Goal: Communication & Community: Answer question/provide support

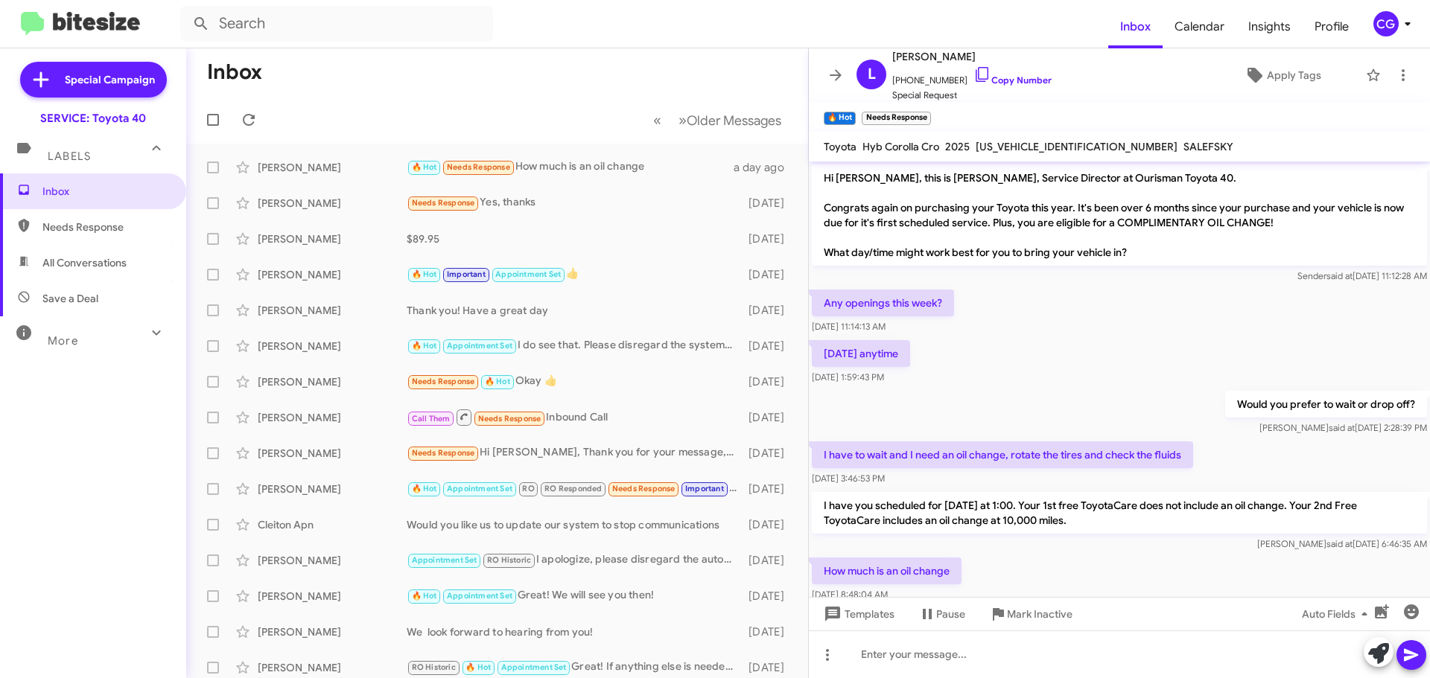
scroll to position [34, 0]
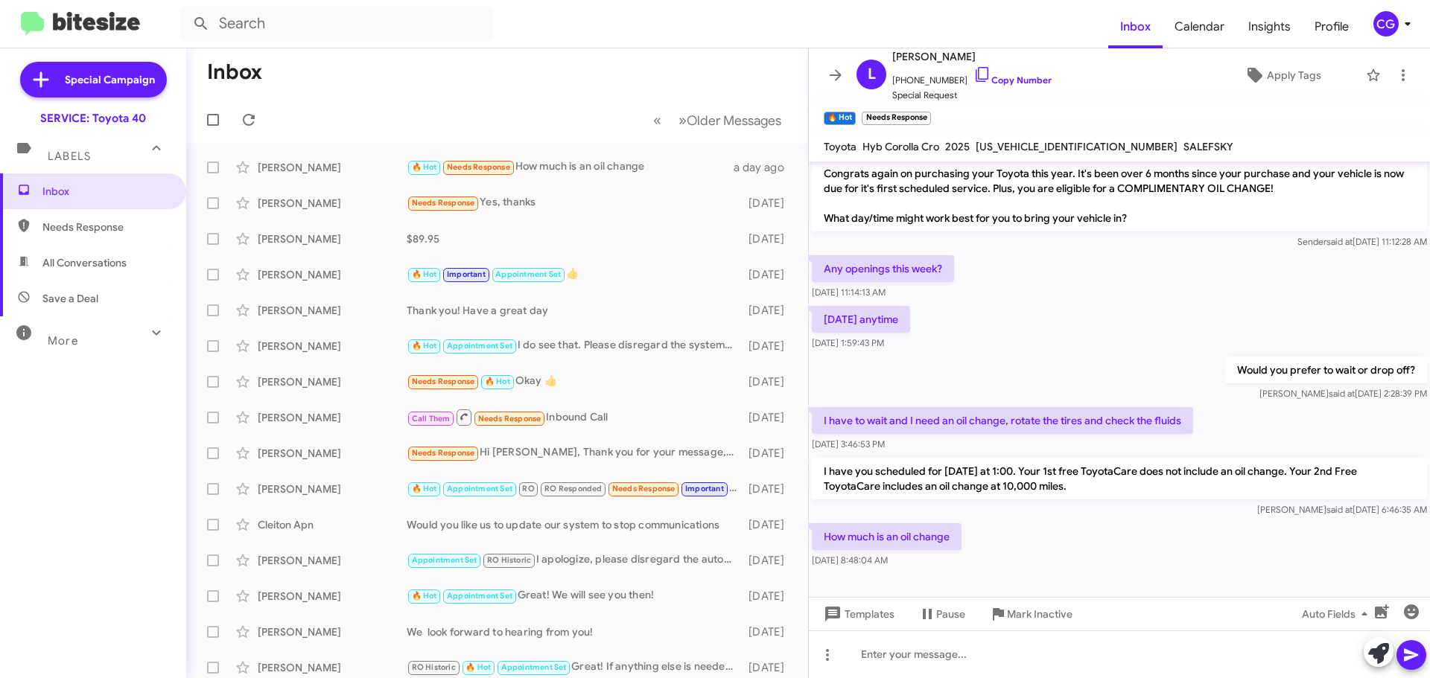
click at [1381, 18] on div "CG" at bounding box center [1385, 23] width 25 height 25
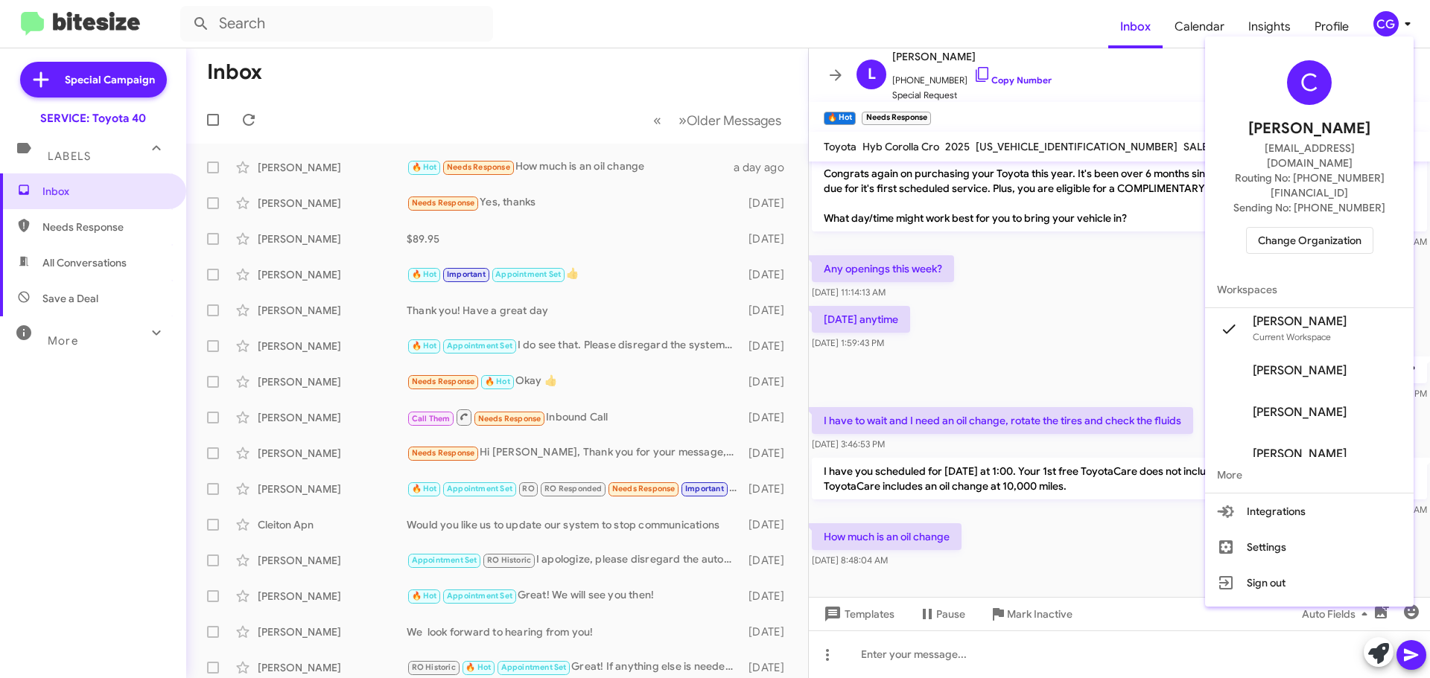
click at [1335, 226] on div "C Carmen Gast cgast@ourismancars.com Routing No: +1 (410) 679-1500 Sending No: …" at bounding box center [1309, 156] width 208 height 229
click at [1337, 228] on span "Change Organization" at bounding box center [1310, 240] width 104 height 25
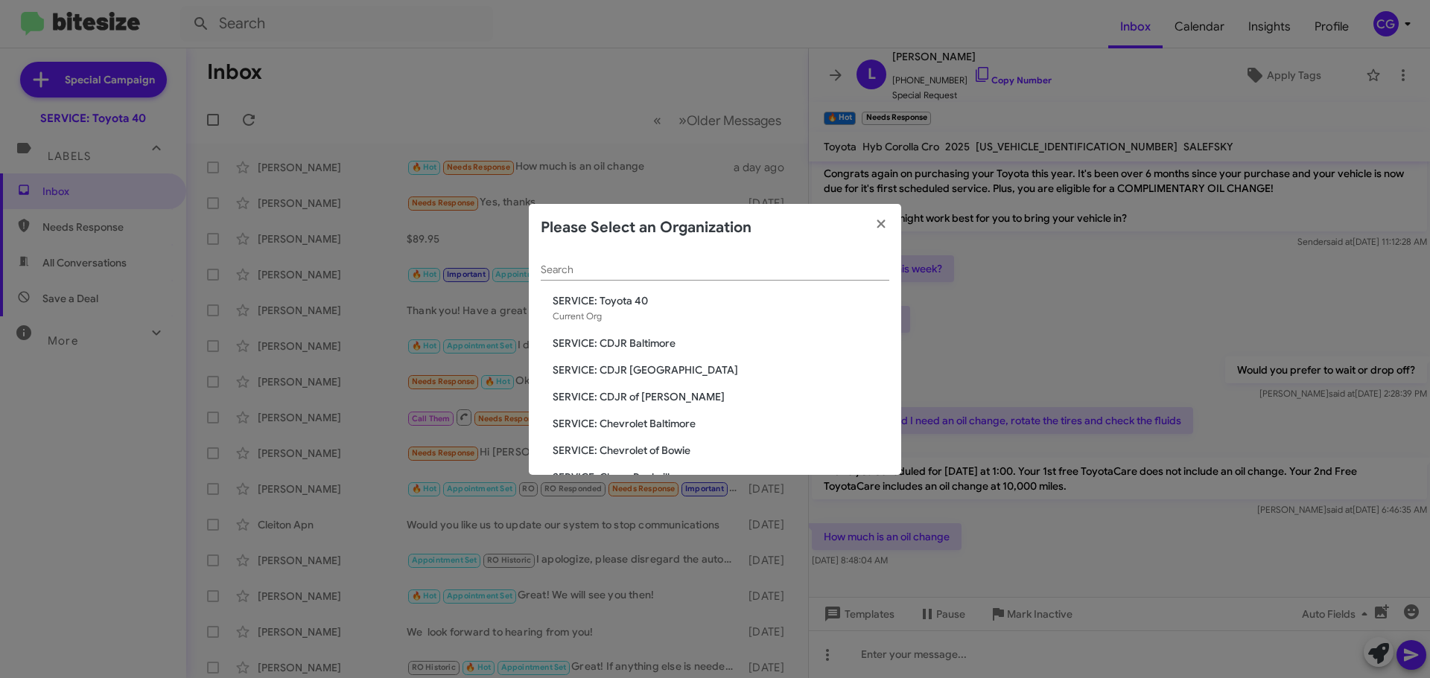
click at [660, 337] on span "SERVICE: CDJR Baltimore" at bounding box center [721, 343] width 337 height 15
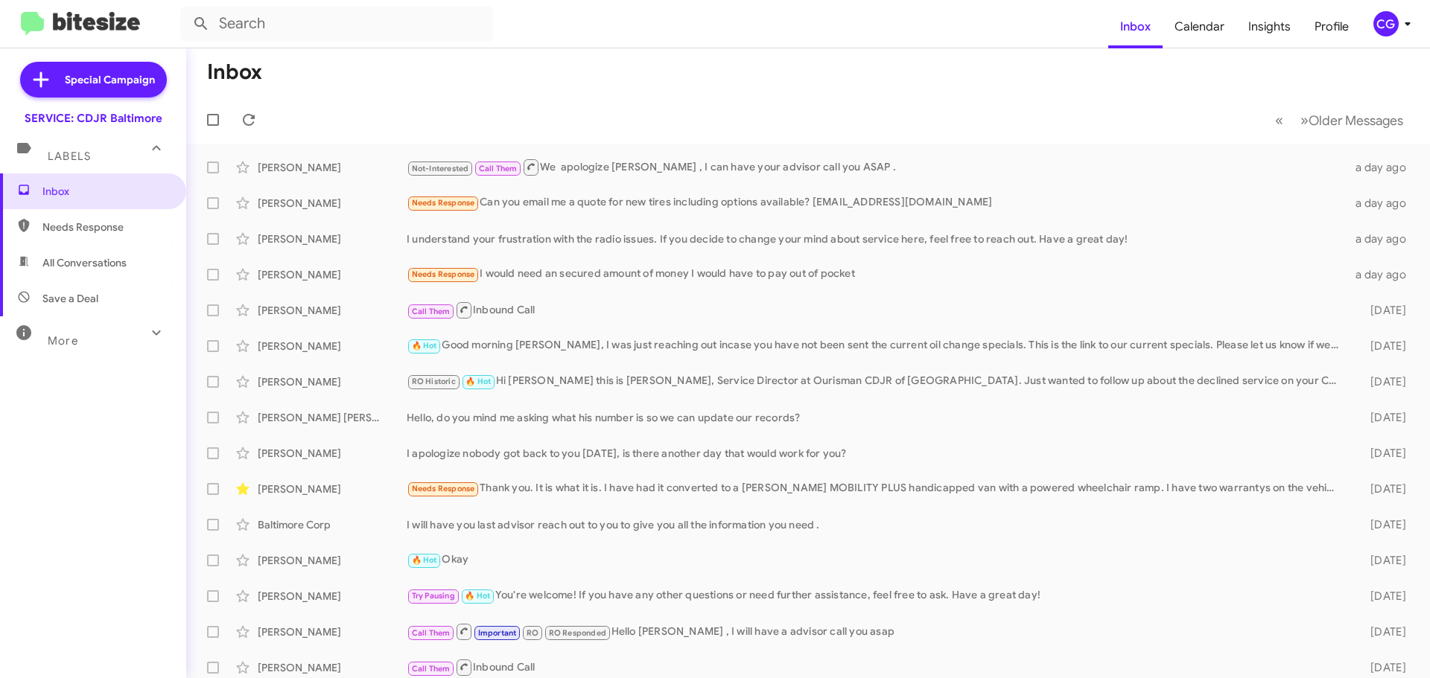
click at [1384, 19] on div "CG" at bounding box center [1385, 23] width 25 height 25
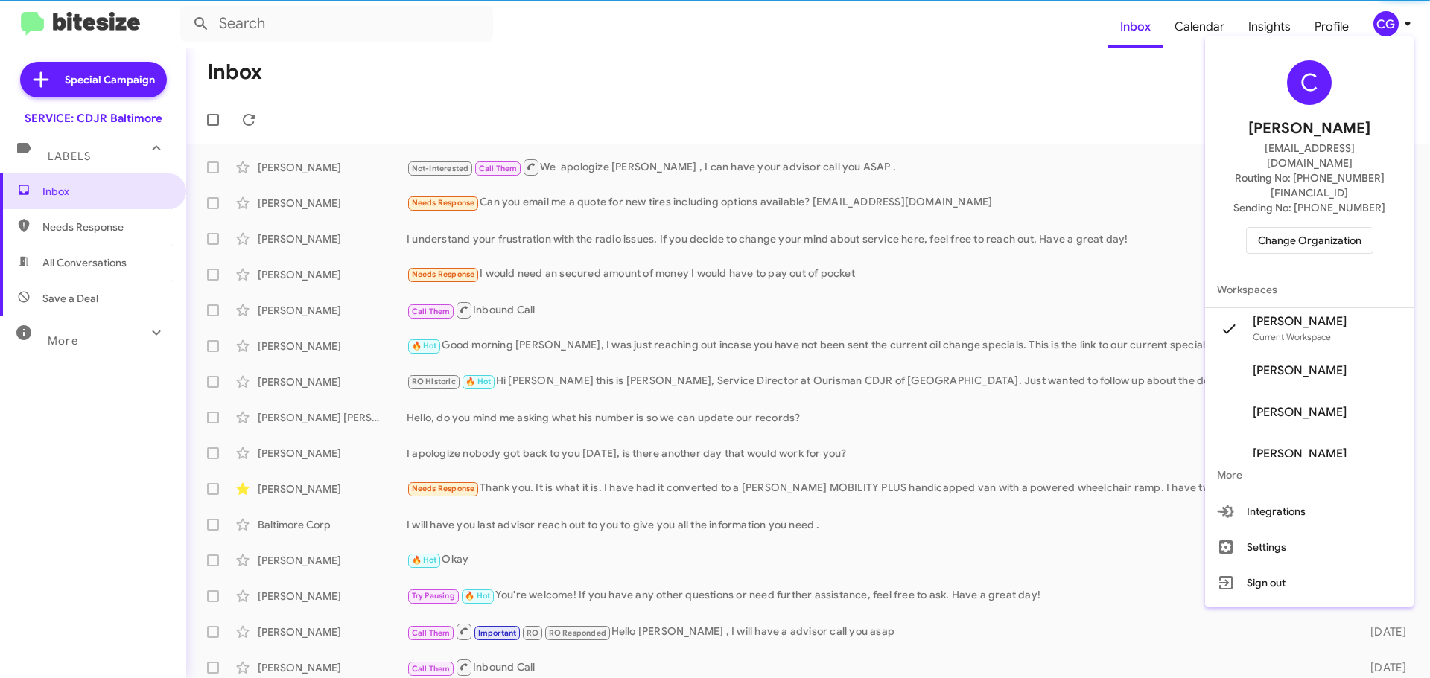
click at [1340, 228] on span "Change Organization" at bounding box center [1310, 240] width 104 height 25
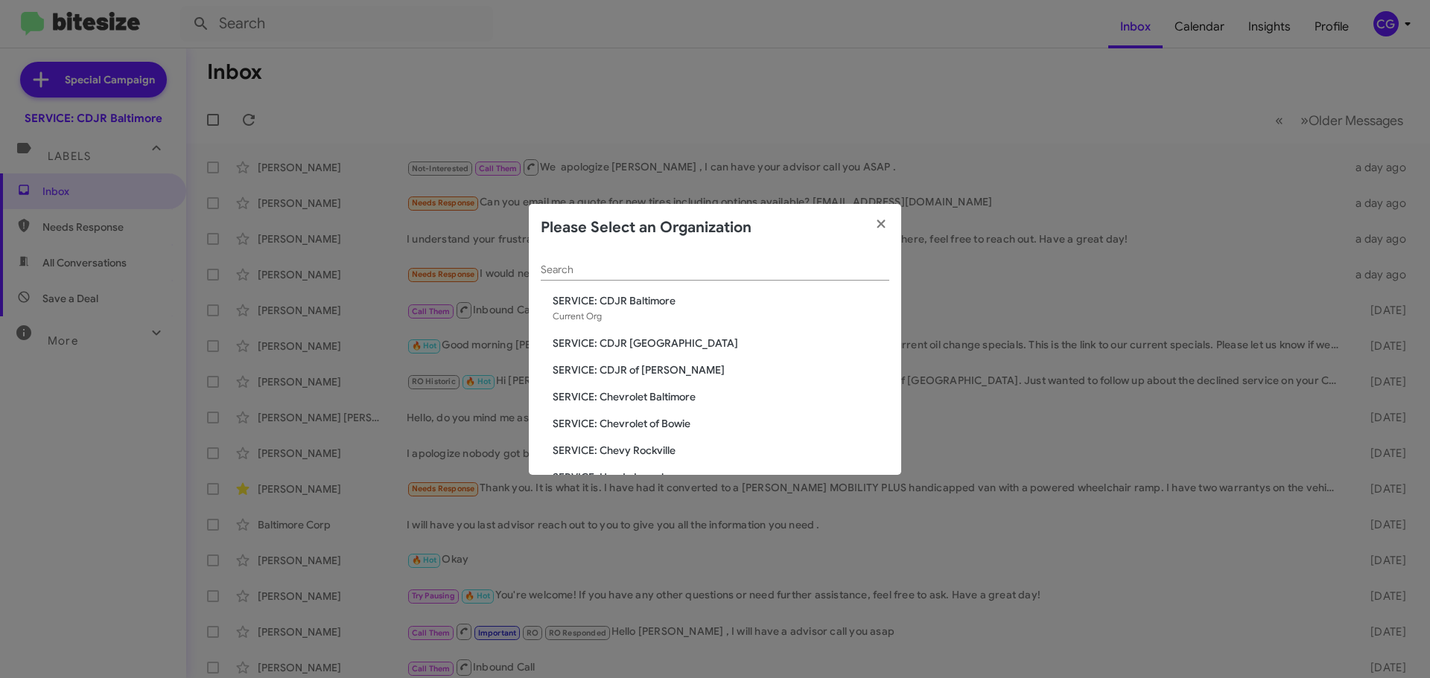
click at [651, 343] on span "SERVICE: CDJR [GEOGRAPHIC_DATA]" at bounding box center [721, 343] width 337 height 15
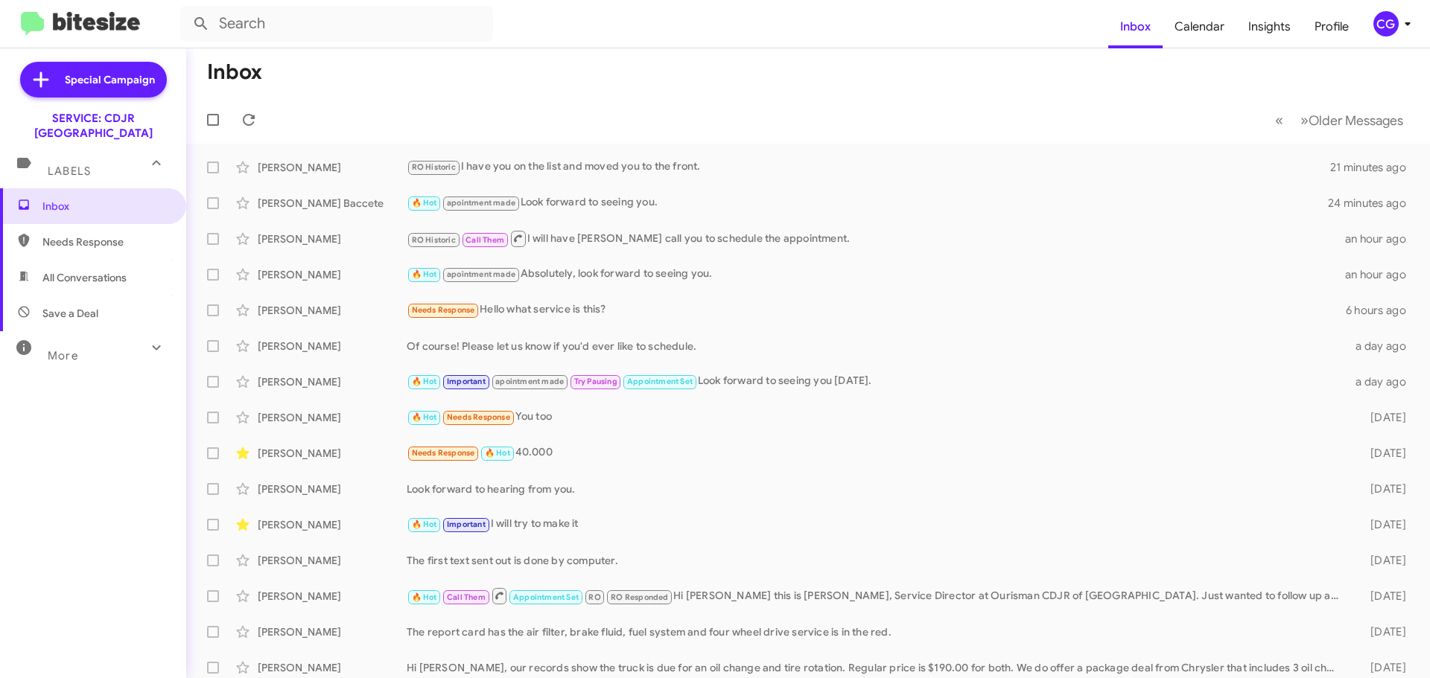
click at [1392, 19] on div "CG" at bounding box center [1385, 23] width 25 height 25
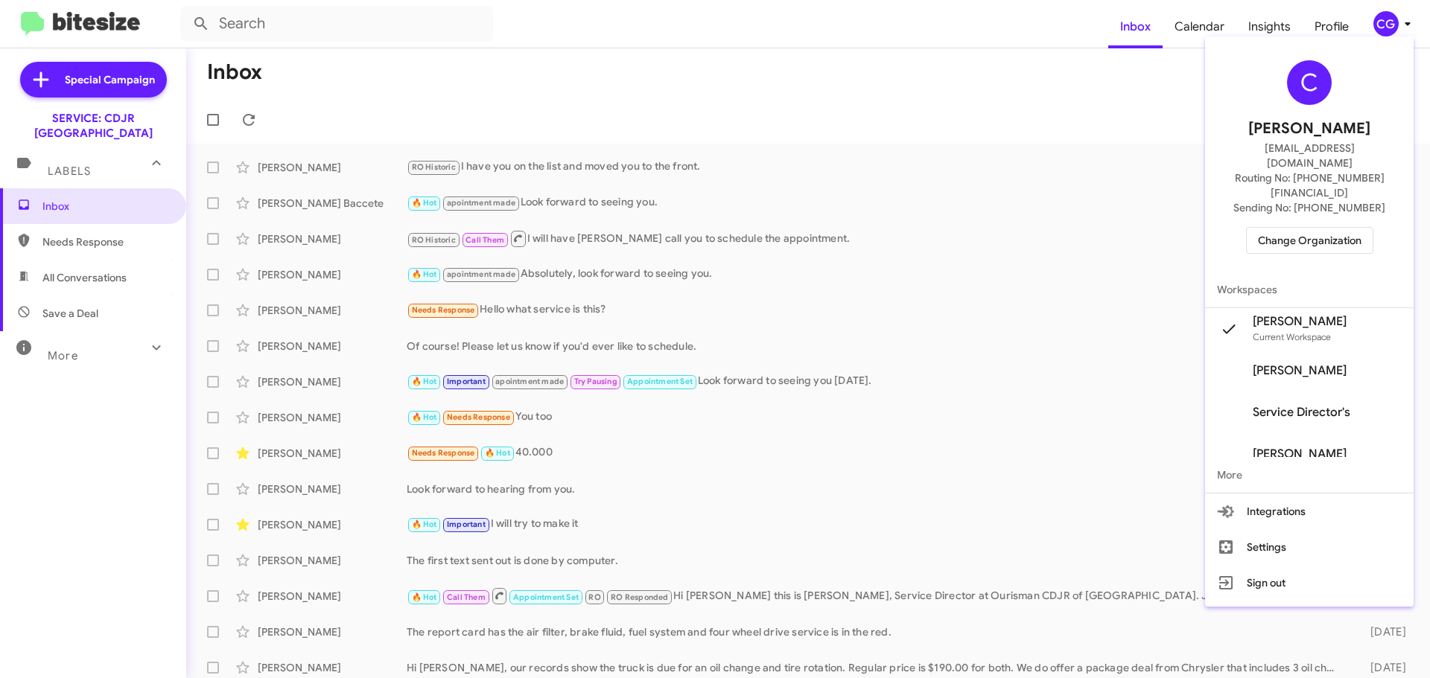
click at [1358, 228] on span "Change Organization" at bounding box center [1310, 240] width 104 height 25
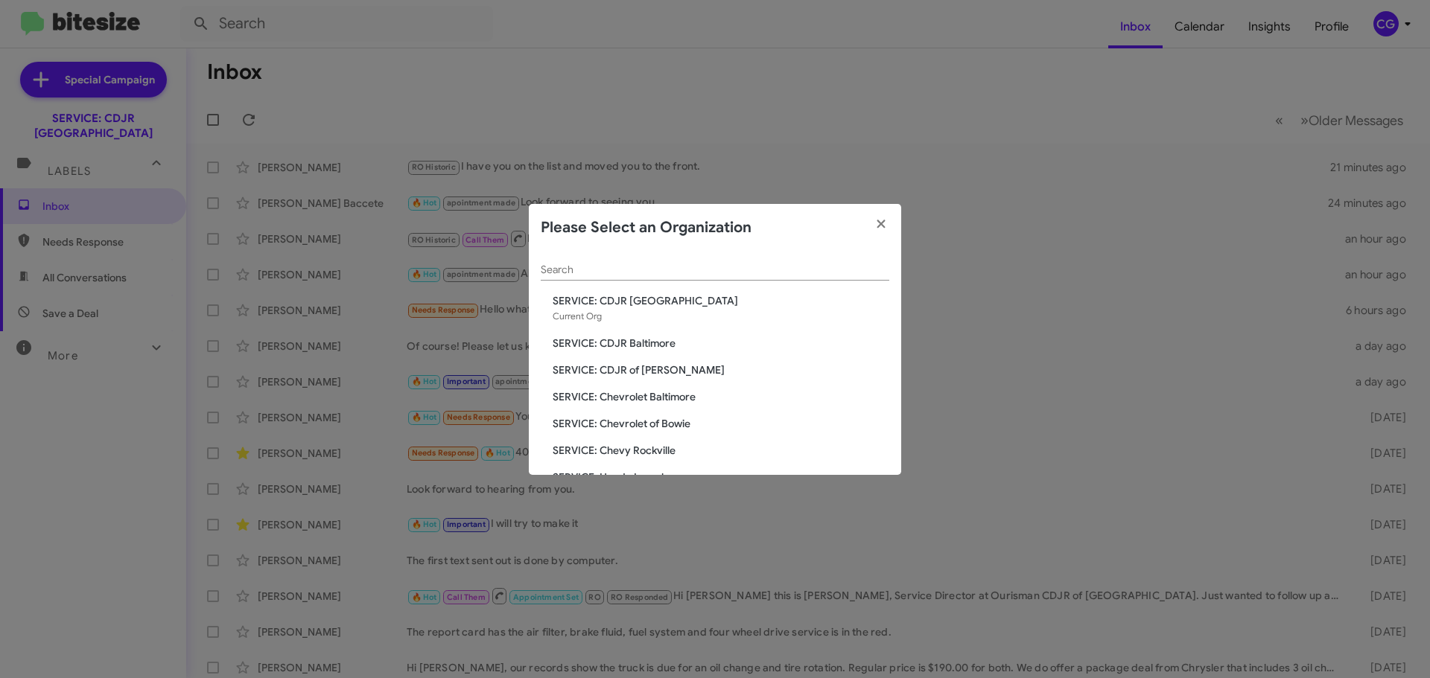
click at [656, 367] on span "SERVICE: CDJR of [PERSON_NAME]" at bounding box center [721, 370] width 337 height 15
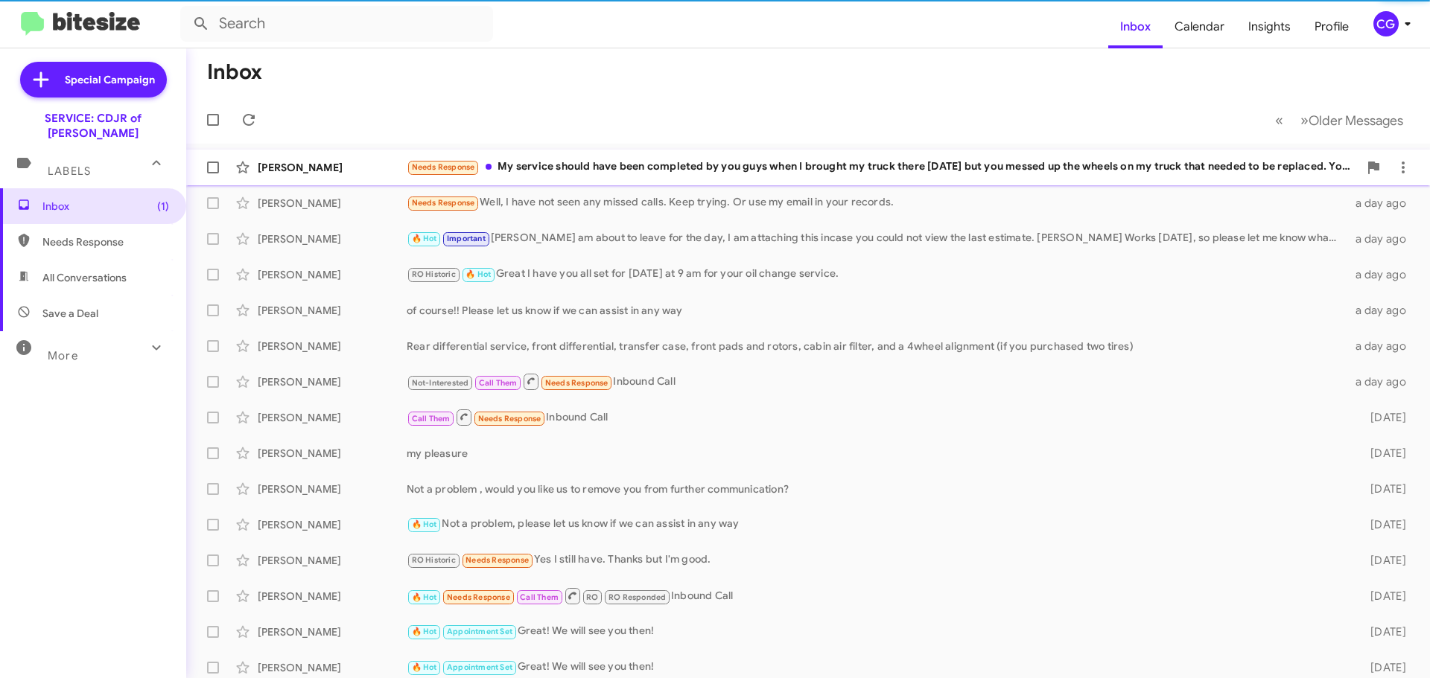
click at [809, 170] on div "Needs Response My service should have been completed by you guys when I brought…" at bounding box center [883, 167] width 952 height 17
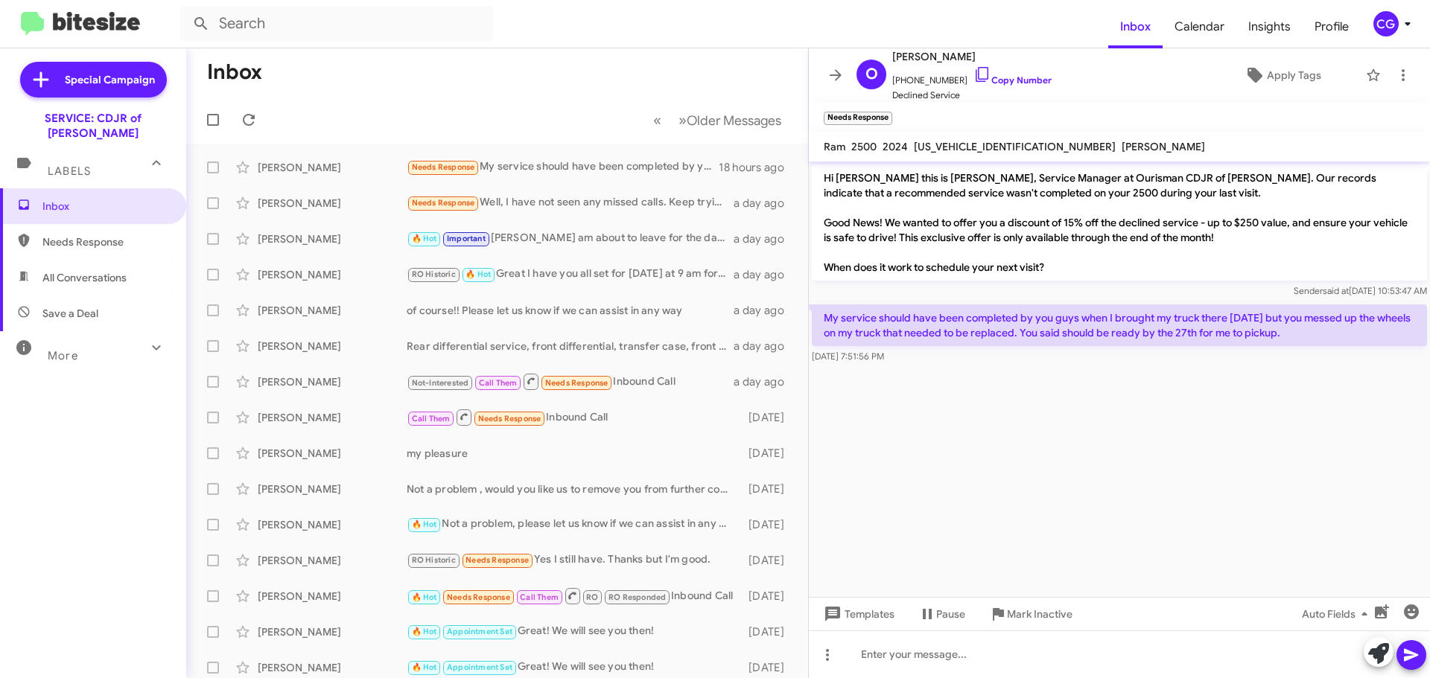
click at [943, 144] on span "3C6UR5HL3RG218209" at bounding box center [1015, 146] width 202 height 13
copy span "3C6UR5HL3RG218209"
click at [611, 203] on div "Needs Response Well, I have not seen any missed calls. Keep trying. Or use my e…" at bounding box center [572, 202] width 330 height 17
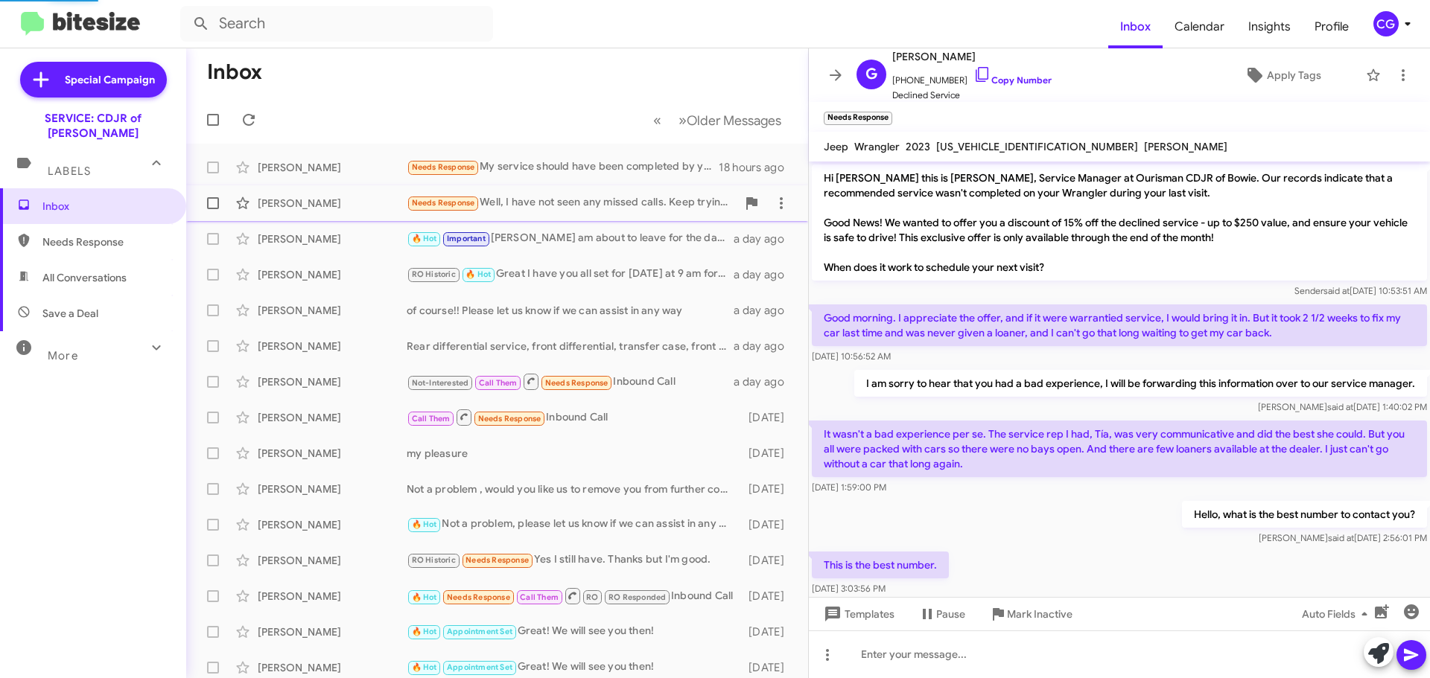
scroll to position [133, 0]
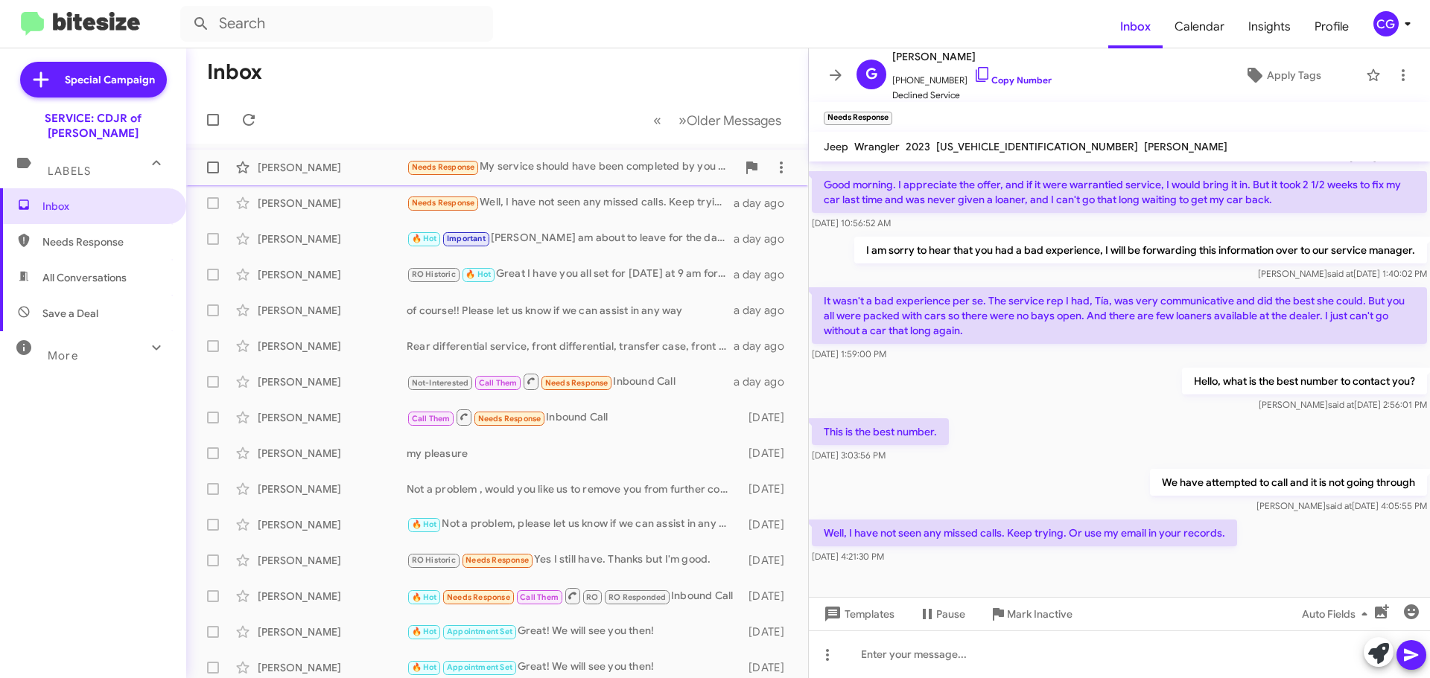
click at [574, 166] on div "Needs Response My service should have been completed by you guys when I brought…" at bounding box center [572, 167] width 330 height 17
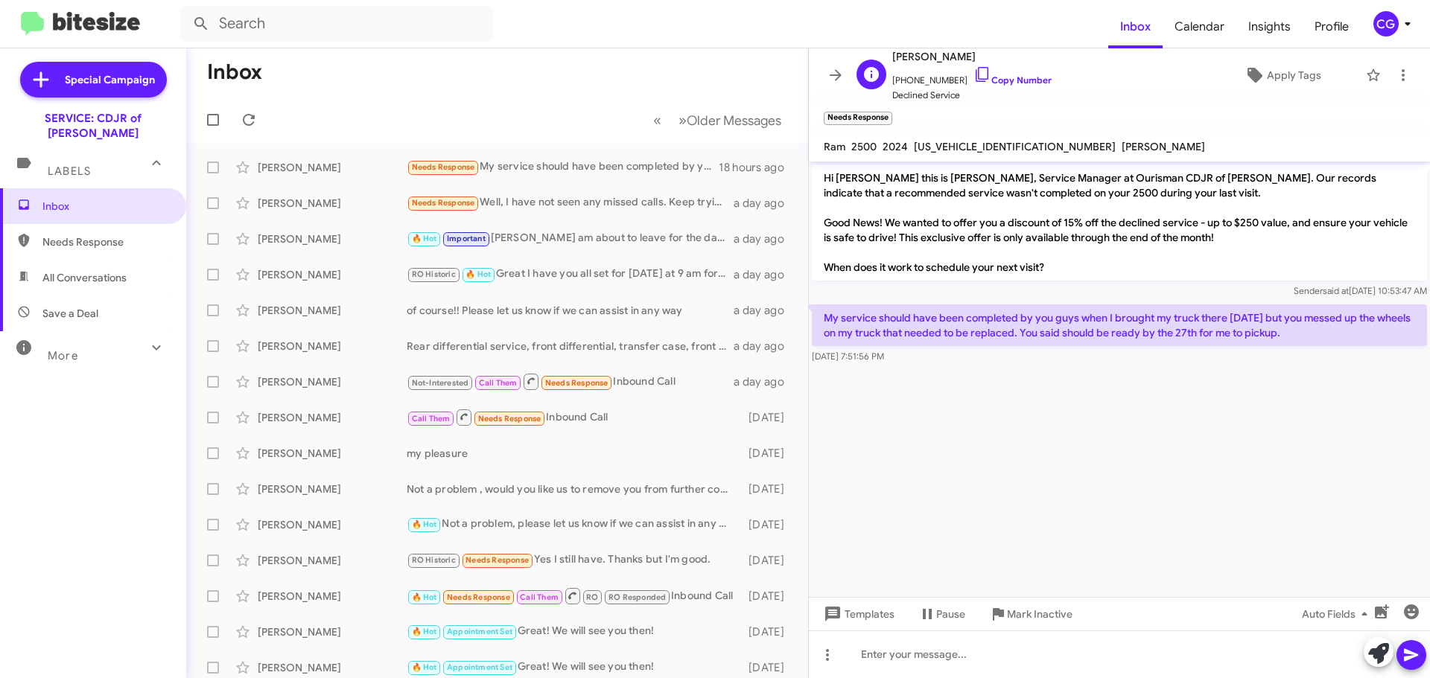
click at [949, 51] on span "[PERSON_NAME]" at bounding box center [971, 57] width 159 height 18
click at [949, 51] on span "O'Connor Michael" at bounding box center [971, 57] width 159 height 18
copy span "O'Connor Michael"
click at [922, 74] on span "+12408634287 Copy Number" at bounding box center [971, 77] width 159 height 22
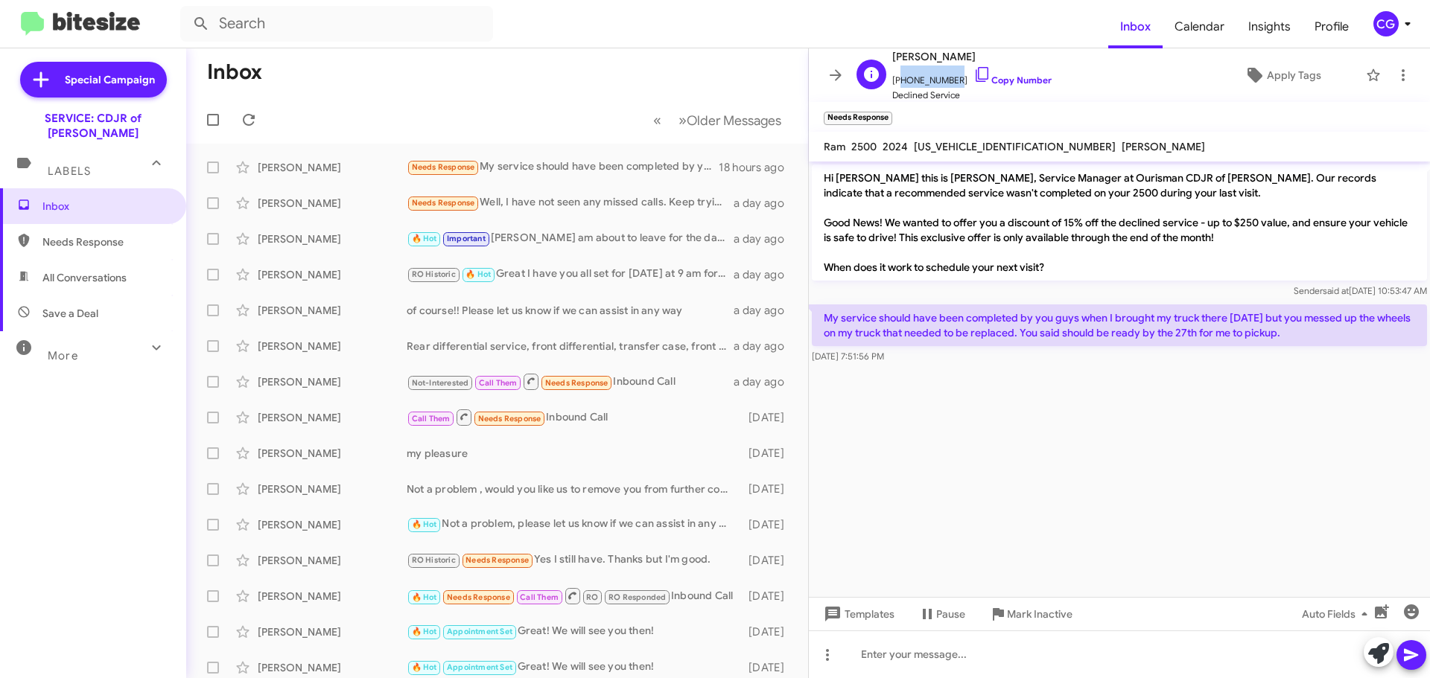
click at [923, 74] on span "+12408634287 Copy Number" at bounding box center [971, 77] width 159 height 22
copy span "12408634287"
click at [938, 142] on span "3C6UR5HL3RG218209" at bounding box center [1015, 146] width 202 height 13
copy span "3C6UR5HL3RG218209"
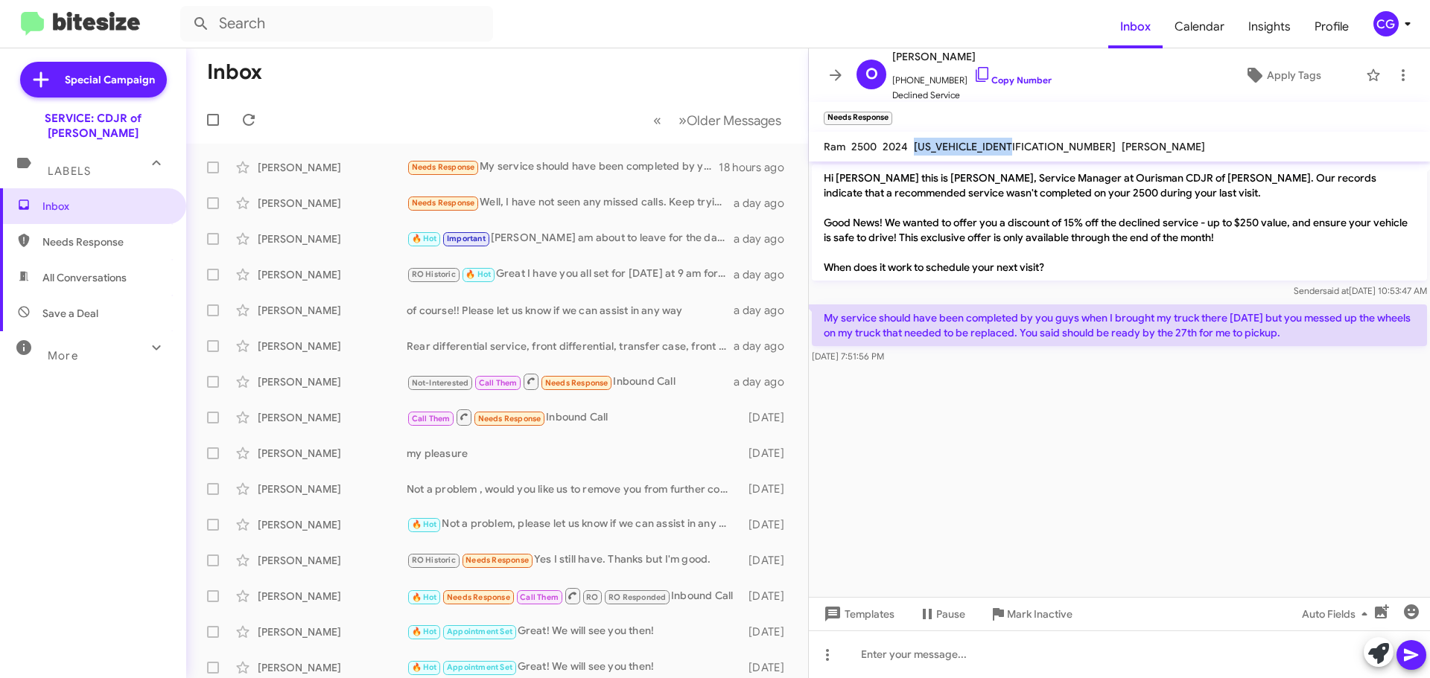
drag, startPoint x: 817, startPoint y: 176, endPoint x: 1390, endPoint y: 363, distance: 603.1
click at [1390, 363] on div "Hi O'Connor this is David Valenzuela, Service Manager at Ourisman CDJR of Bowie…" at bounding box center [1119, 265] width 621 height 206
click at [964, 359] on div "Sep 24, 2025, 7:51:56 PM" at bounding box center [1119, 356] width 615 height 15
copy div "Hi O'Connor this is David Valenzuela, Service Manager at Ourisman CDJR of Bowie…"
click at [1026, 521] on cdk-virtual-scroll-viewport "Hi O'Connor this is David Valenzuela, Service Manager at Ourisman CDJR of Bowie…" at bounding box center [1119, 380] width 621 height 436
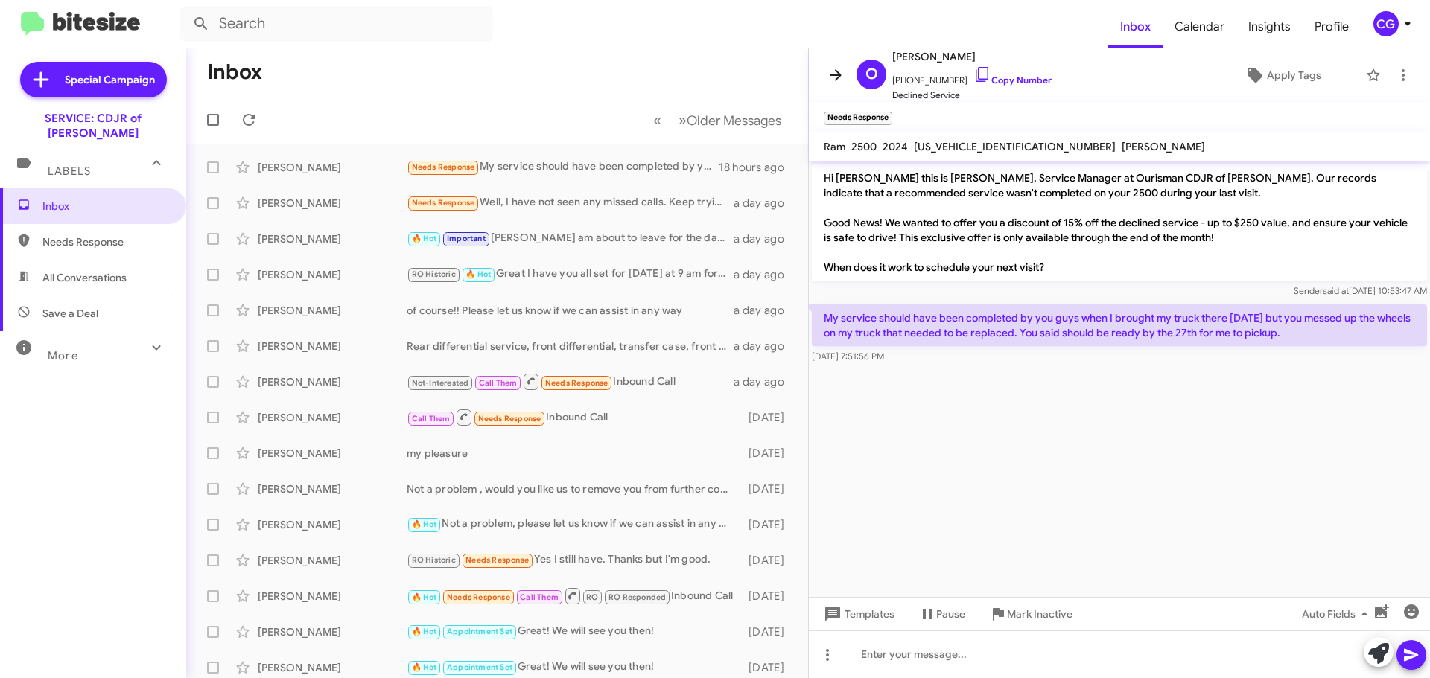
click at [838, 69] on icon at bounding box center [836, 75] width 18 height 18
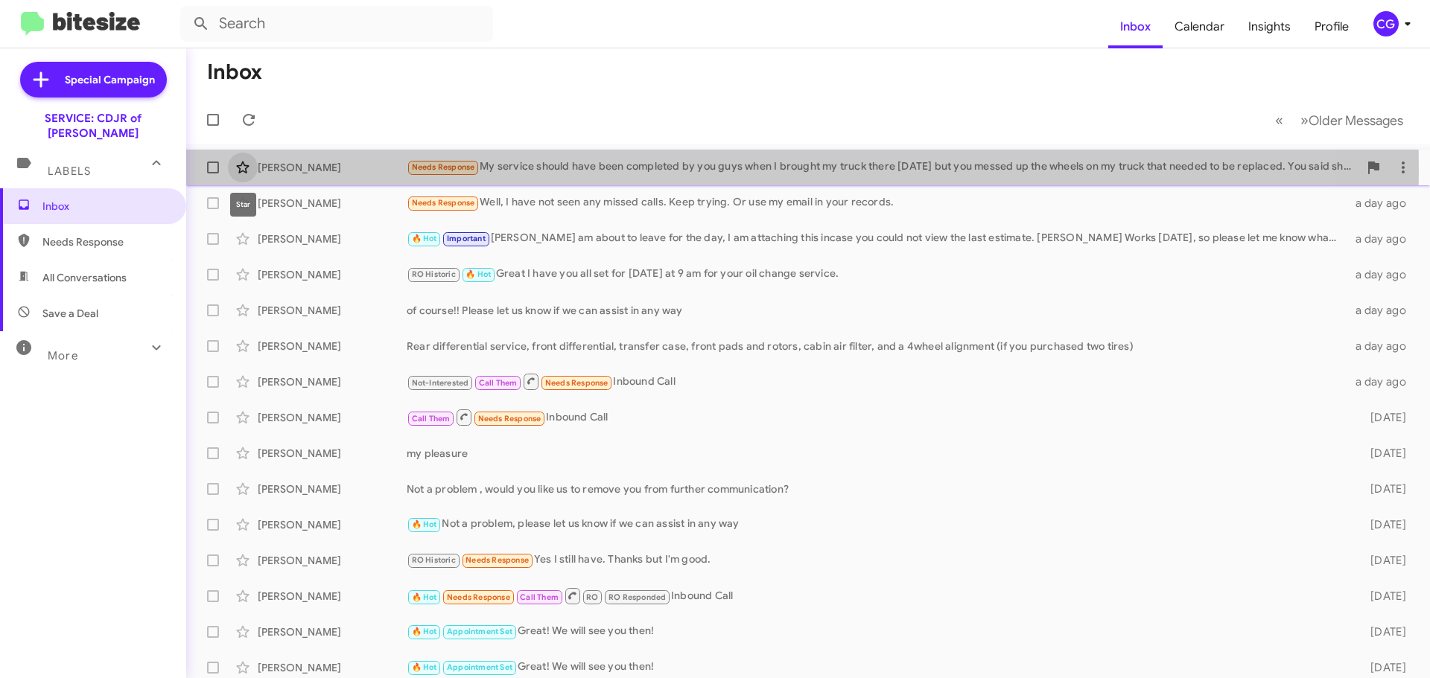
click at [241, 171] on icon at bounding box center [243, 168] width 18 height 18
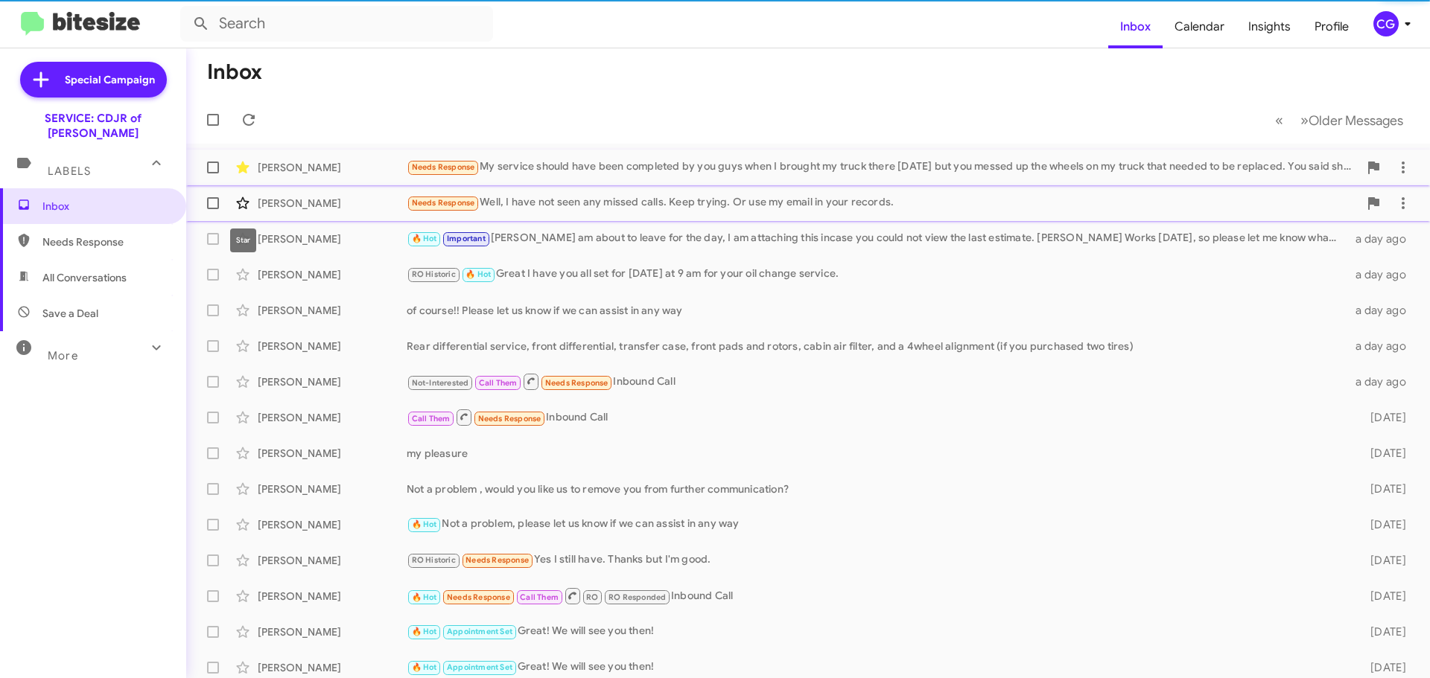
click at [236, 200] on icon at bounding box center [243, 203] width 18 height 18
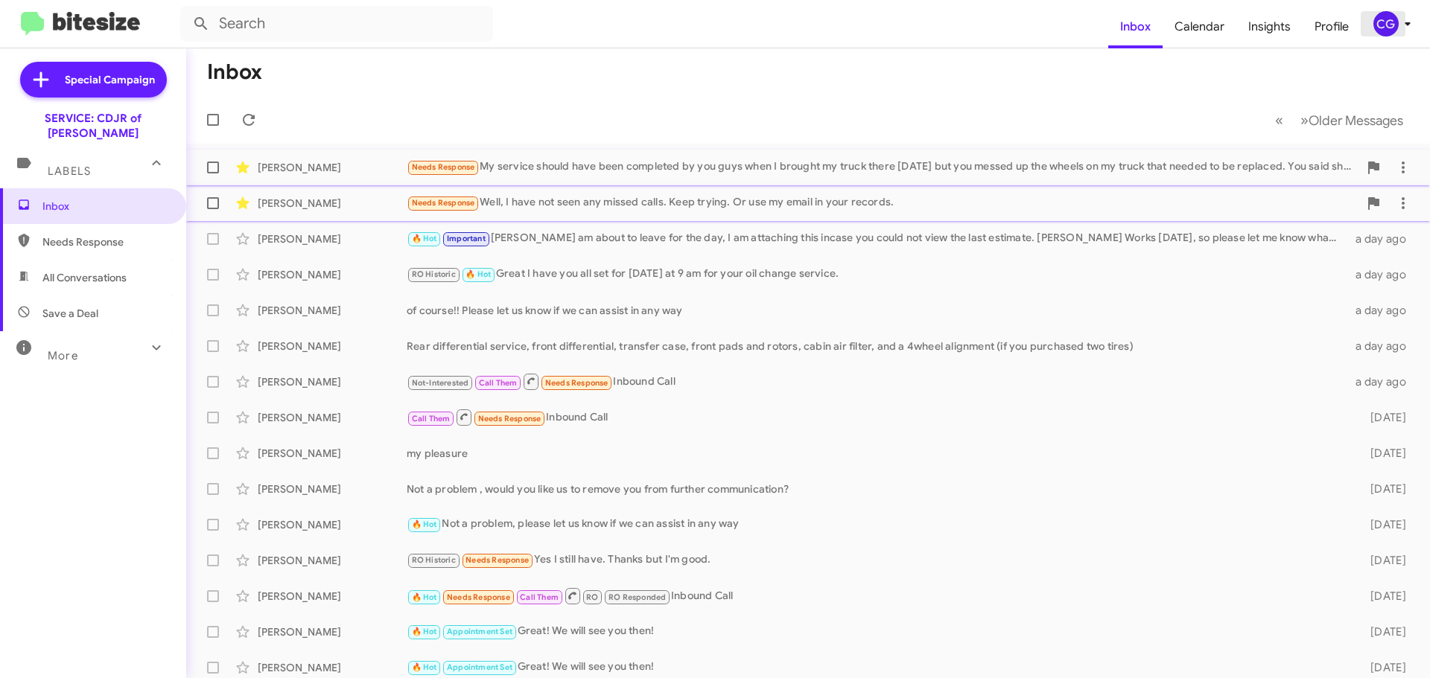
click at [1384, 23] on div "CG" at bounding box center [1385, 23] width 25 height 25
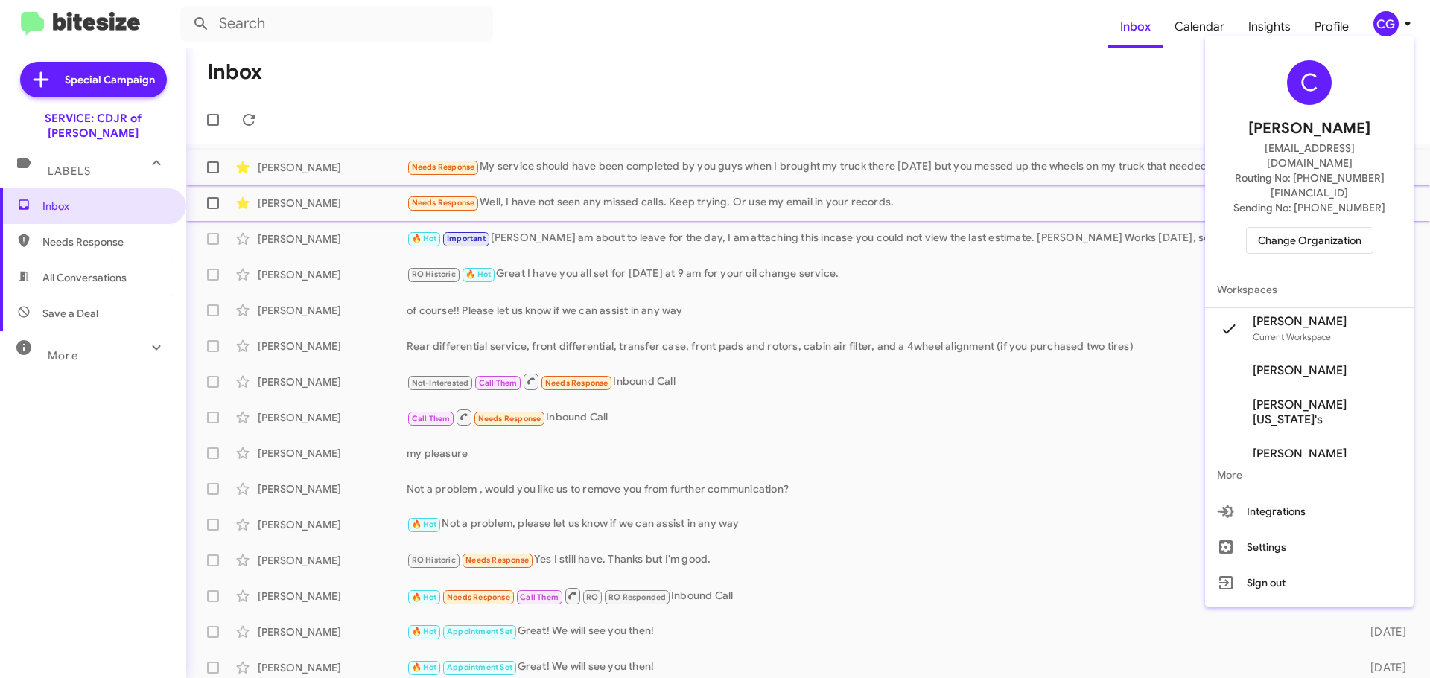
click at [1334, 195] on div "C Carmen Gast cgast@ourismancars.com Routing No: +1 (301) 249-4227 Sending No: …" at bounding box center [1309, 156] width 208 height 229
click at [1323, 228] on span "Change Organization" at bounding box center [1310, 240] width 104 height 25
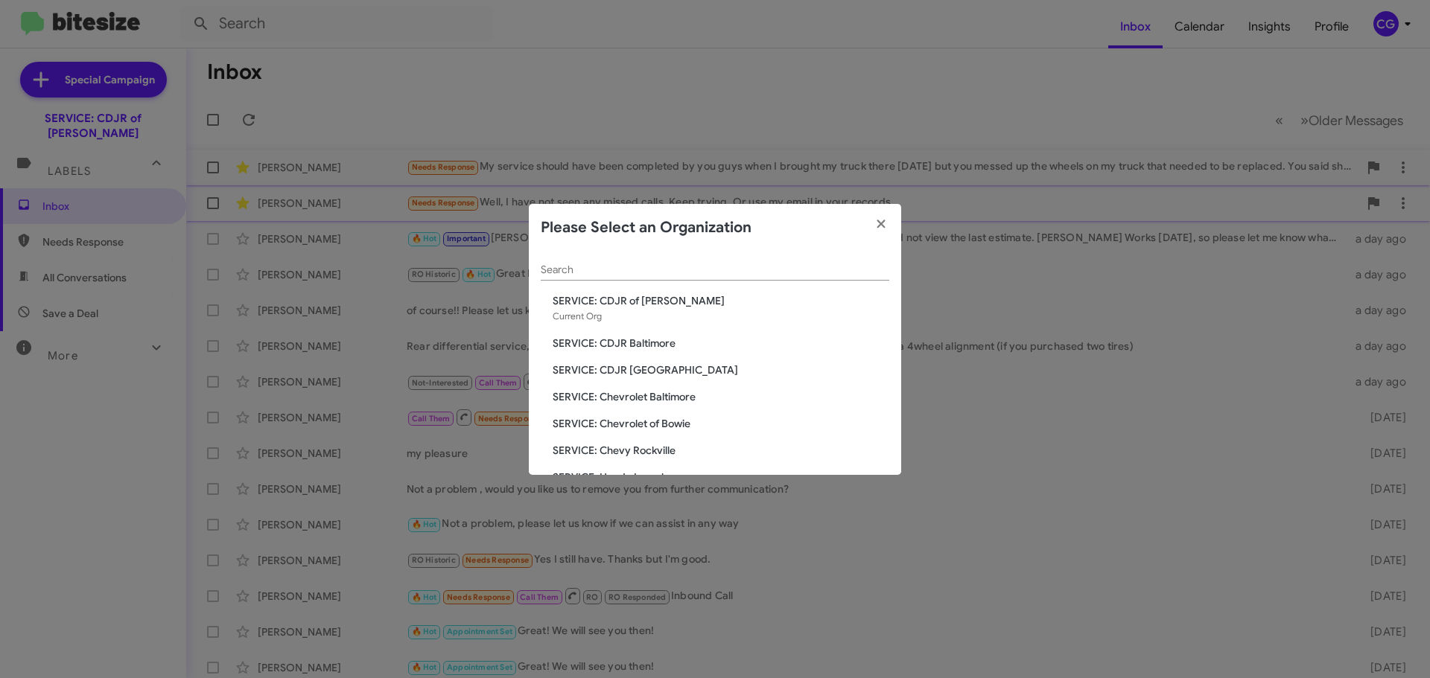
click at [655, 393] on span "SERVICE: Chevrolet Baltimore" at bounding box center [721, 396] width 337 height 15
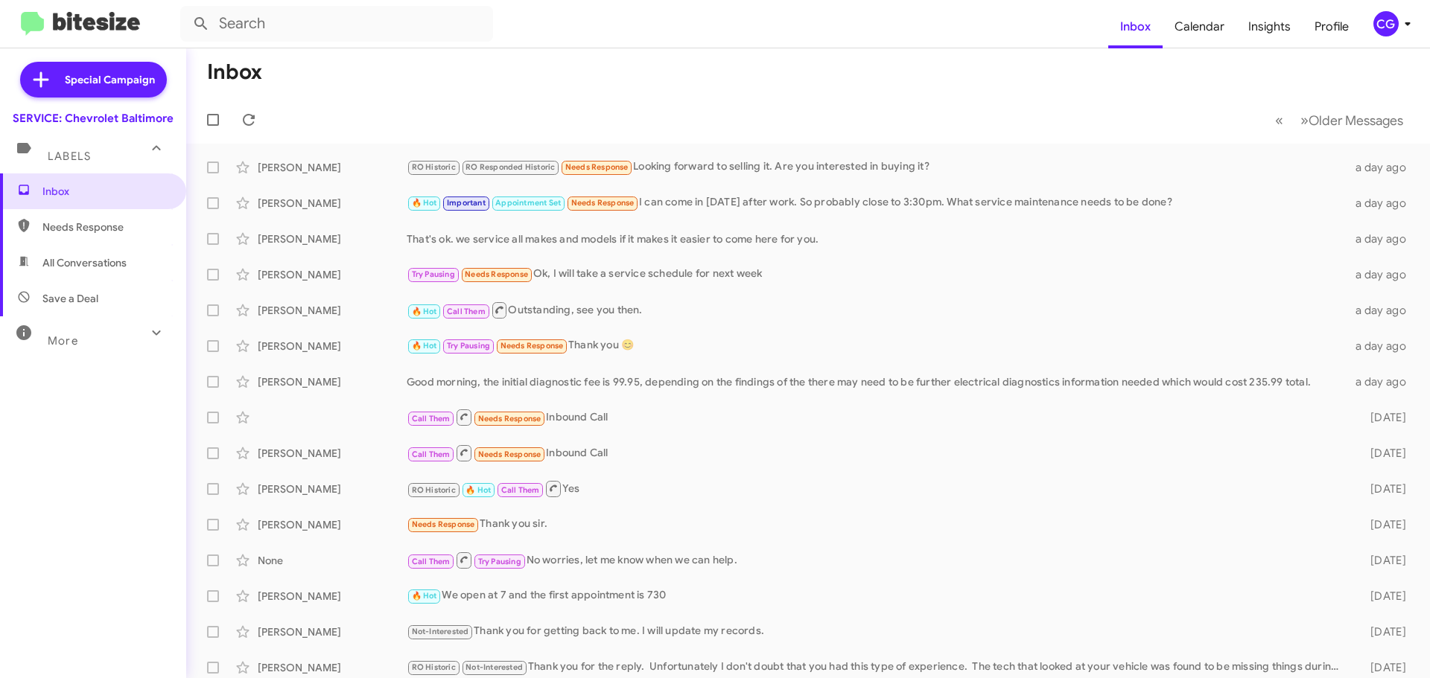
click at [1389, 23] on div "CG" at bounding box center [1385, 23] width 25 height 25
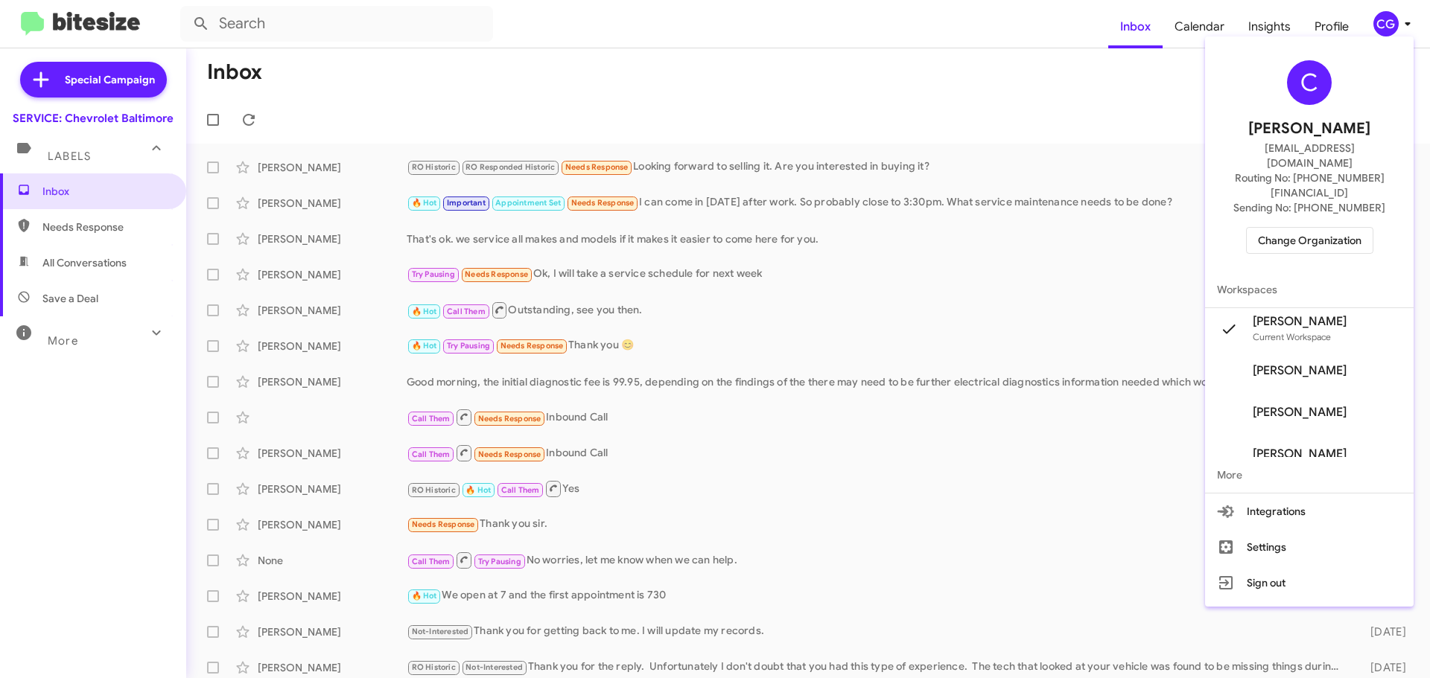
click at [1354, 228] on span "Change Organization" at bounding box center [1310, 240] width 104 height 25
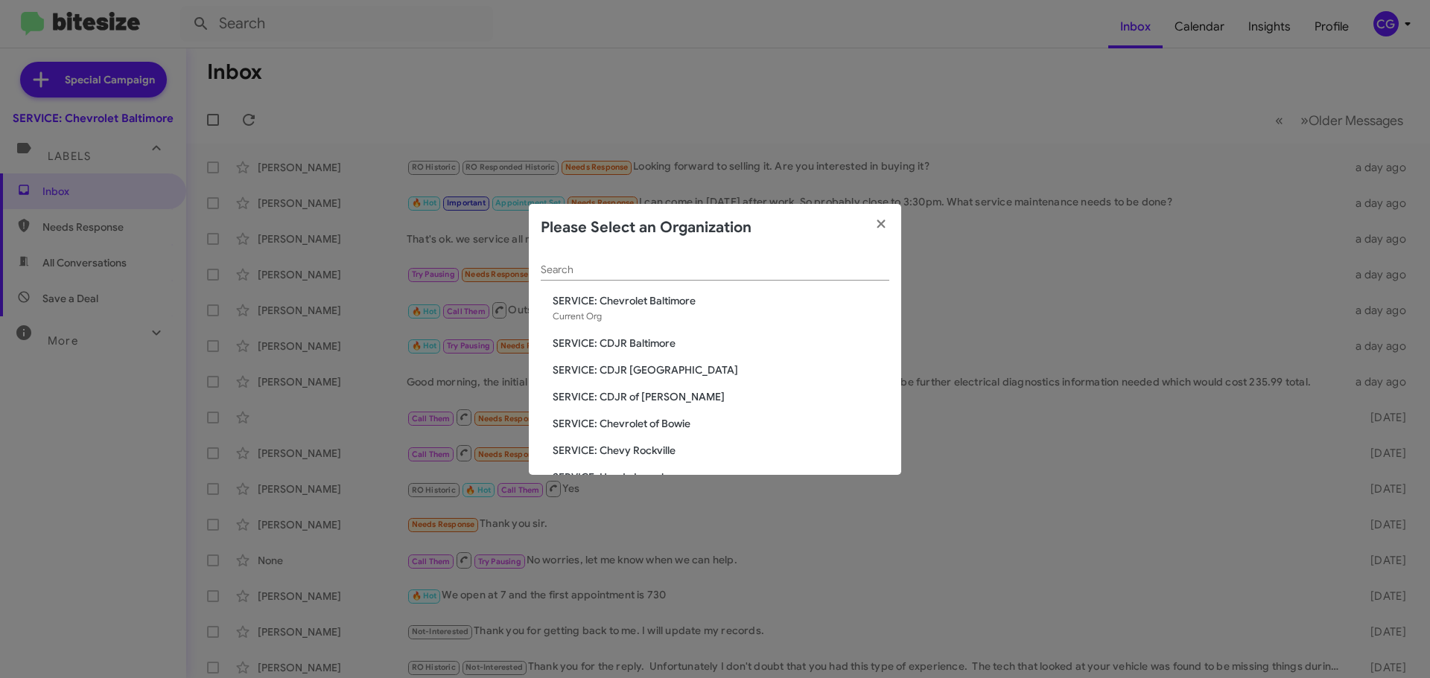
click at [652, 402] on span "SERVICE: CDJR of [PERSON_NAME]" at bounding box center [721, 396] width 337 height 15
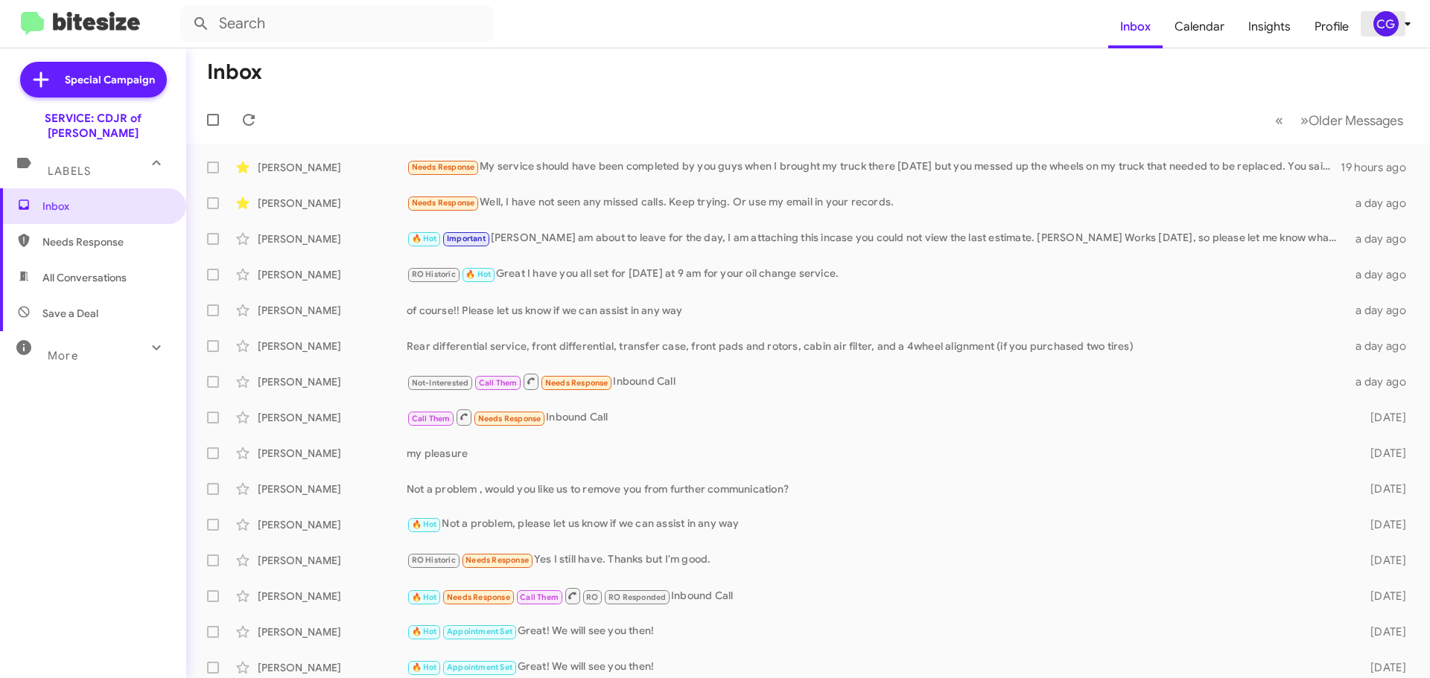
click at [1398, 23] on icon at bounding box center [1407, 24] width 18 height 18
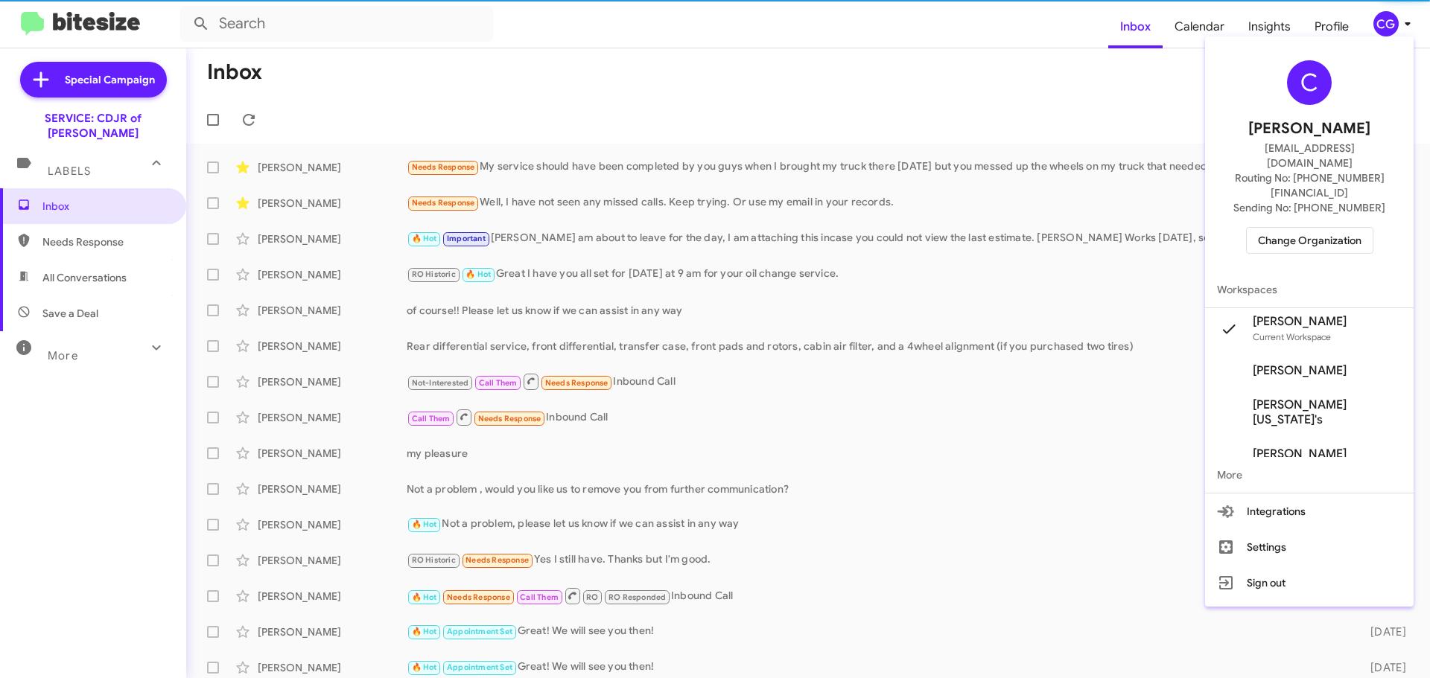
click at [1316, 228] on span "Change Organization" at bounding box center [1310, 240] width 104 height 25
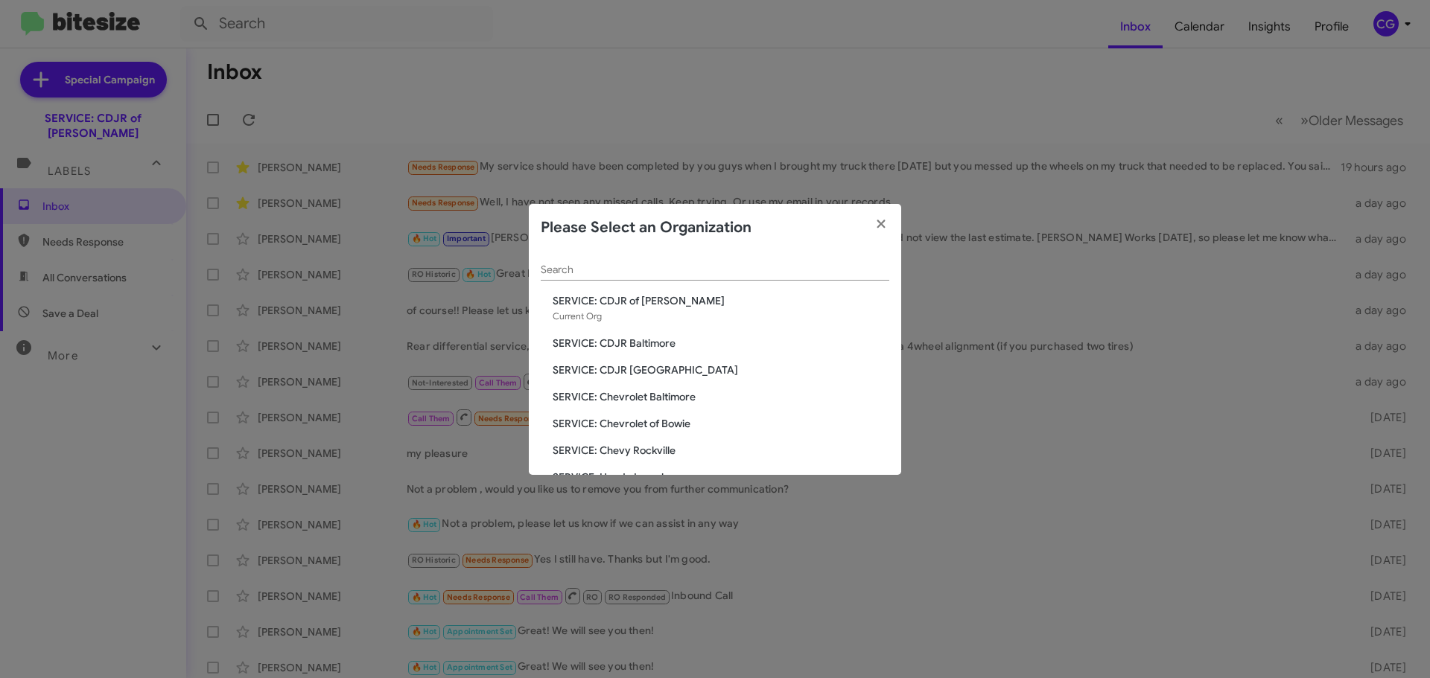
click at [634, 403] on span "SERVICE: Chevrolet Baltimore" at bounding box center [721, 396] width 337 height 15
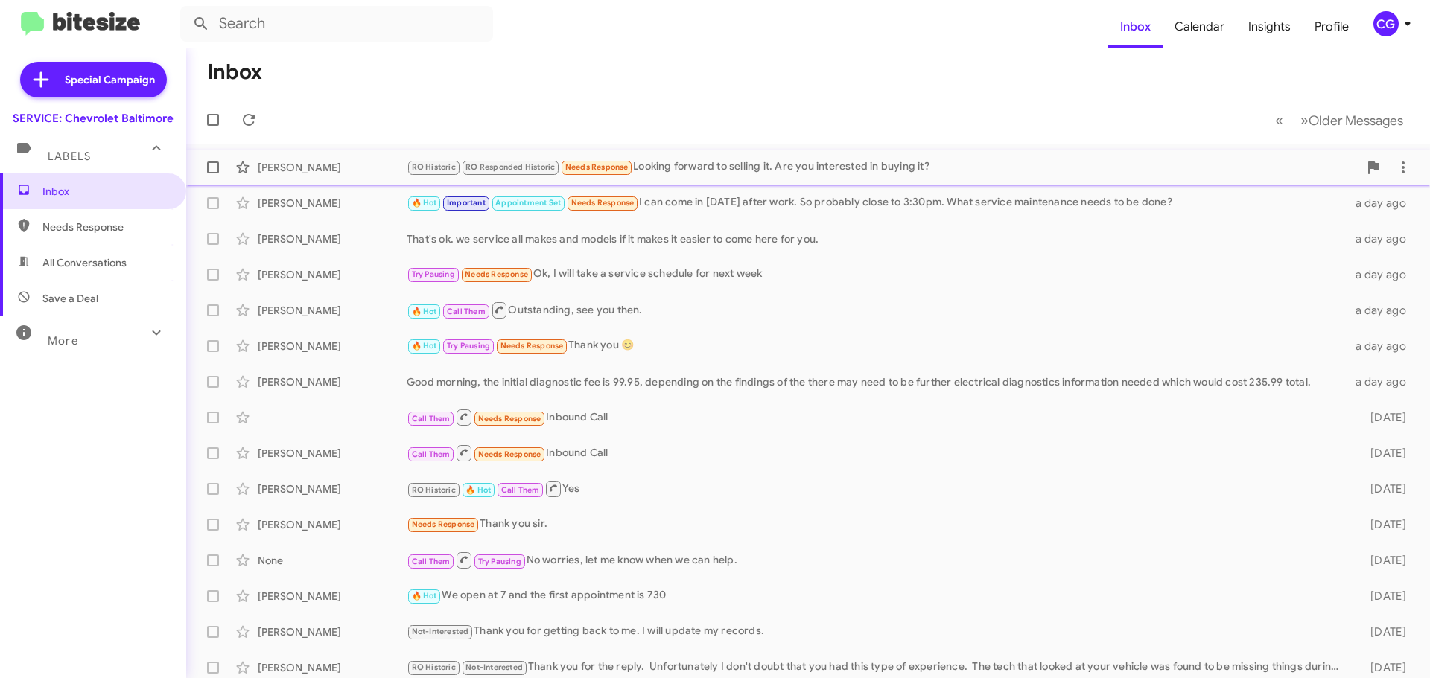
click at [883, 175] on div "RO Historic RO Responded Historic Needs Response Looking forward to selling it.…" at bounding box center [883, 167] width 952 height 17
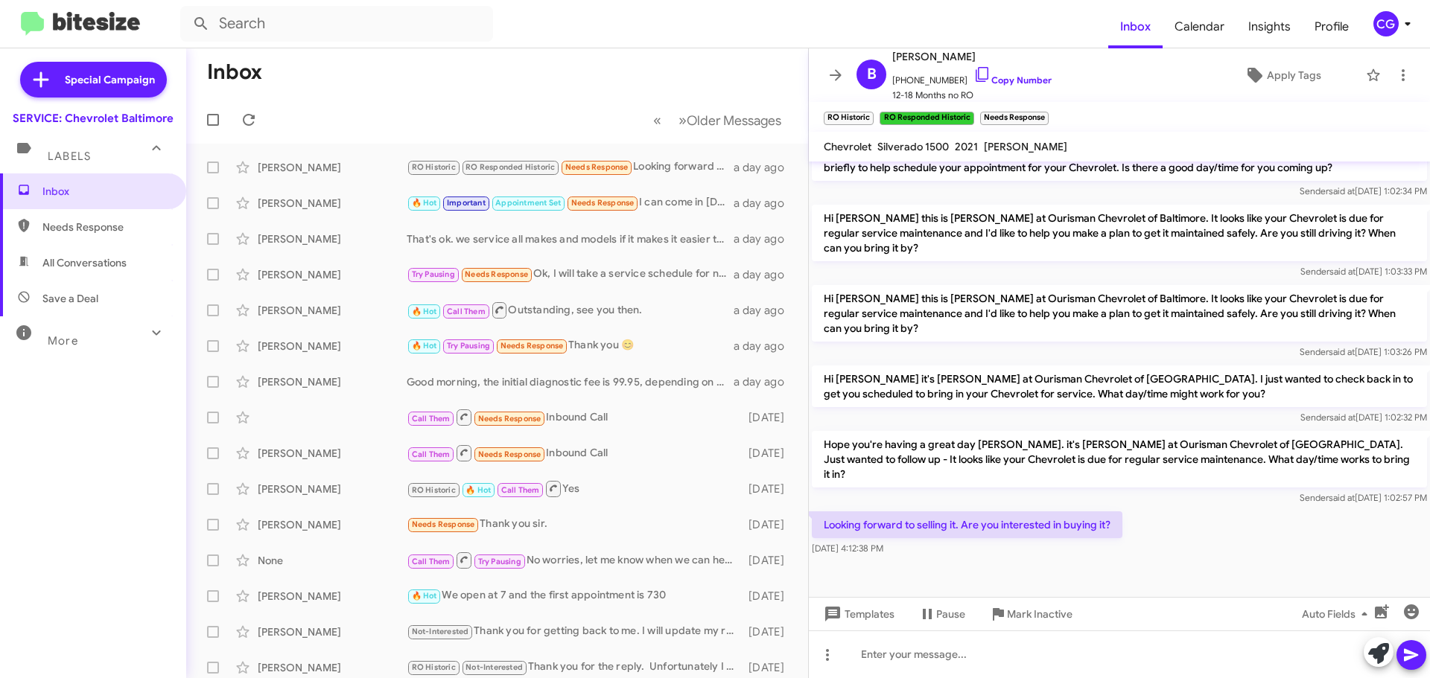
scroll to position [755, 0]
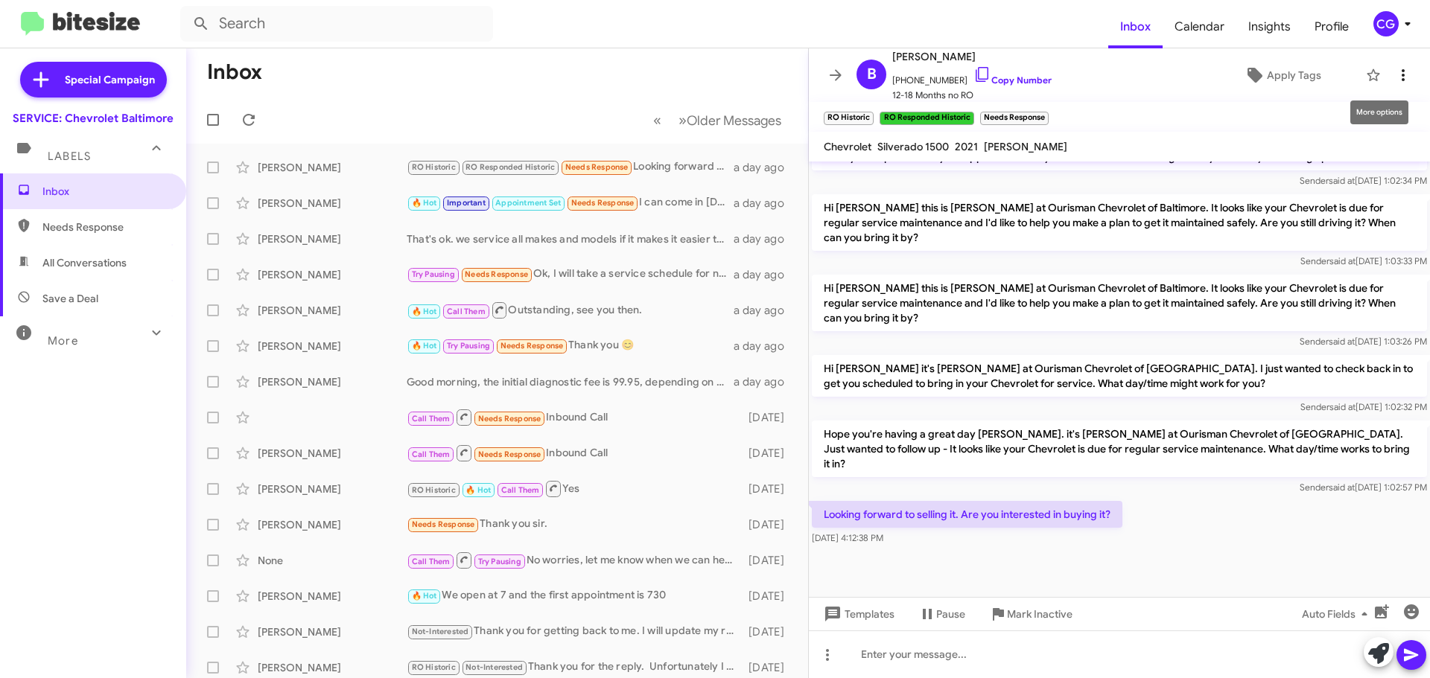
click at [1394, 80] on icon at bounding box center [1403, 75] width 18 height 18
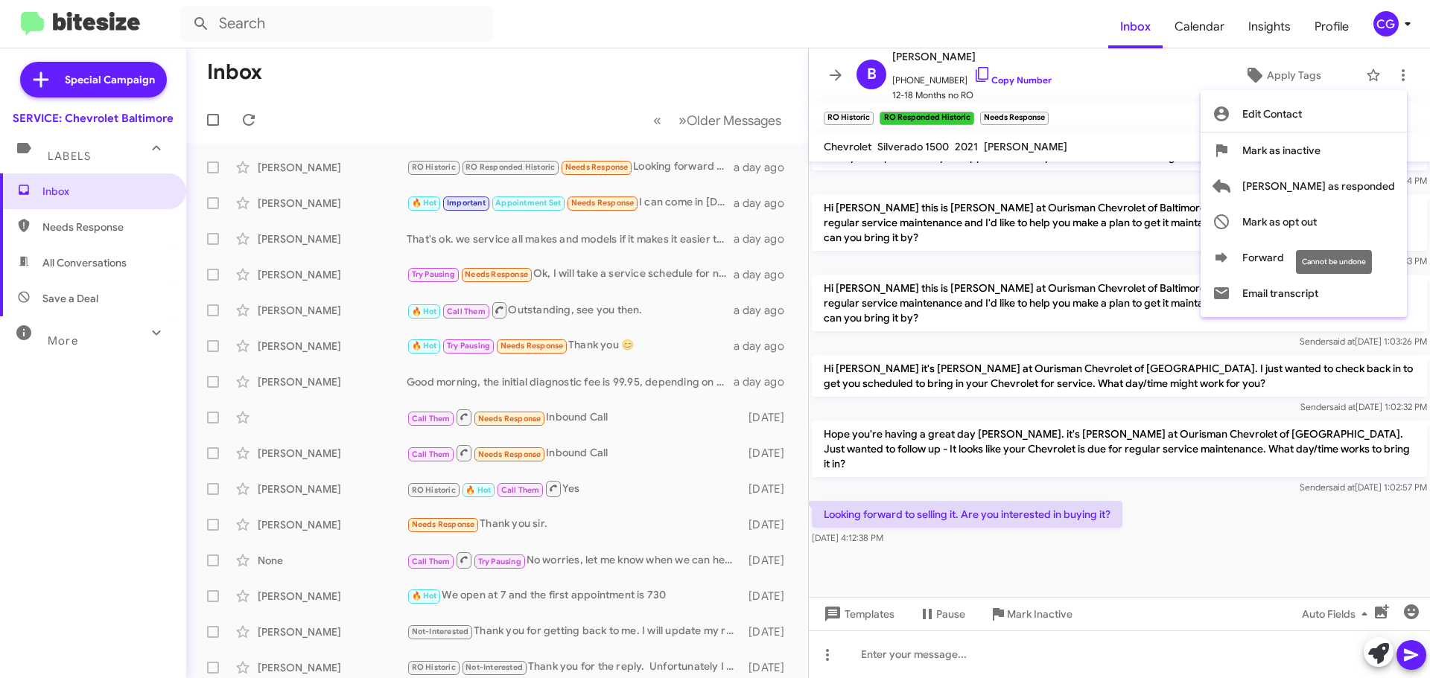
click at [1356, 257] on div "Cannot be undone" at bounding box center [1334, 262] width 76 height 24
click at [1314, 263] on div "Cannot be undone" at bounding box center [1334, 262] width 76 height 24
click at [1230, 256] on icon at bounding box center [1221, 258] width 18 height 18
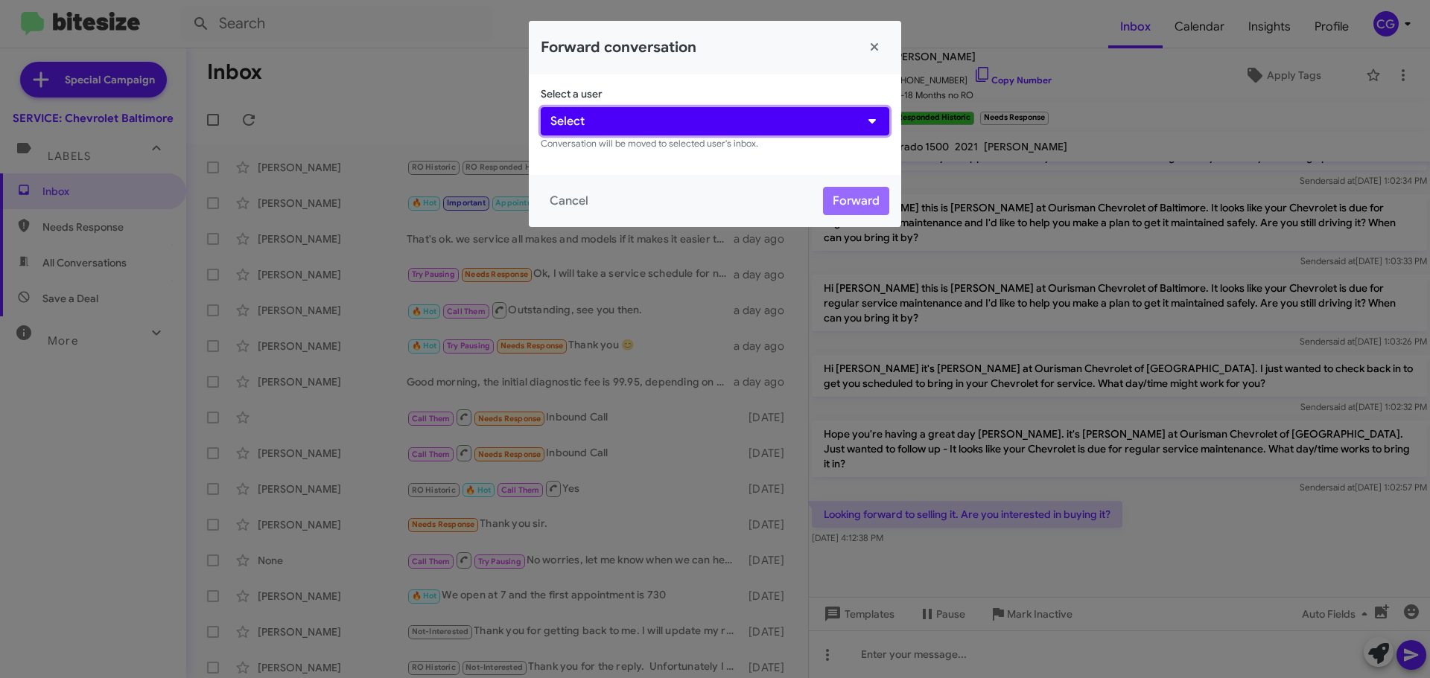
click at [707, 115] on button "Select" at bounding box center [715, 121] width 348 height 28
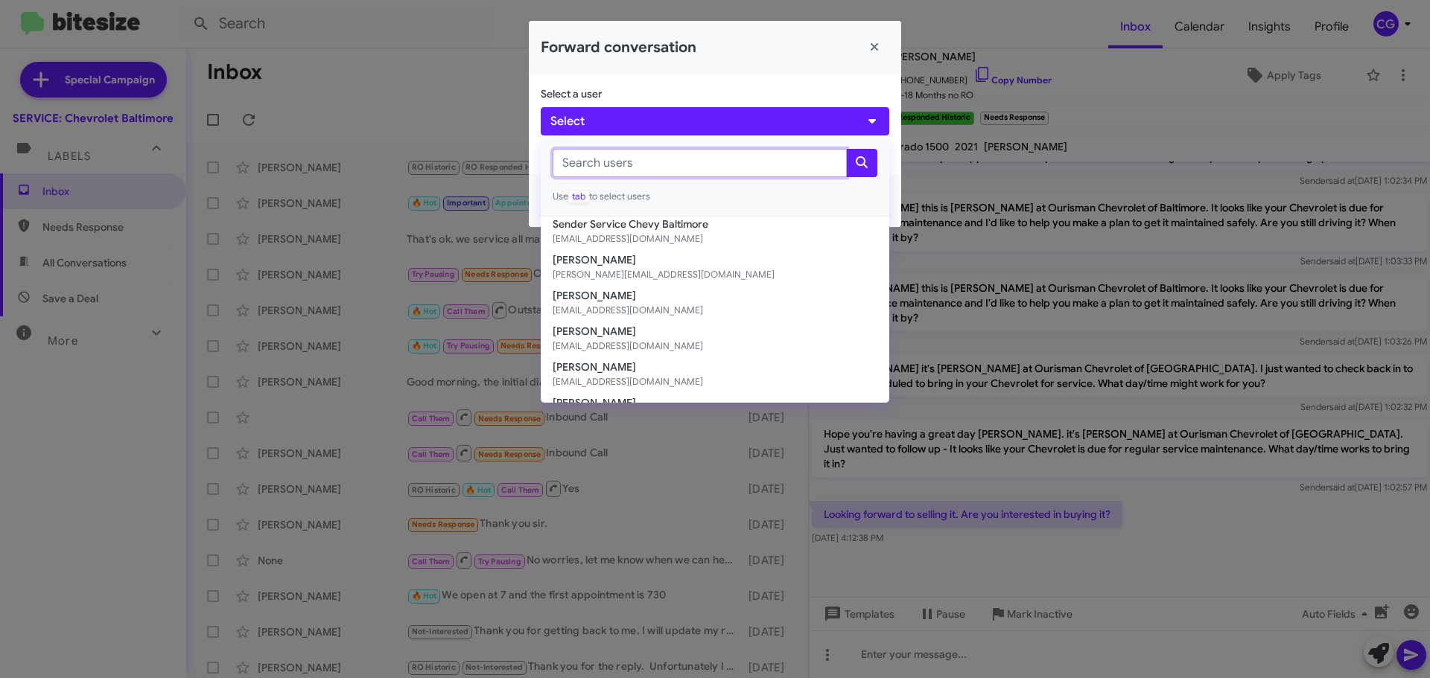
click at [636, 168] on input "text" at bounding box center [700, 163] width 294 height 28
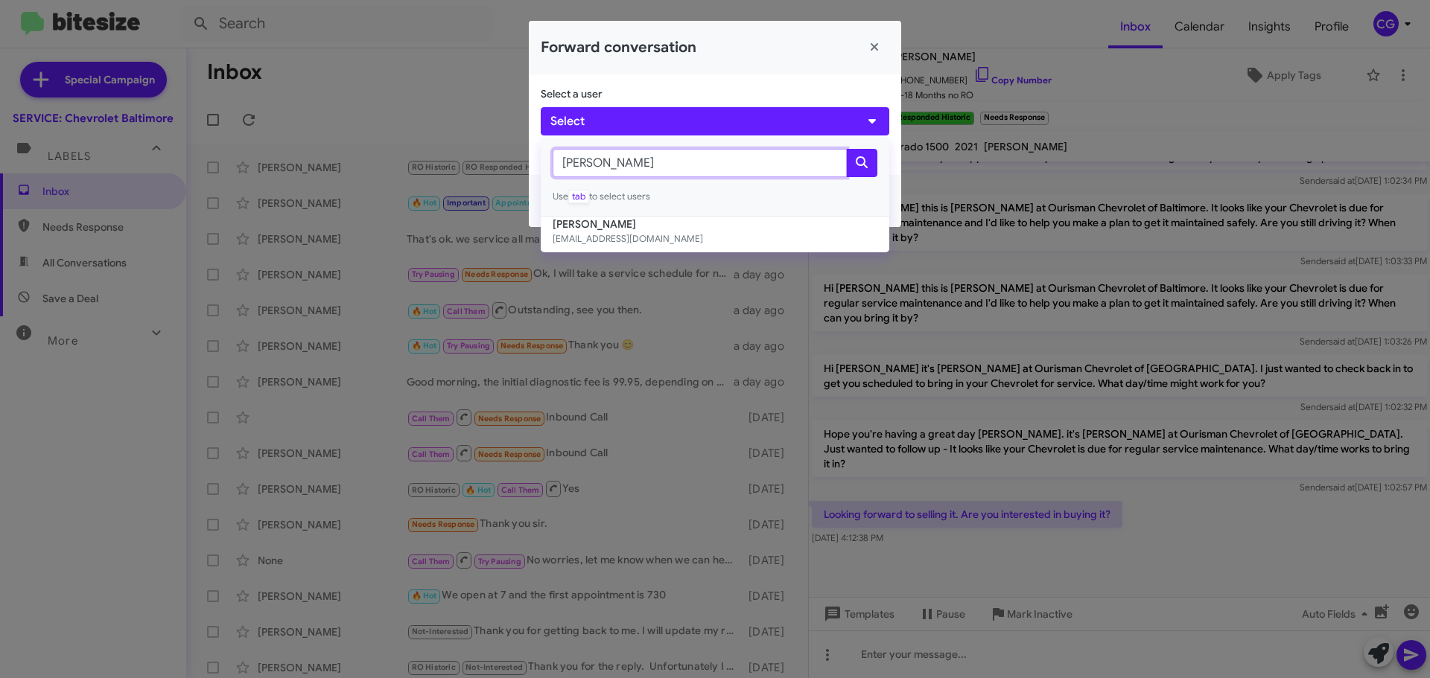
type input "chris"
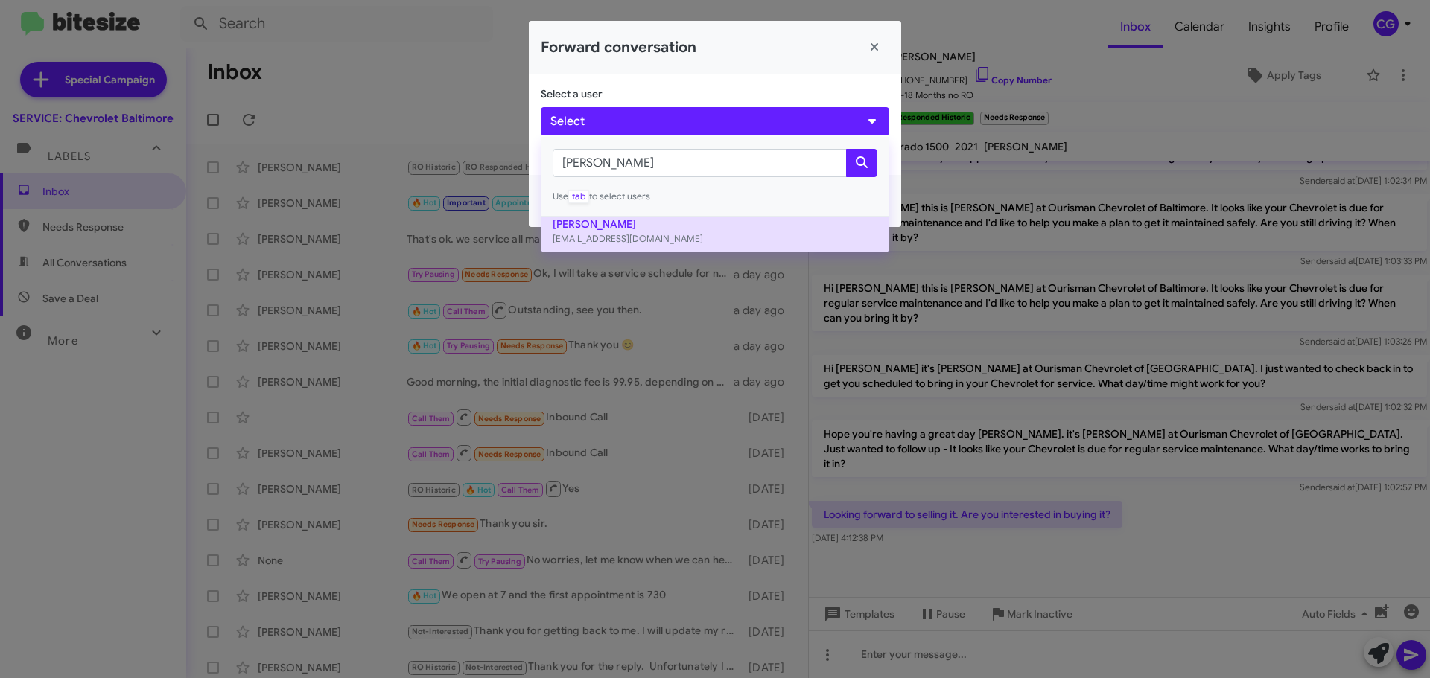
click at [732, 241] on small "cmerriman@ourismancars.com" at bounding box center [715, 239] width 325 height 15
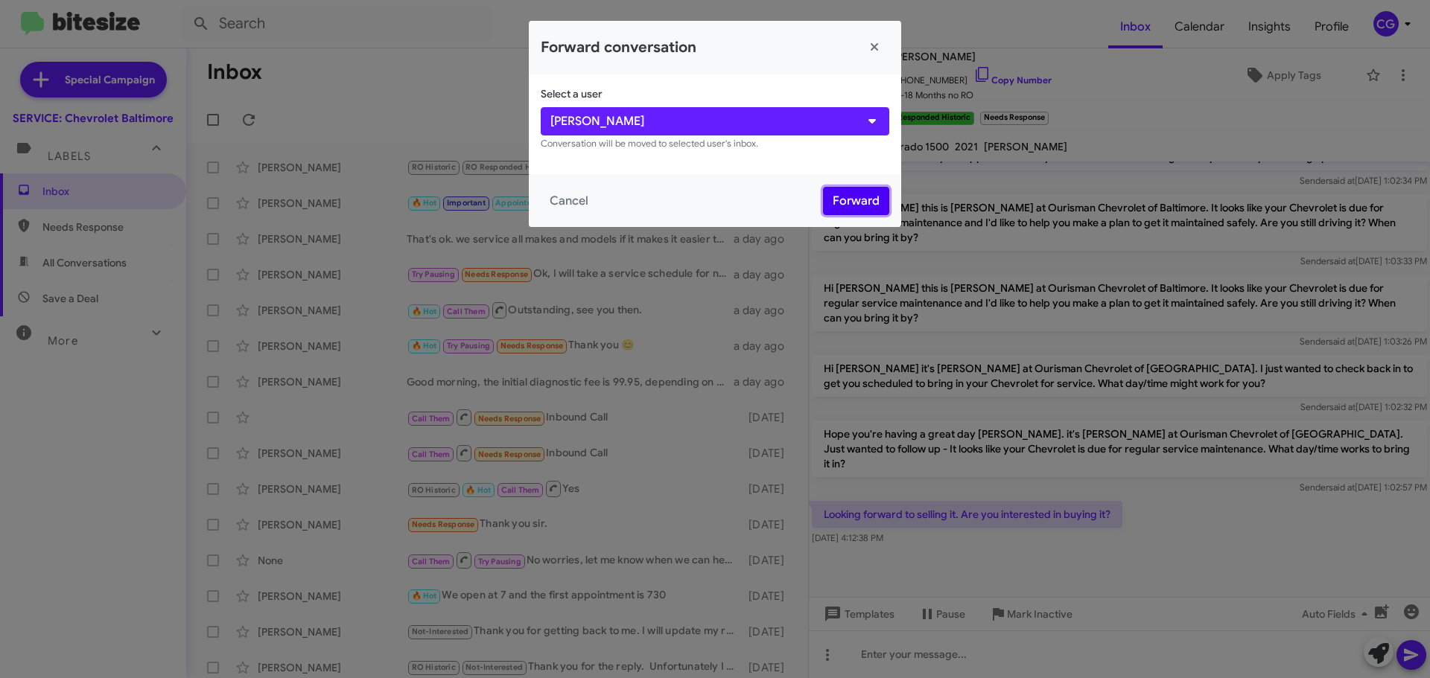
drag, startPoint x: 841, startPoint y: 197, endPoint x: 840, endPoint y: 206, distance: 9.8
click at [840, 205] on button "Forward" at bounding box center [856, 201] width 66 height 28
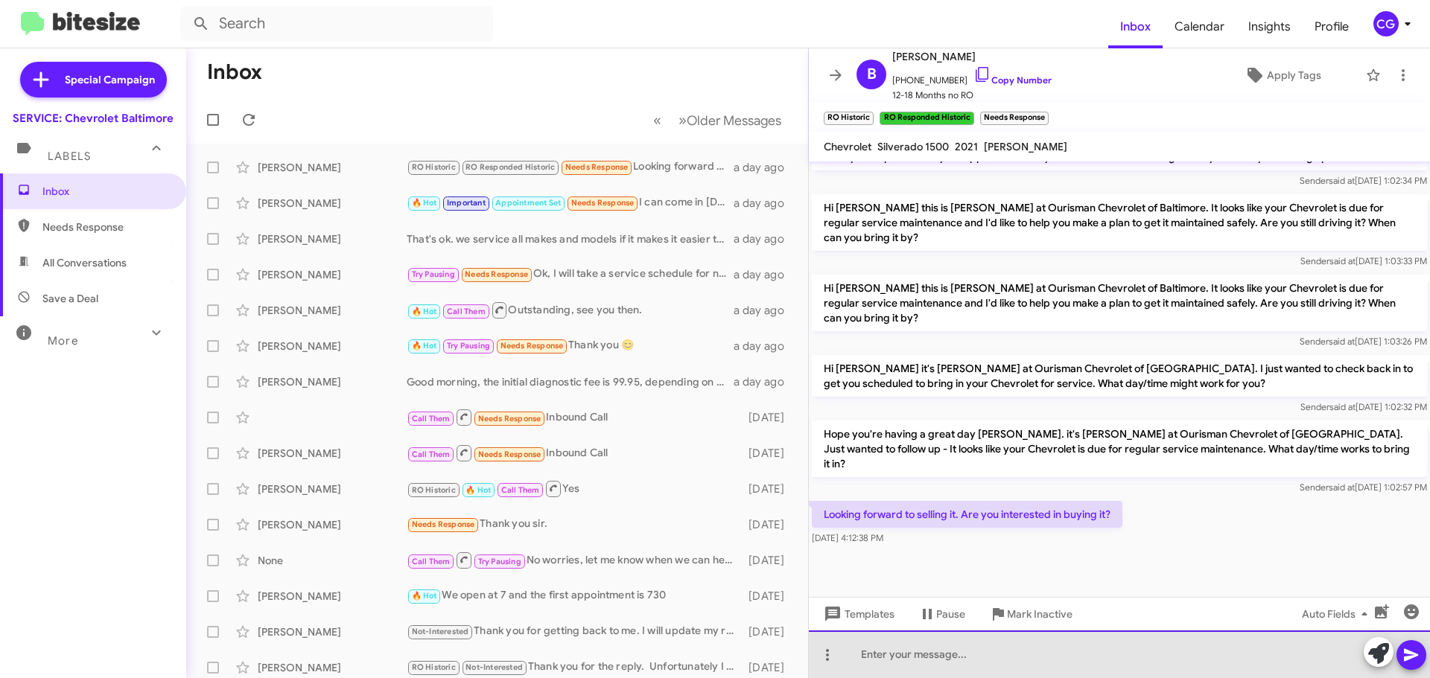
click at [1002, 657] on div at bounding box center [1119, 655] width 621 height 48
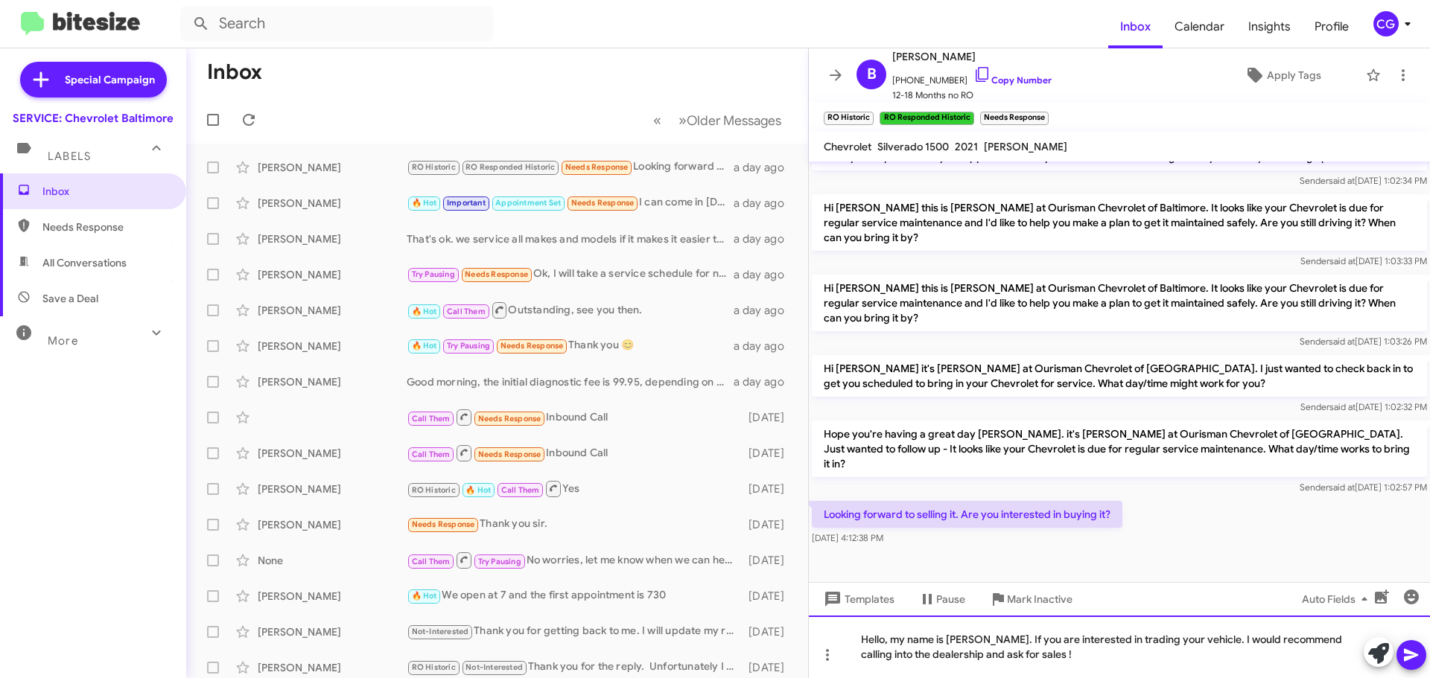
click at [1330, 637] on div "Hello, my name is Carmen. If you are interested in trading your vehicle. I woul…" at bounding box center [1119, 647] width 621 height 63
click at [1416, 661] on icon at bounding box center [1411, 655] width 18 height 18
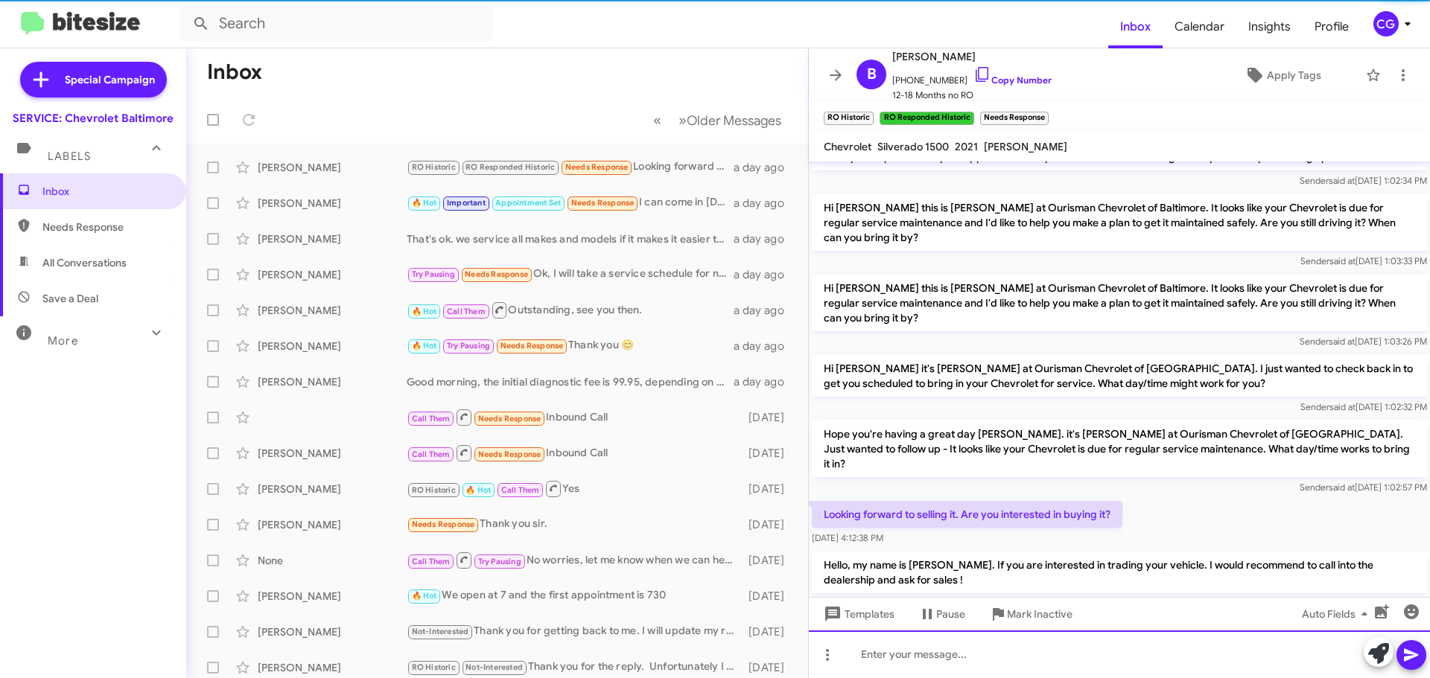
scroll to position [0, 0]
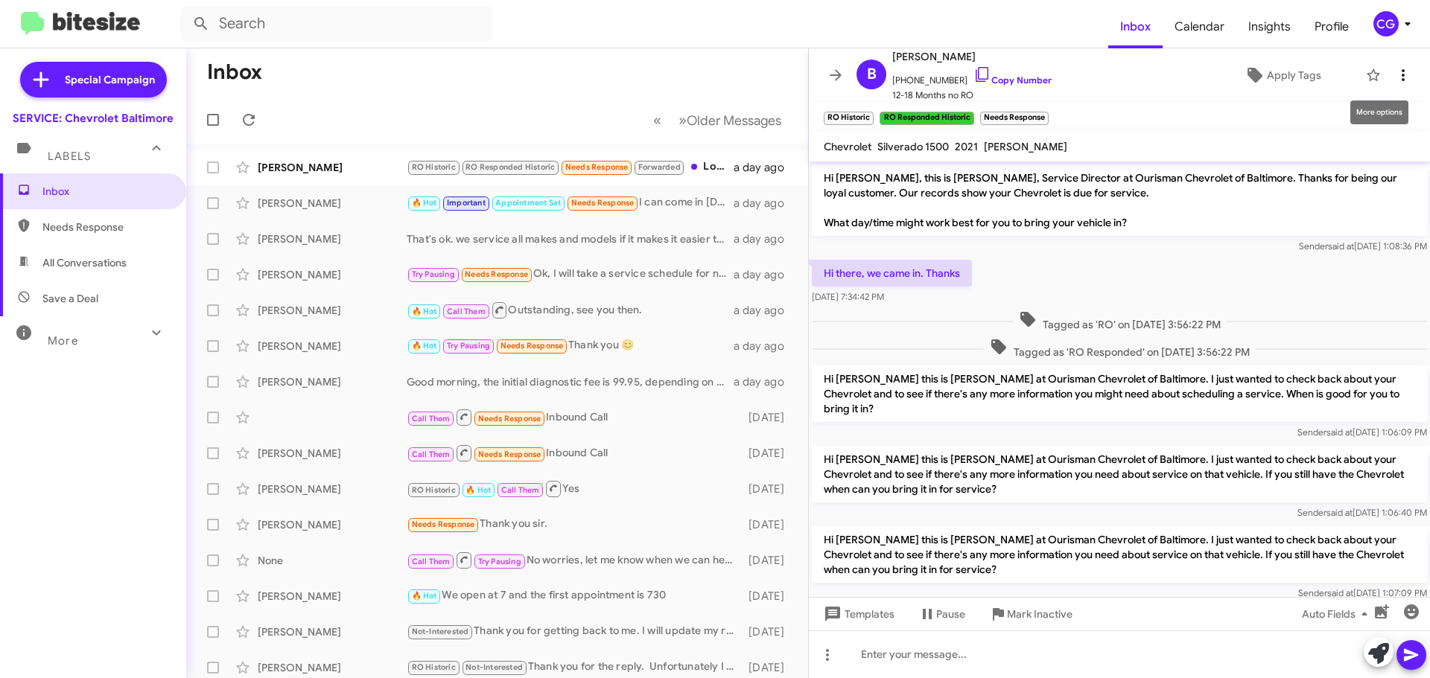
click at [1395, 68] on icon at bounding box center [1403, 75] width 18 height 18
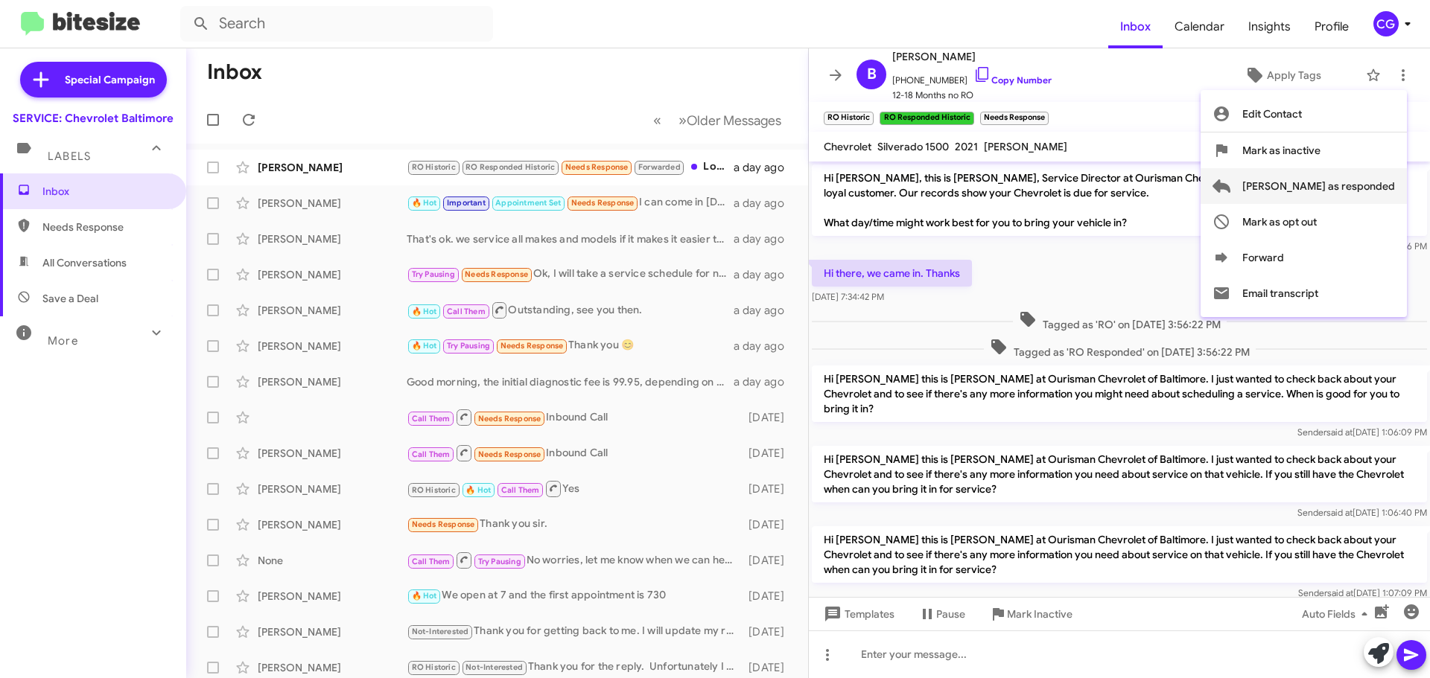
click at [1384, 178] on span "Mark as responded" at bounding box center [1318, 186] width 153 height 36
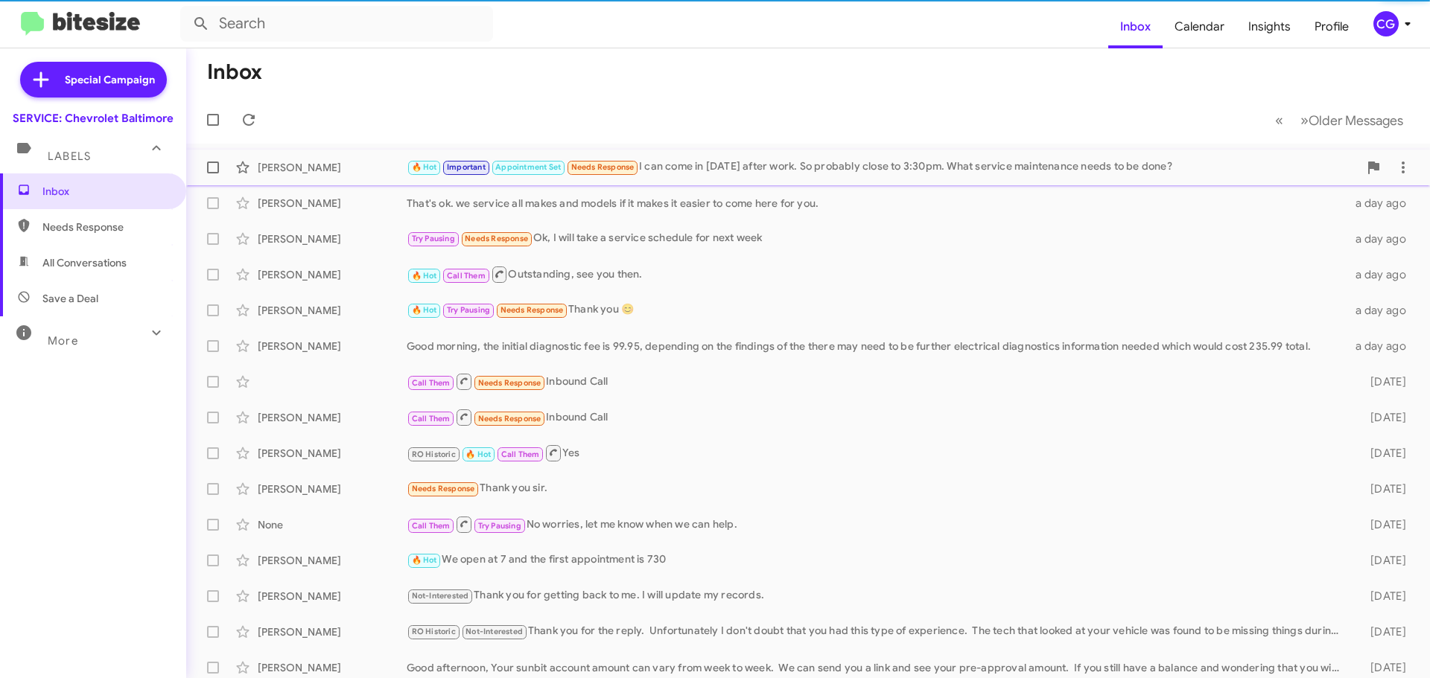
click at [767, 170] on div "🔥 Hot Important Appointment Set Needs Response I can come in Saturday after wor…" at bounding box center [883, 167] width 952 height 17
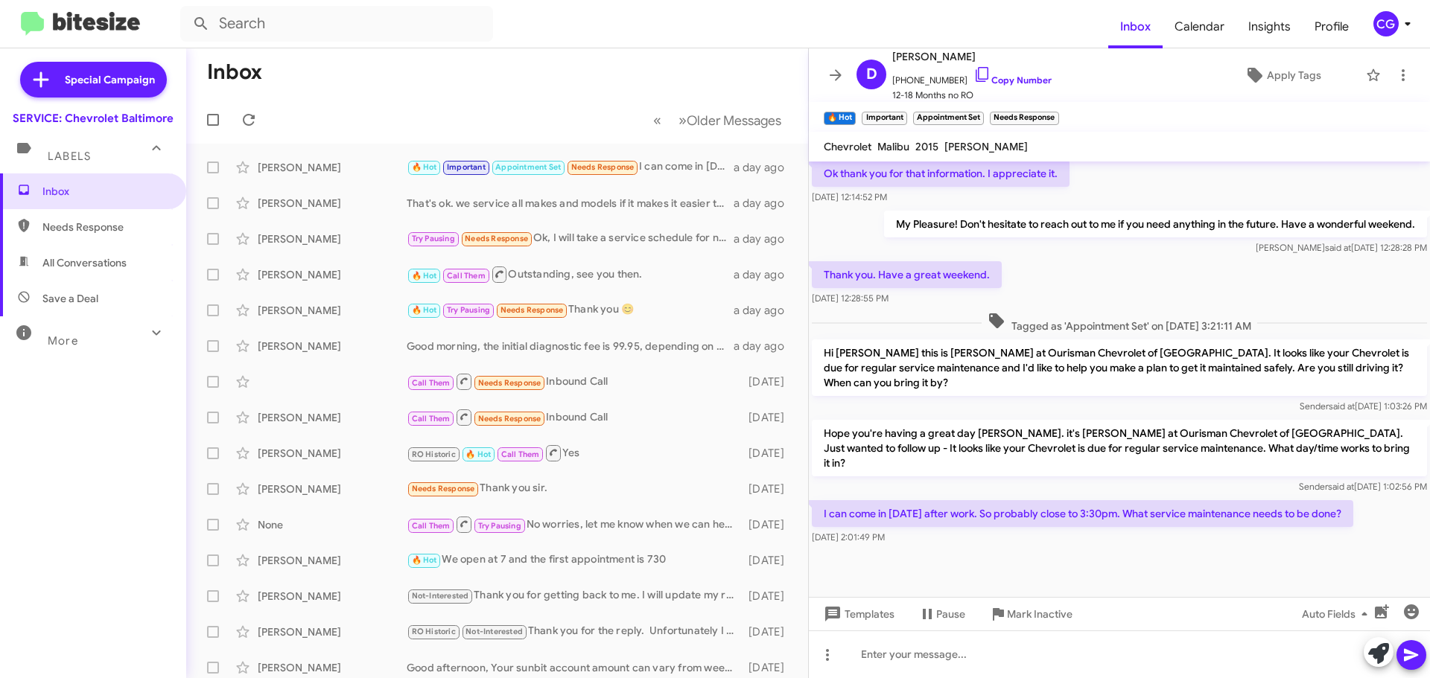
scroll to position [882, 0]
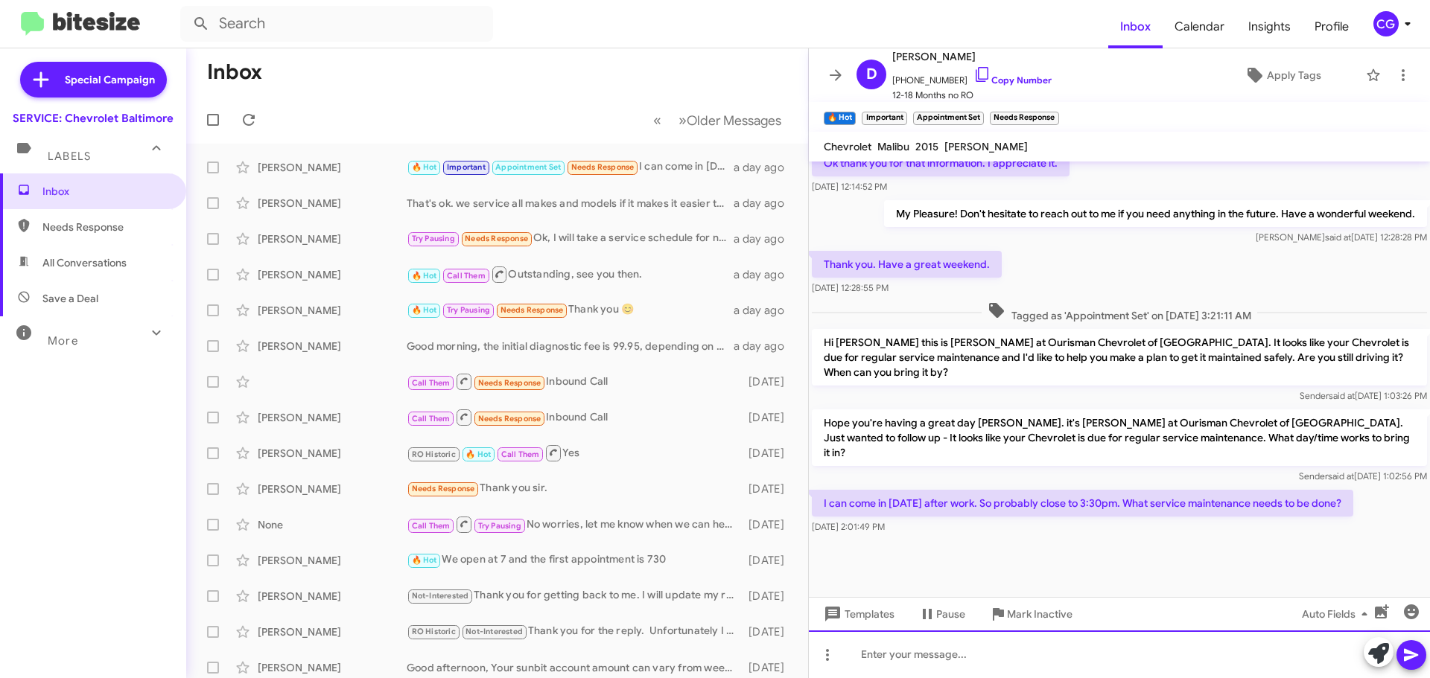
click at [1010, 658] on div at bounding box center [1119, 655] width 621 height 48
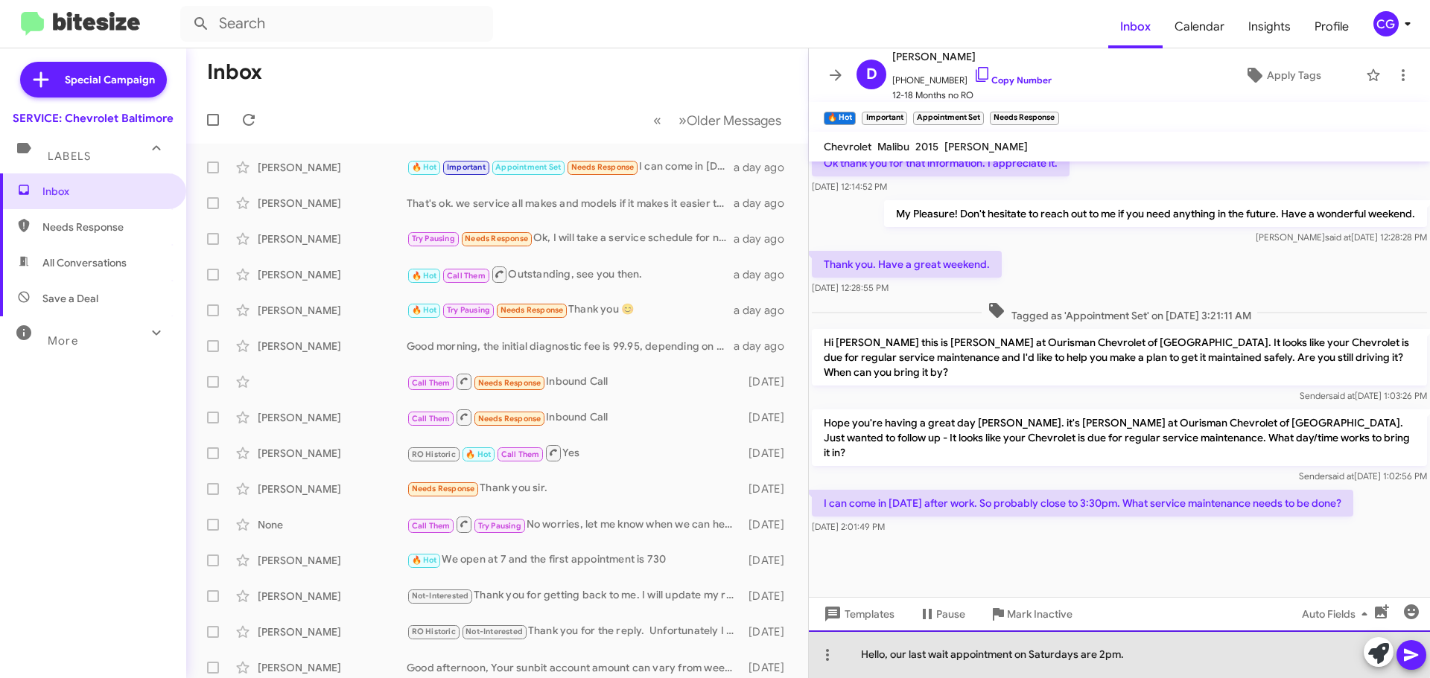
click at [1013, 652] on div "Hello, our last wait appointment on Saturdays are 2pm." at bounding box center [1119, 655] width 621 height 48
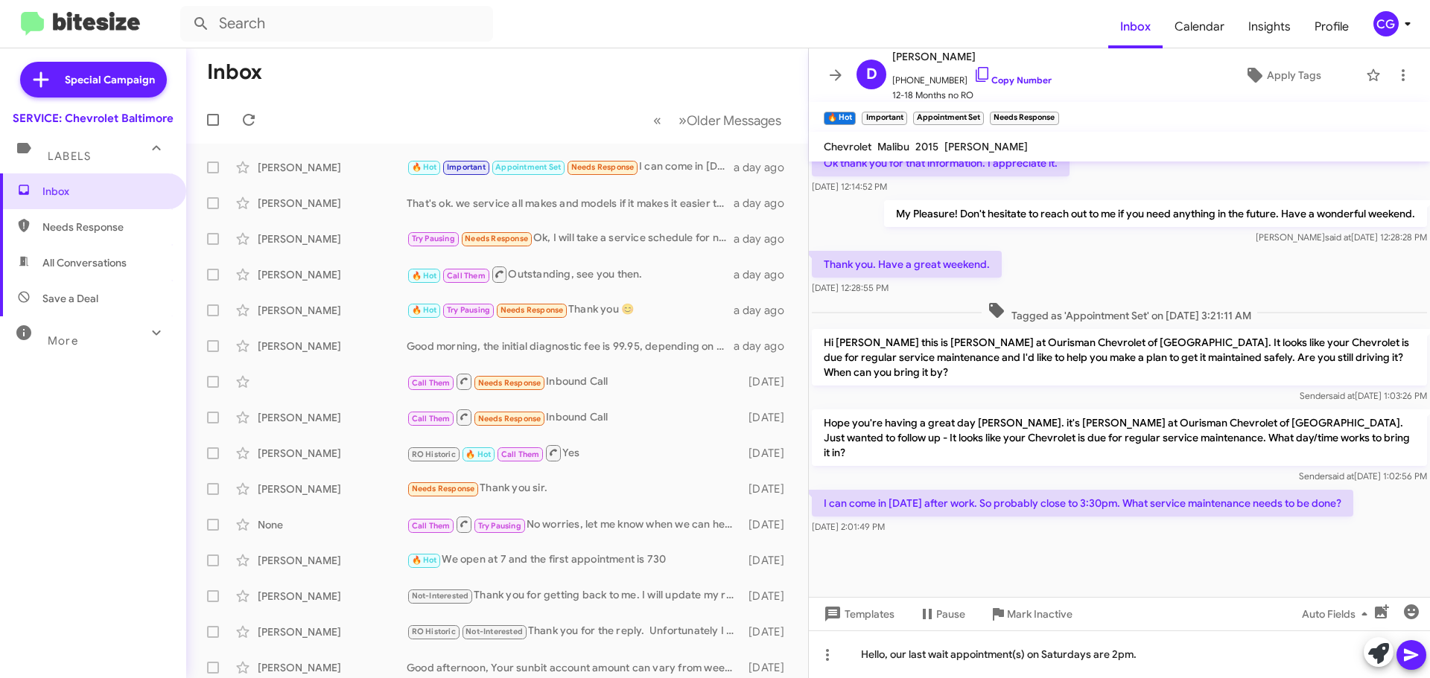
click at [1419, 652] on icon at bounding box center [1411, 655] width 18 height 18
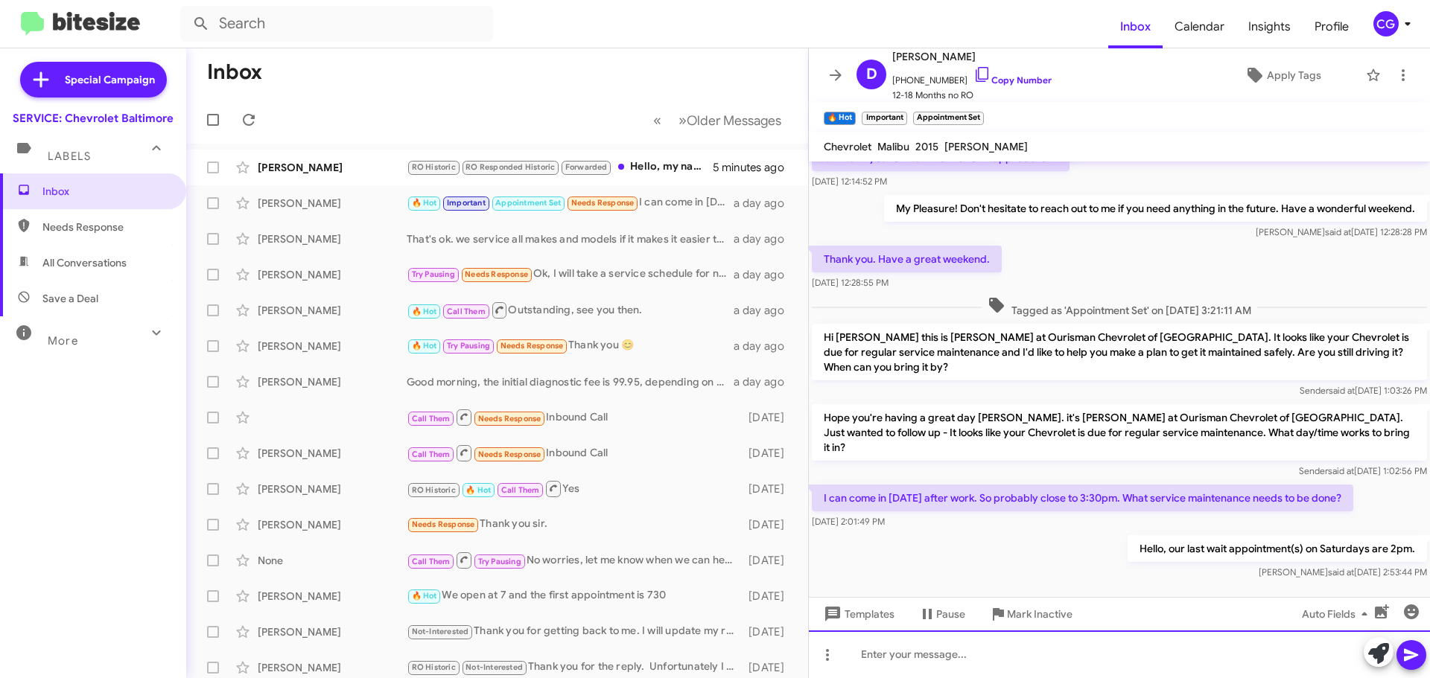
scroll to position [1322, 0]
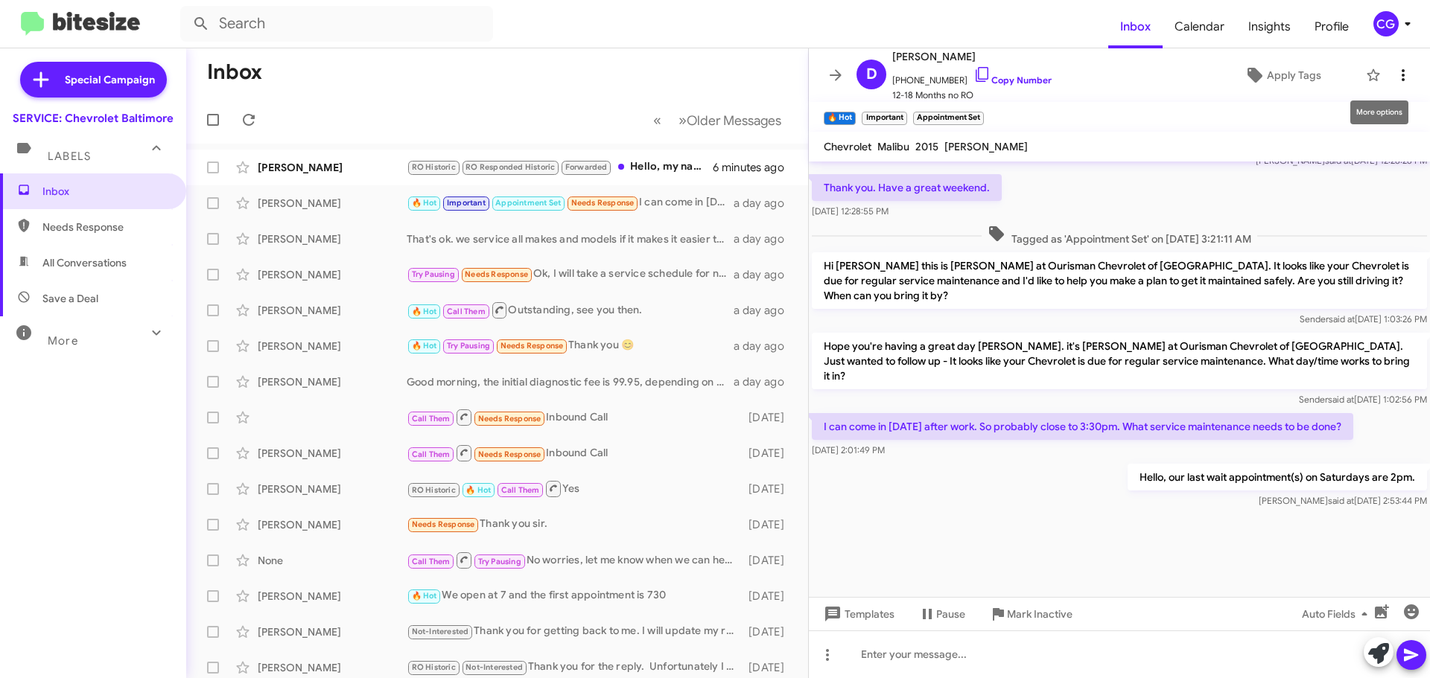
click at [1398, 76] on icon at bounding box center [1403, 75] width 18 height 18
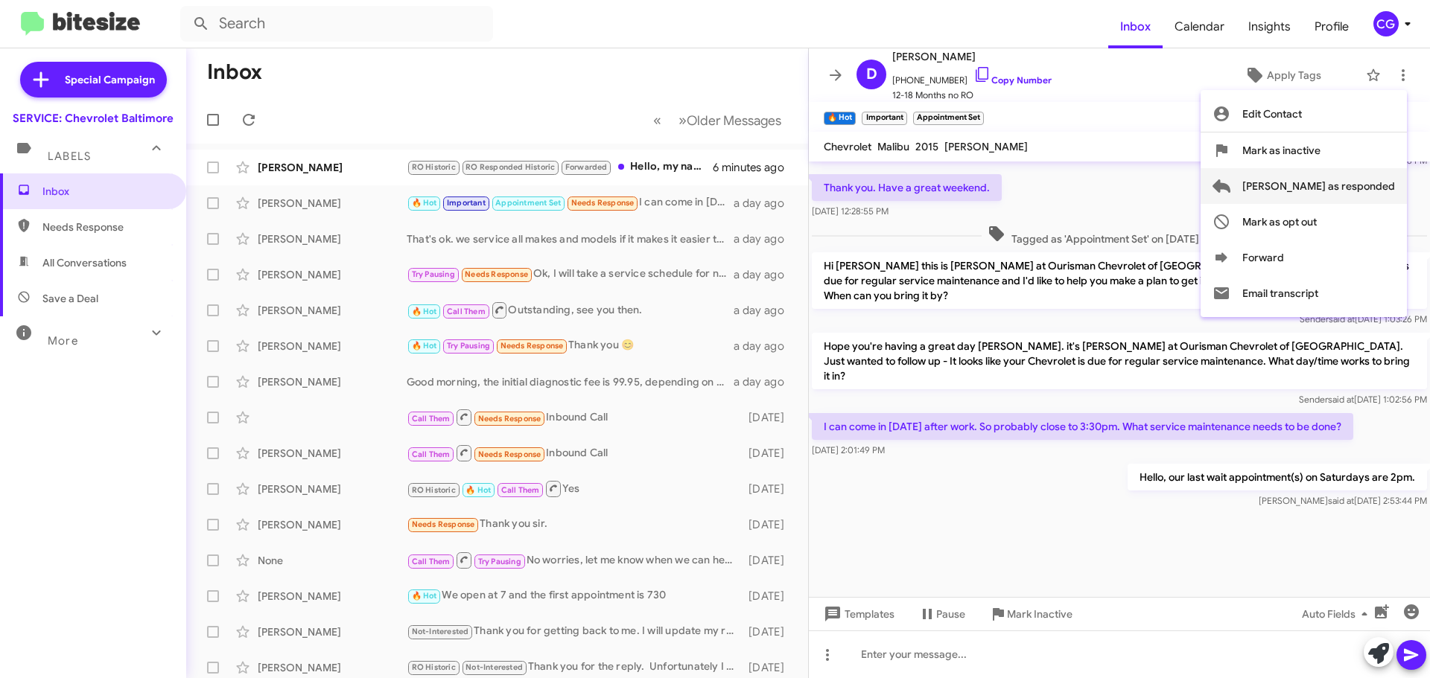
click at [1386, 182] on span "[PERSON_NAME] as responded" at bounding box center [1318, 186] width 153 height 36
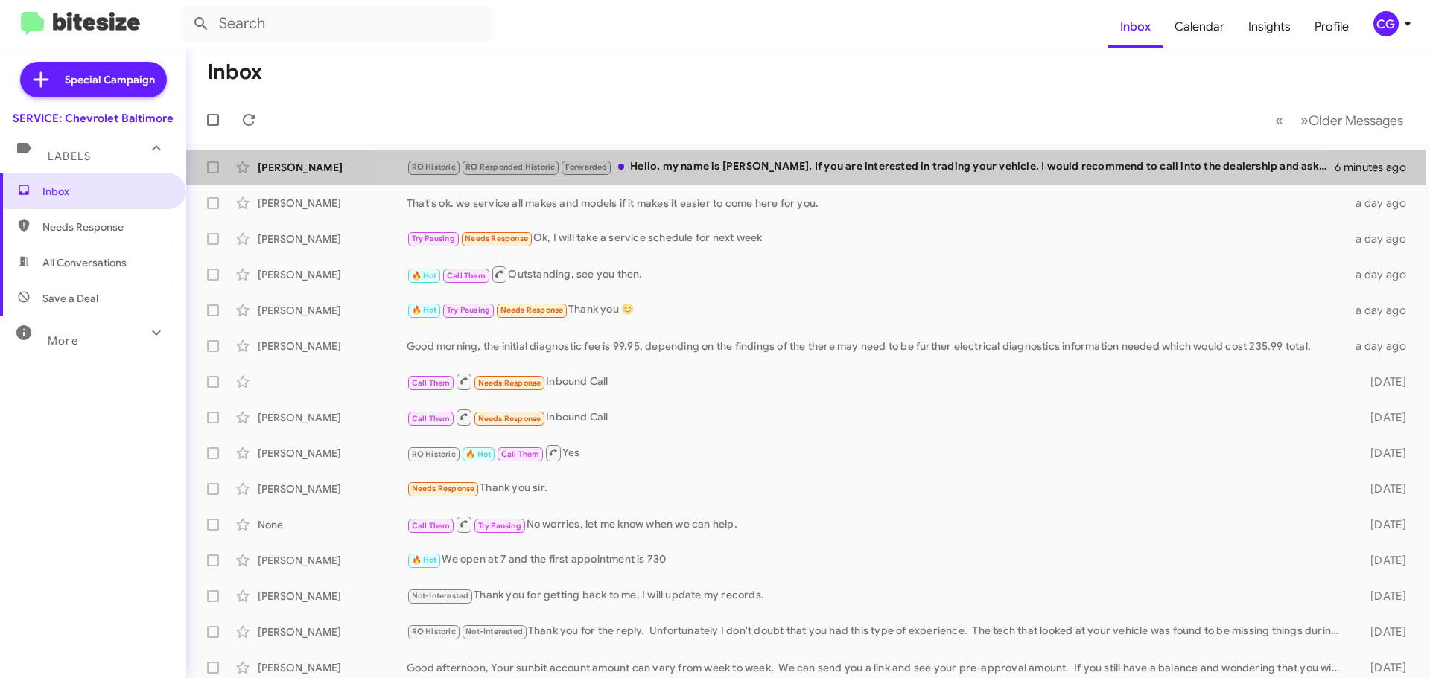
click at [806, 160] on div "RO Historic RO Responded Historic Forwarded Hello, my name is Carmen. If you ar…" at bounding box center [871, 167] width 928 height 17
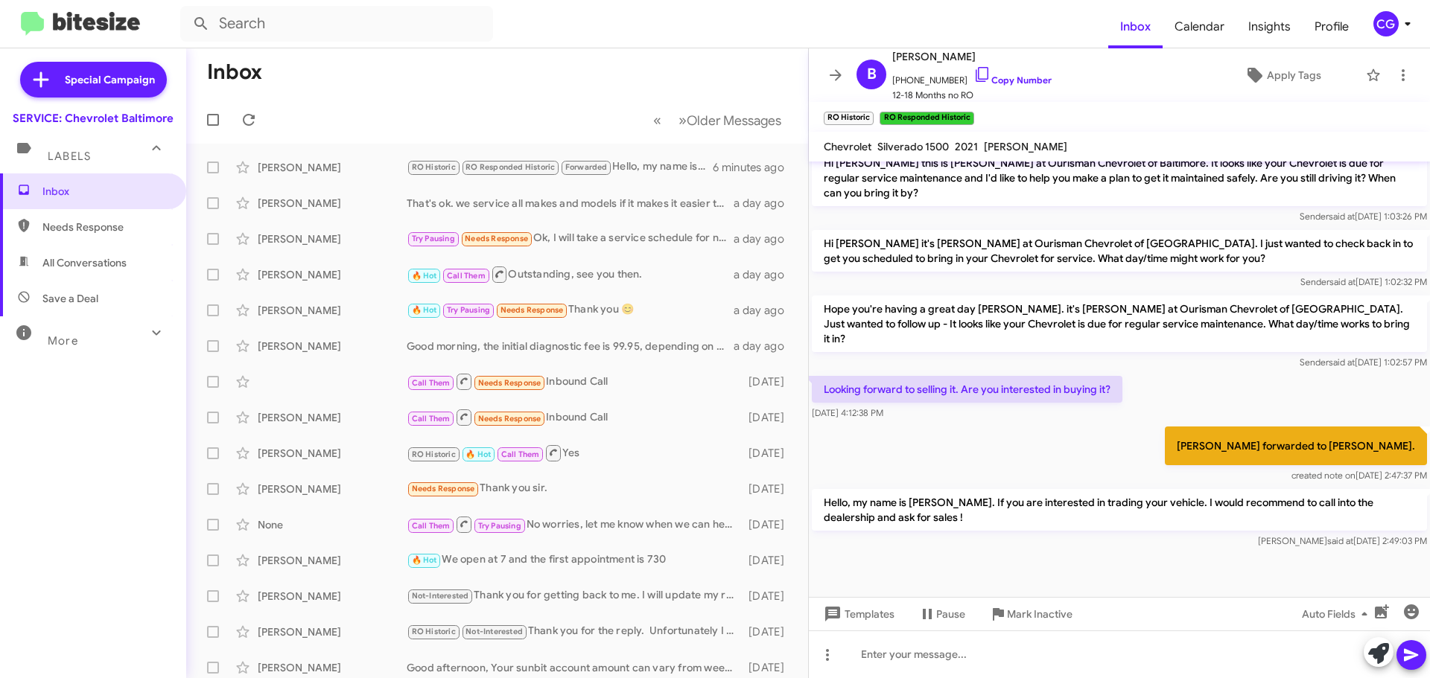
scroll to position [891, 0]
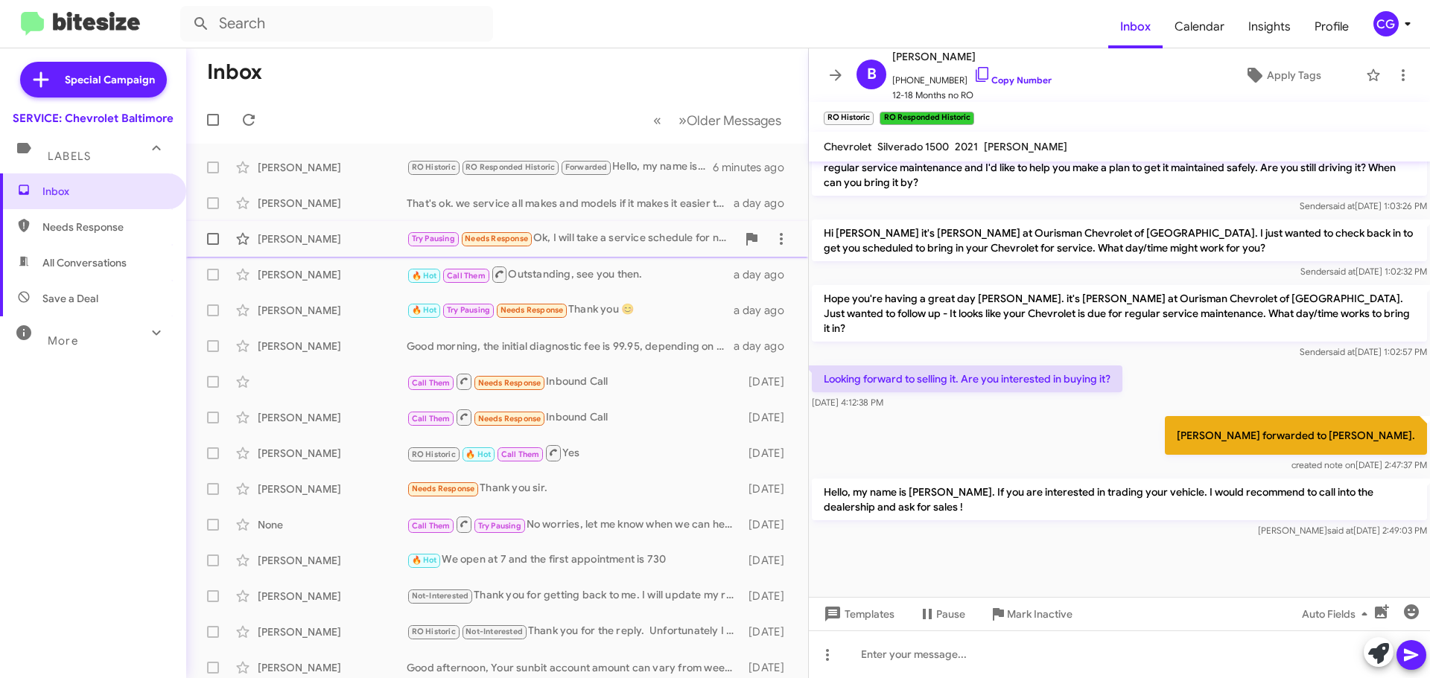
click at [608, 225] on div "Mohammad Hossain Try Pausing Needs Response Ok, I will take a service schedule …" at bounding box center [497, 239] width 598 height 30
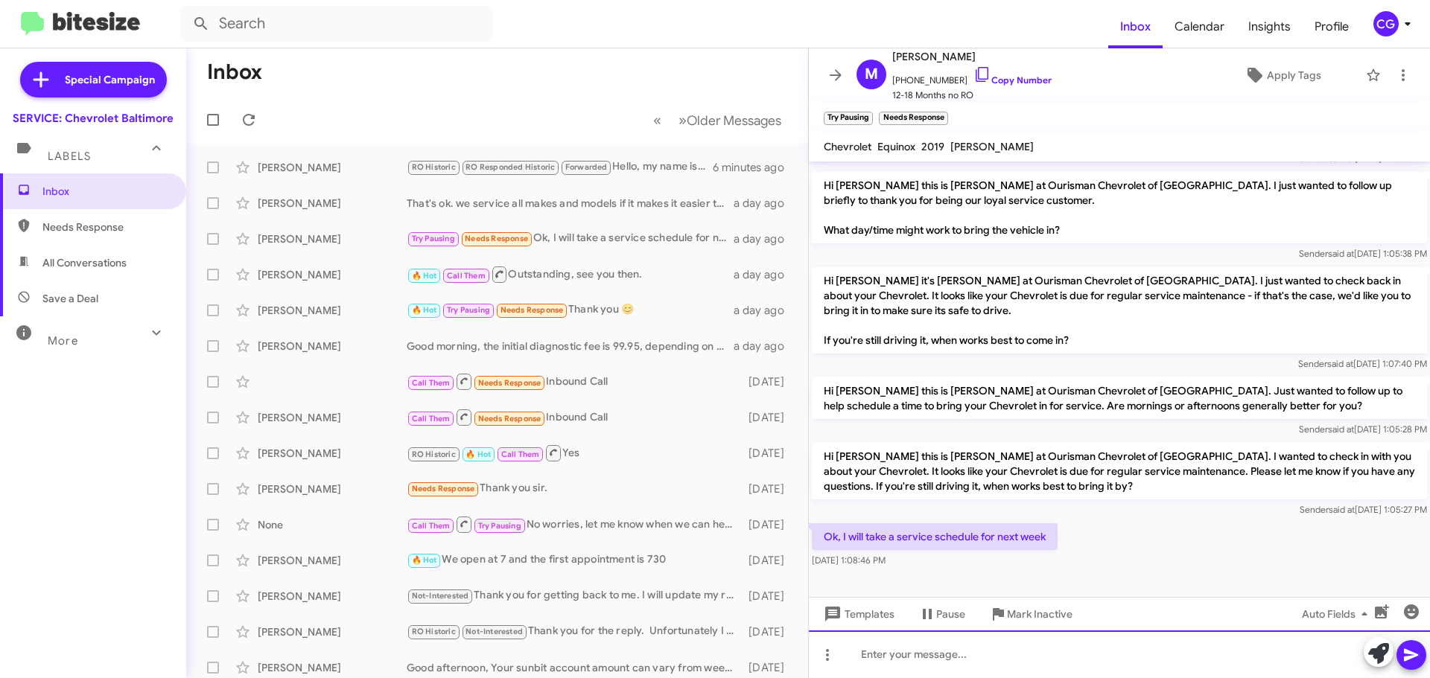
click at [966, 648] on div at bounding box center [1119, 655] width 621 height 48
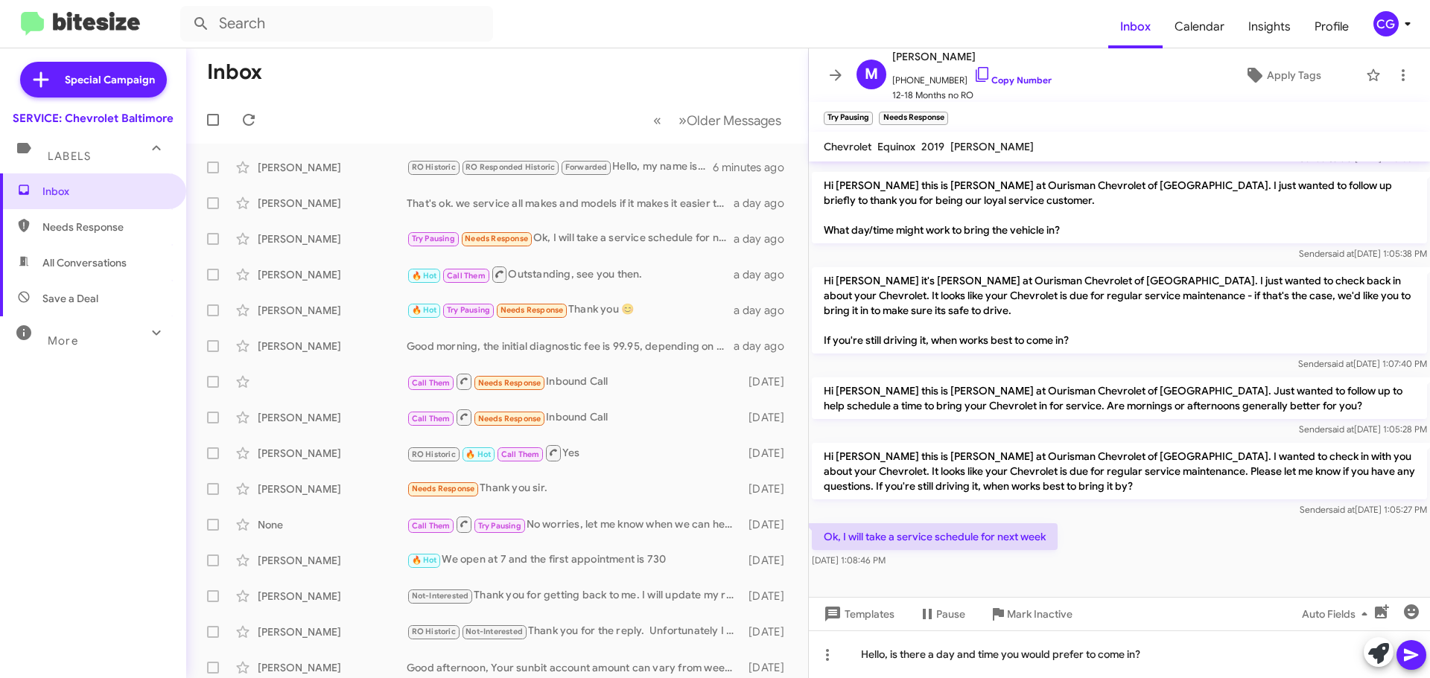
click at [1412, 660] on icon at bounding box center [1411, 655] width 18 height 18
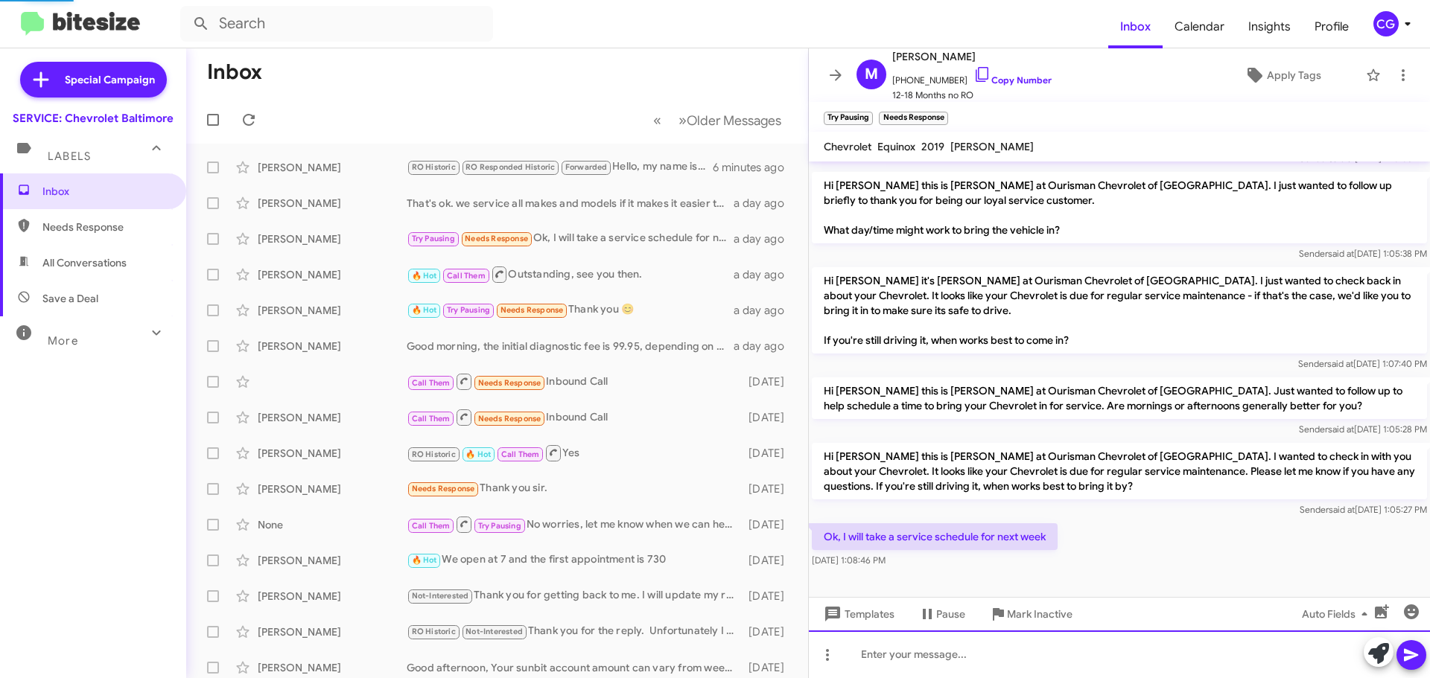
scroll to position [0, 0]
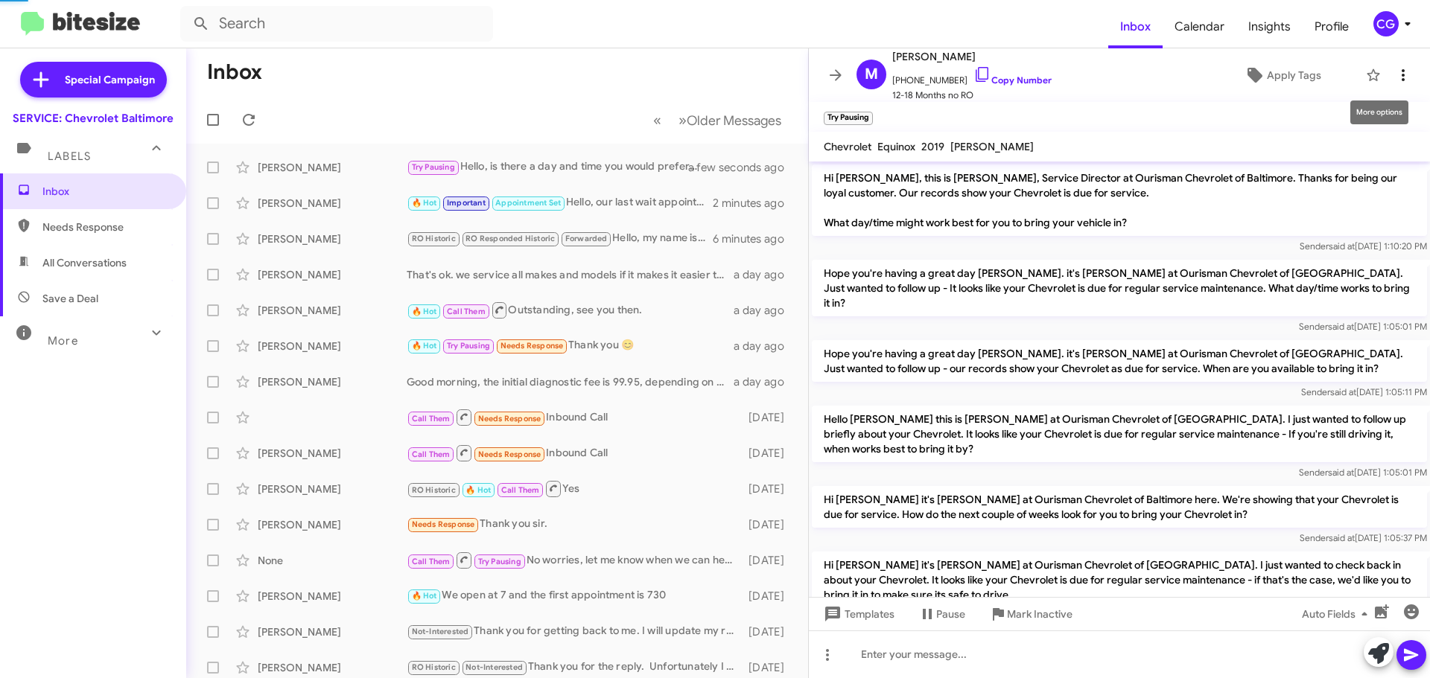
click at [1394, 79] on icon at bounding box center [1403, 75] width 18 height 18
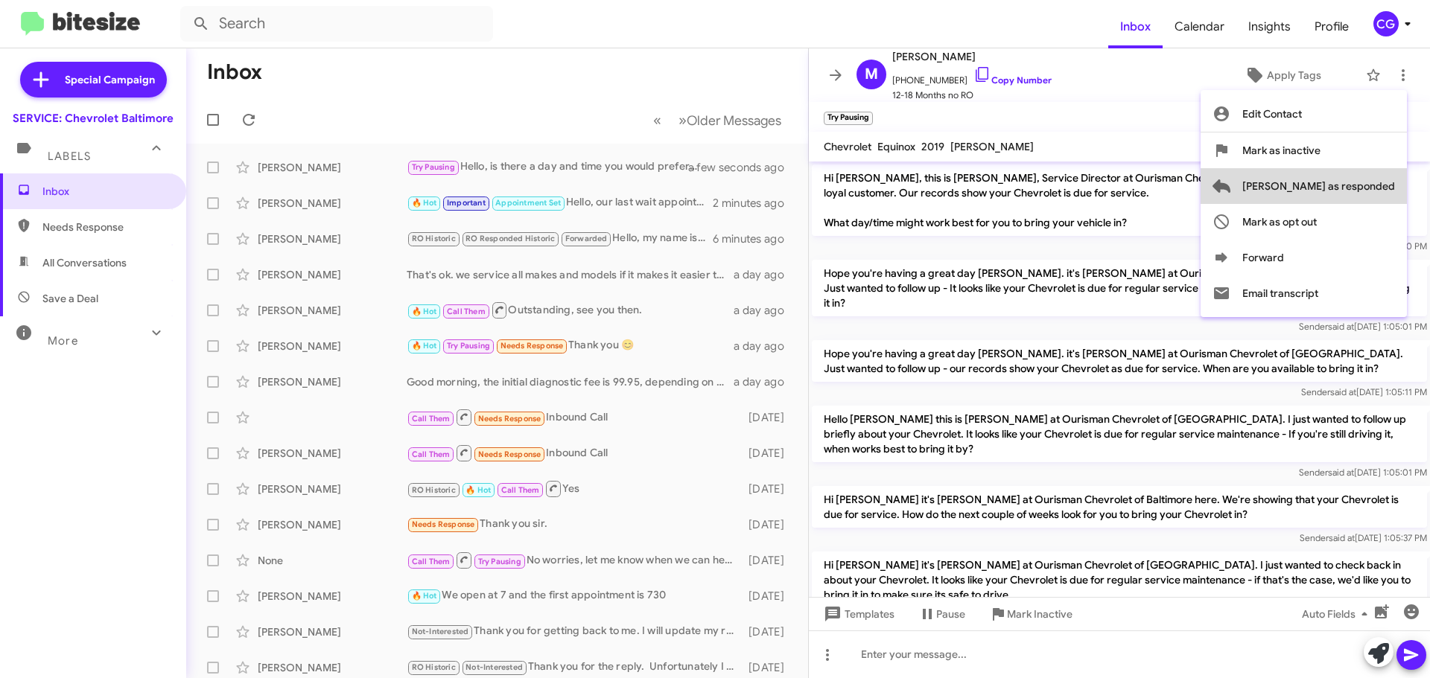
click at [1396, 173] on button "[PERSON_NAME] as responded" at bounding box center [1303, 186] width 206 height 36
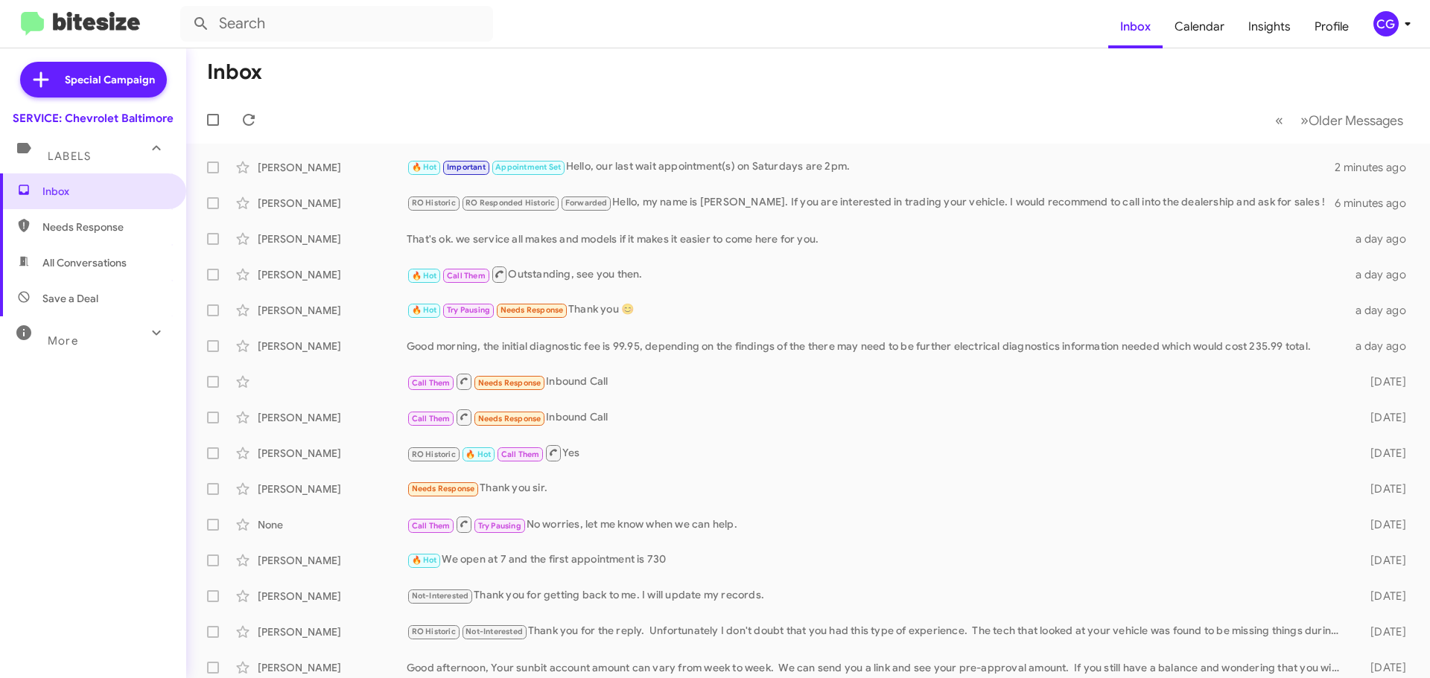
click at [1395, 21] on div "CG" at bounding box center [1385, 23] width 25 height 25
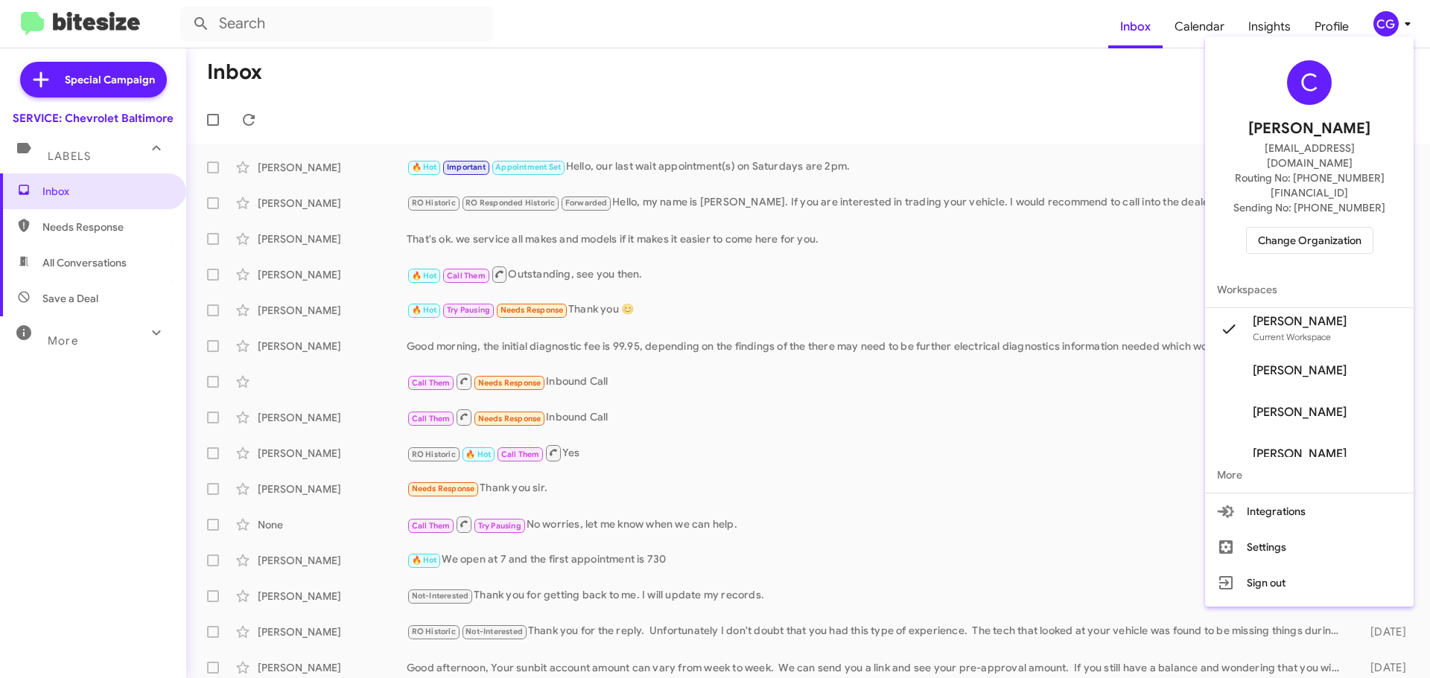
click at [1343, 228] on span "Change Organization" at bounding box center [1310, 240] width 104 height 25
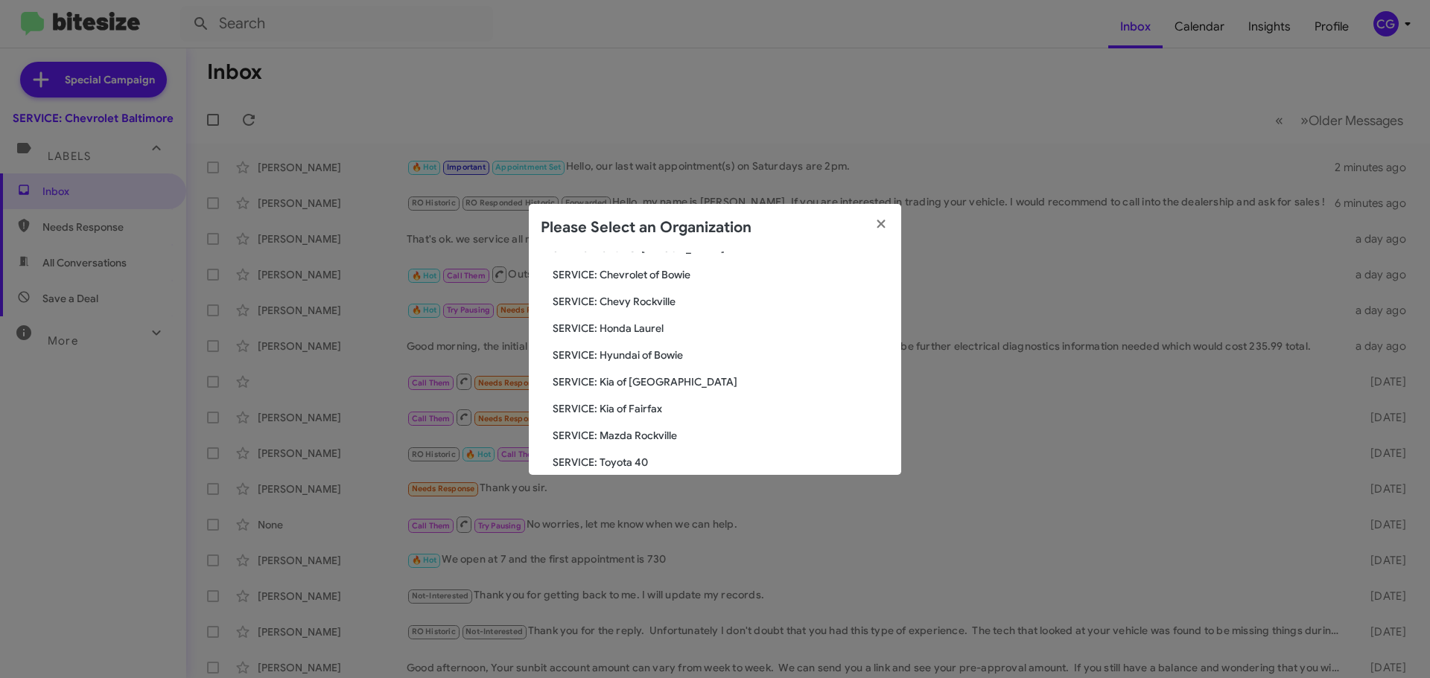
scroll to position [74, 0]
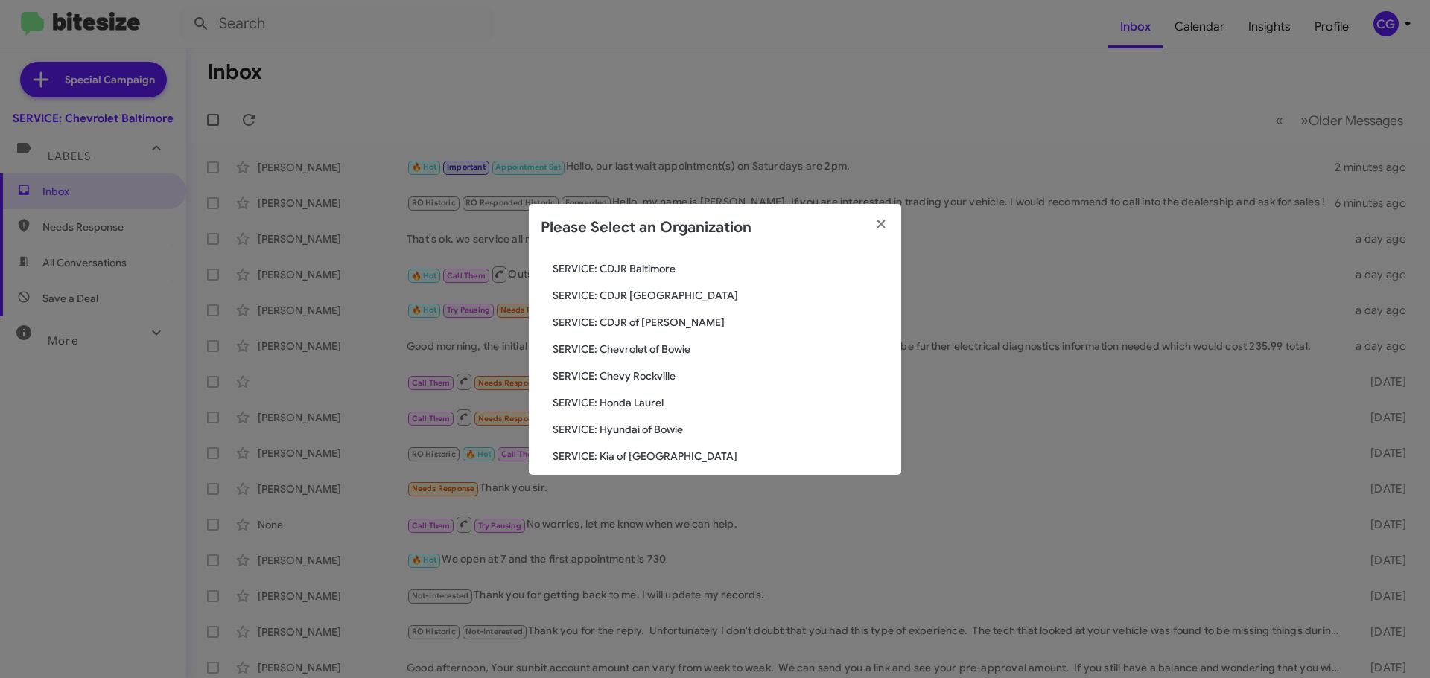
click at [654, 346] on span "SERVICE: Chevrolet of Bowie" at bounding box center [721, 349] width 337 height 15
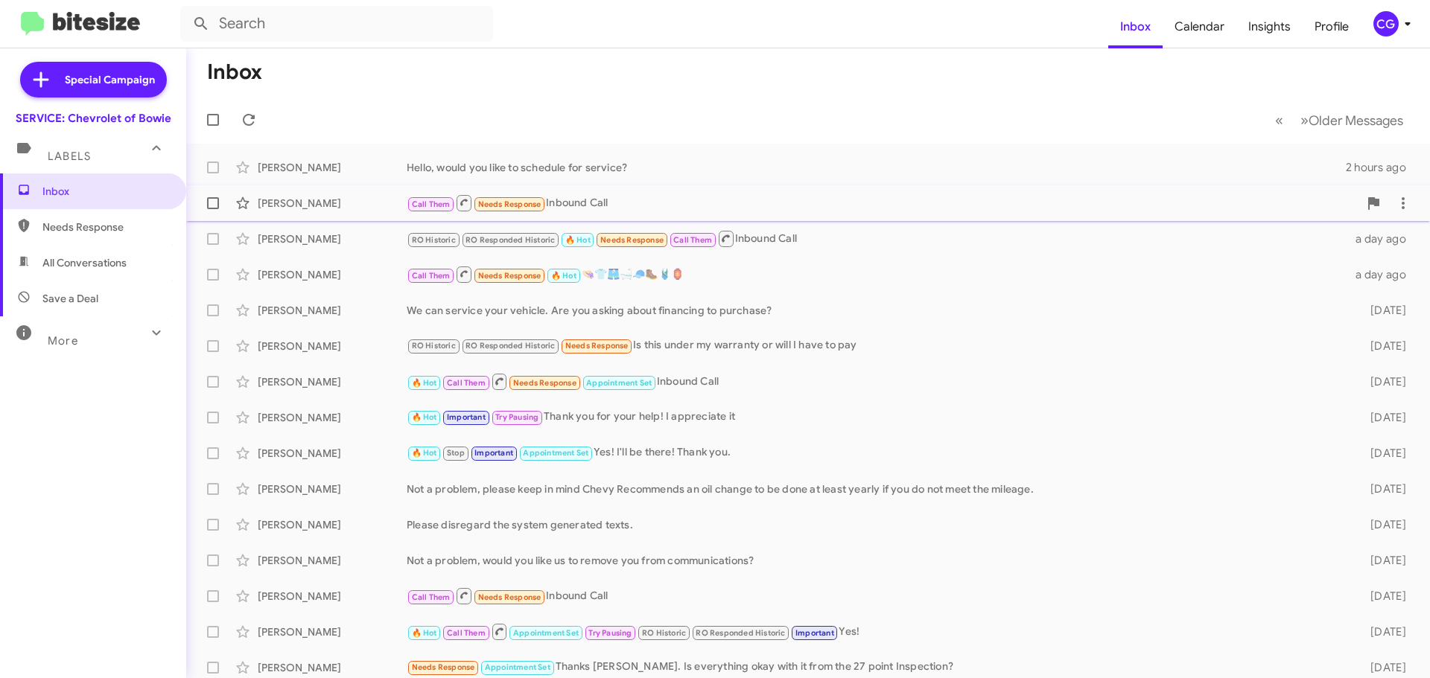
click at [682, 212] on div "Call Them Needs Response Inbound Call" at bounding box center [883, 203] width 952 height 19
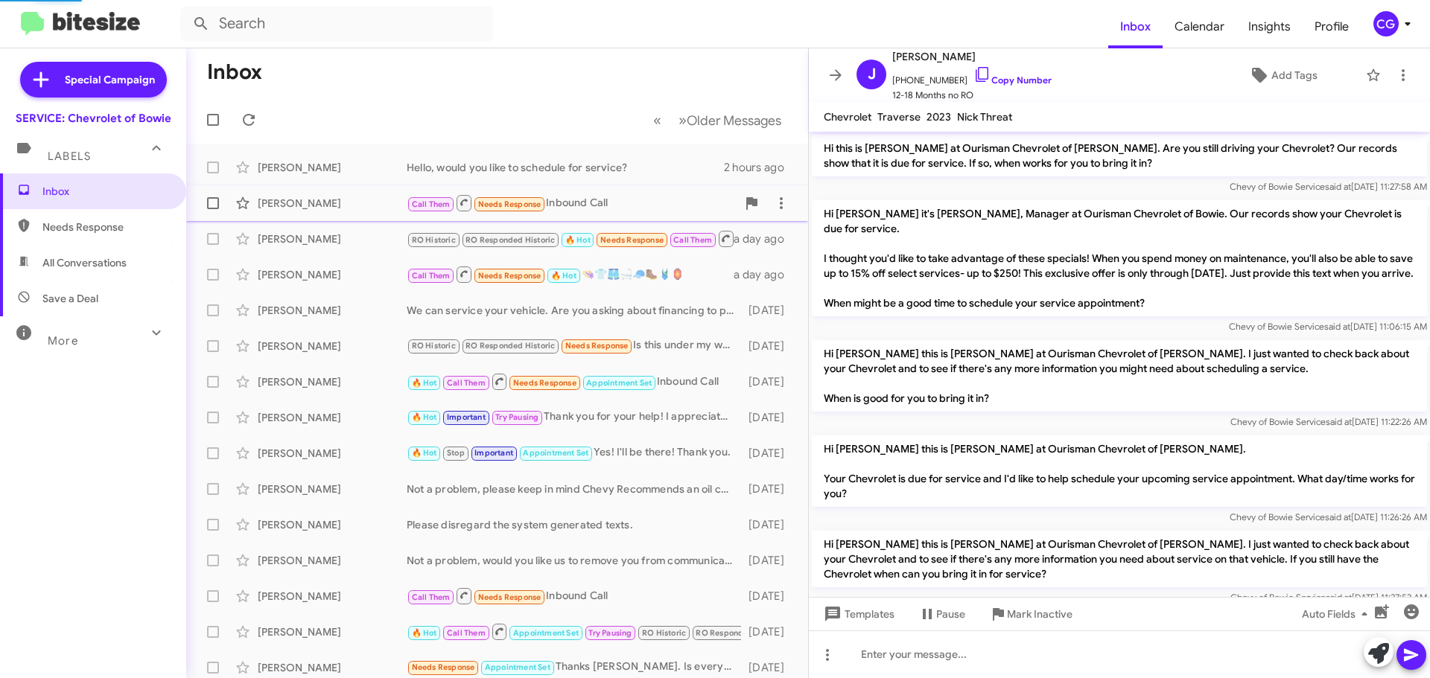
scroll to position [1239, 0]
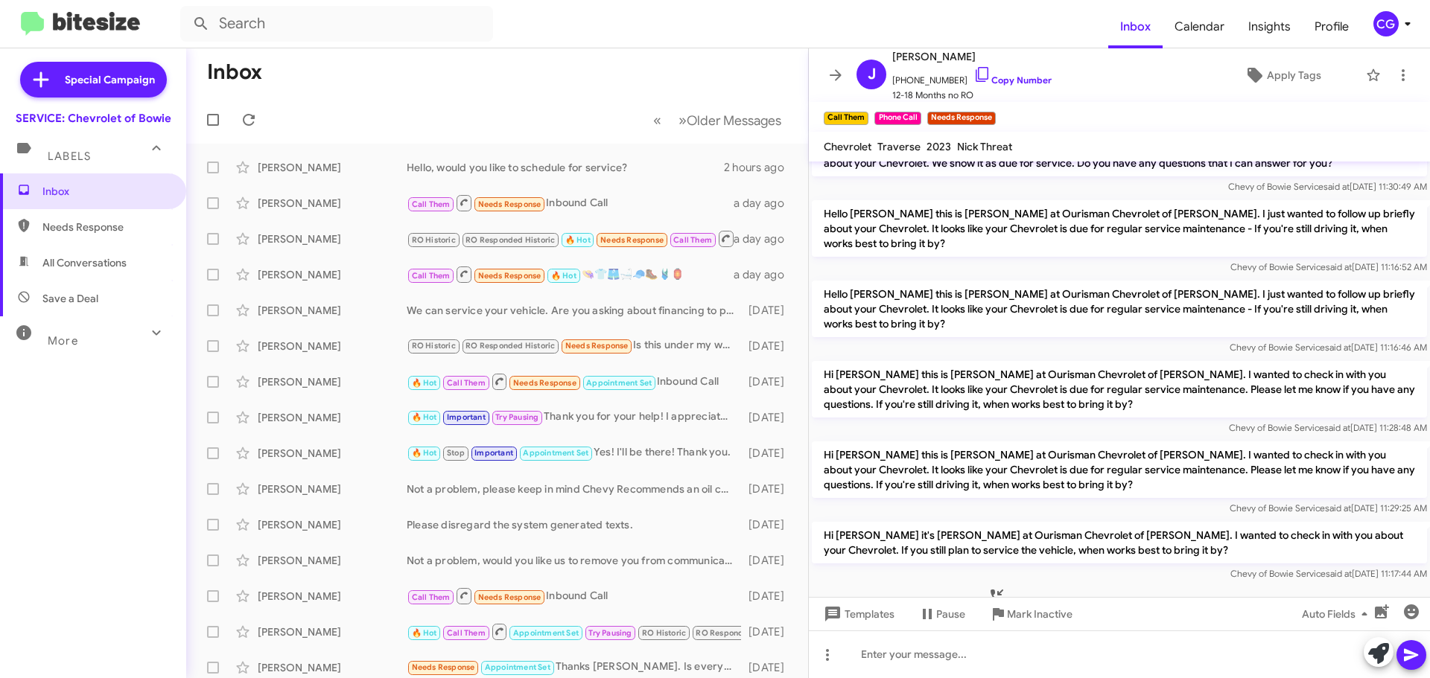
click at [1386, 7] on mat-toolbar "Inbox Calendar Insights Profile CG" at bounding box center [715, 24] width 1430 height 48
click at [1395, 28] on div "CG" at bounding box center [1385, 23] width 25 height 25
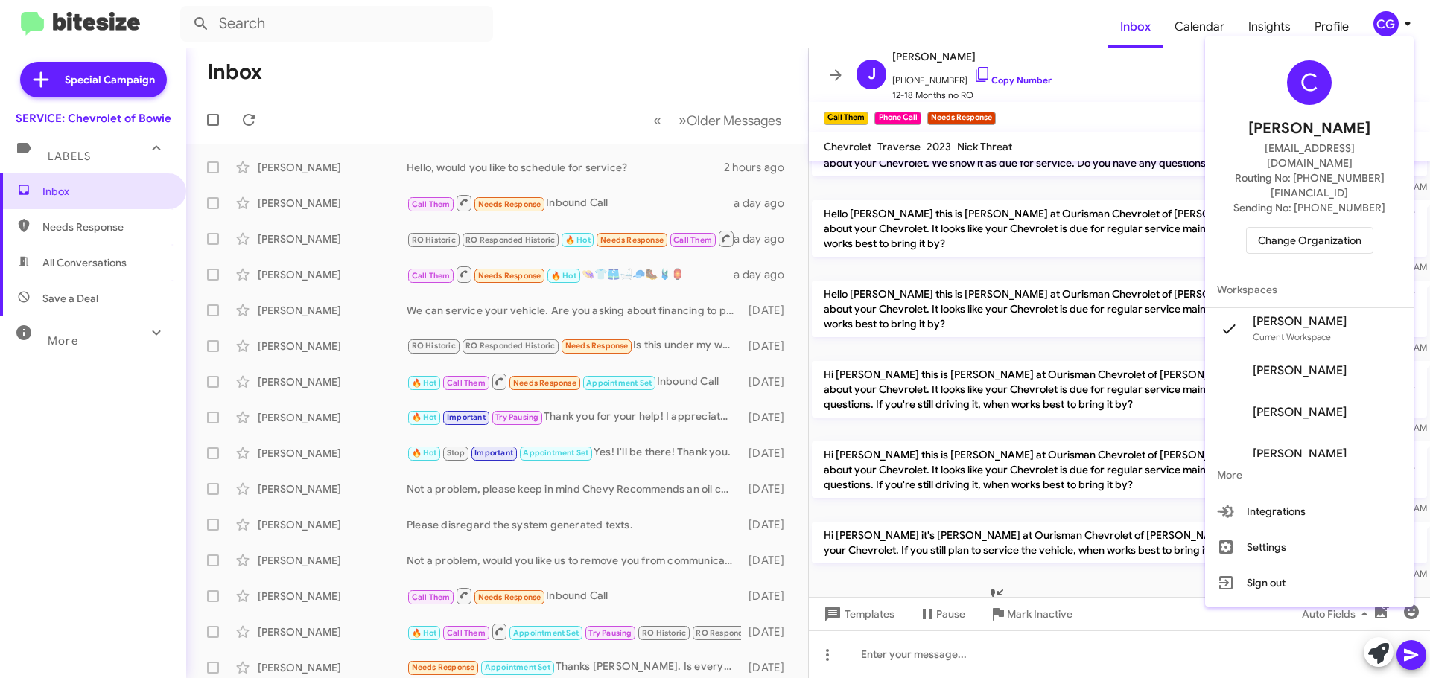
click at [1325, 228] on span "Change Organization" at bounding box center [1310, 240] width 104 height 25
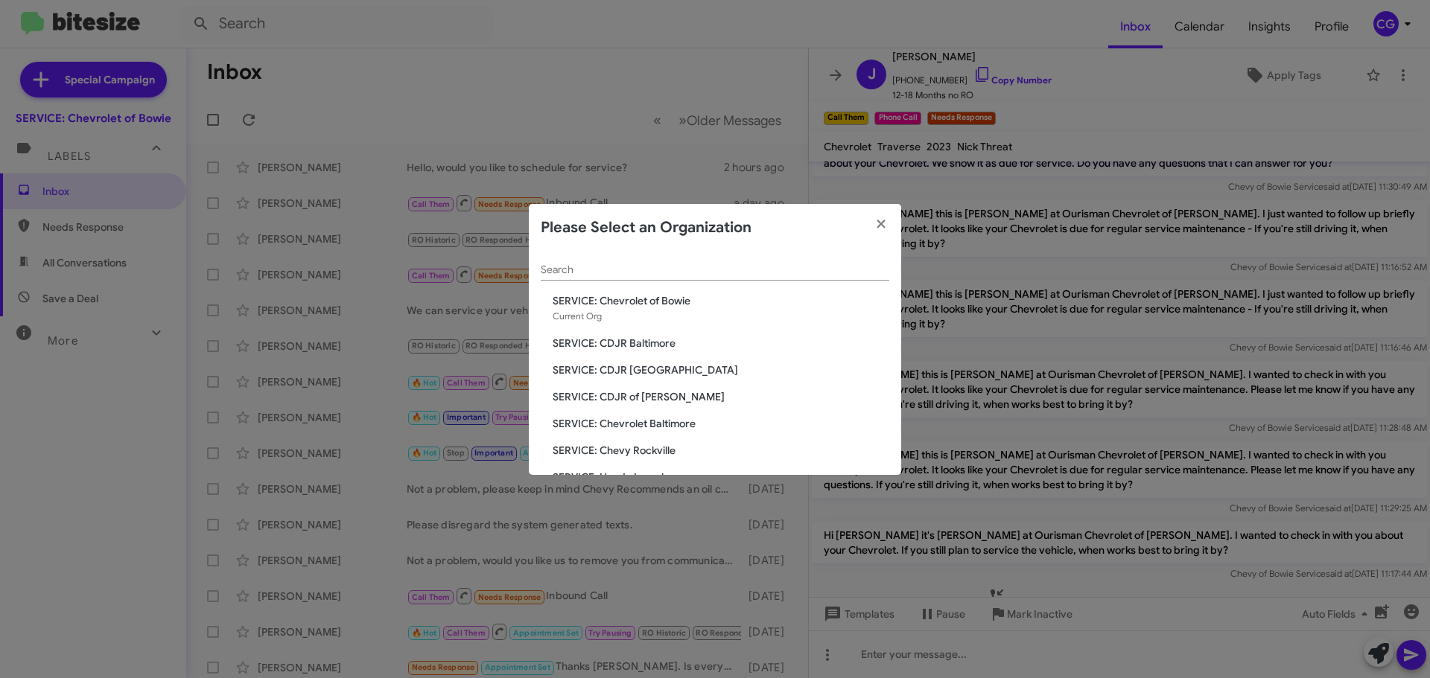
click at [645, 446] on span "SERVICE: Chevy Rockville" at bounding box center [721, 450] width 337 height 15
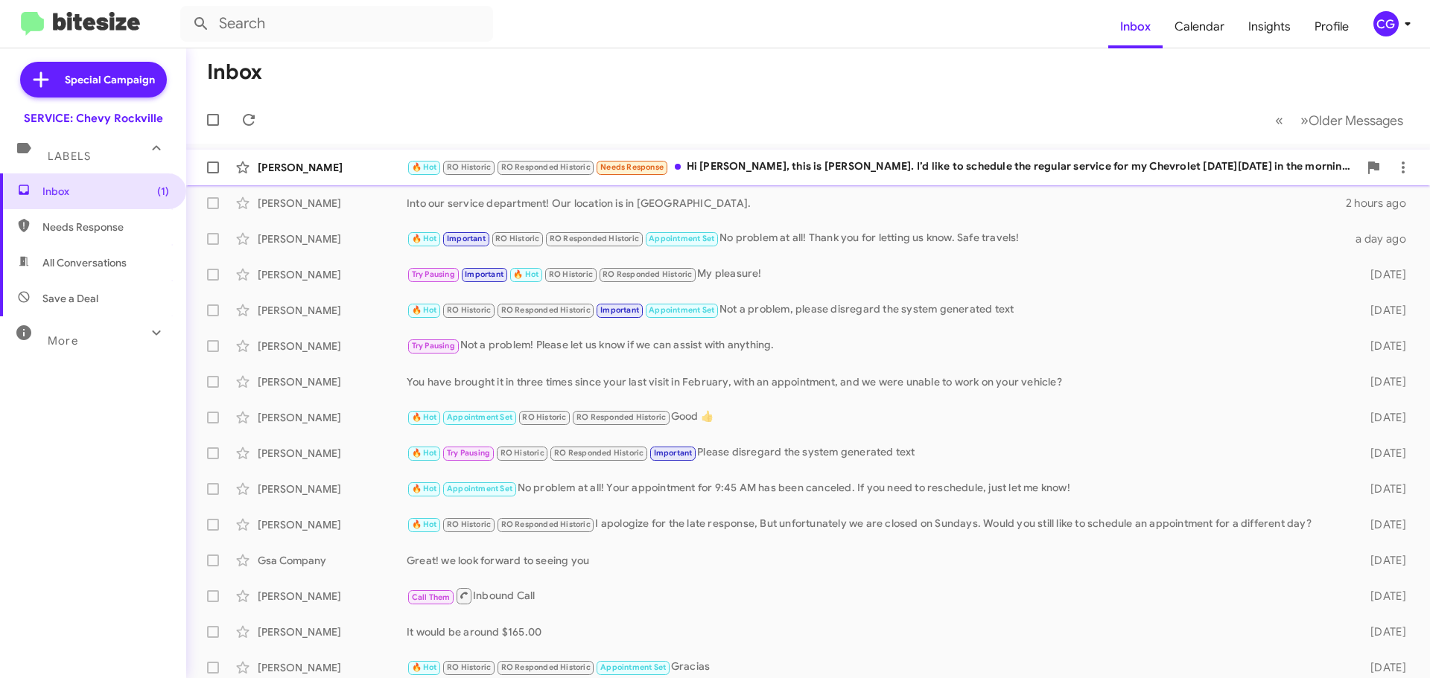
click at [803, 179] on div "[PERSON_NAME] 🔥 Hot RO Historic RO Responded Historic Needs Response Hi [PERSON…" at bounding box center [808, 168] width 1220 height 30
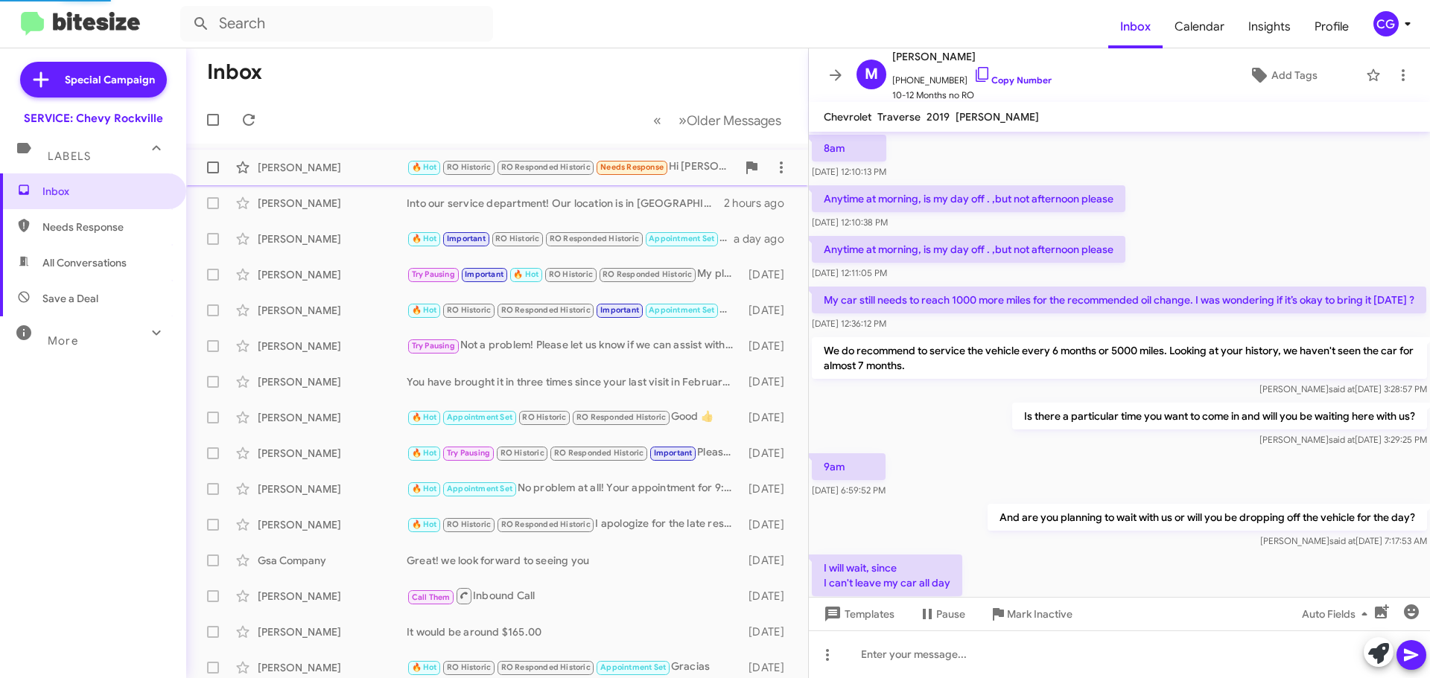
scroll to position [754, 0]
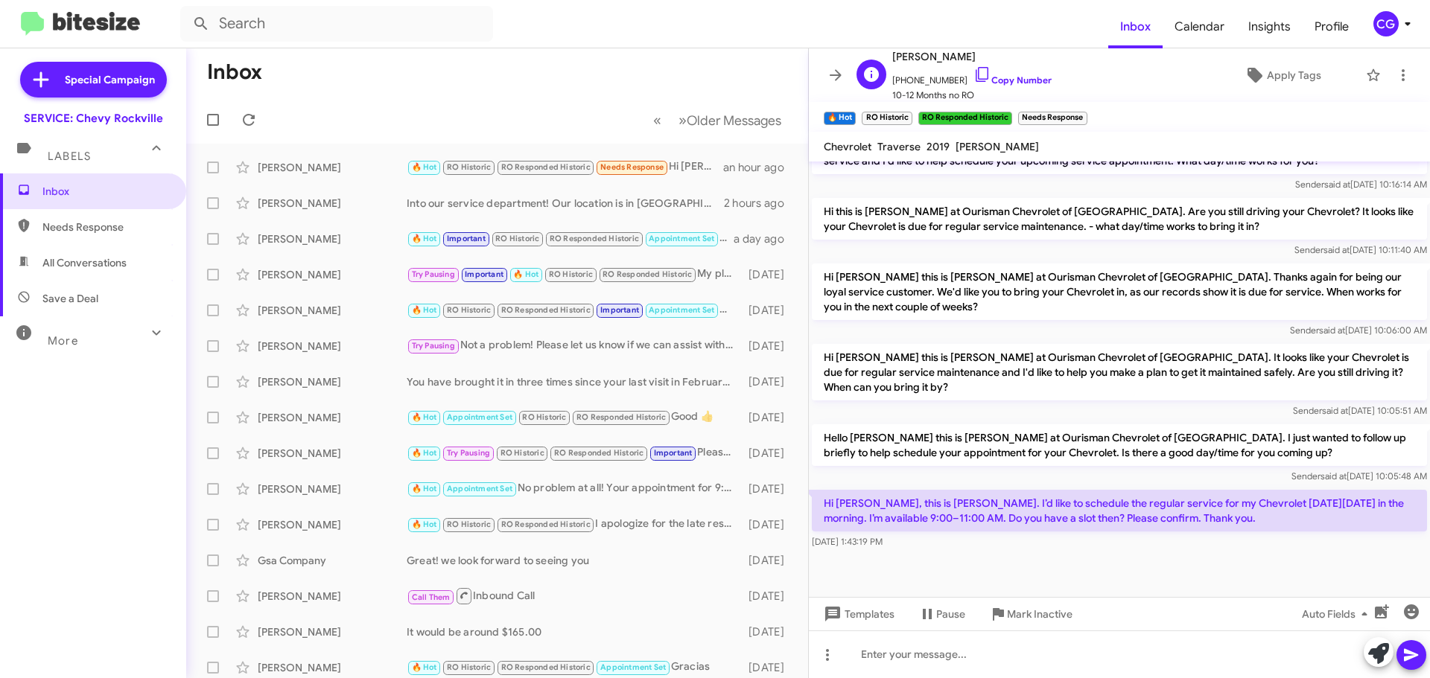
click at [924, 77] on span "[PHONE_NUMBER] Copy Number" at bounding box center [971, 77] width 159 height 22
click at [924, 75] on span "[PHONE_NUMBER] Copy Number" at bounding box center [971, 77] width 159 height 22
copy span "17038557625"
click at [1387, 32] on div "CG" at bounding box center [1385, 23] width 25 height 25
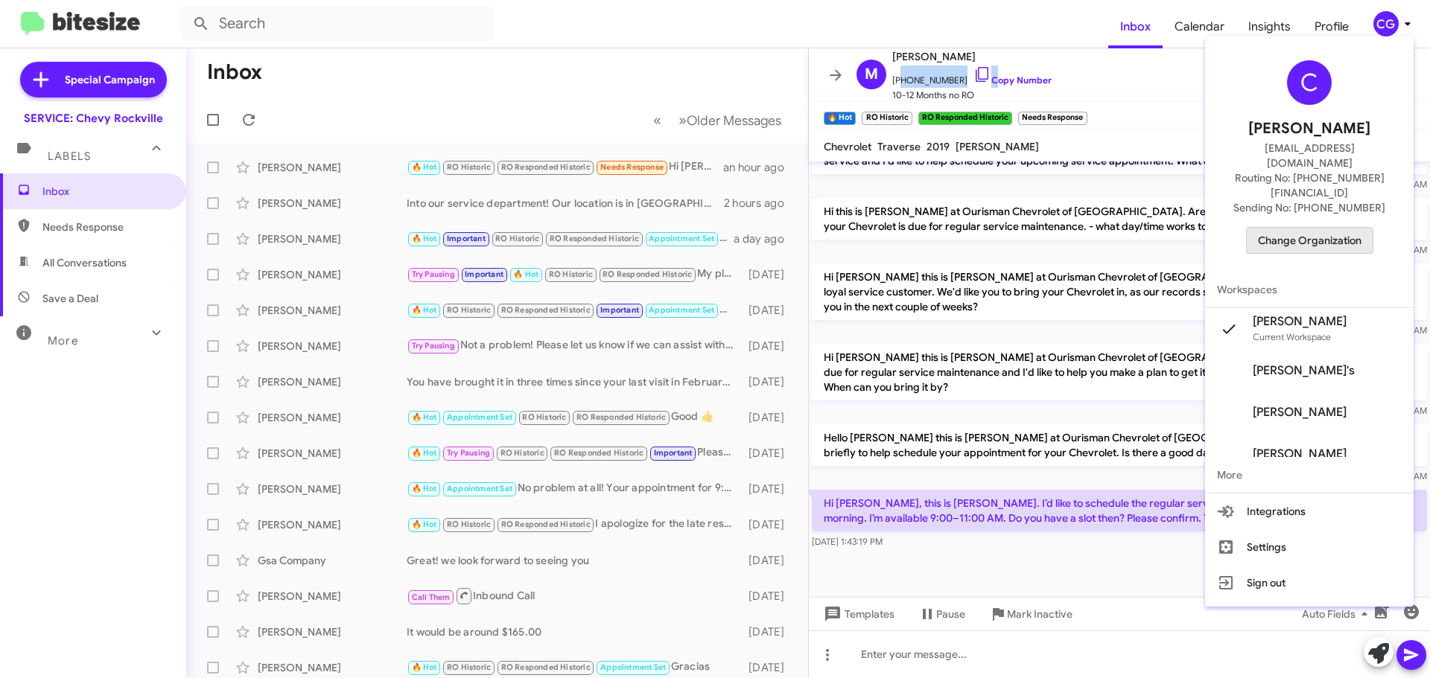
click at [1306, 228] on span "Change Organization" at bounding box center [1310, 240] width 104 height 25
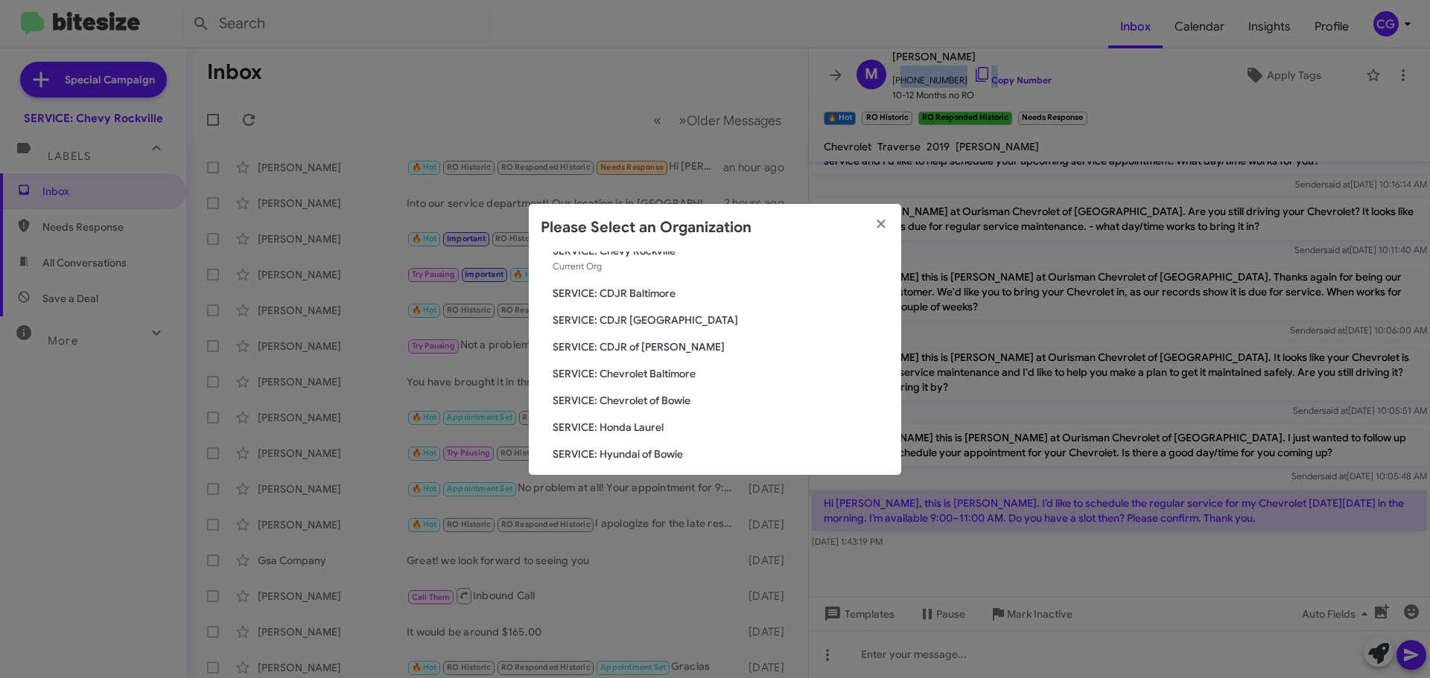
scroll to position [149, 0]
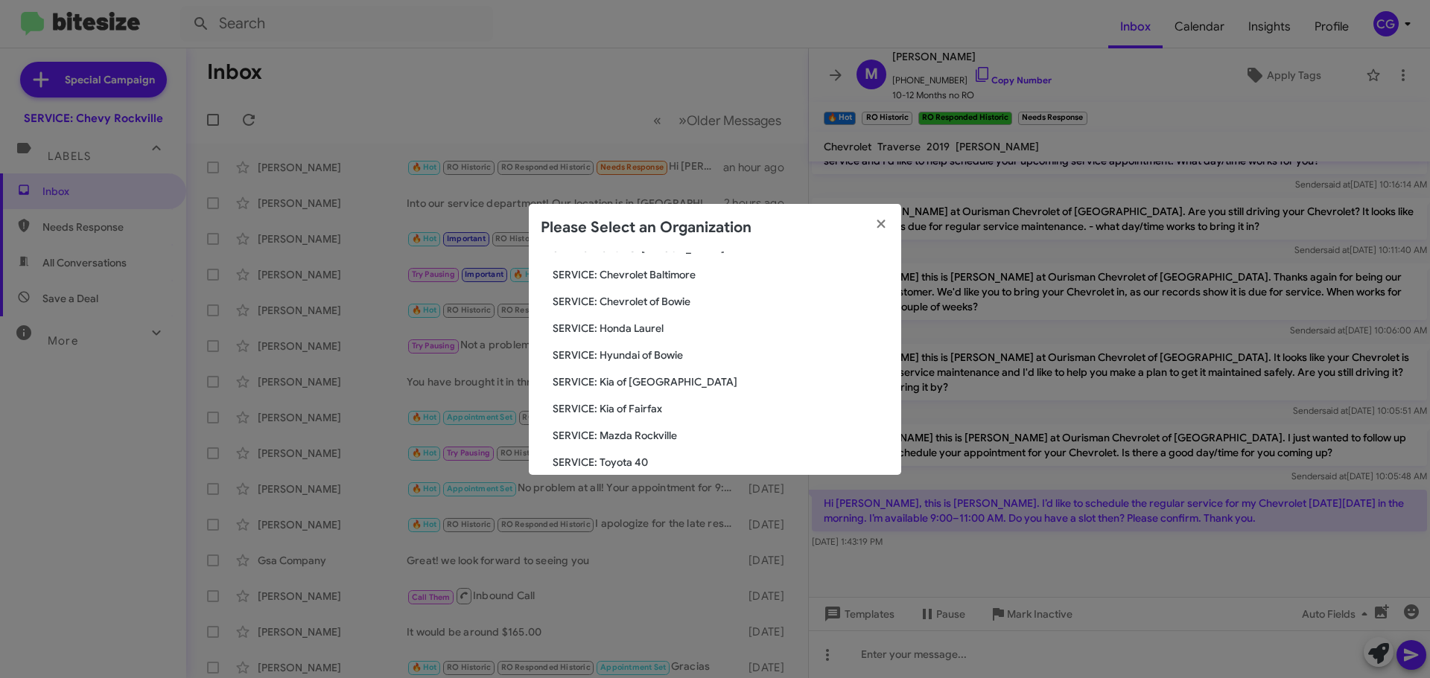
click at [646, 326] on span "SERVICE: Honda Laurel" at bounding box center [721, 328] width 337 height 15
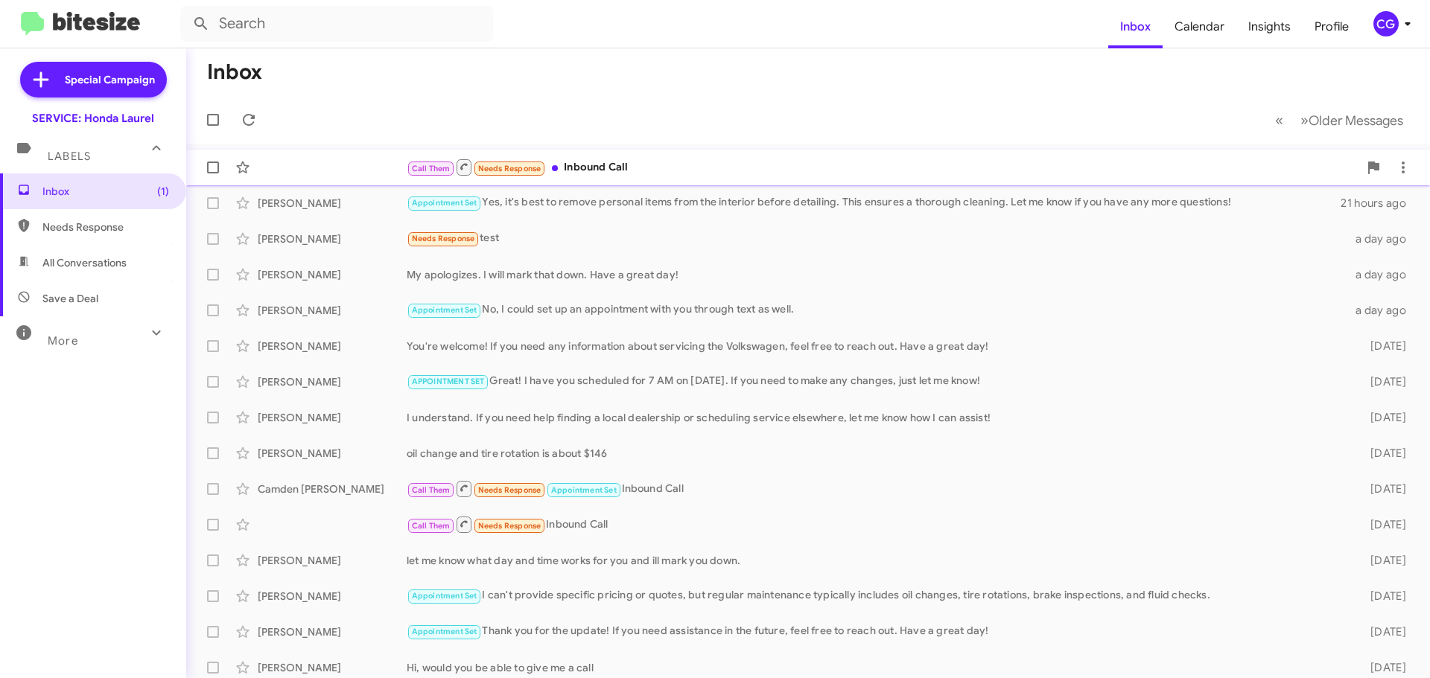
click at [700, 158] on div "Call Them Needs Response Inbound Call" at bounding box center [883, 167] width 952 height 19
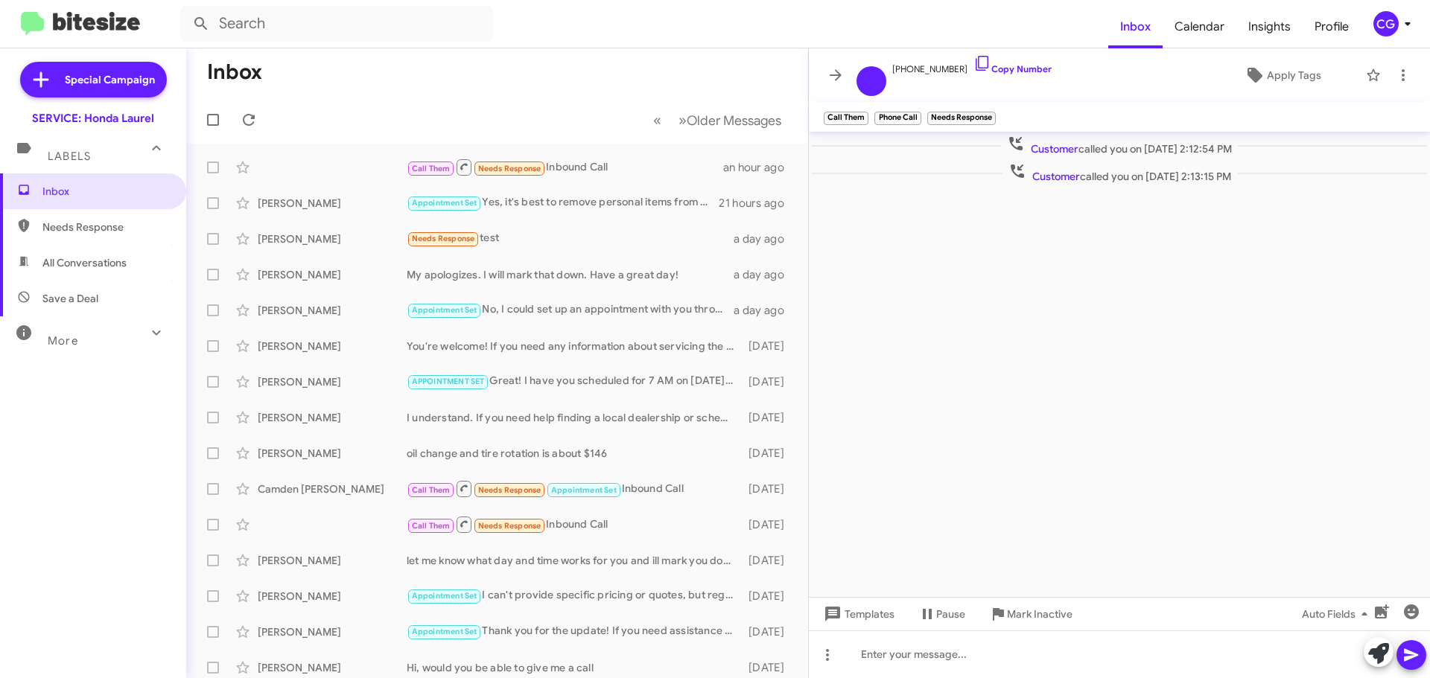
click at [1392, 17] on div "CG" at bounding box center [1385, 23] width 25 height 25
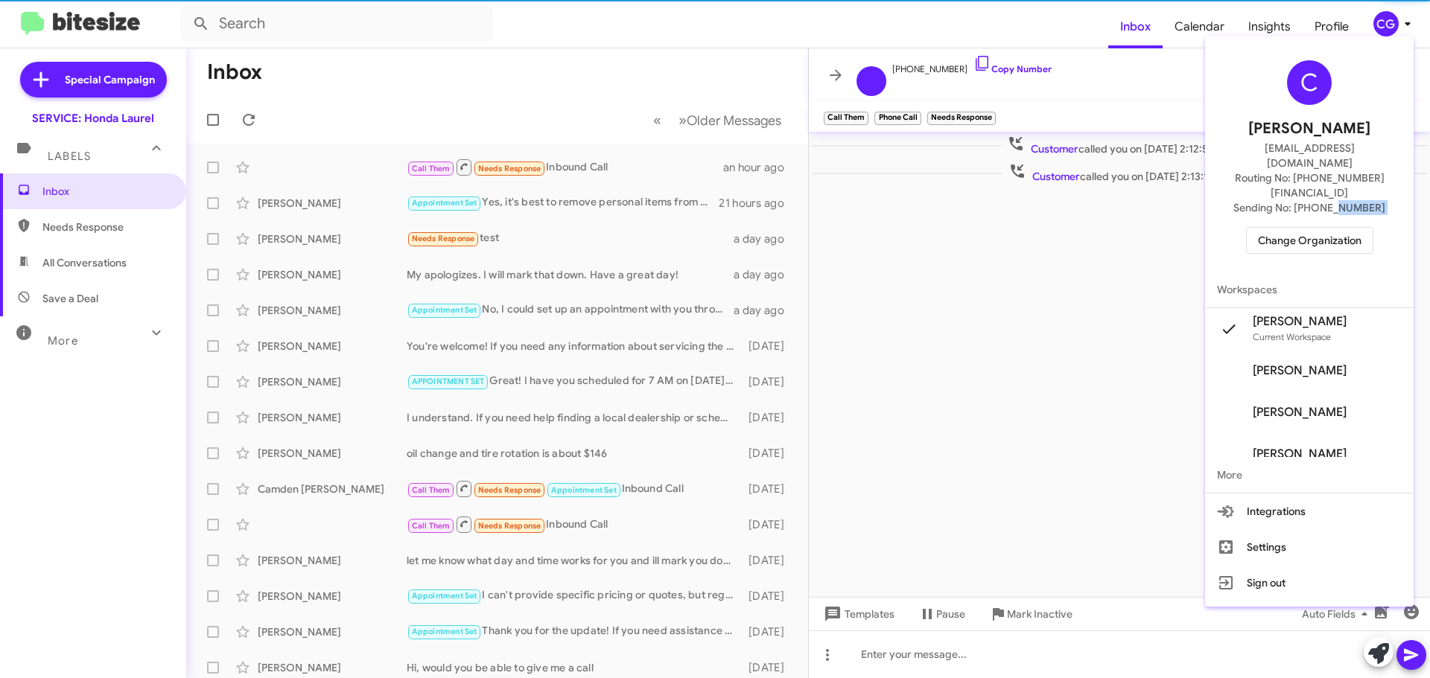
drag, startPoint x: 1336, startPoint y: 196, endPoint x: 1327, endPoint y: 206, distance: 13.7
click at [1333, 200] on div "C [PERSON_NAME] [EMAIL_ADDRESS][DOMAIN_NAME] Routing No: [PHONE_NUMBER][FINANCI…" at bounding box center [1309, 156] width 208 height 229
click at [1327, 228] on span "Change Organization" at bounding box center [1310, 240] width 104 height 25
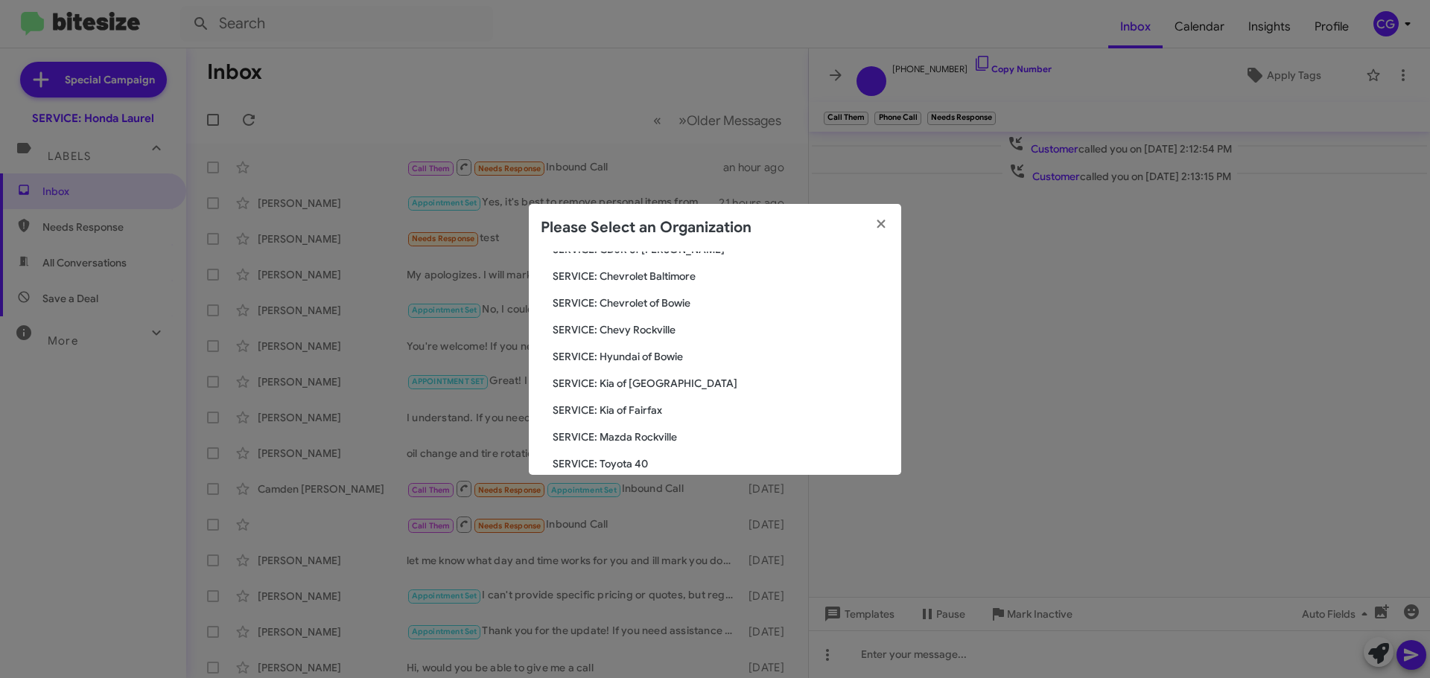
scroll to position [149, 0]
click at [663, 356] on span "SERVICE: Hyundai of Bowie" at bounding box center [721, 355] width 337 height 15
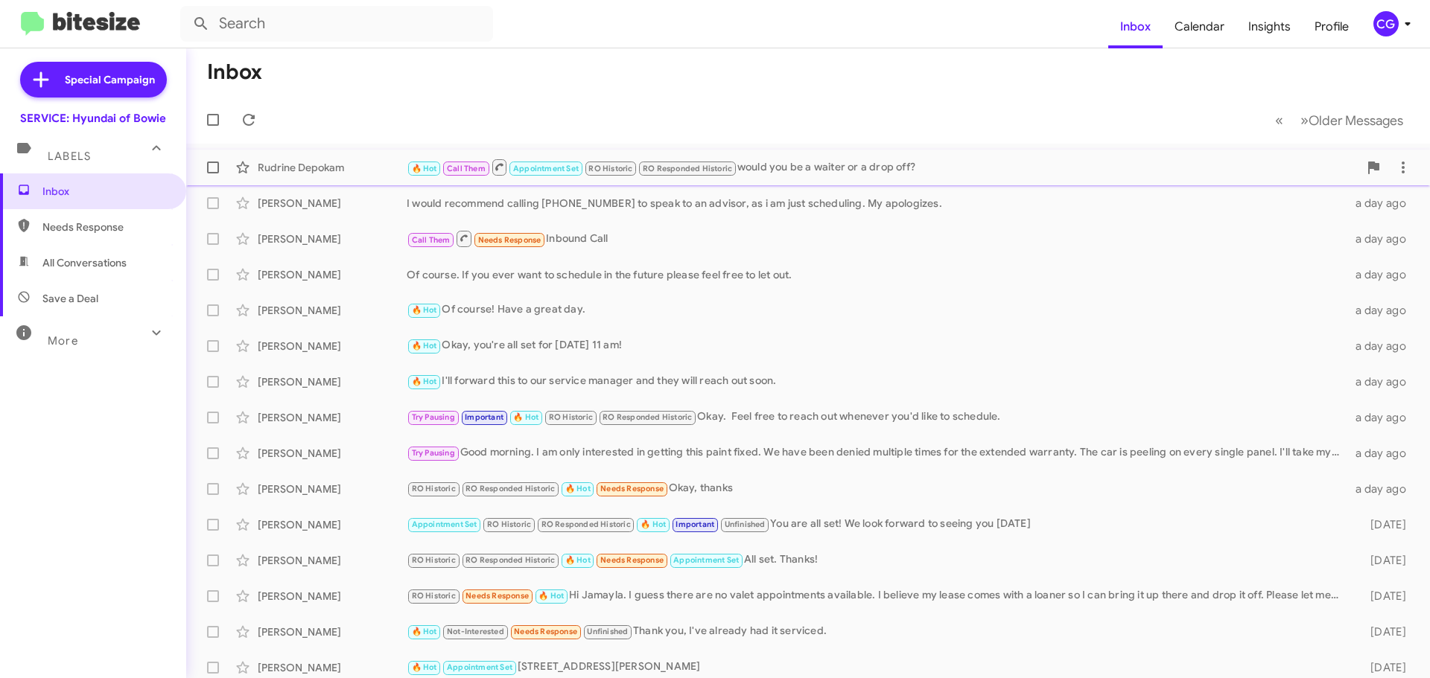
click at [796, 168] on div "🔥 Hot Call Them Appointment Set RO Historic RO Responded Historic would you be …" at bounding box center [883, 167] width 952 height 19
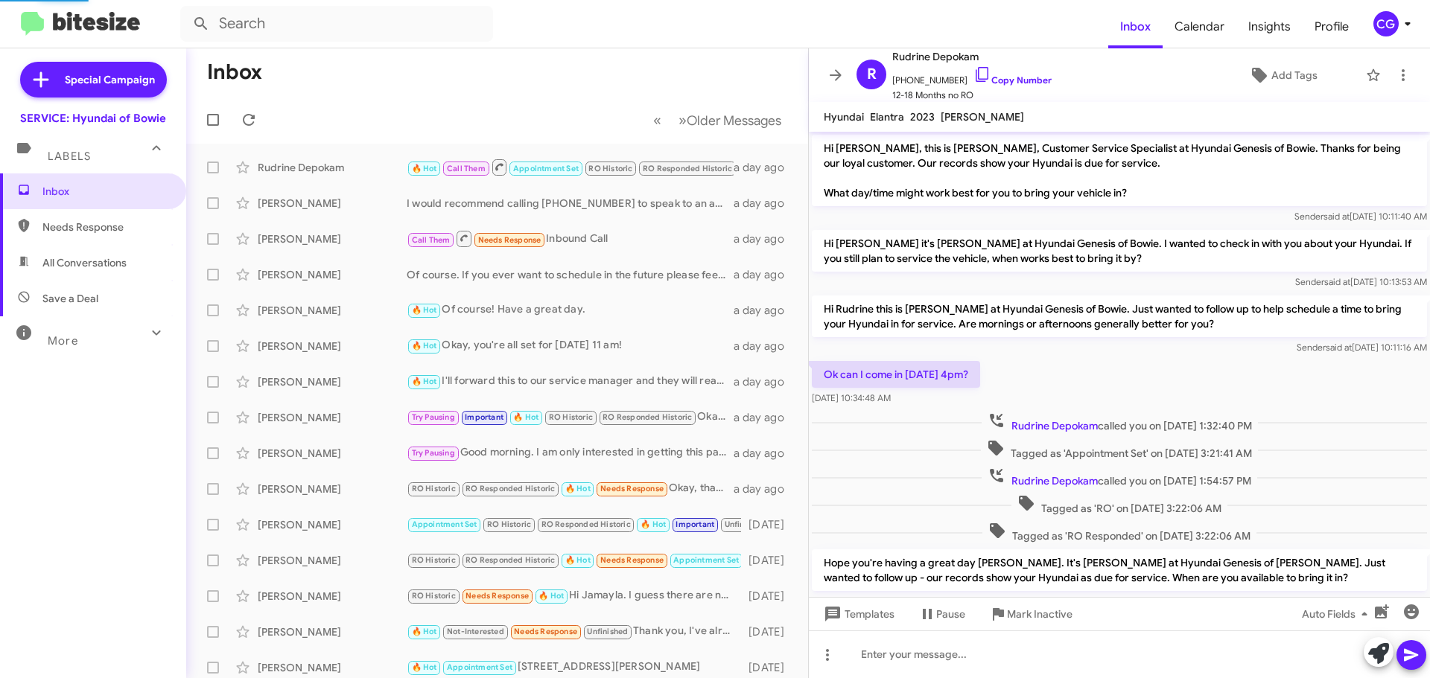
scroll to position [230, 0]
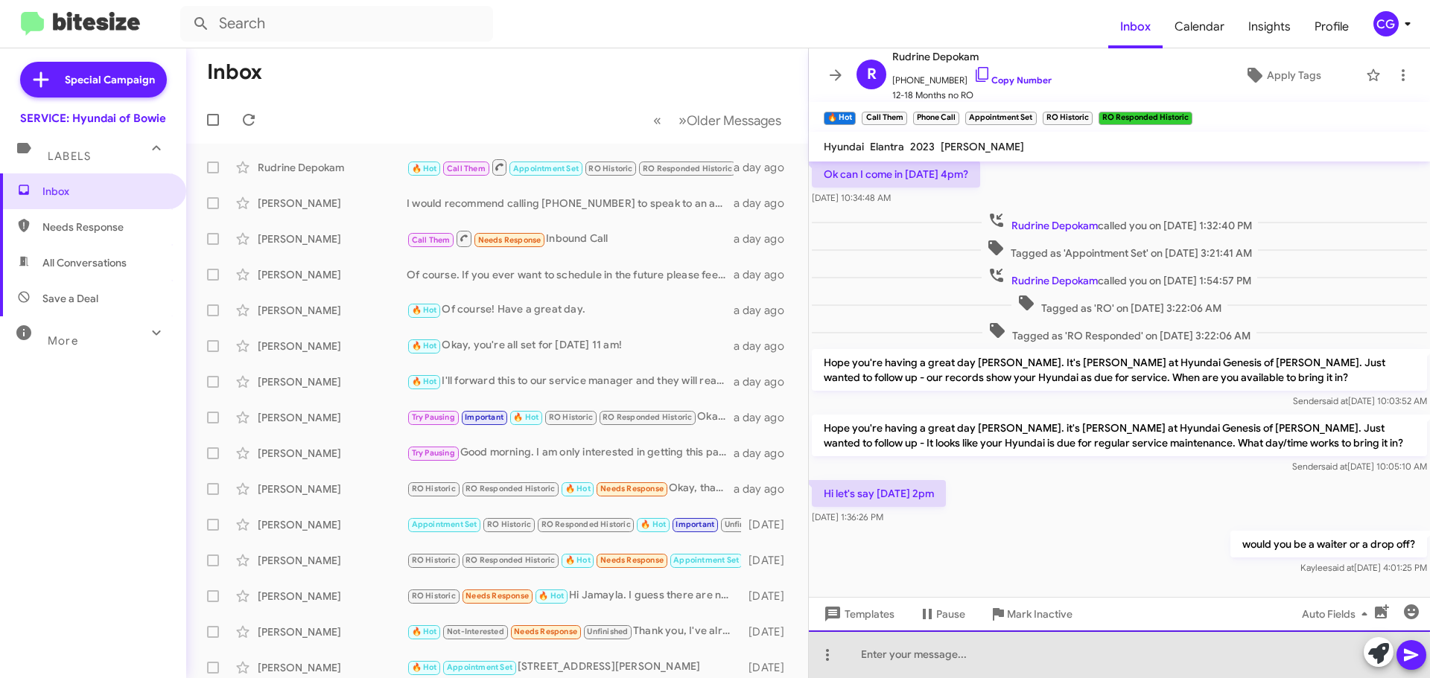
drag, startPoint x: 975, startPoint y: 661, endPoint x: 967, endPoint y: 650, distance: 13.4
click at [971, 659] on div at bounding box center [1119, 655] width 621 height 48
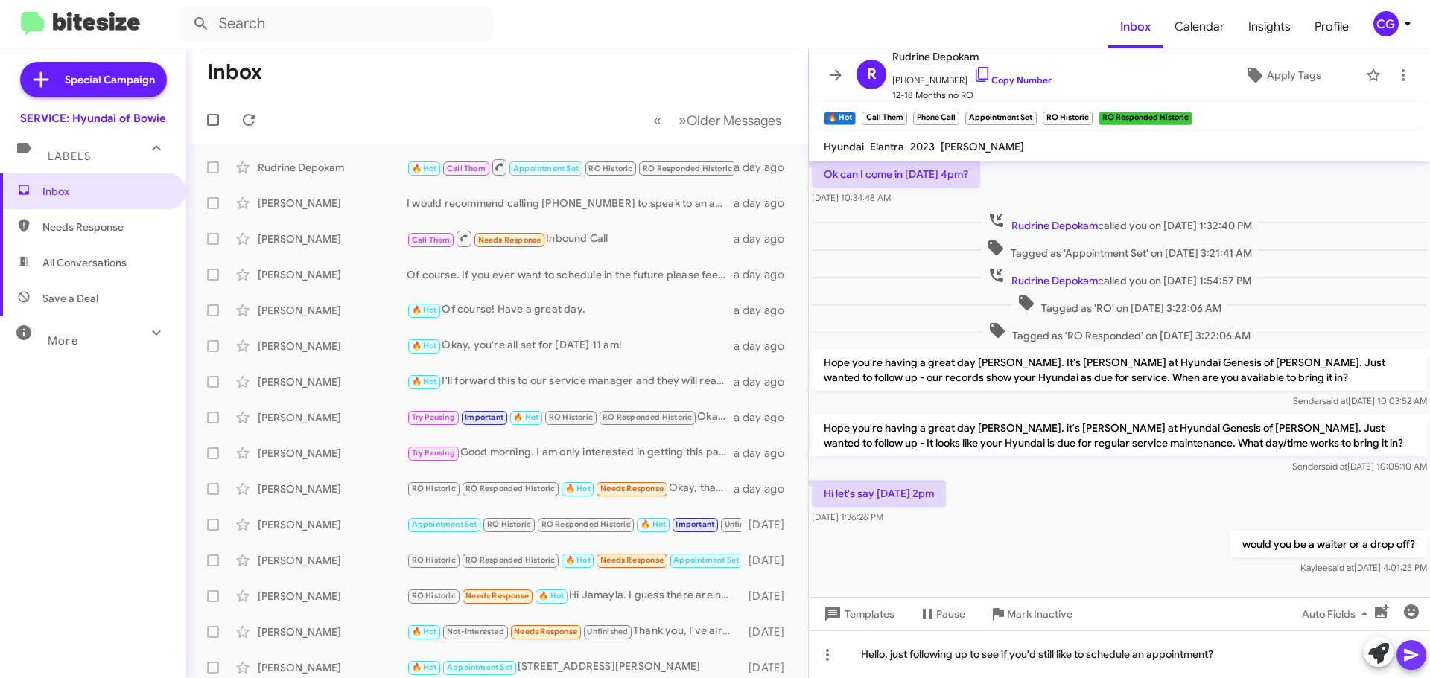
click at [1413, 653] on icon at bounding box center [1411, 655] width 14 height 13
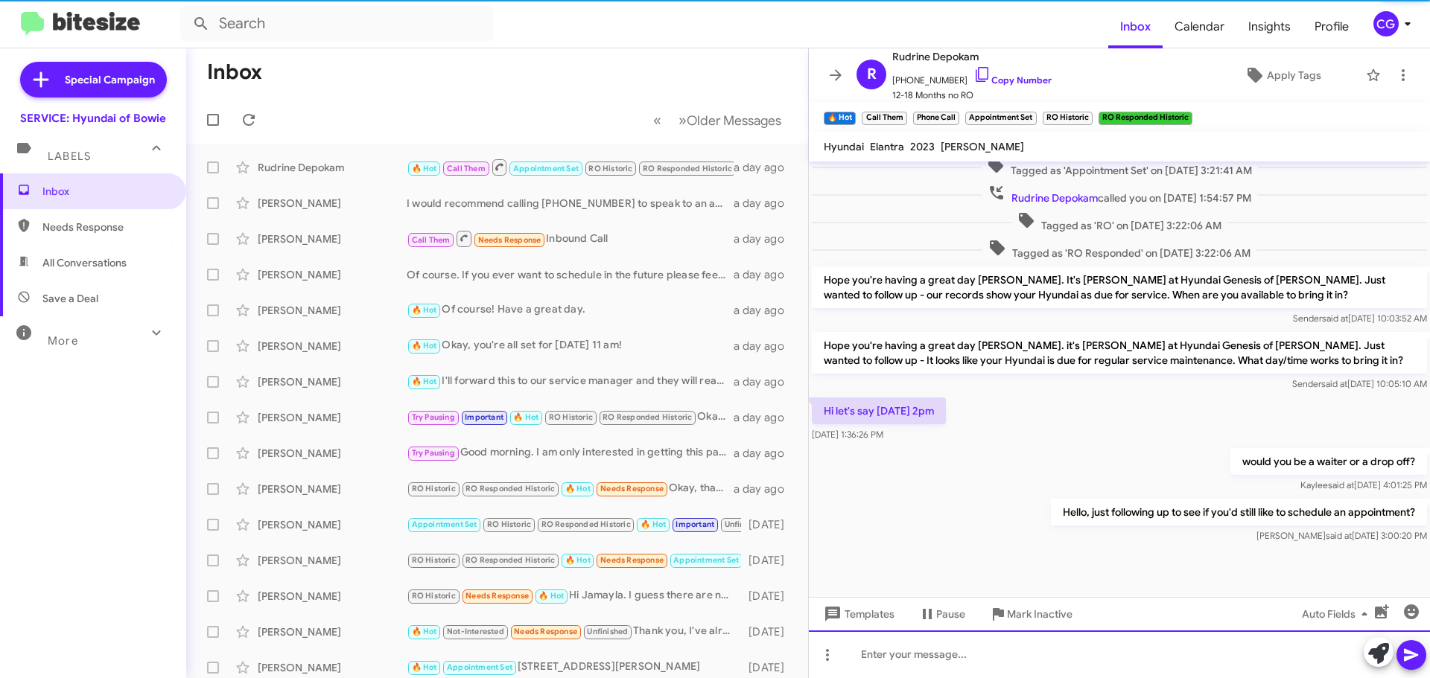
scroll to position [314, 0]
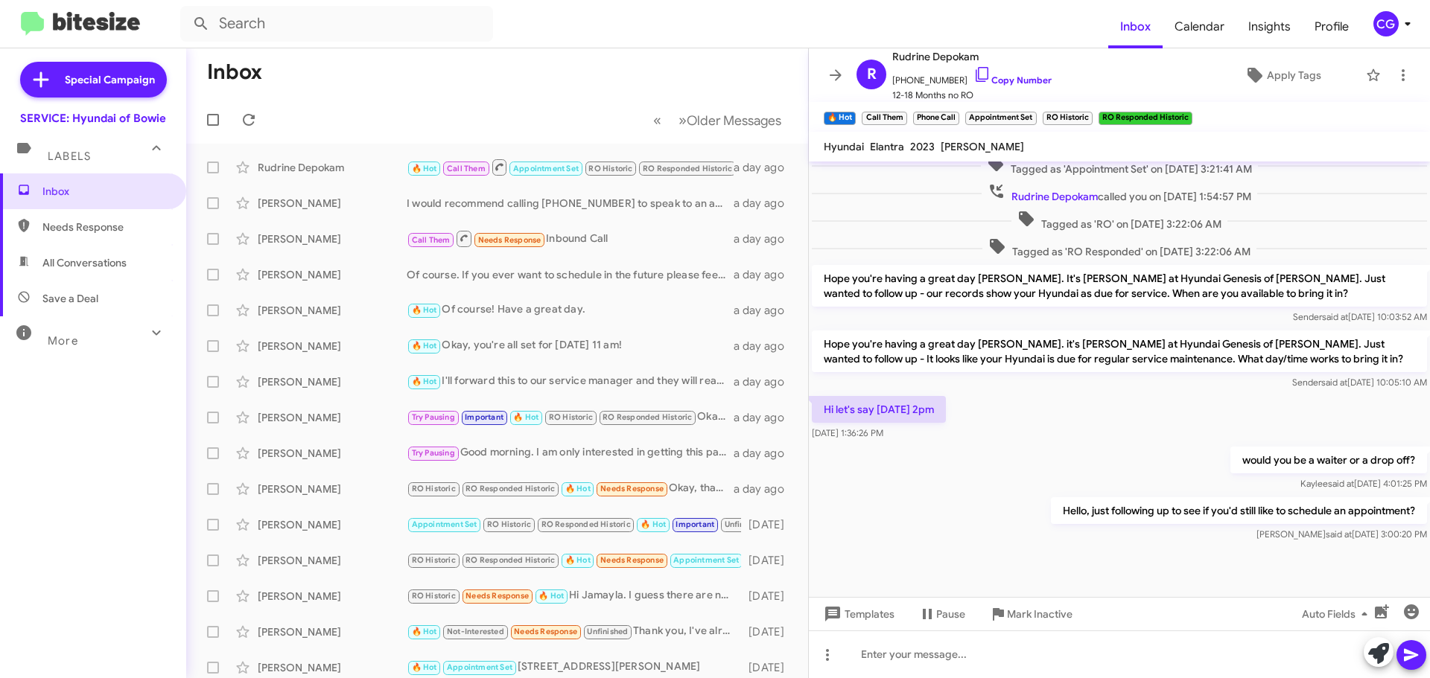
click at [1381, 29] on div "CG" at bounding box center [1385, 23] width 25 height 25
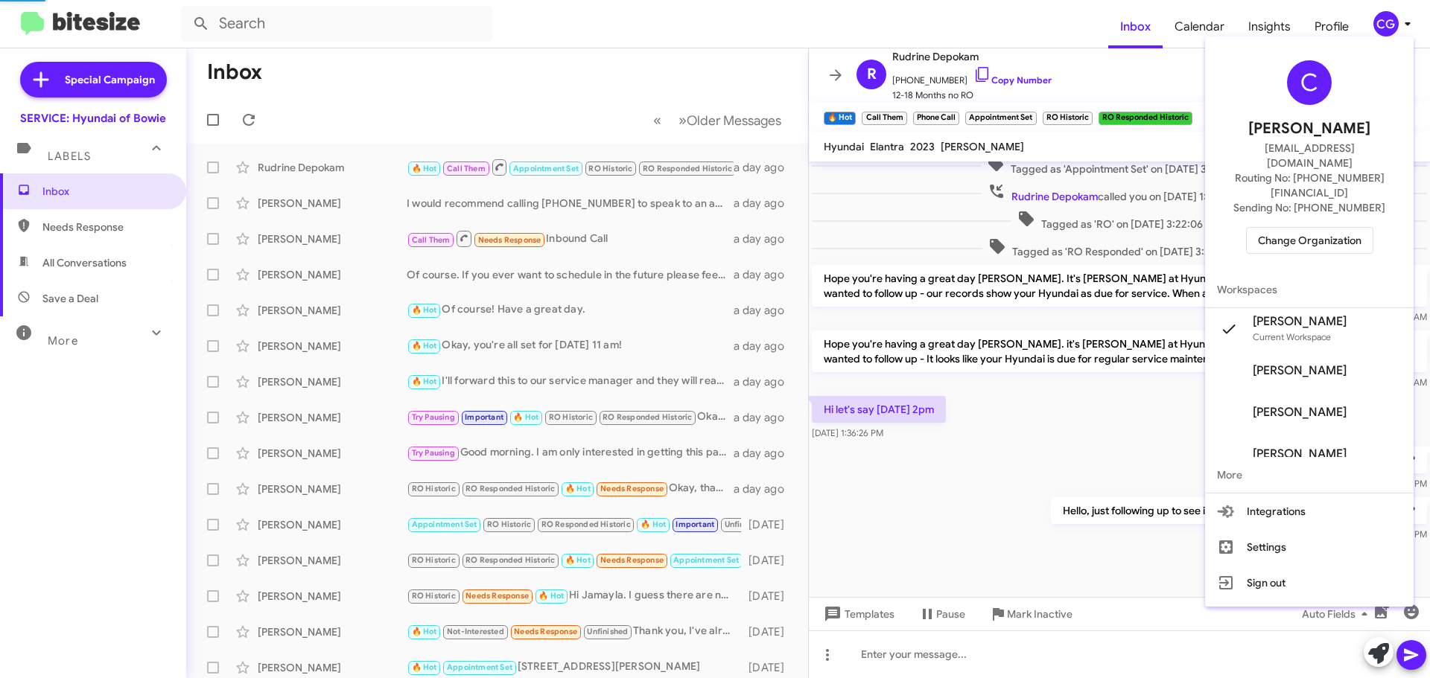
click at [1333, 232] on div "C Carmen Gast cgast@ourismancars.com Routing No: +1 (301) 249-4227 Sending No: …" at bounding box center [1309, 156] width 208 height 229
click at [1326, 228] on span "Change Organization" at bounding box center [1310, 240] width 104 height 25
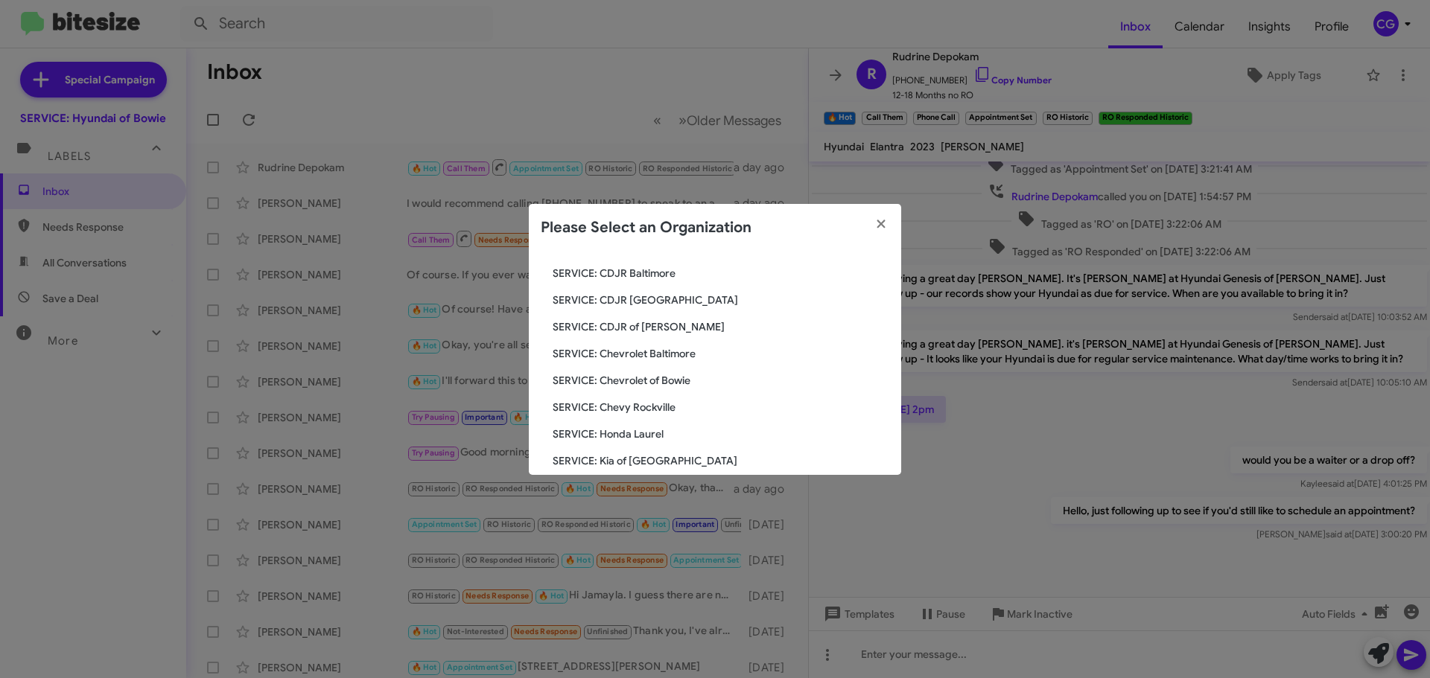
scroll to position [223, 0]
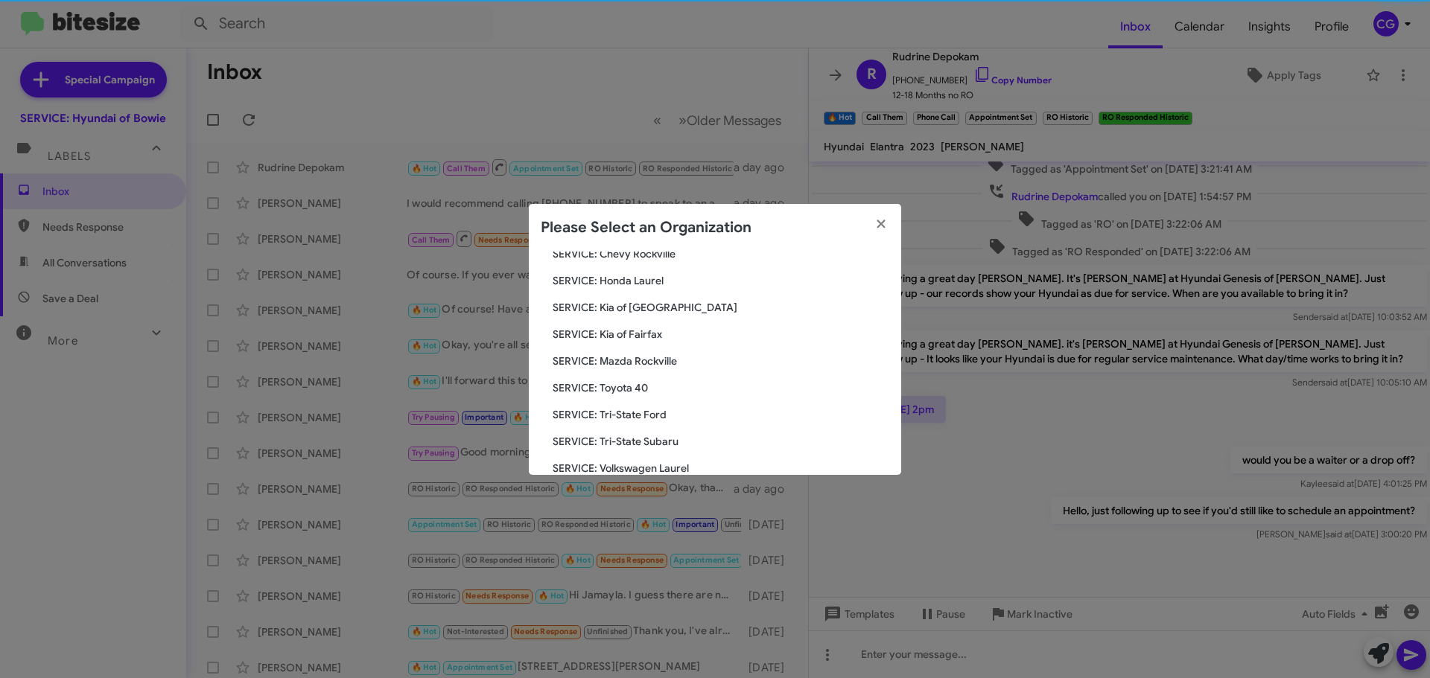
click at [665, 316] on div "Search SERVICE: Hyundai of Bowie Current Org SERVICE: CDJR Baltimore SERVICE: C…" at bounding box center [715, 363] width 372 height 223
click at [665, 309] on span "SERVICE: Kia of [GEOGRAPHIC_DATA]" at bounding box center [721, 307] width 337 height 15
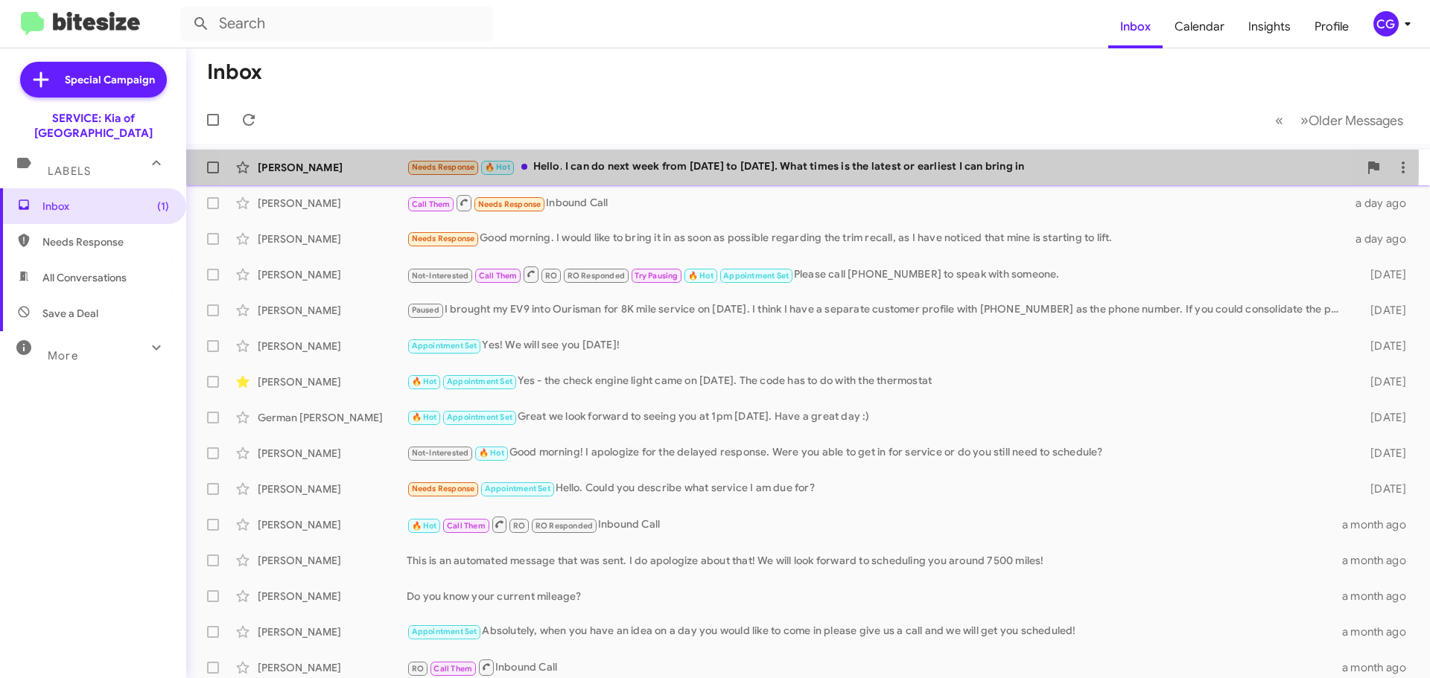
click at [724, 164] on div "Needs Response 🔥 Hot Hello, I can do next week from [DATE] to [DATE]. What time…" at bounding box center [883, 167] width 952 height 17
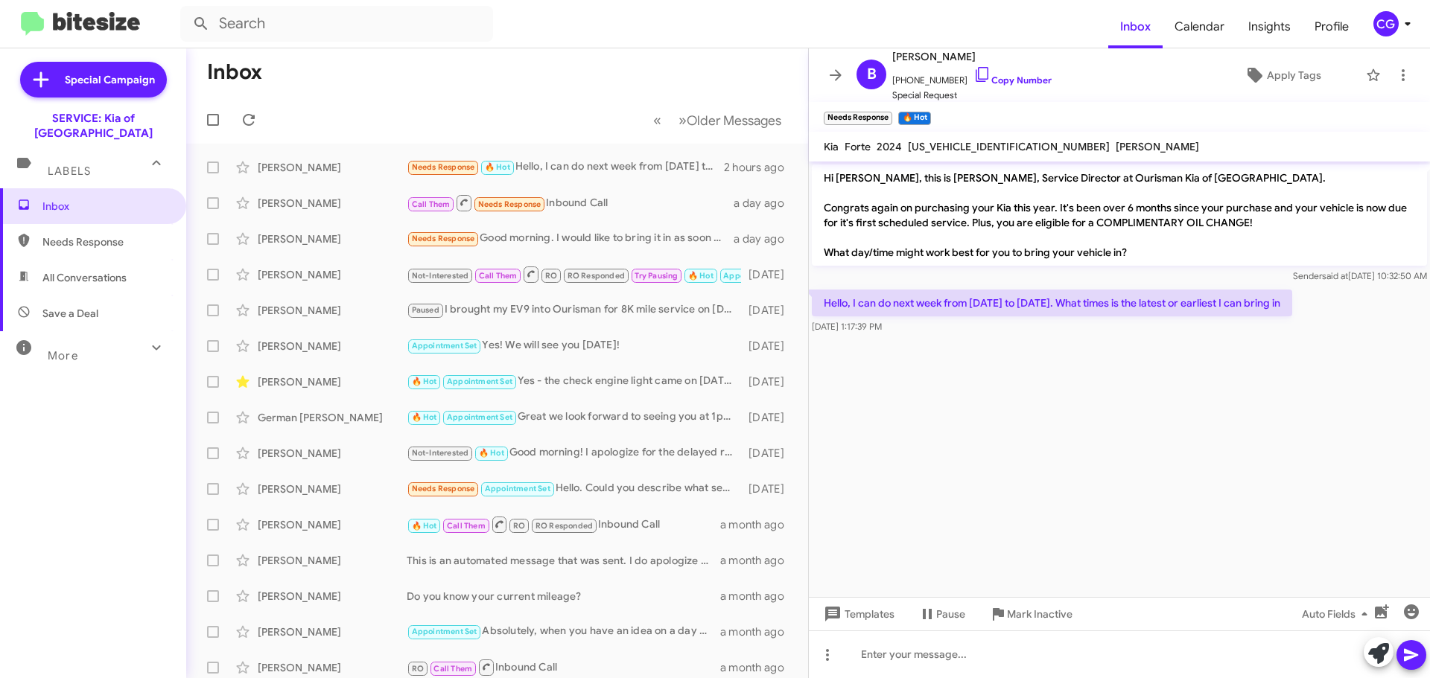
click at [988, 147] on span "[US_VEHICLE_IDENTIFICATION_NUMBER]" at bounding box center [1009, 146] width 202 height 13
copy span "[US_VEHICLE_IDENTIFICATION_NUMBER]"
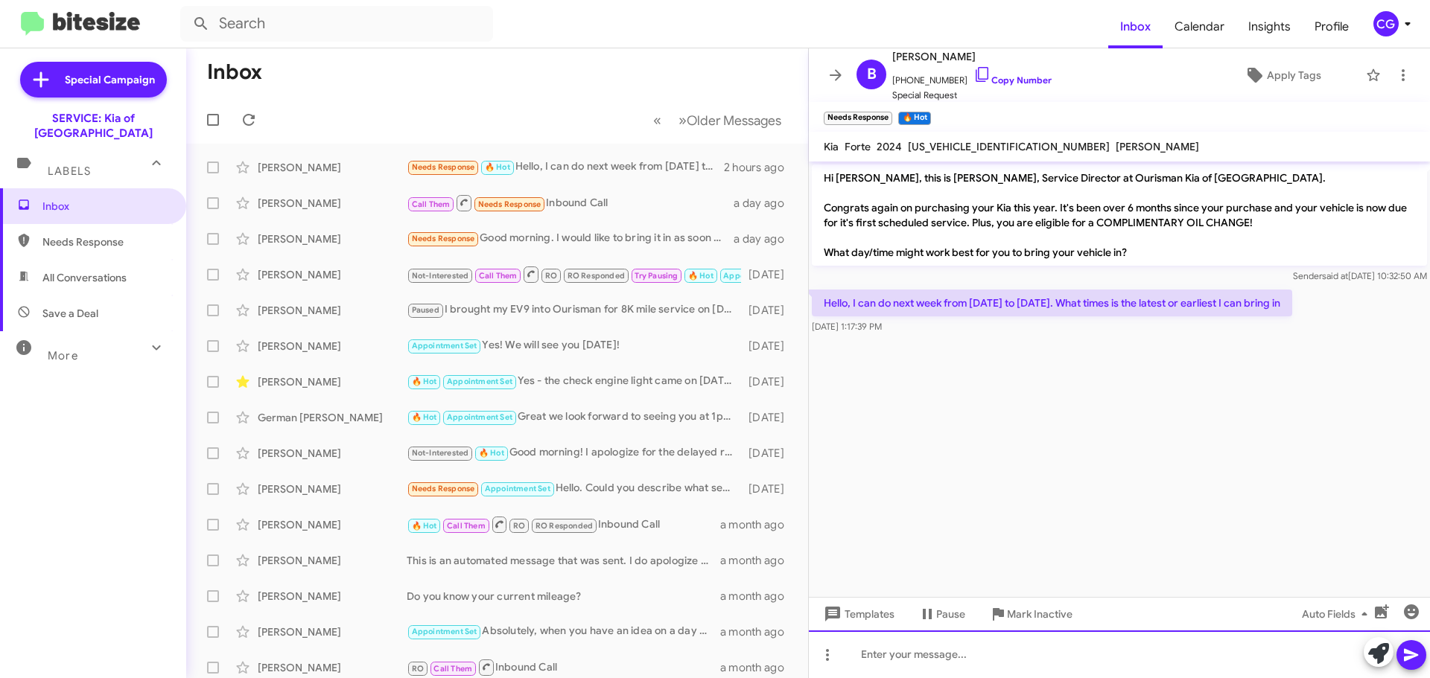
drag, startPoint x: 982, startPoint y: 661, endPoint x: 970, endPoint y: 662, distance: 11.9
click at [981, 661] on div at bounding box center [1119, 655] width 621 height 48
click at [932, 663] on div "I have a 7:30 an next Wednesday?" at bounding box center [1119, 655] width 621 height 48
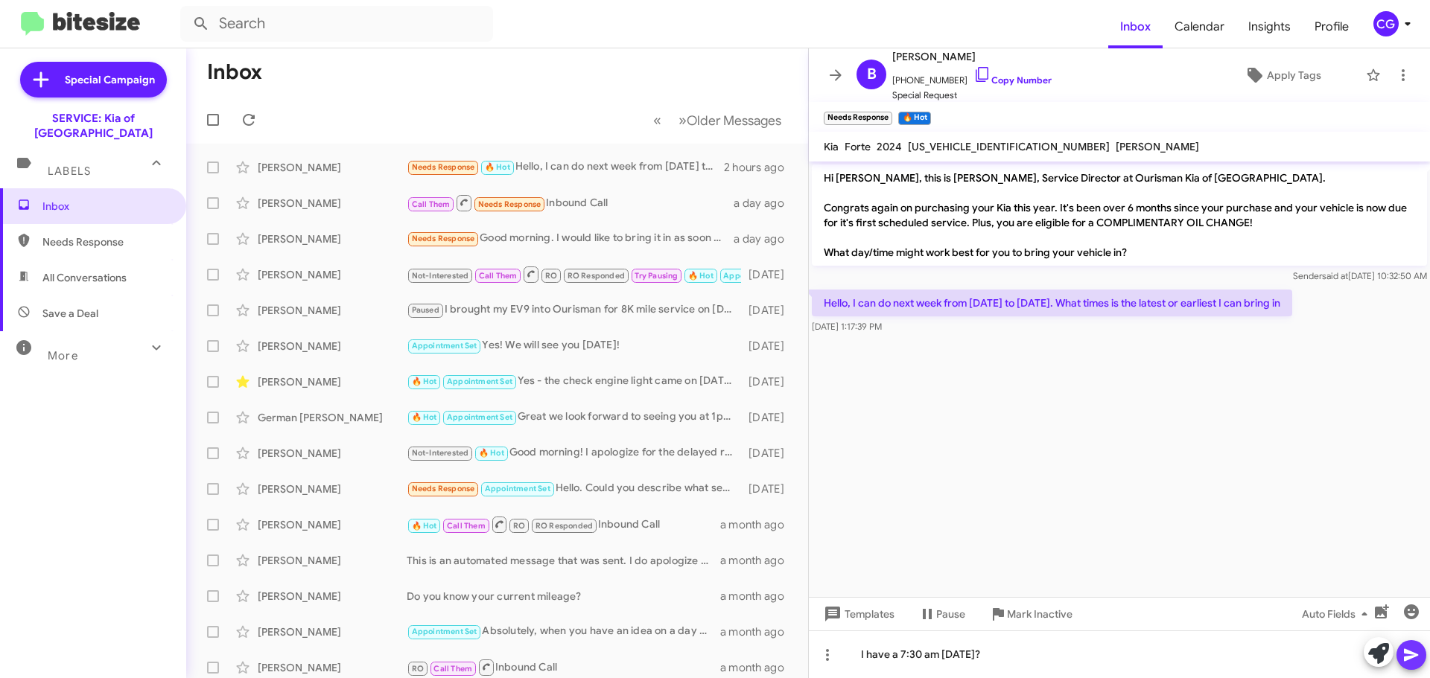
click at [1406, 643] on span at bounding box center [1411, 655] width 18 height 30
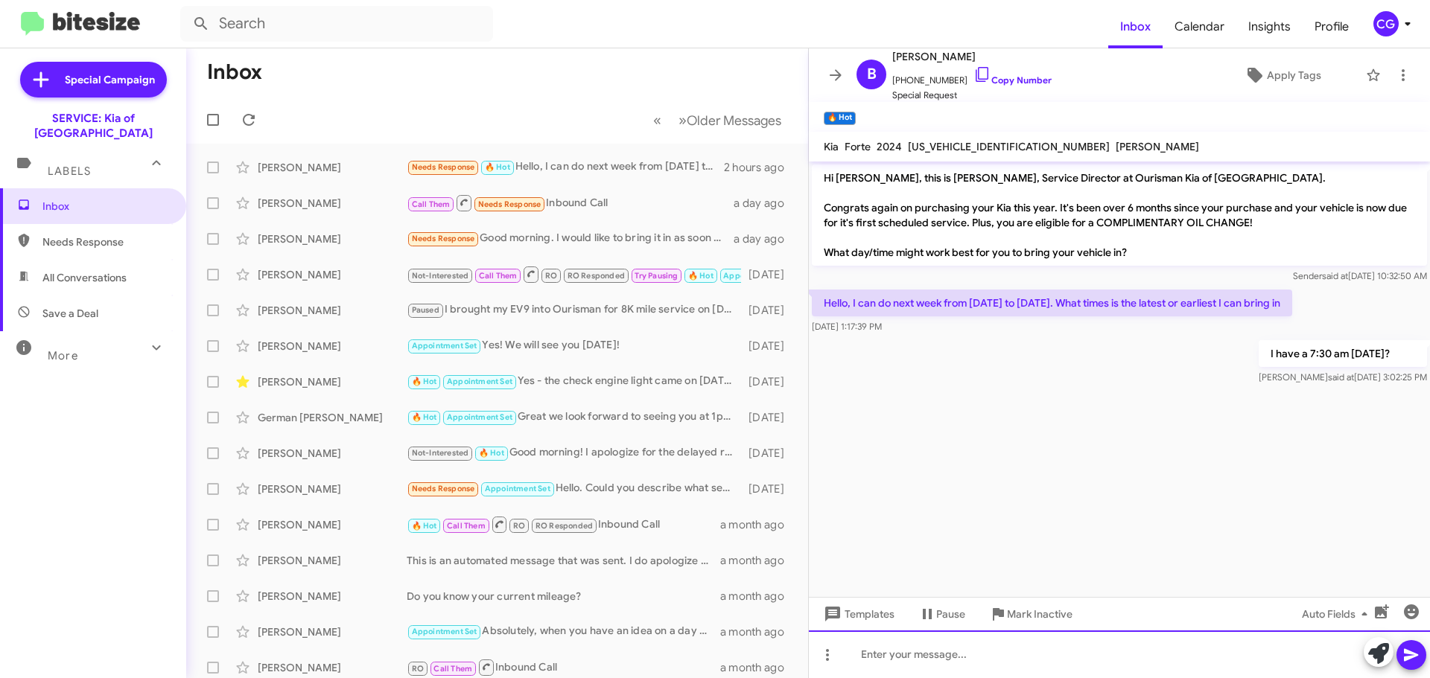
drag, startPoint x: 952, startPoint y: 653, endPoint x: 879, endPoint y: 661, distance: 72.7
click at [949, 657] on div at bounding box center [1119, 655] width 621 height 48
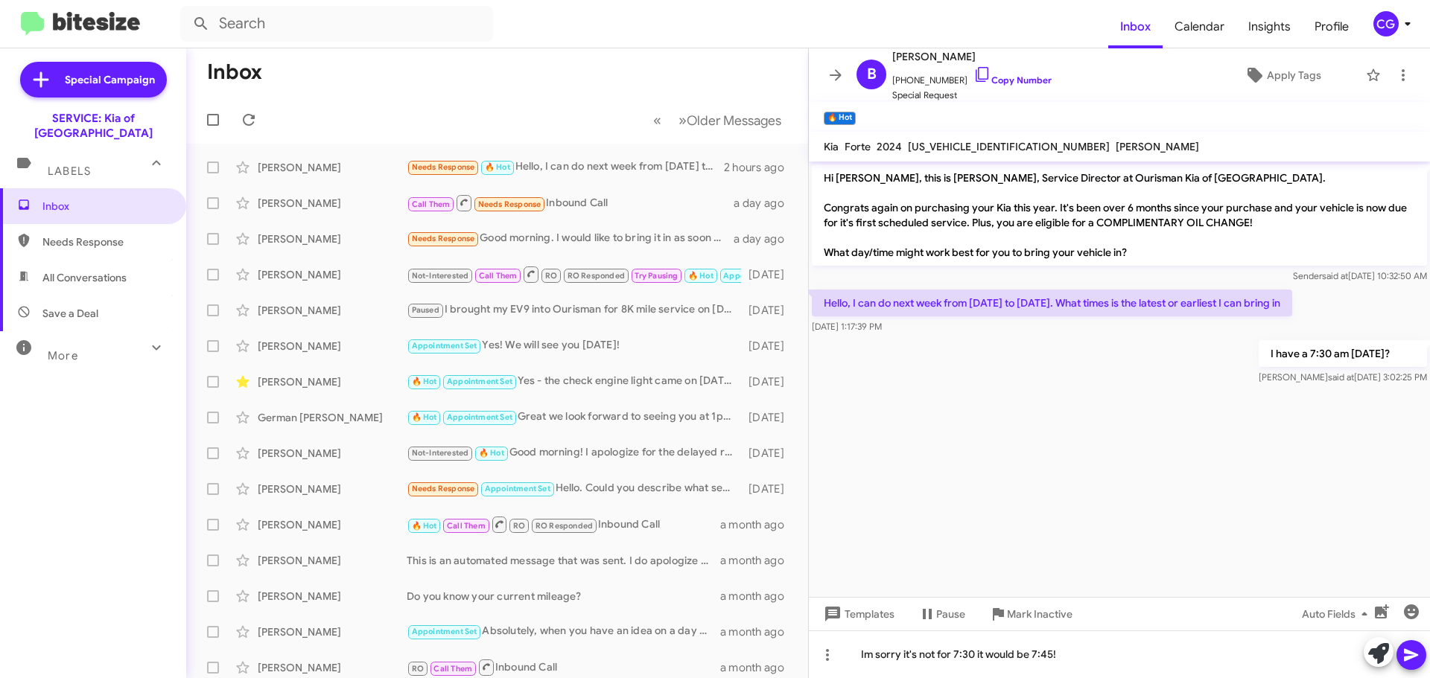
click at [1420, 651] on button at bounding box center [1411, 655] width 30 height 30
click at [950, 150] on span "3KPF54ADXRE703386" at bounding box center [1009, 146] width 202 height 13
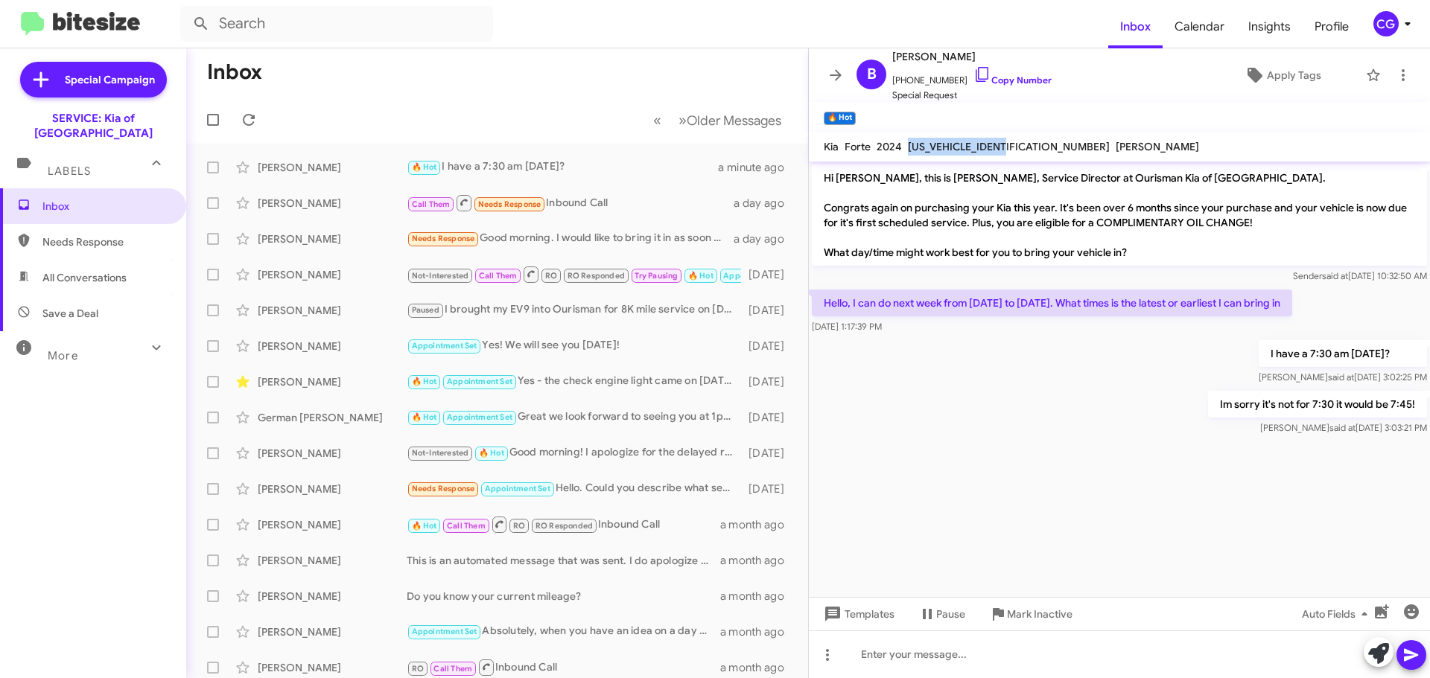
click at [950, 150] on span "3KPF54ADXRE703386" at bounding box center [1009, 146] width 202 height 13
copy span "3KPF54ADXRE703386"
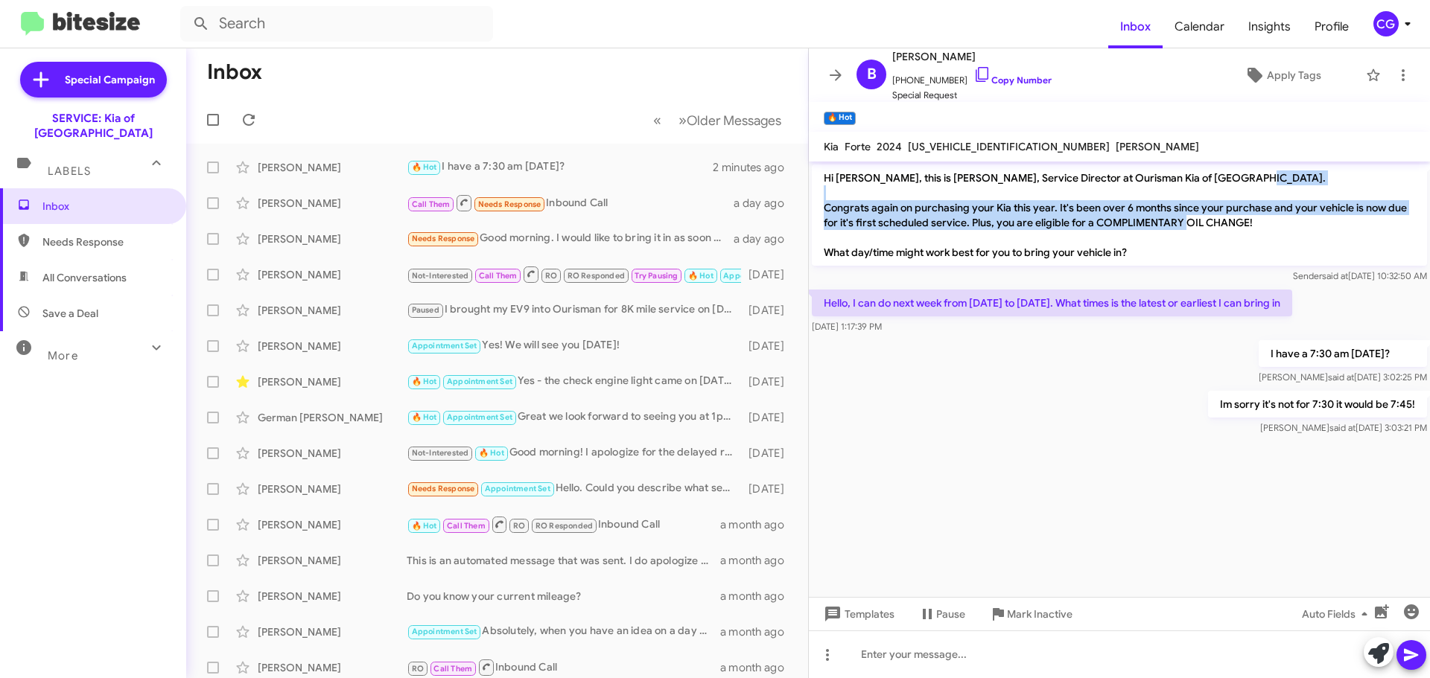
drag, startPoint x: 818, startPoint y: 208, endPoint x: 1282, endPoint y: 217, distance: 464.7
click at [1282, 217] on p "Hi Brianna, this is Quinten Surber, Service Director at Ourisman Kia of Catonsv…" at bounding box center [1119, 215] width 615 height 101
copy p "Congrats again on purchasing your Kia this year. It's been over 6 months since …"
click at [1400, 73] on icon at bounding box center [1403, 75] width 18 height 18
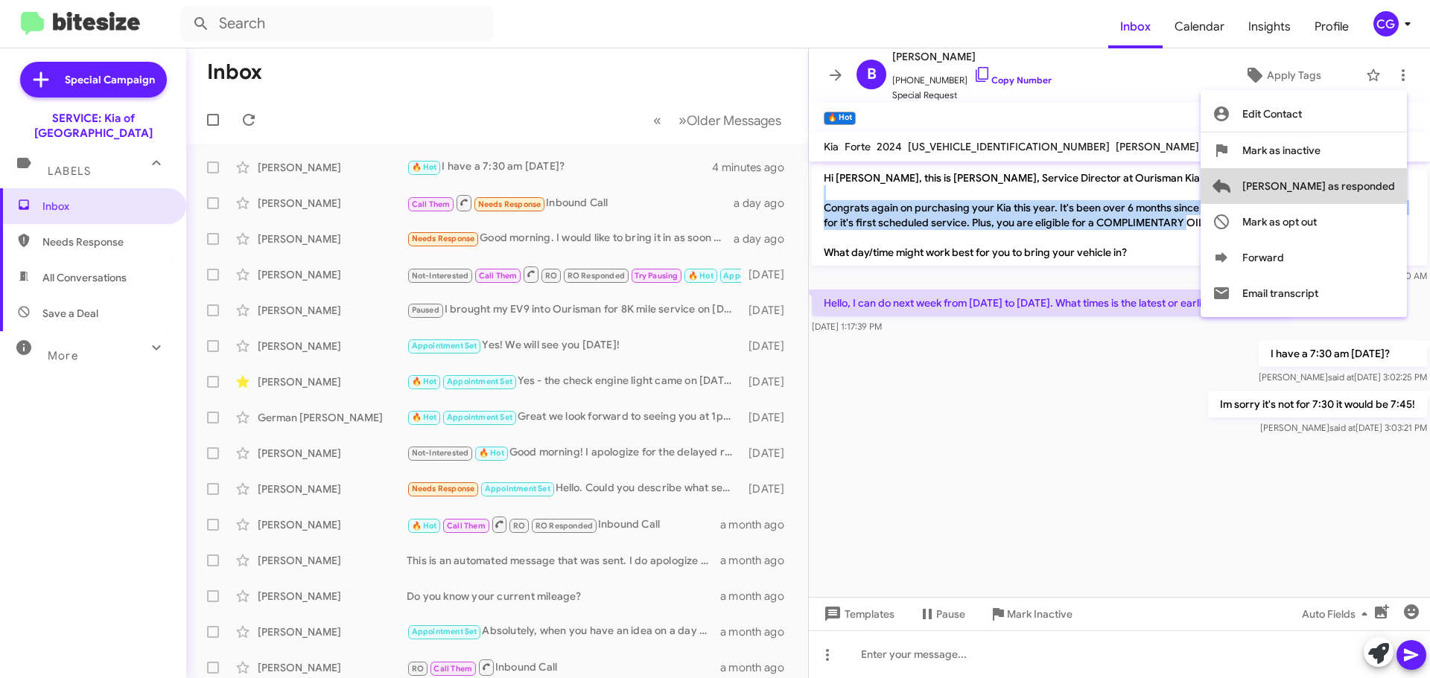
click at [1398, 182] on button "[PERSON_NAME] as responded" at bounding box center [1303, 186] width 206 height 36
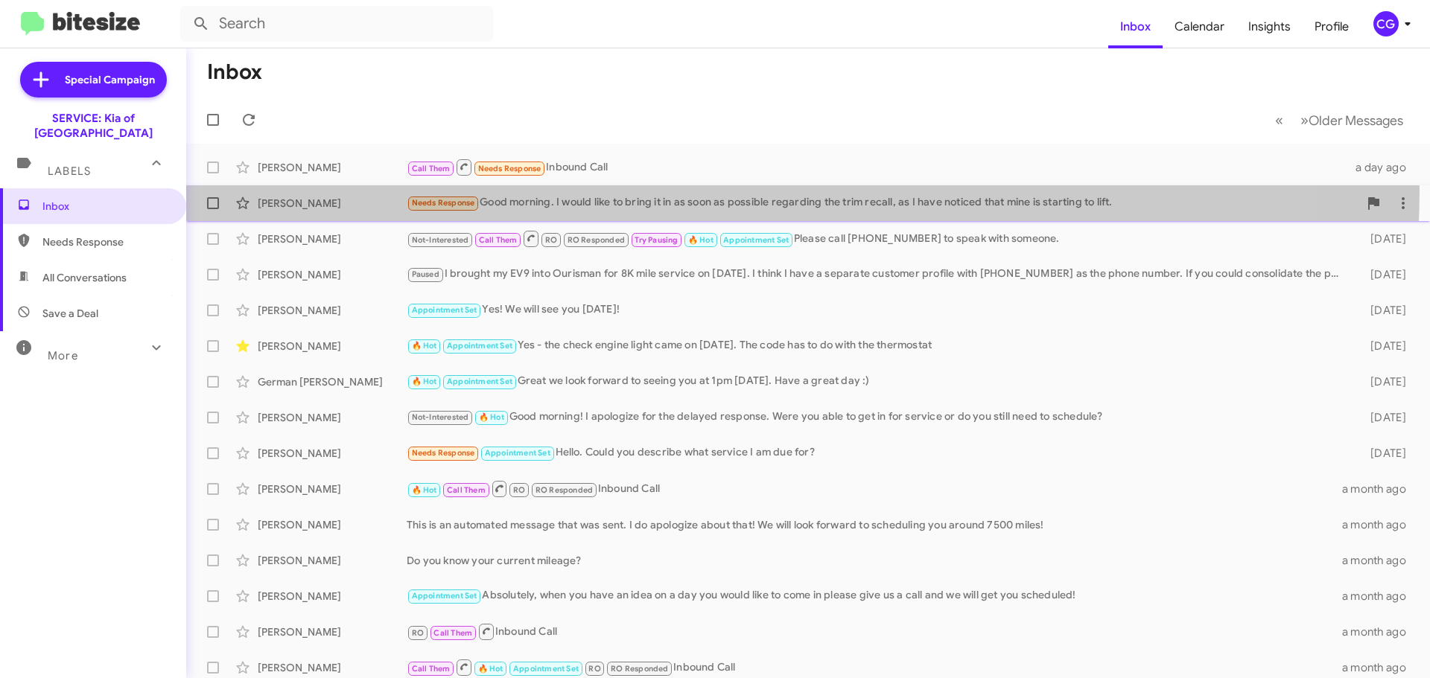
click at [703, 191] on div "Raymond Mayo Needs Response Good morning. I would like to bring it in as soon a…" at bounding box center [808, 203] width 1220 height 30
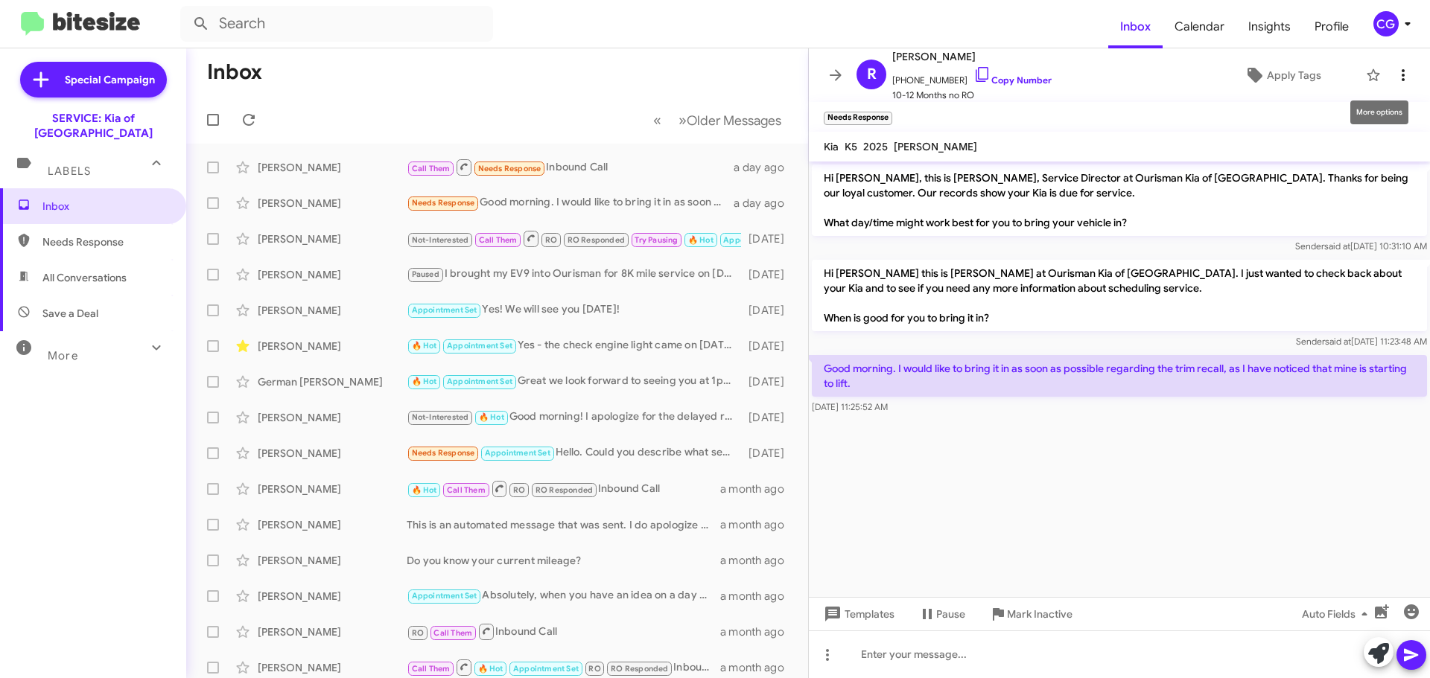
click at [1394, 73] on icon at bounding box center [1403, 75] width 18 height 18
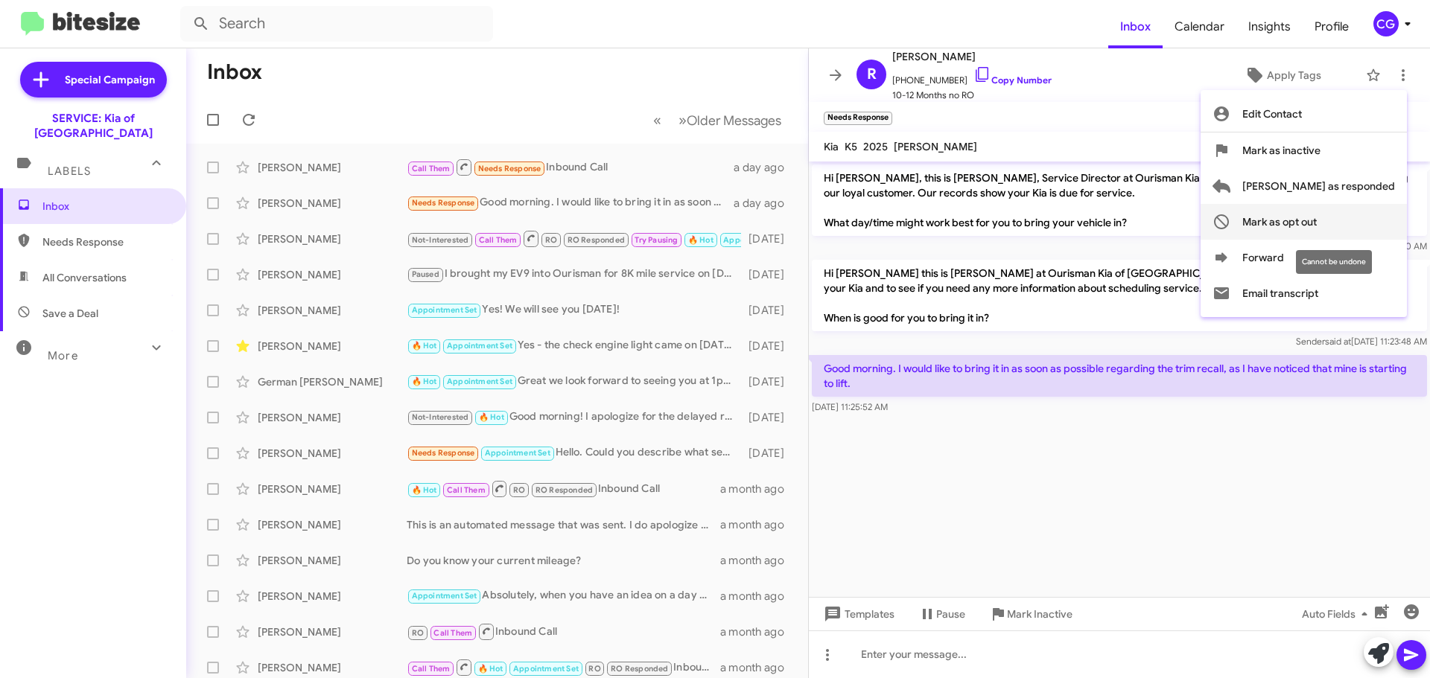
click at [1303, 248] on mat-tooltip-component "Cannot be undone" at bounding box center [1333, 262] width 97 height 45
click at [1299, 254] on div "Cannot be undone" at bounding box center [1334, 262] width 76 height 24
click at [1227, 258] on icon at bounding box center [1221, 257] width 12 height 10
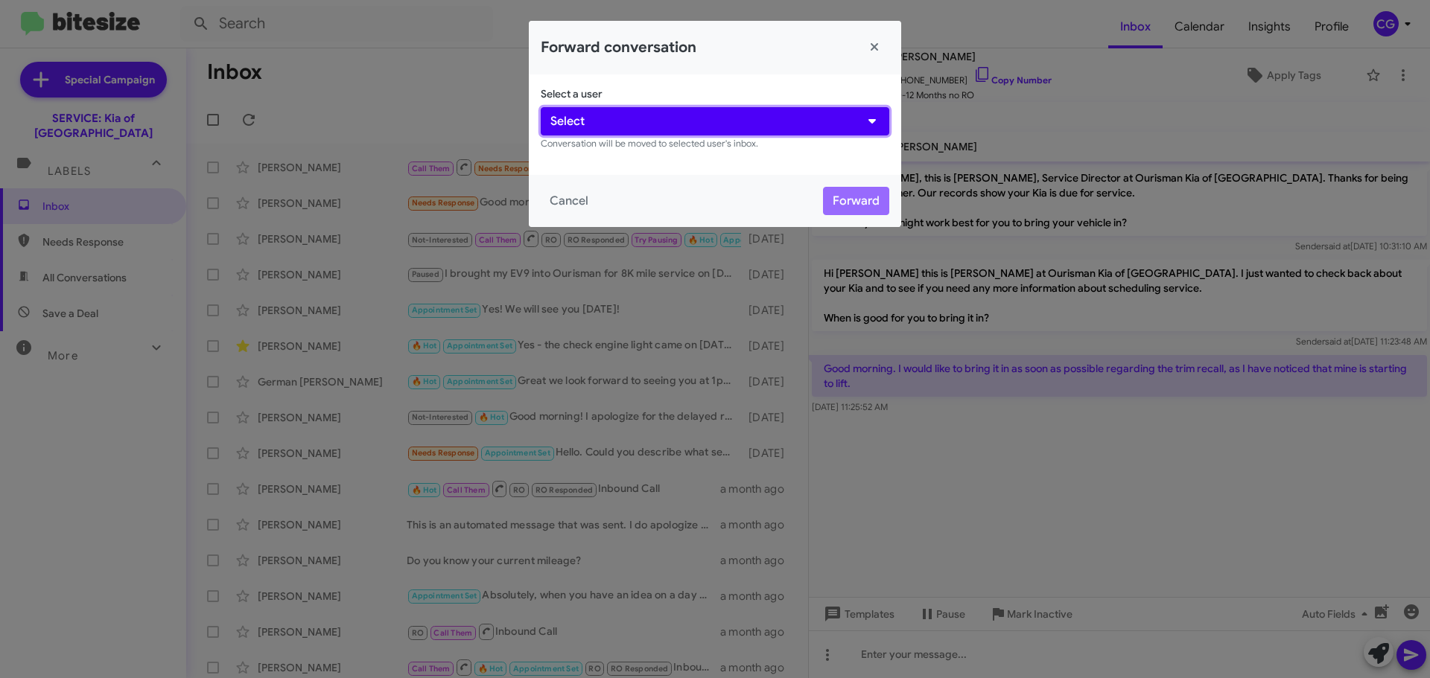
drag, startPoint x: 871, startPoint y: 107, endPoint x: 868, endPoint y: 124, distance: 17.4
click at [871, 109] on button "Select" at bounding box center [715, 121] width 348 height 28
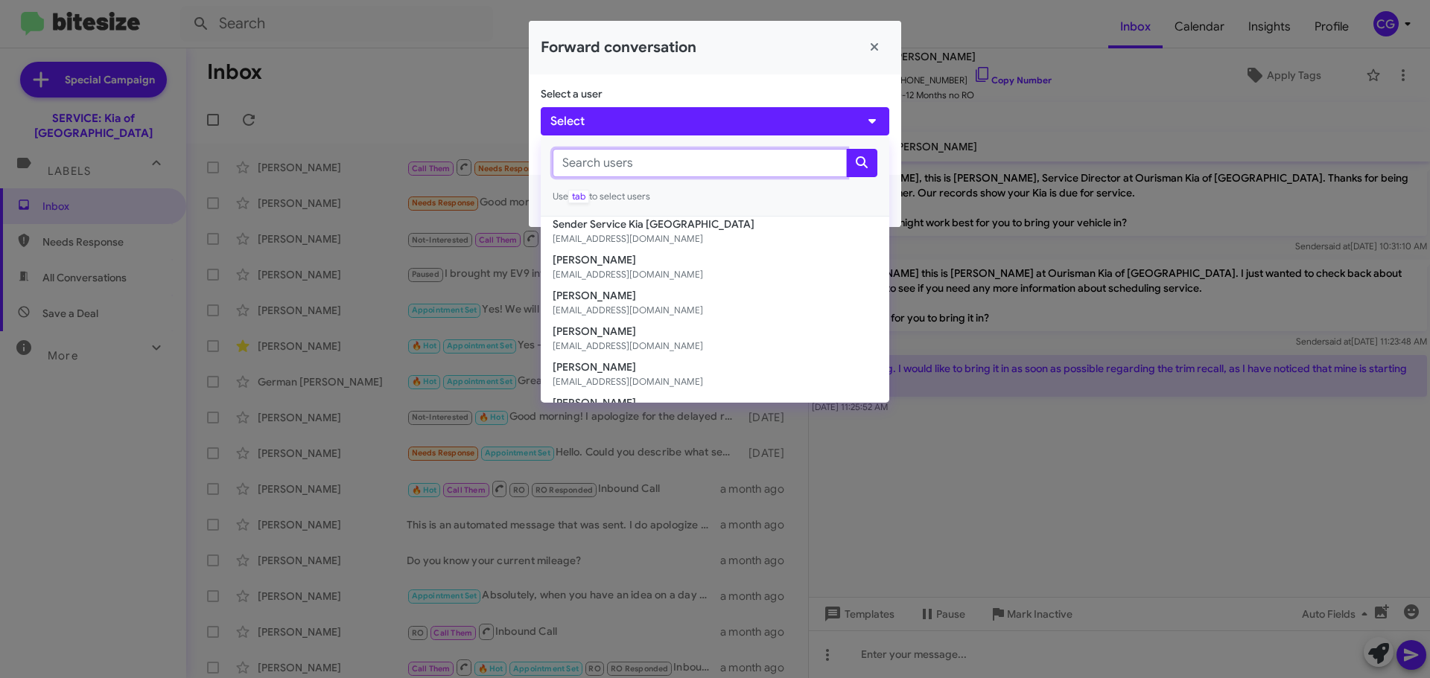
click at [772, 159] on input "text" at bounding box center [700, 163] width 294 height 28
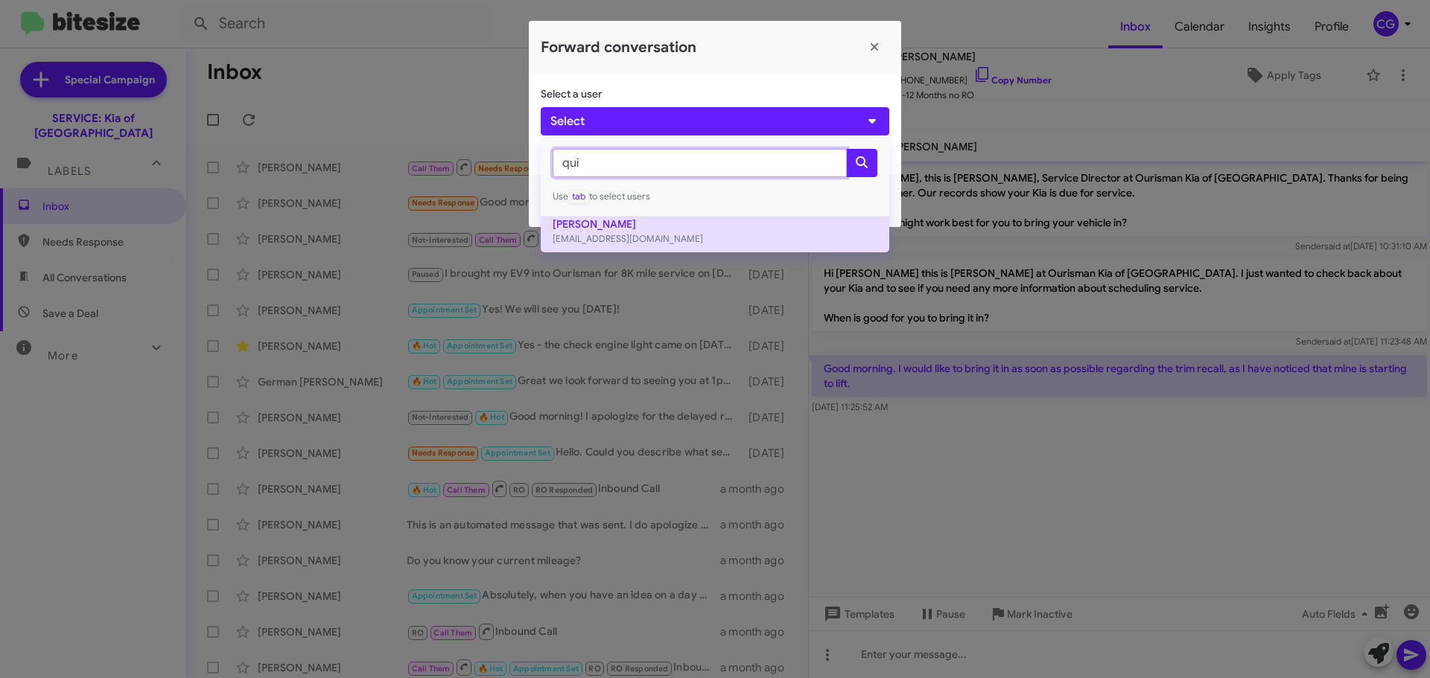
type input "qui"
click at [684, 229] on button "Quinten Surber qsurber@ourismancars.com" at bounding box center [715, 235] width 348 height 36
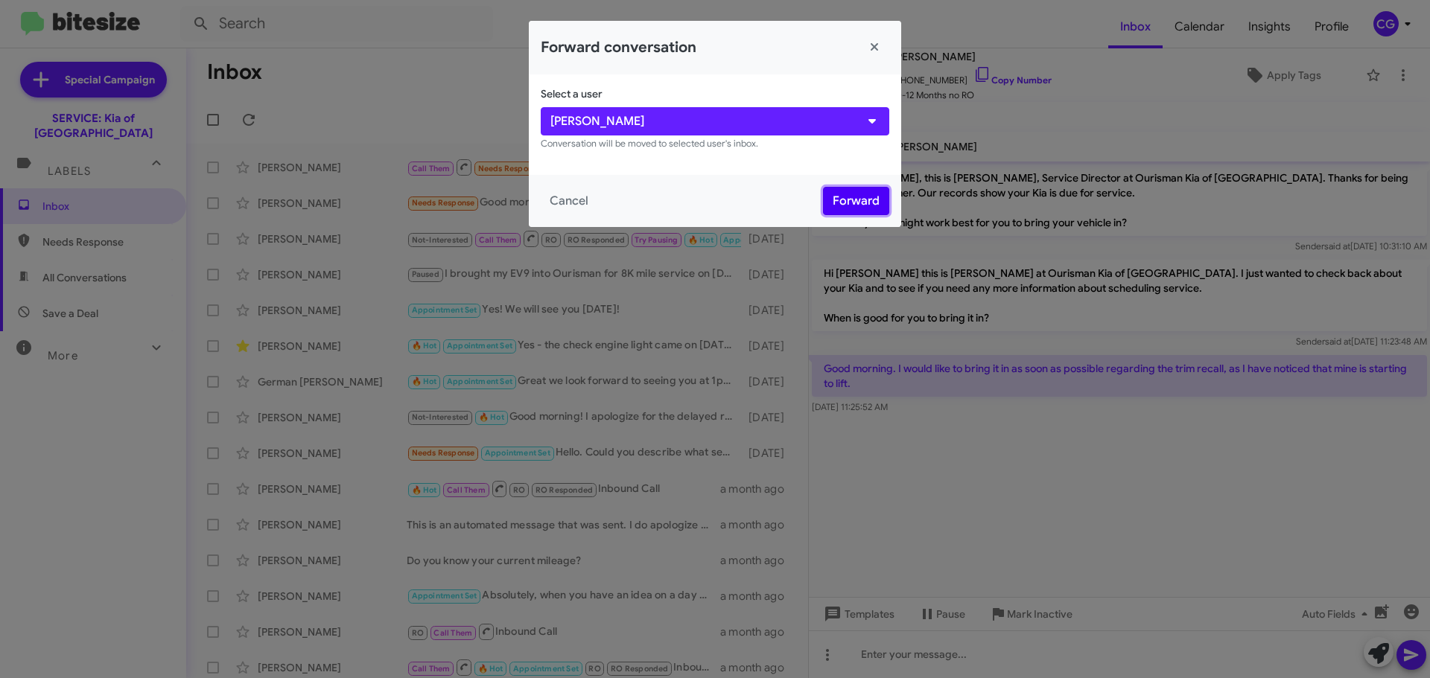
click at [850, 203] on button "Forward" at bounding box center [856, 201] width 66 height 28
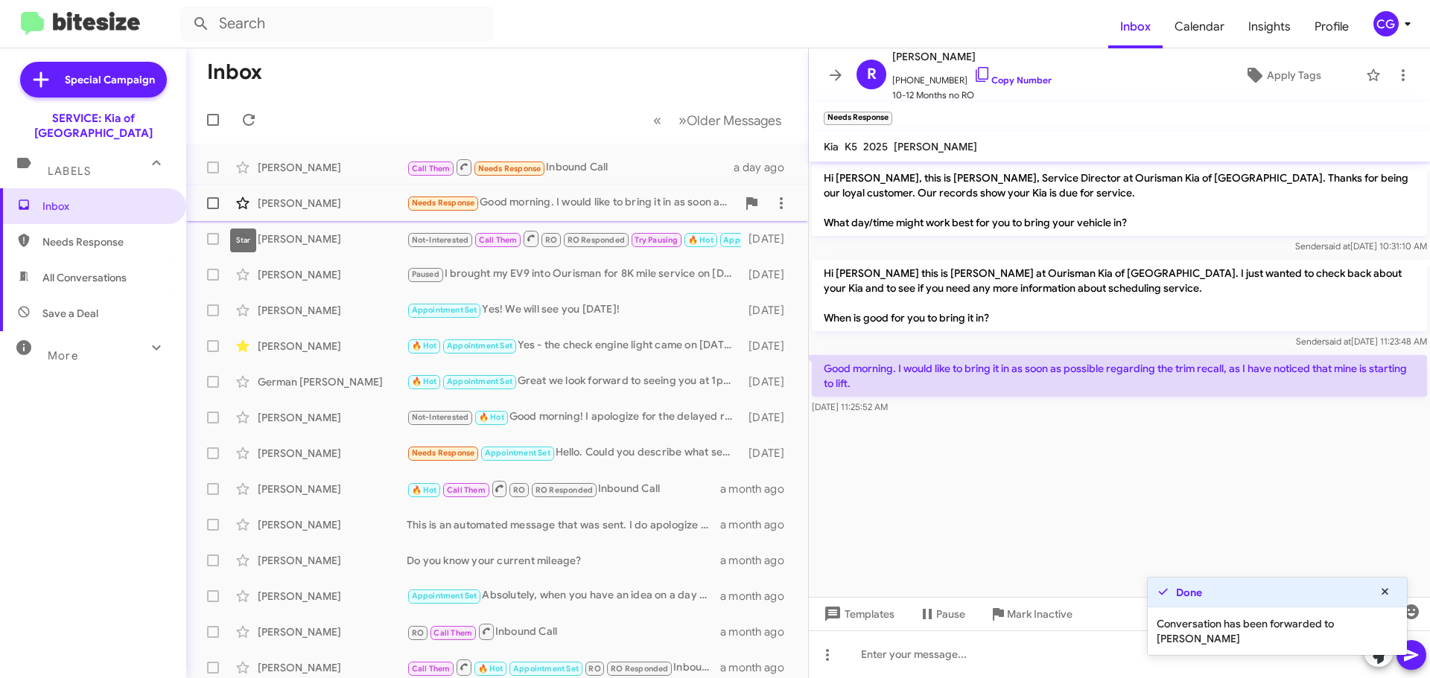
click at [238, 208] on icon at bounding box center [243, 203] width 18 height 18
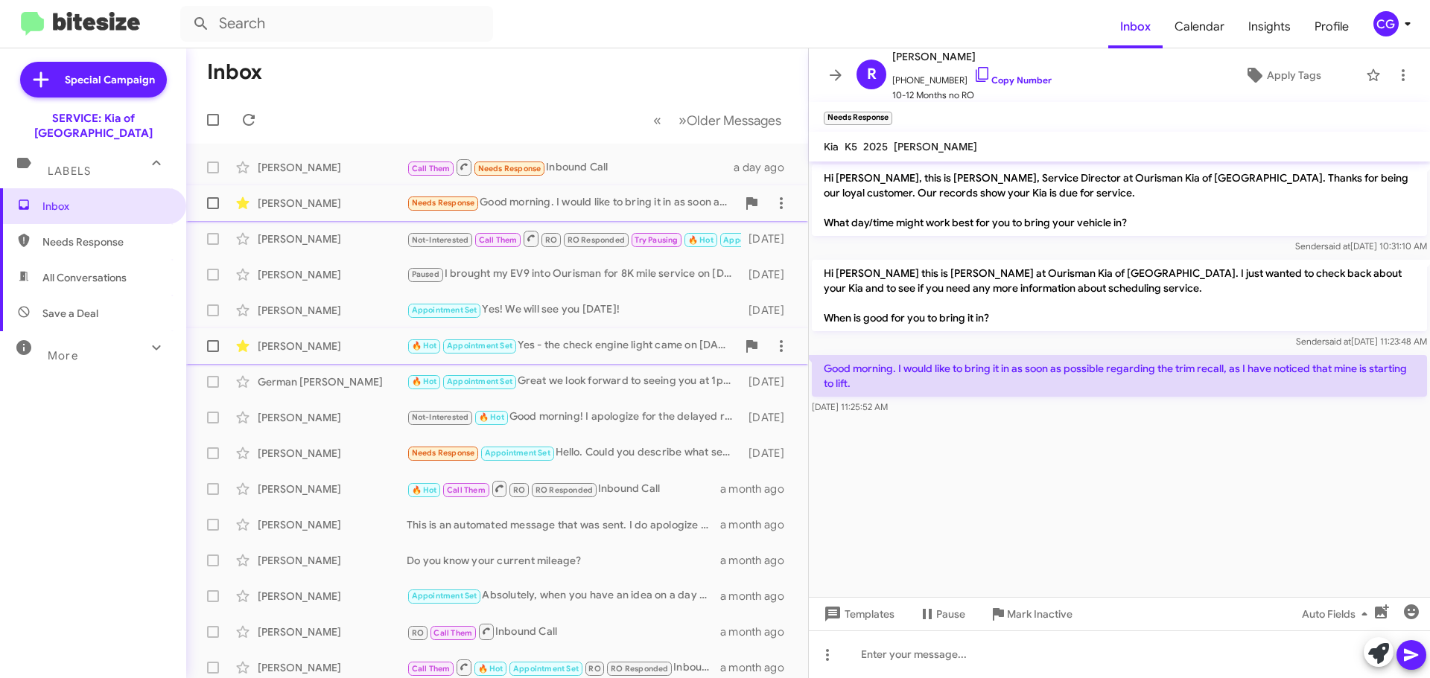
click at [596, 330] on span "Angela Alborn 🔥 Hot Appointment Set Yes - the check engine light came on yester…" at bounding box center [497, 346] width 622 height 36
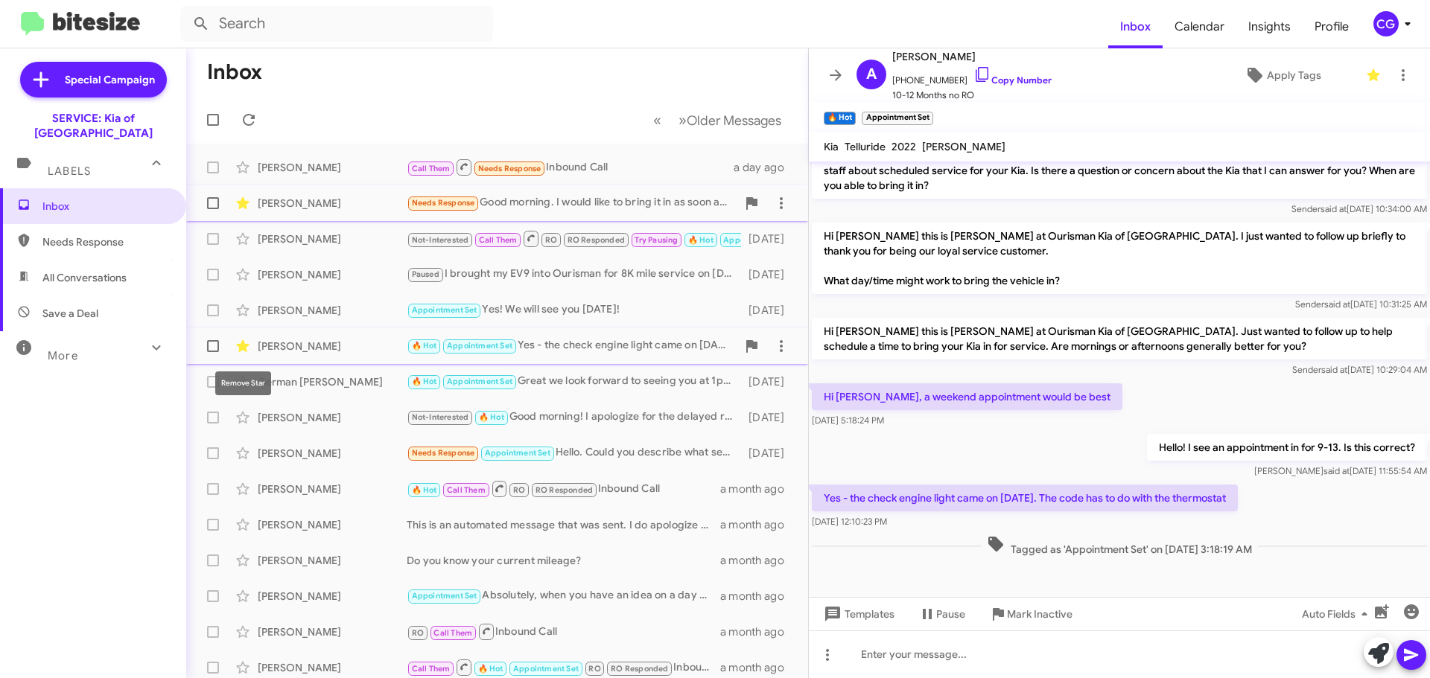
click at [248, 346] on icon at bounding box center [242, 346] width 13 height 12
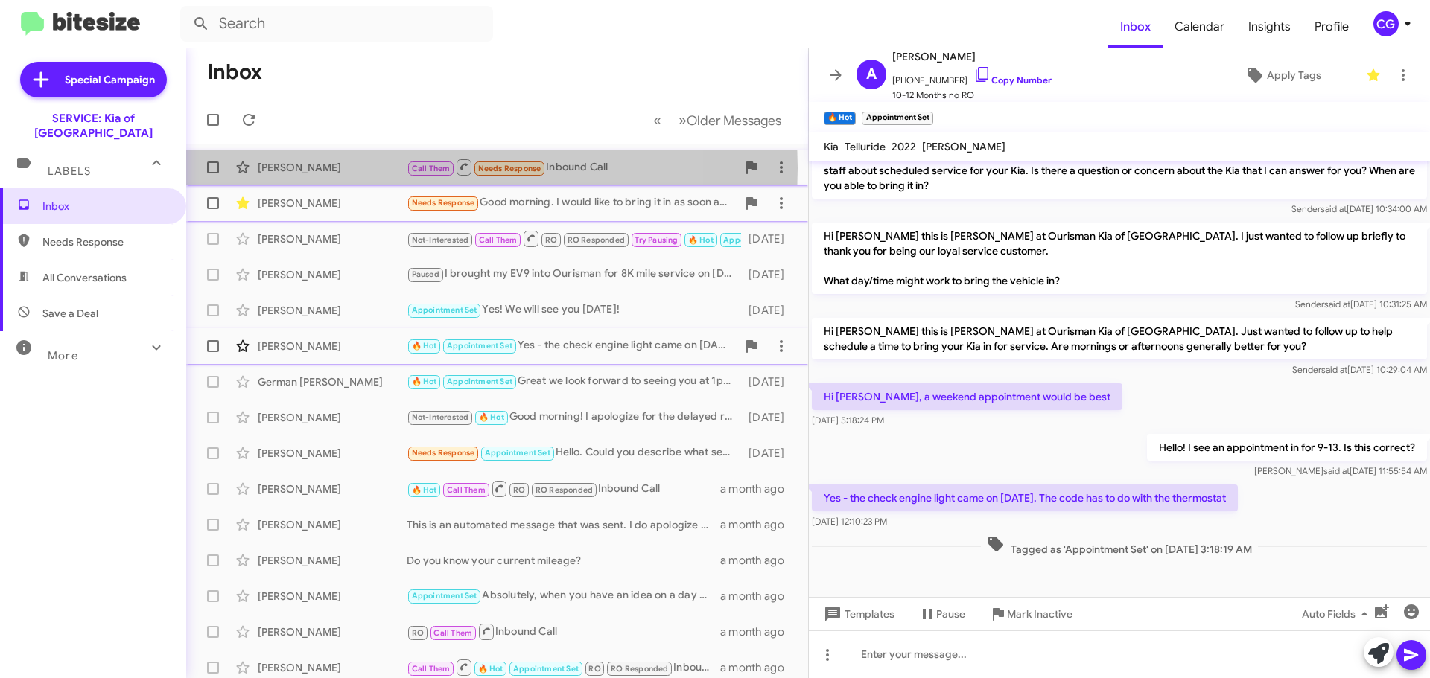
click at [372, 168] on div "Elizabeth Anderson" at bounding box center [332, 167] width 149 height 15
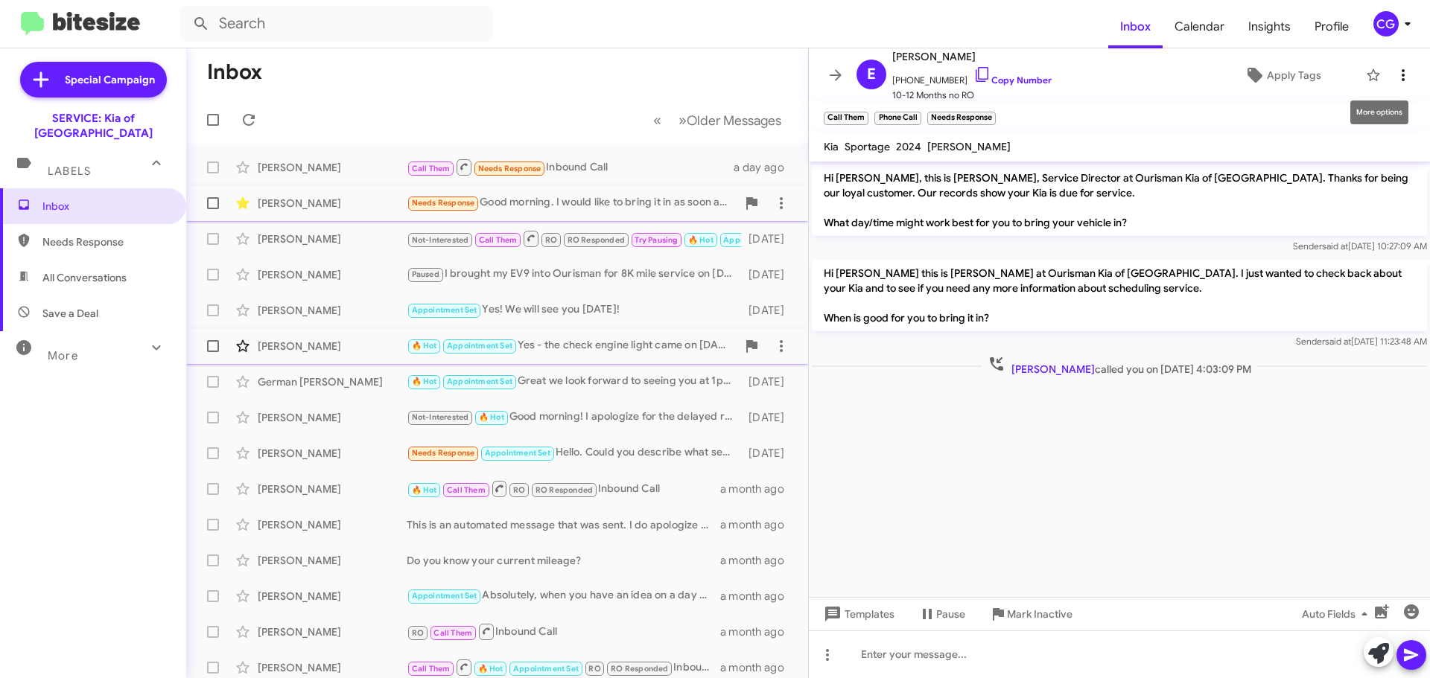
click at [1388, 76] on span at bounding box center [1403, 75] width 30 height 18
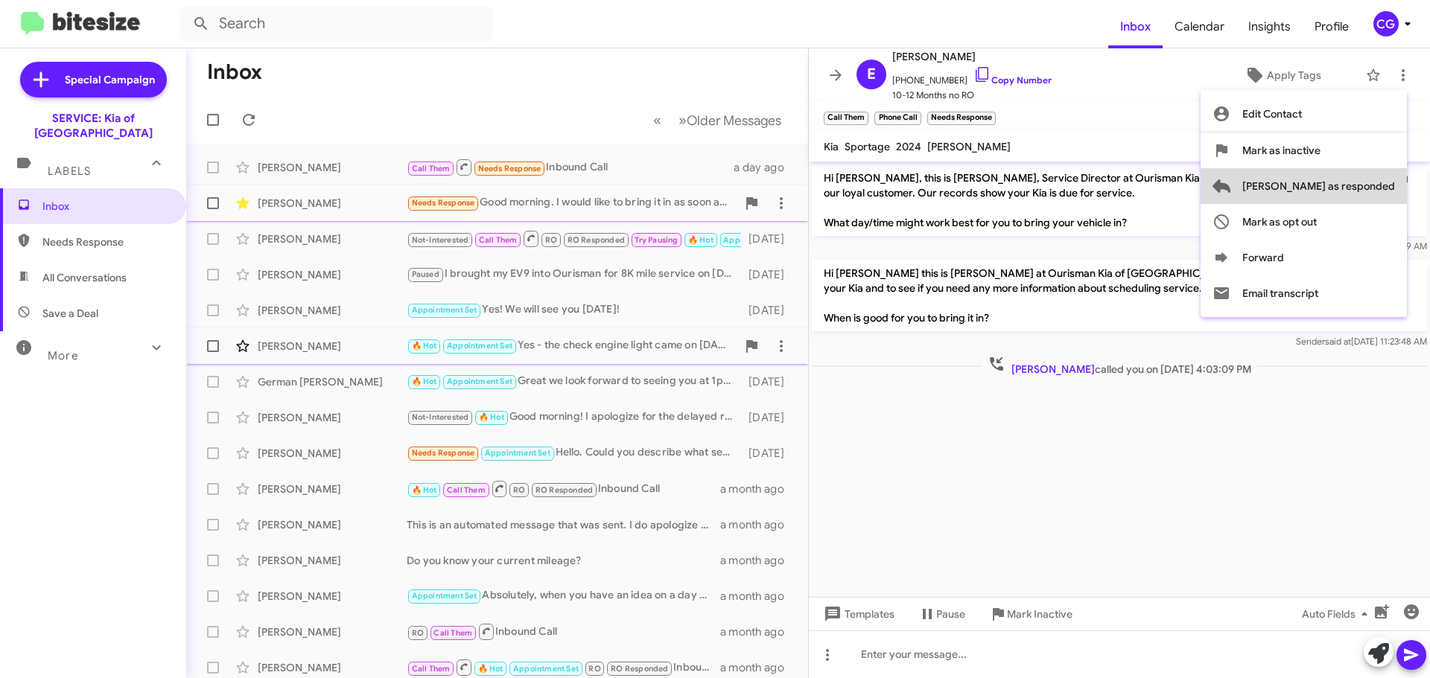
click at [1374, 182] on span "Mark as responded" at bounding box center [1318, 186] width 153 height 36
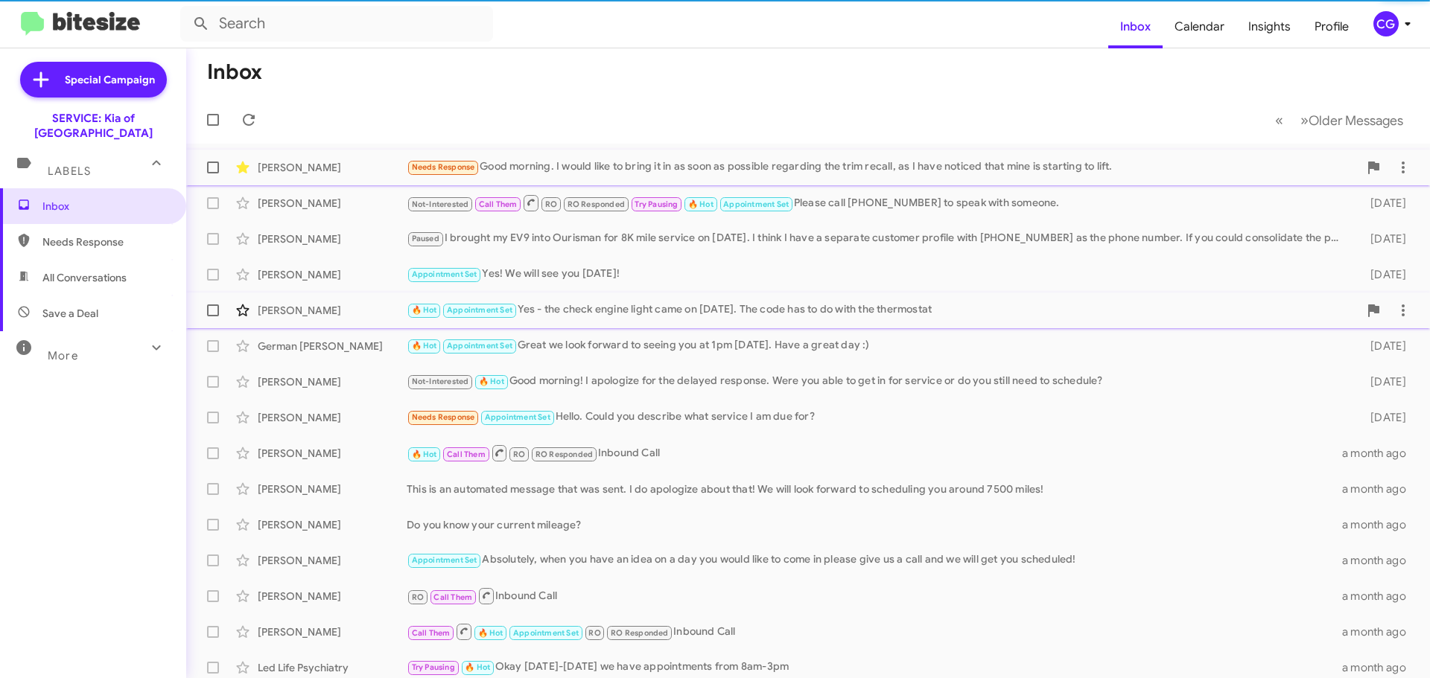
click at [1395, 8] on mat-toolbar "Inbox Calendar Insights Profile CG" at bounding box center [715, 24] width 1430 height 48
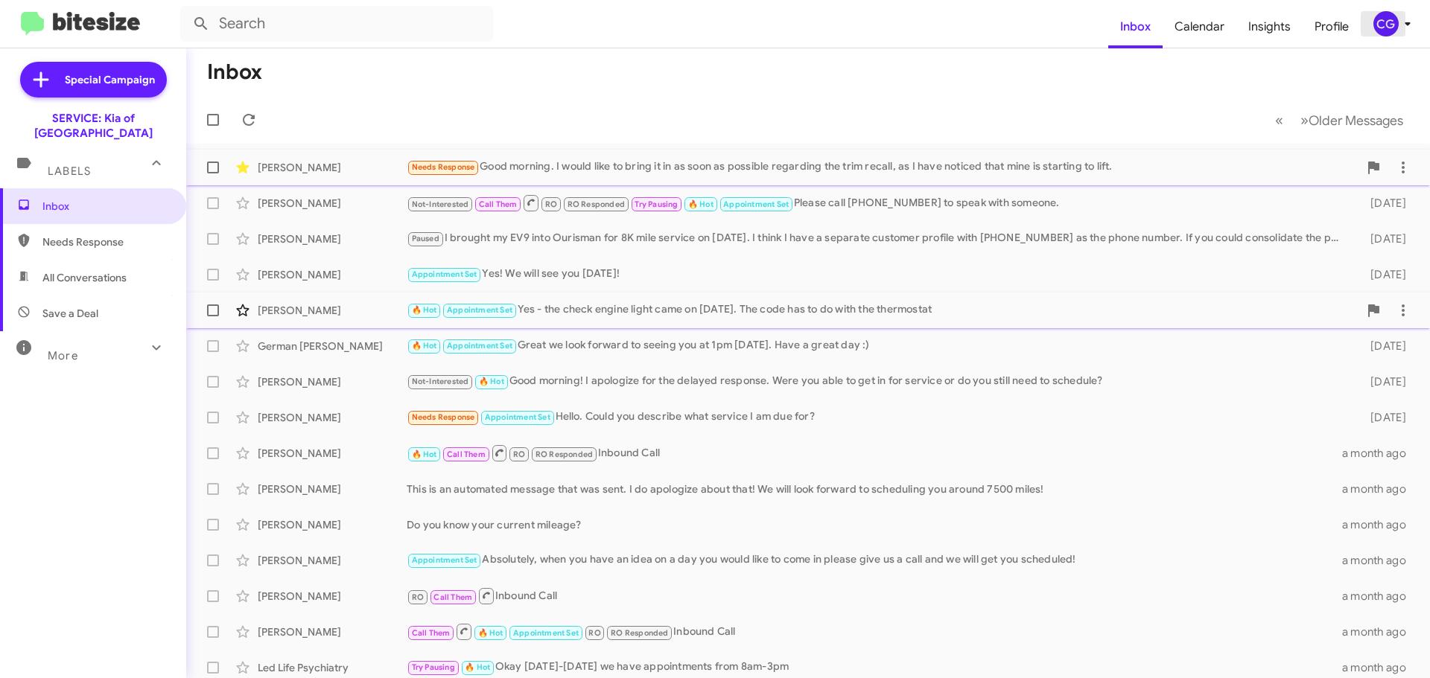
click at [1392, 23] on div "CG" at bounding box center [1385, 23] width 25 height 25
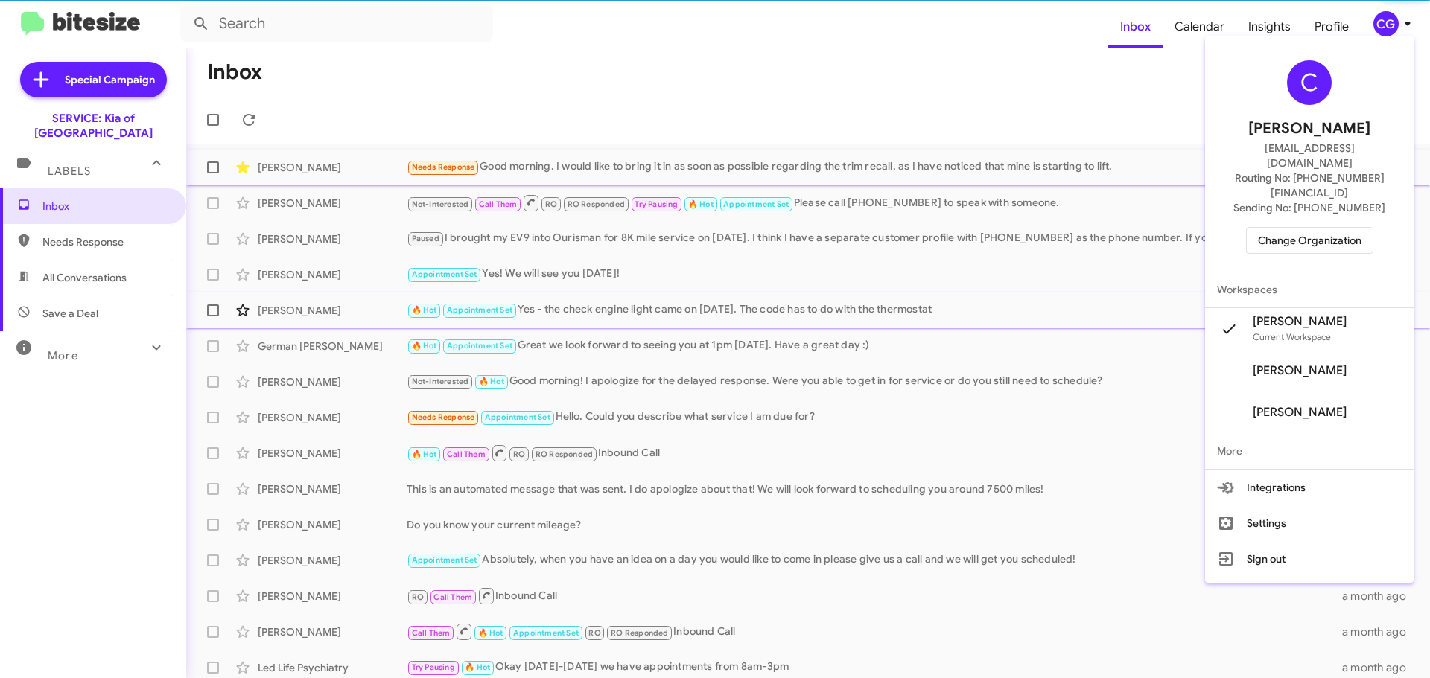
click at [1276, 228] on span "Change Organization" at bounding box center [1310, 240] width 104 height 25
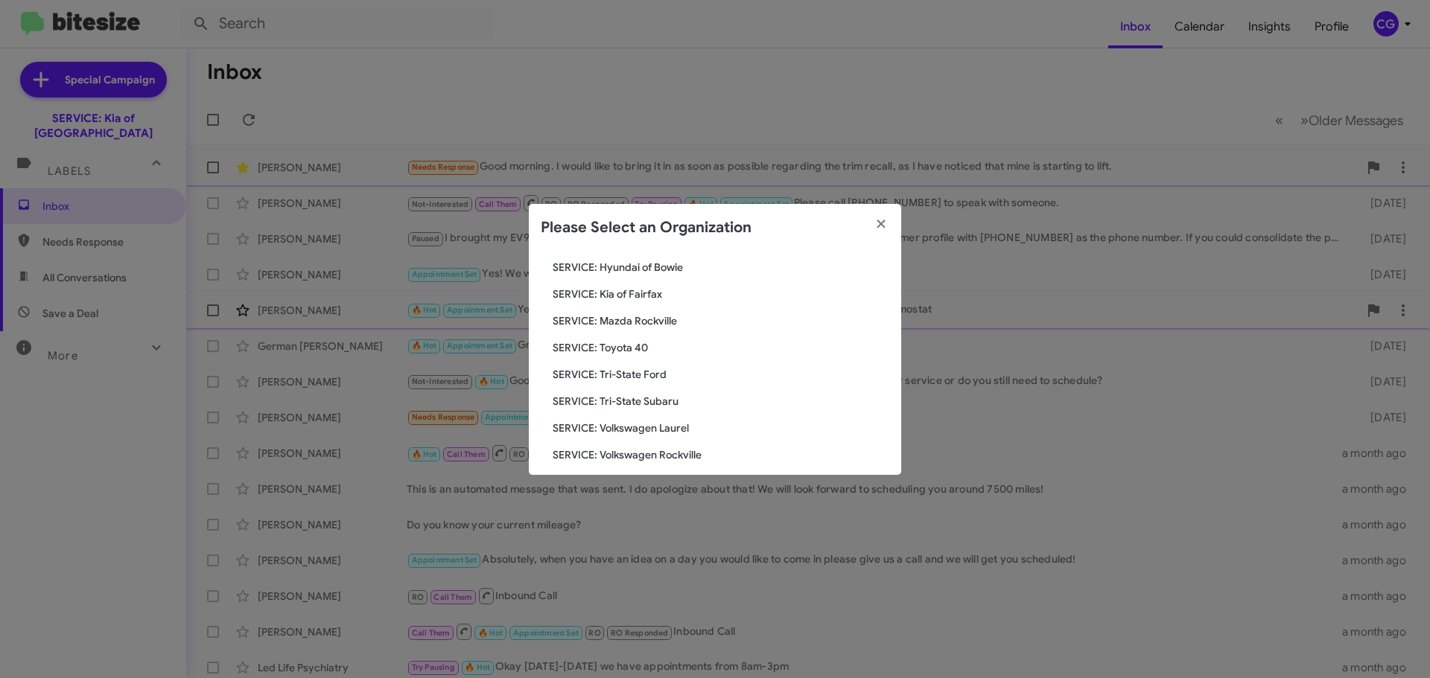
scroll to position [275, 0]
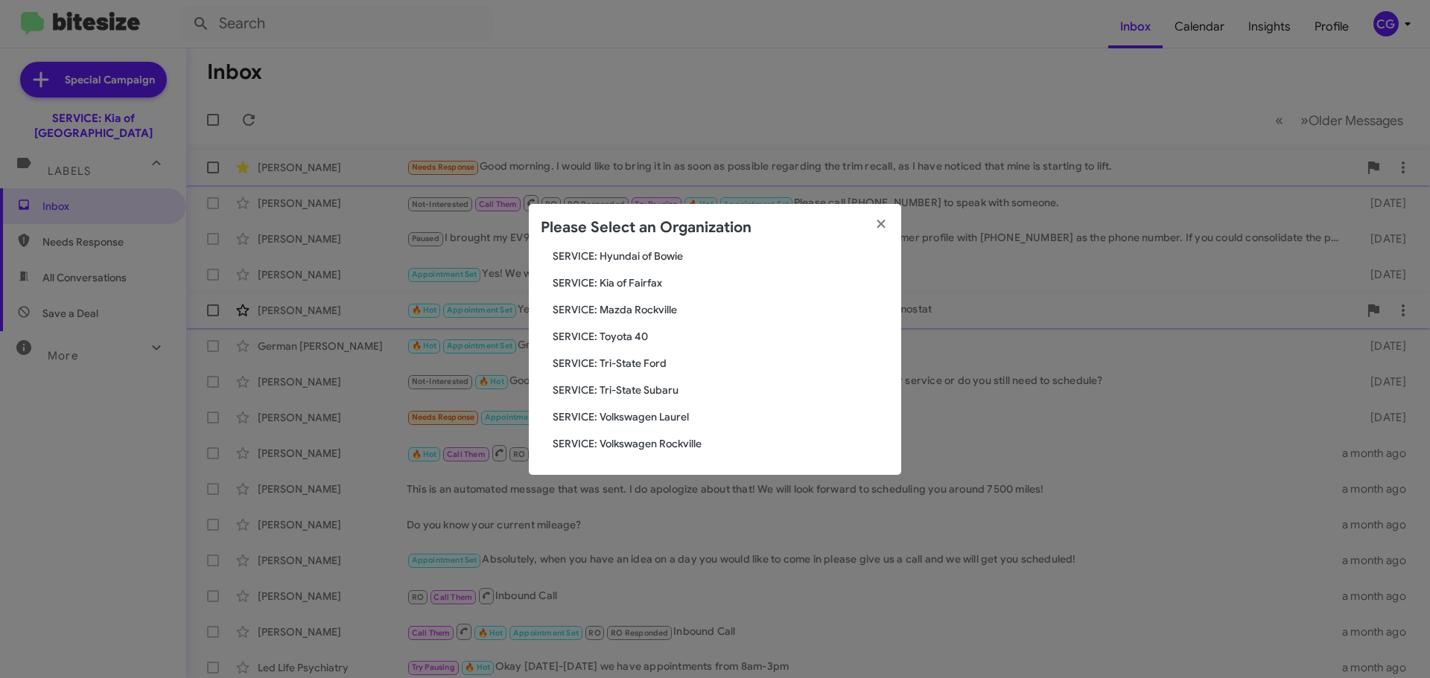
click at [635, 285] on span "SERVICE: Kia of Fairfax" at bounding box center [721, 283] width 337 height 15
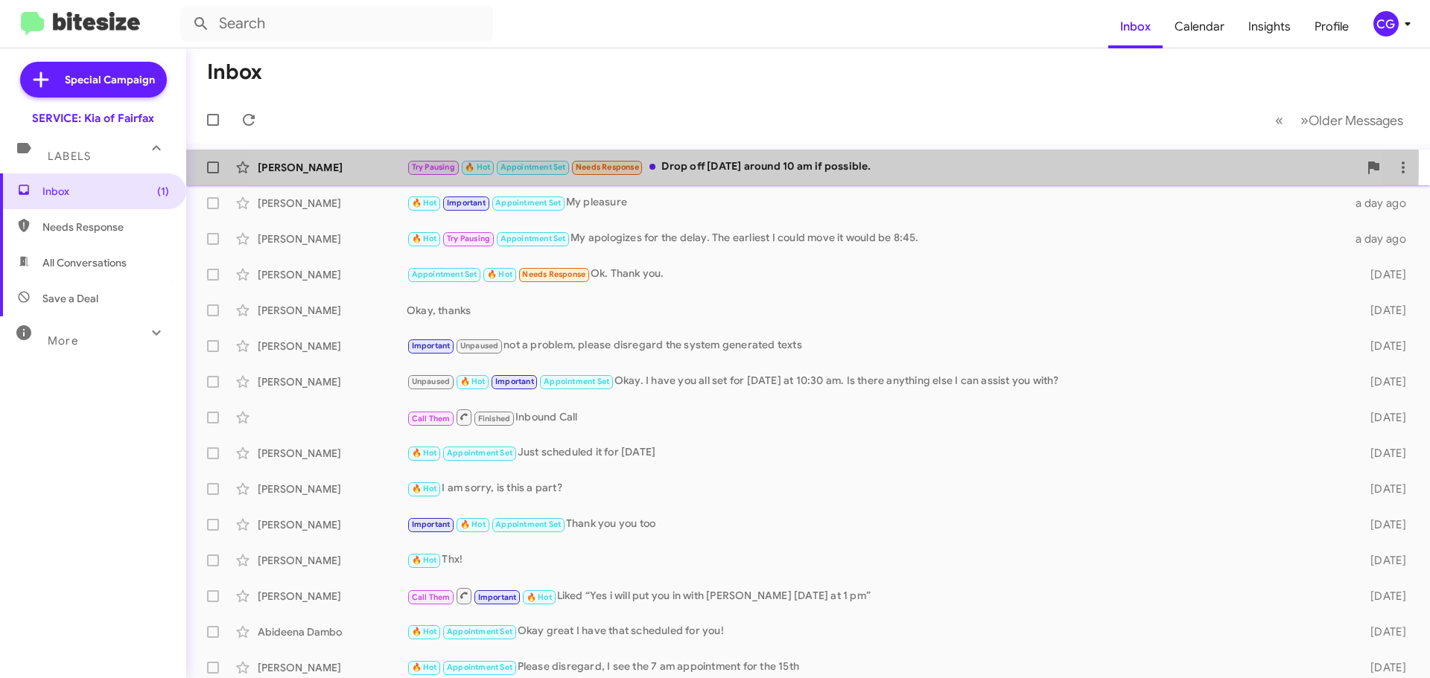
click at [738, 163] on div "Try Pausing 🔥 Hot Appointment Set Needs Response Drop off [DATE] around 10 am i…" at bounding box center [883, 167] width 952 height 17
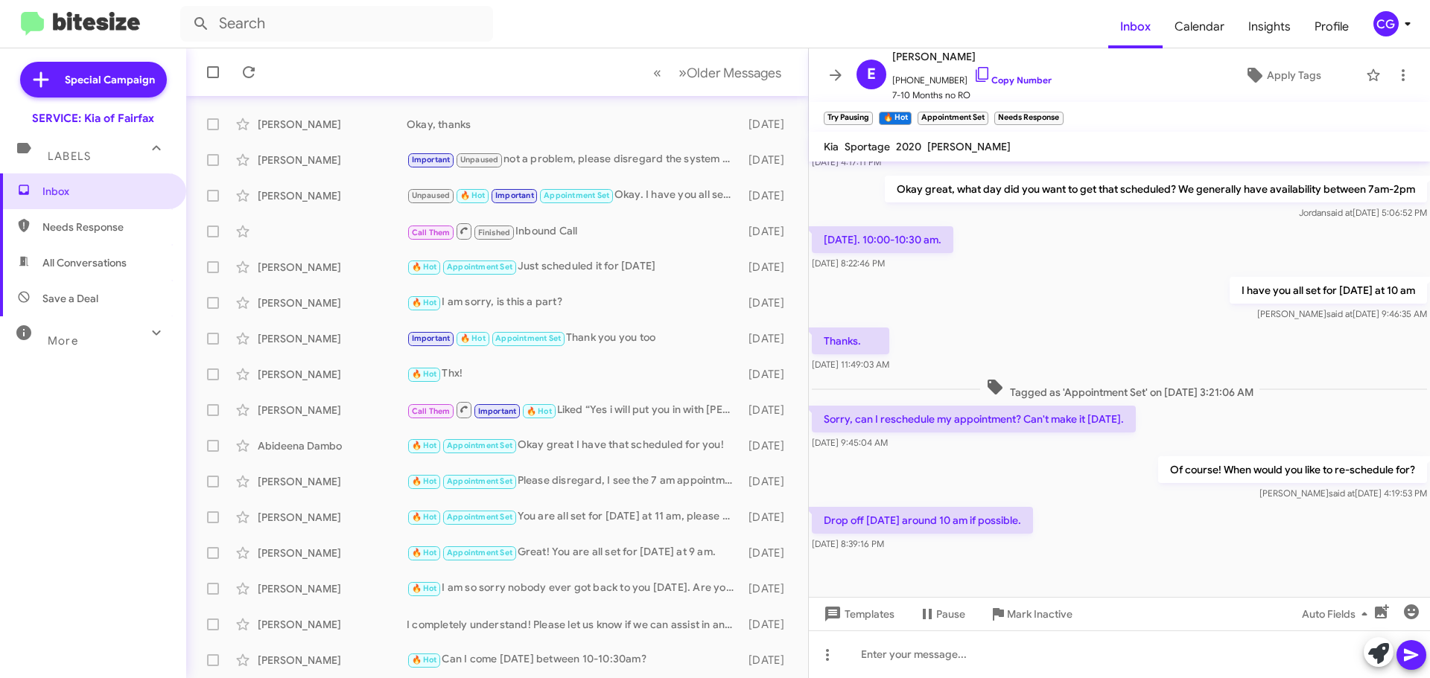
scroll to position [337, 0]
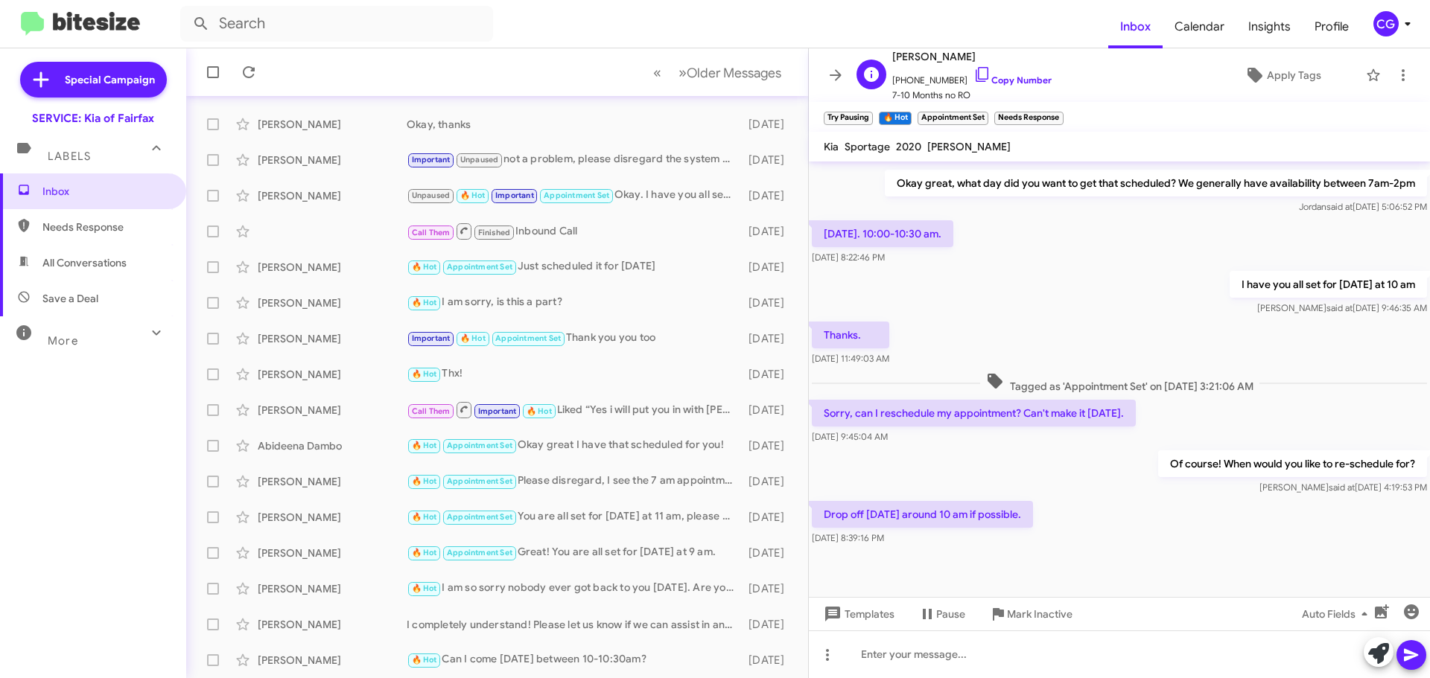
click at [911, 83] on span "[PHONE_NUMBER] Copy Number" at bounding box center [971, 77] width 159 height 22
copy span "17034754013"
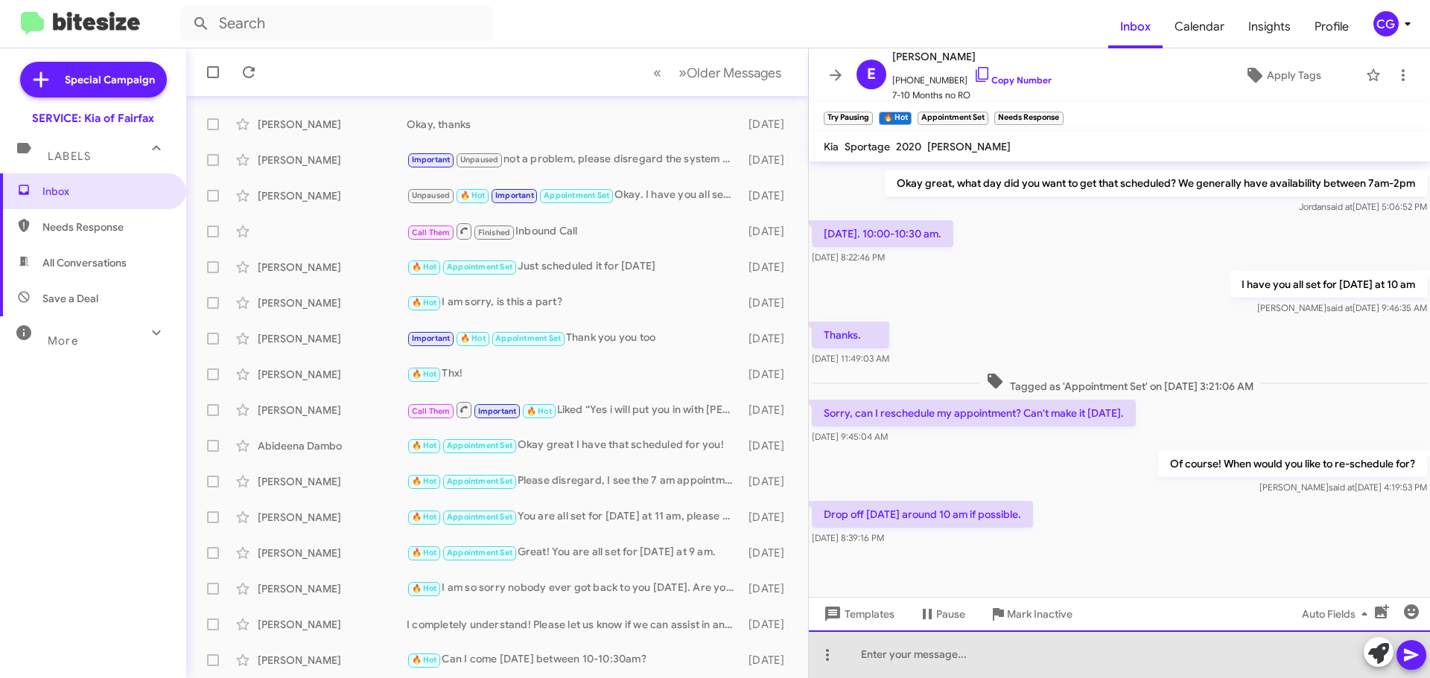
click at [1086, 640] on div at bounding box center [1119, 655] width 621 height 48
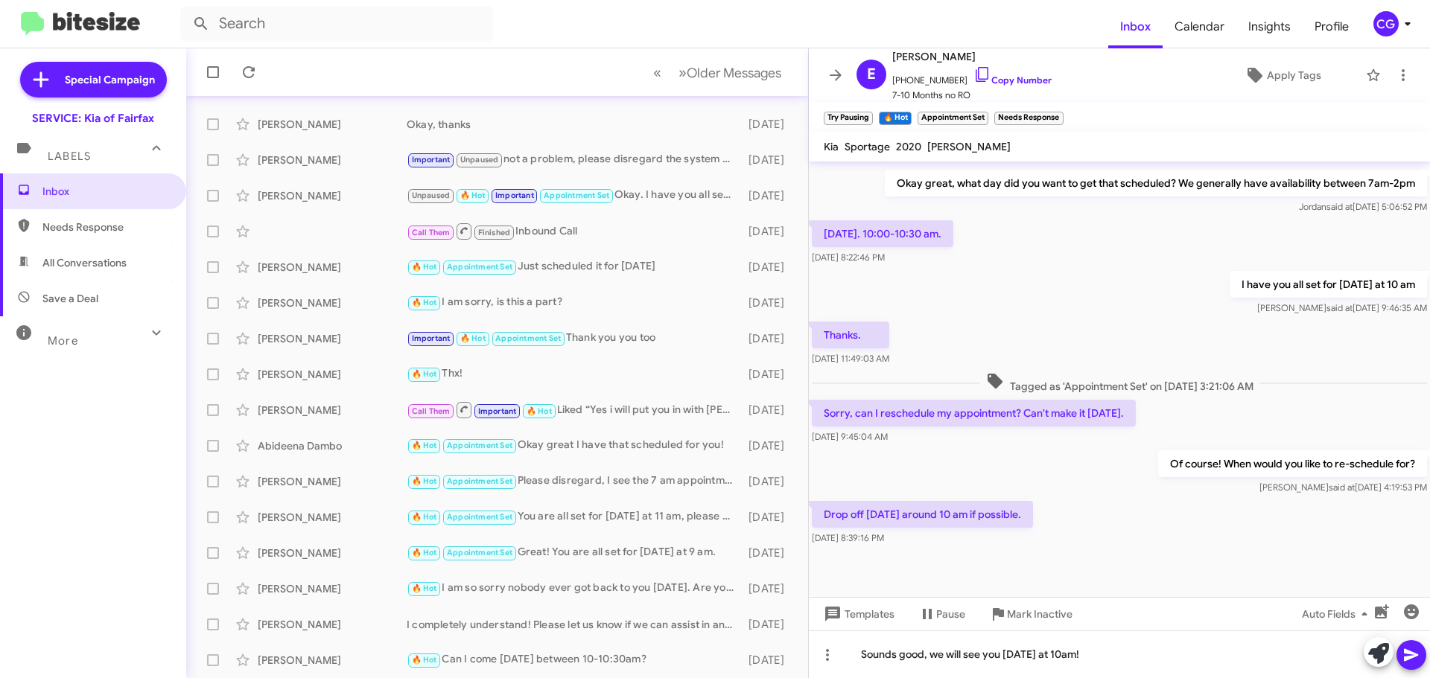
click at [1408, 652] on icon at bounding box center [1411, 655] width 14 height 13
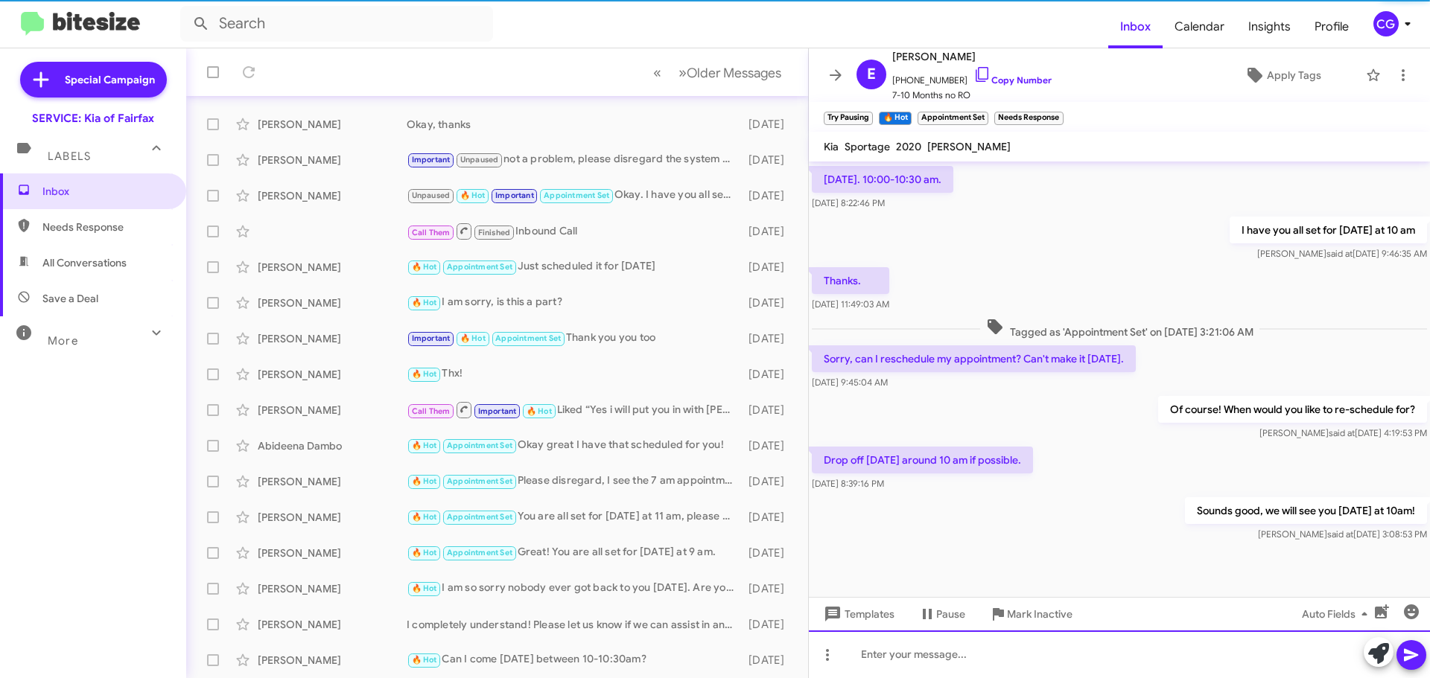
scroll to position [392, 0]
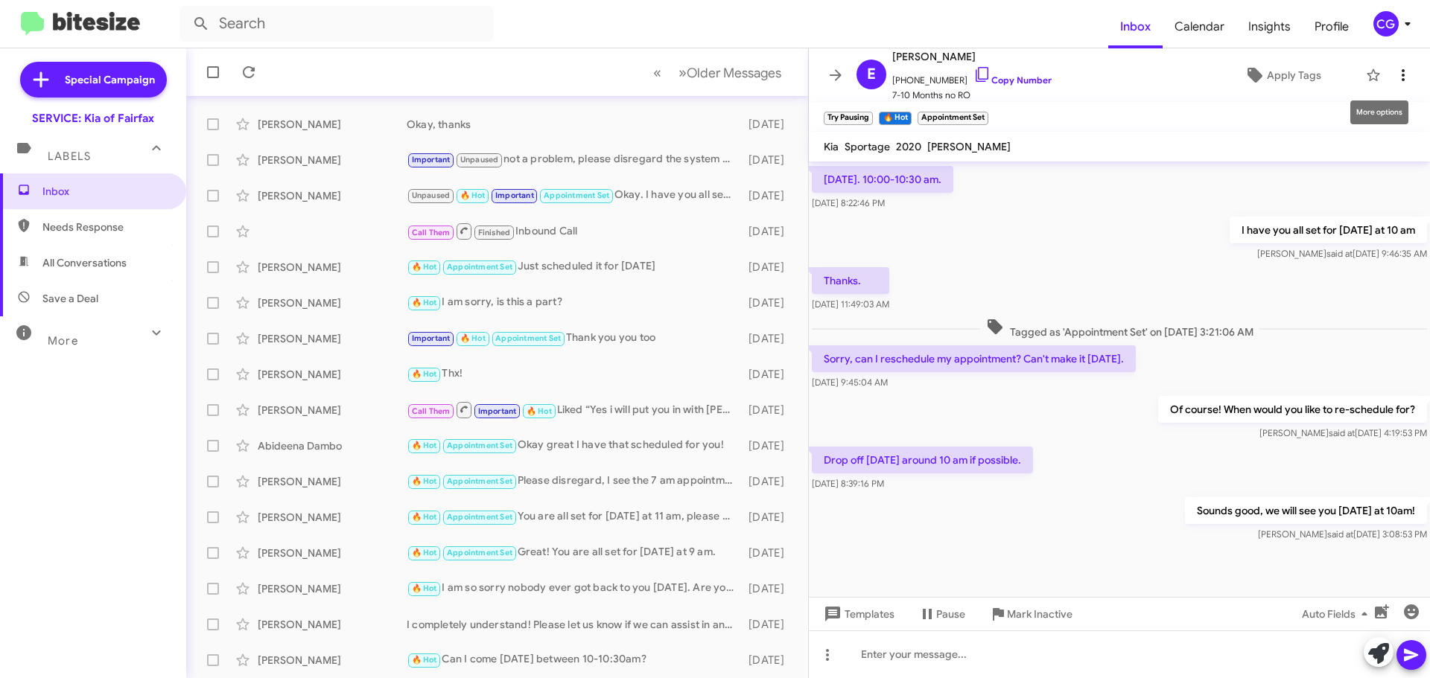
click at [1388, 73] on span at bounding box center [1403, 75] width 30 height 18
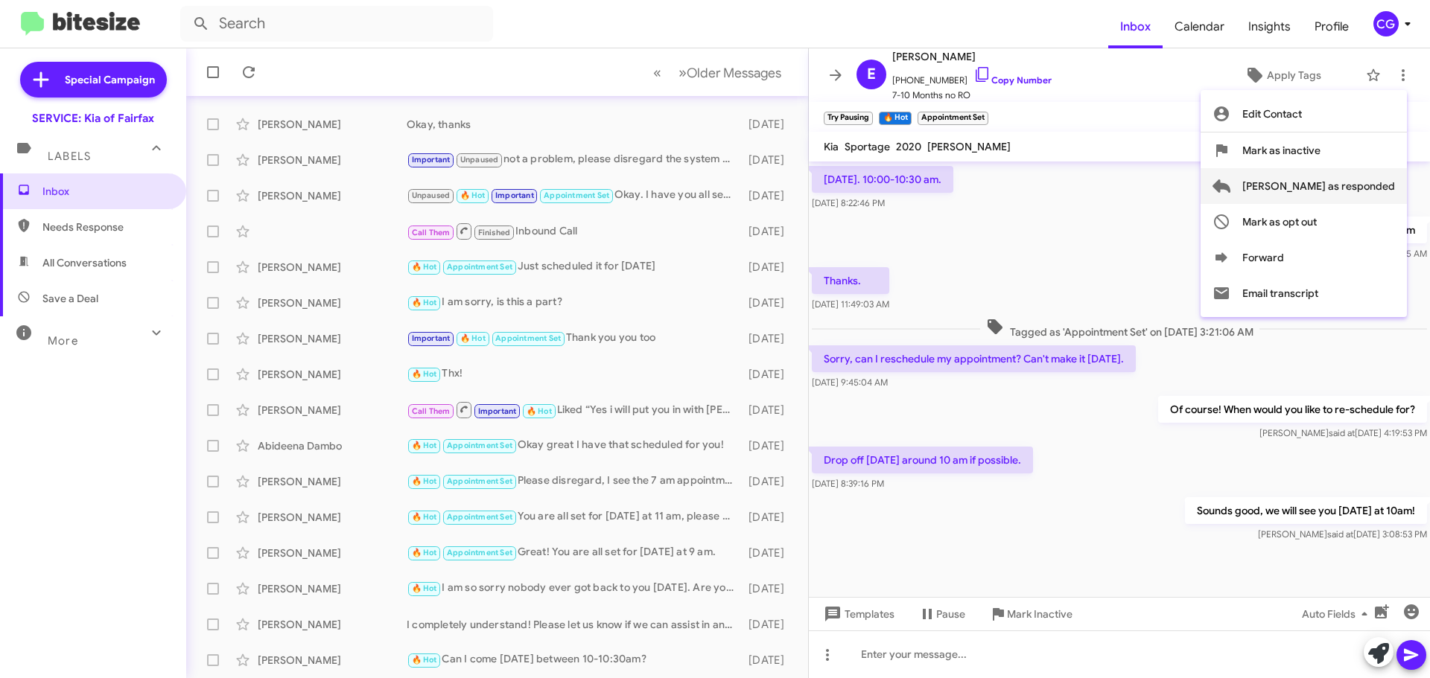
click at [1351, 193] on span "[PERSON_NAME] as responded" at bounding box center [1318, 186] width 153 height 36
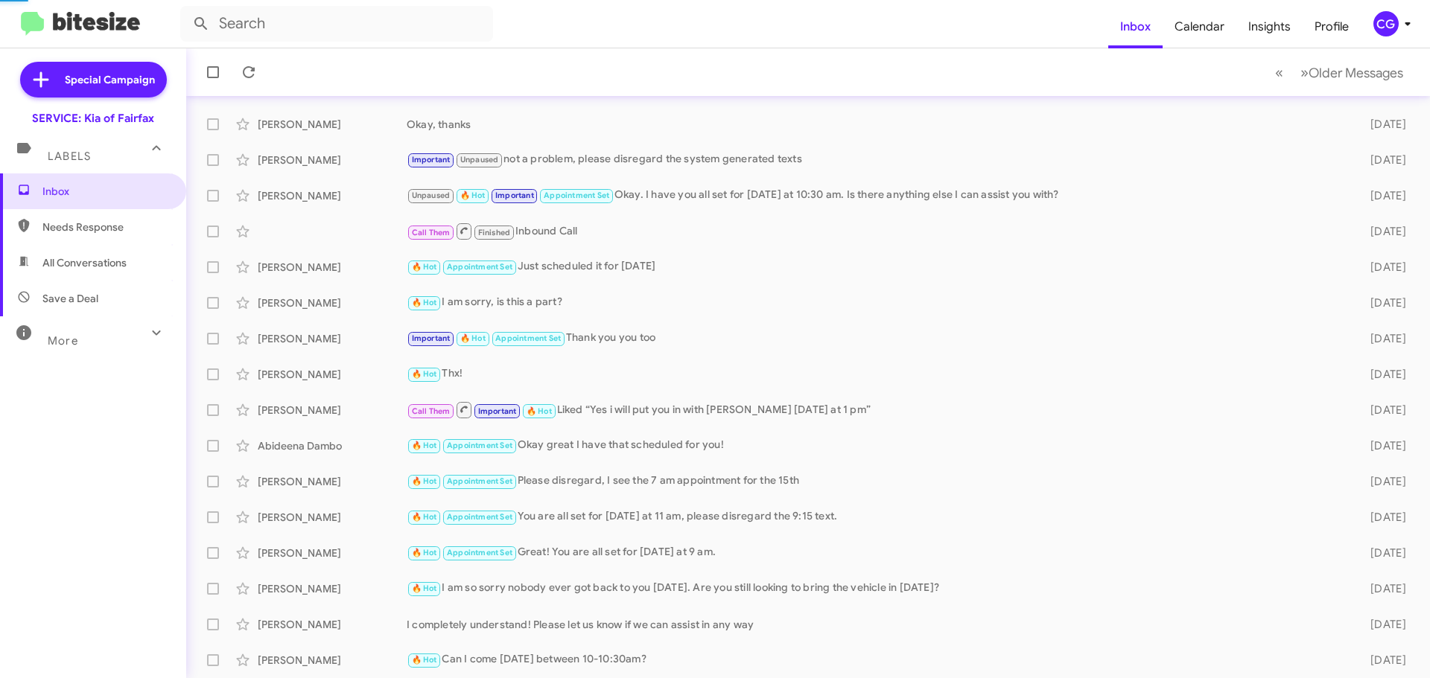
scroll to position [150, 0]
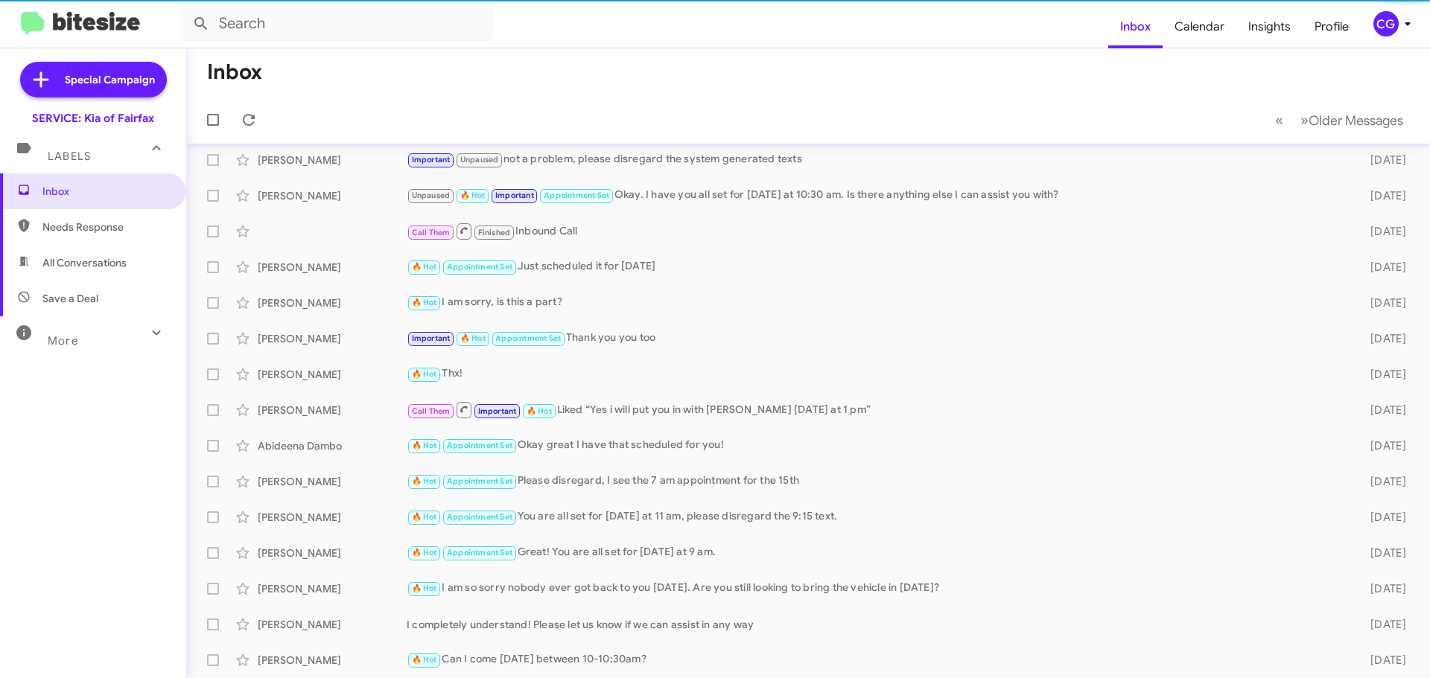
click at [1389, 28] on div "CG" at bounding box center [1385, 23] width 25 height 25
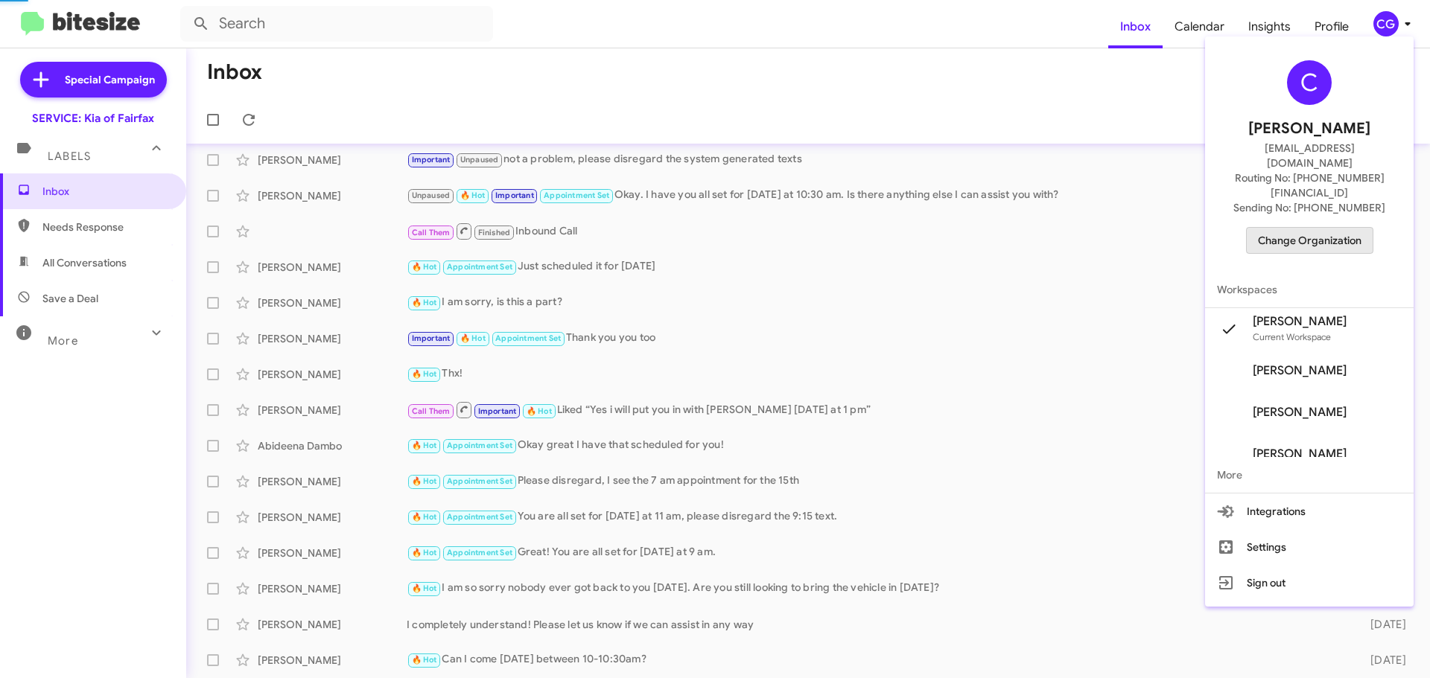
click at [1357, 228] on span "Change Organization" at bounding box center [1310, 240] width 104 height 25
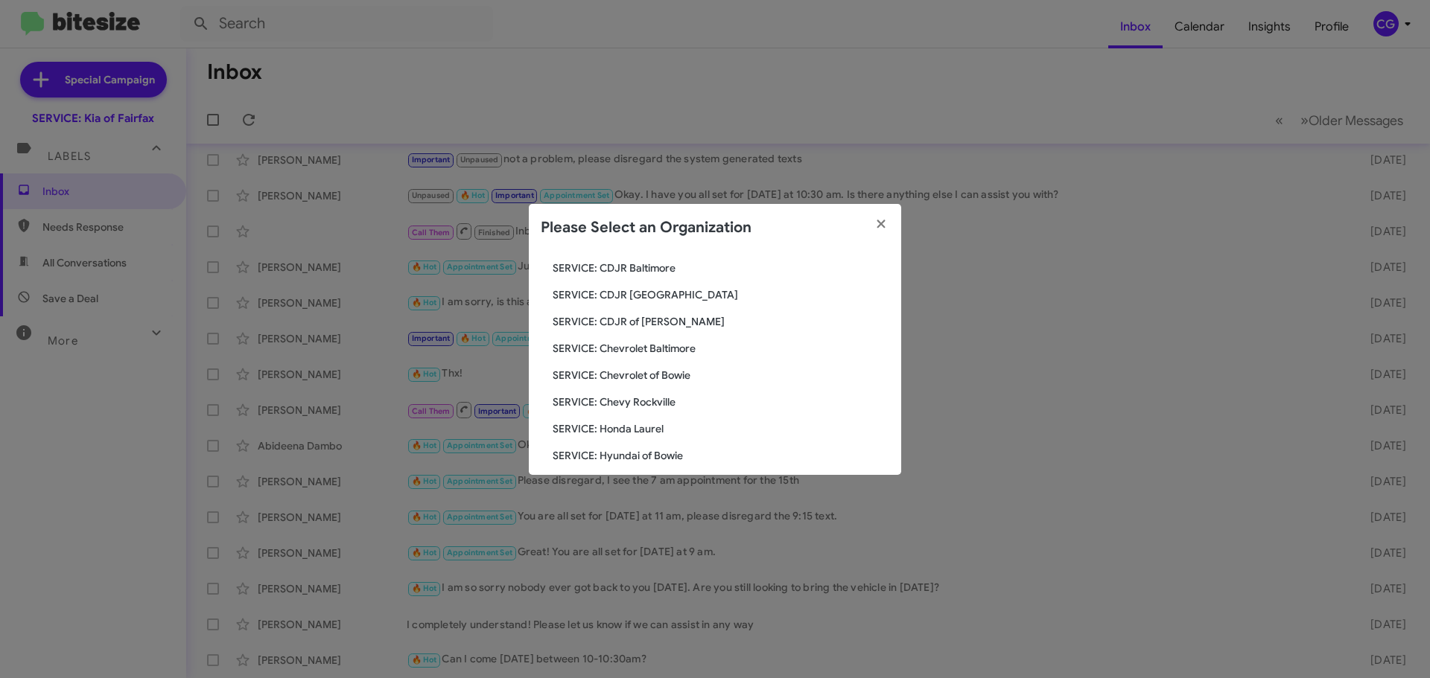
scroll to position [275, 0]
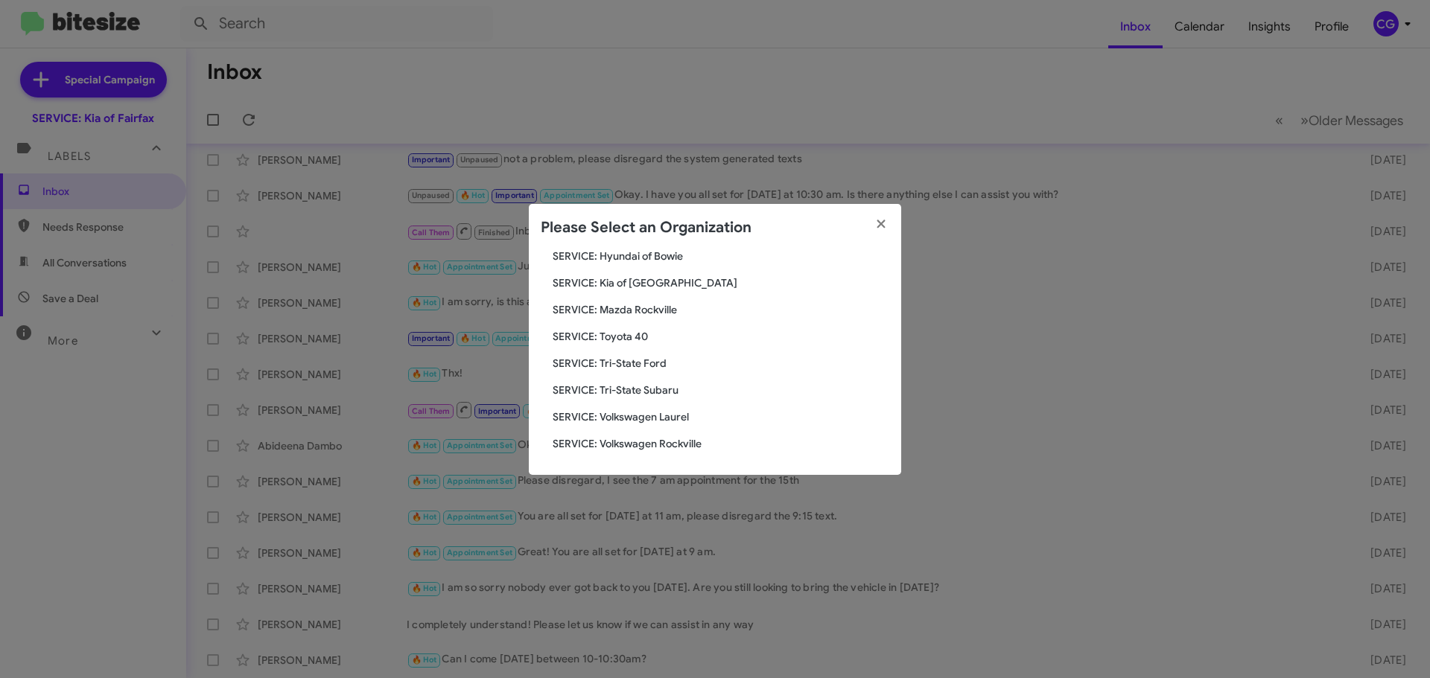
click at [640, 307] on span "SERVICE: Mazda Rockville" at bounding box center [721, 309] width 337 height 15
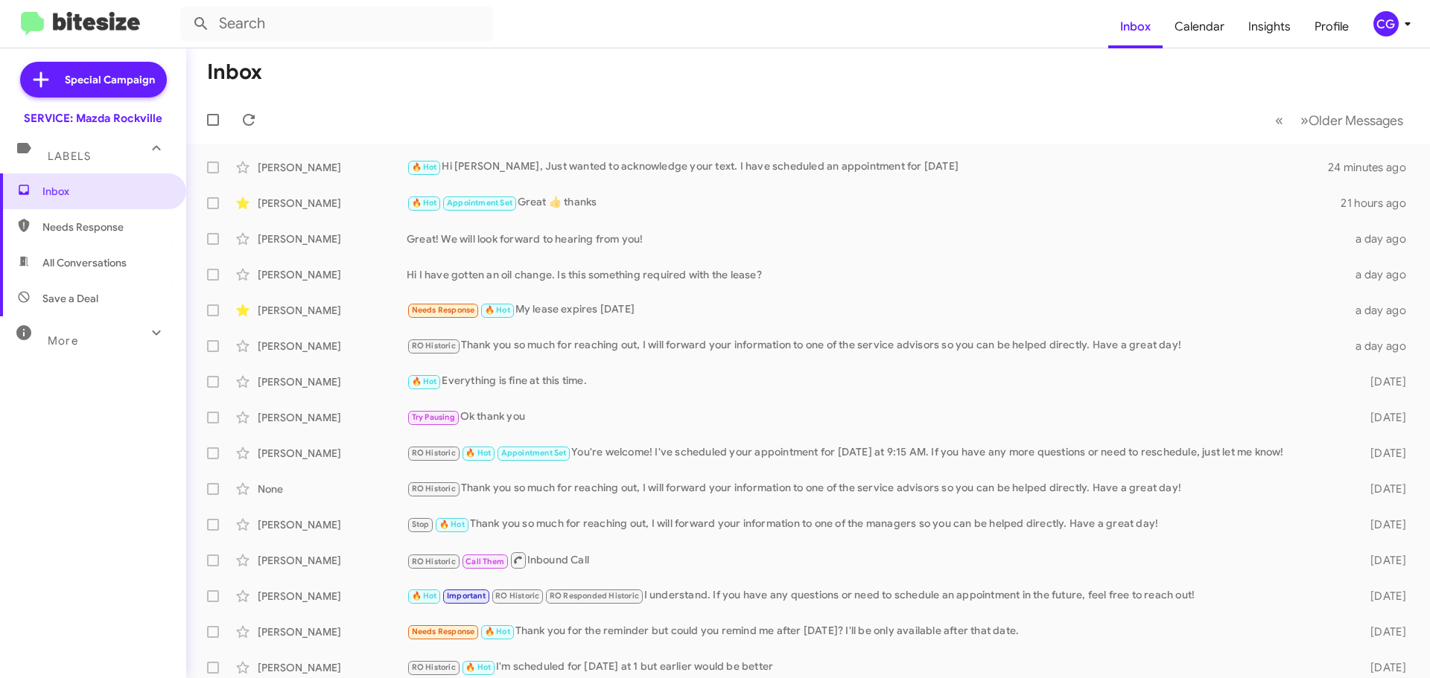
click at [1391, 28] on div "CG" at bounding box center [1385, 23] width 25 height 25
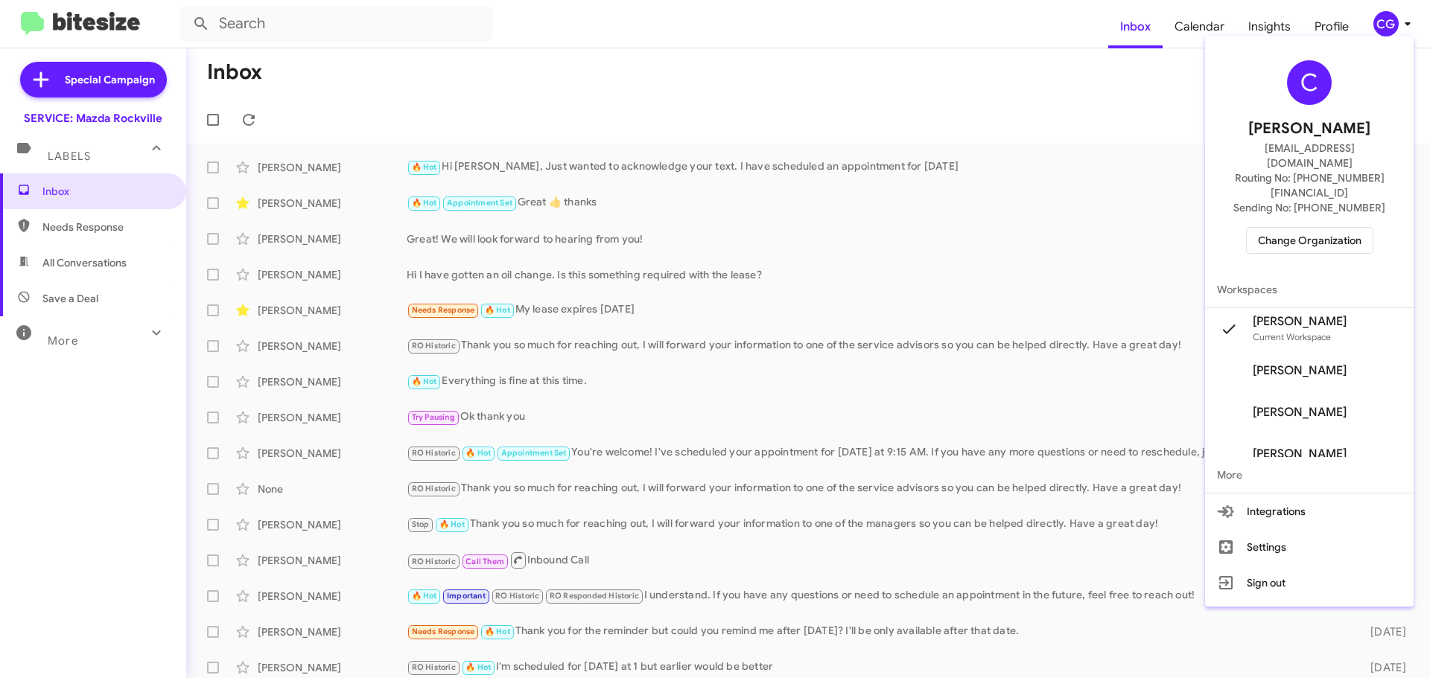
click at [1327, 228] on span "Change Organization" at bounding box center [1310, 240] width 104 height 25
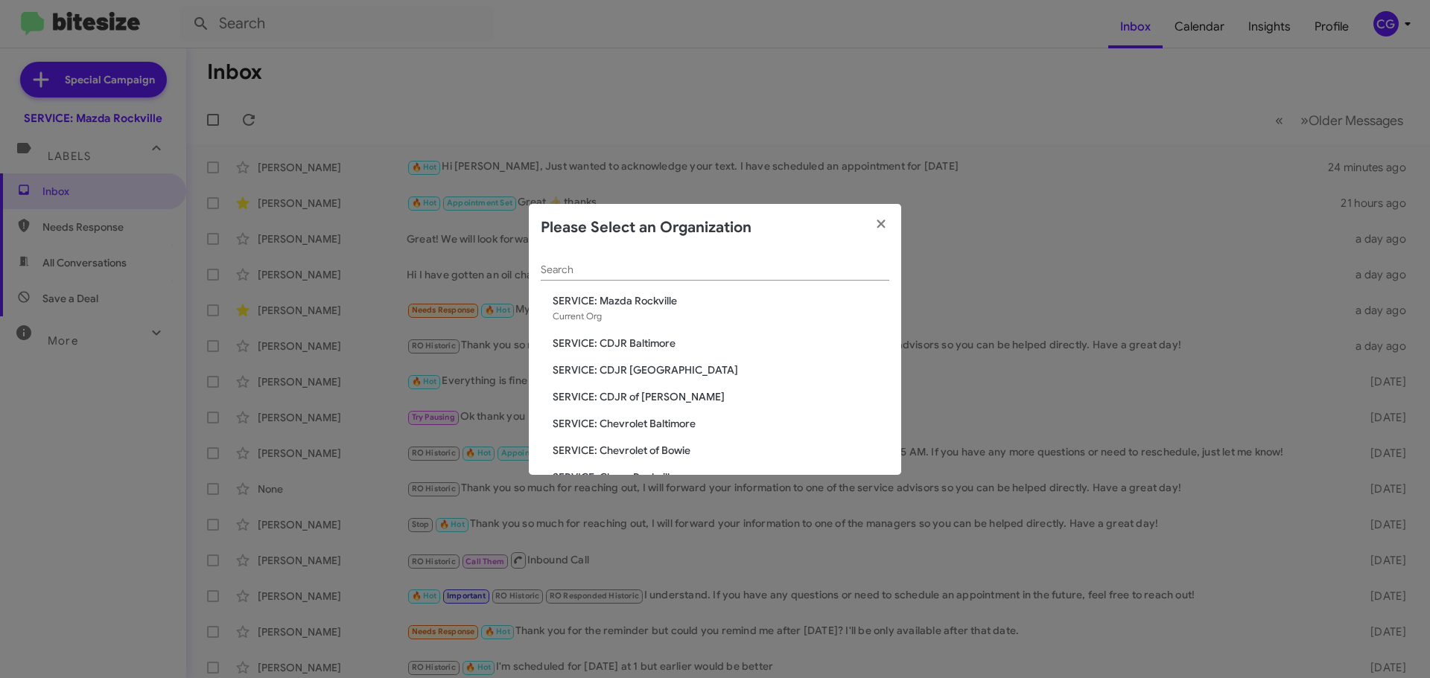
scroll to position [275, 0]
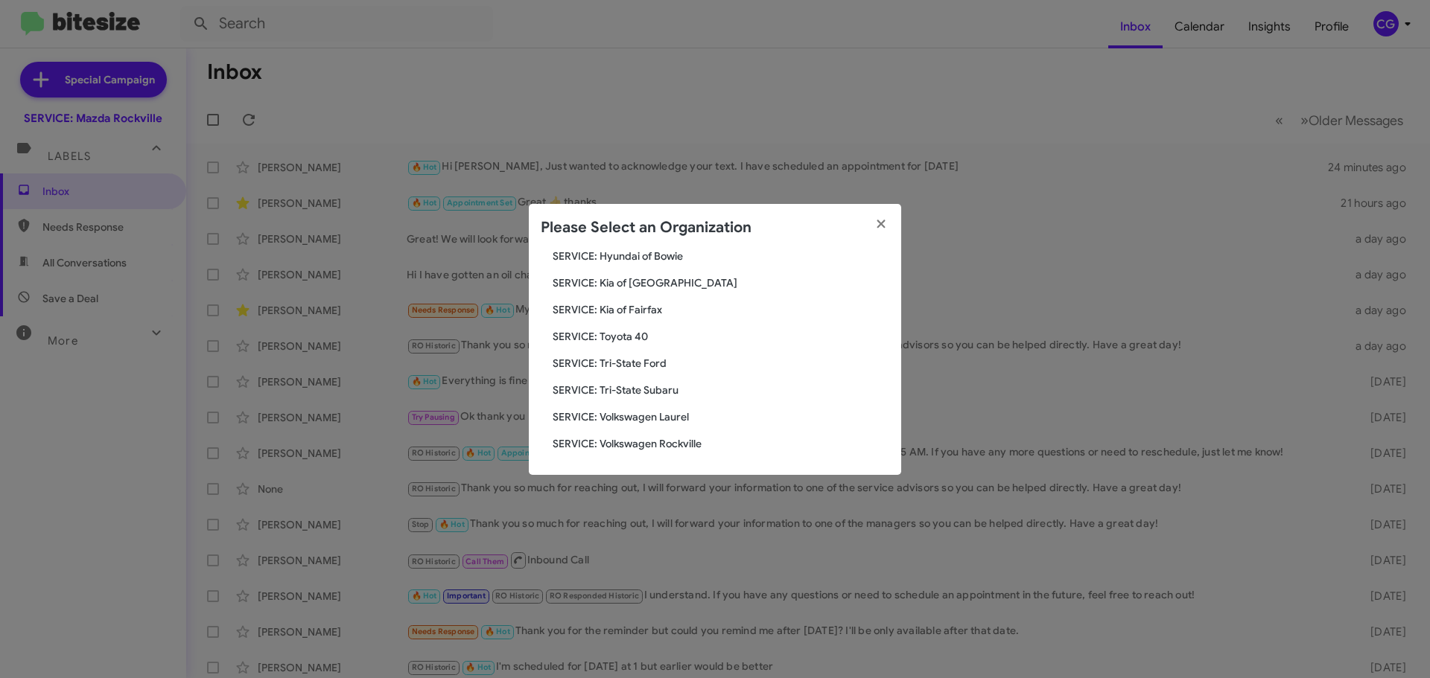
click at [640, 337] on span "SERVICE: Toyota 40" at bounding box center [721, 336] width 337 height 15
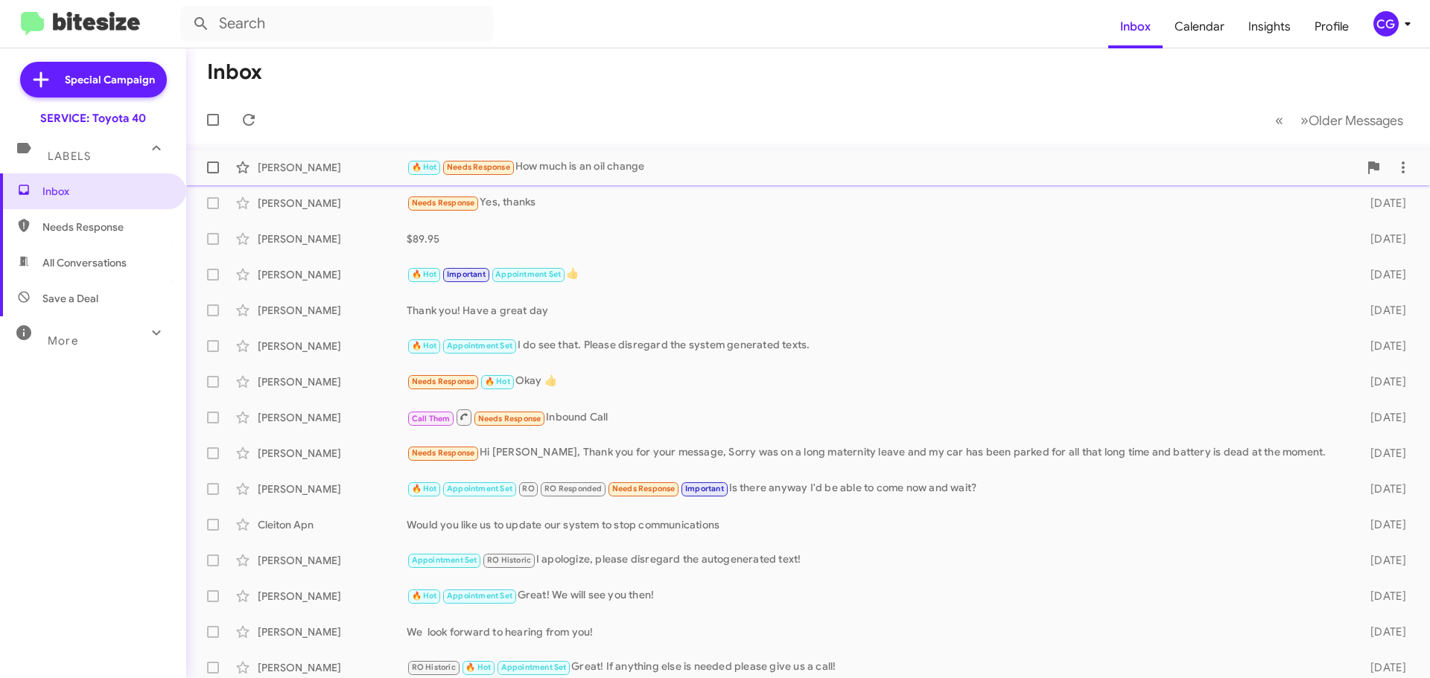
click at [625, 179] on div "[PERSON_NAME] 🔥 Hot Needs Response How much is an oil change a day ago" at bounding box center [808, 168] width 1220 height 30
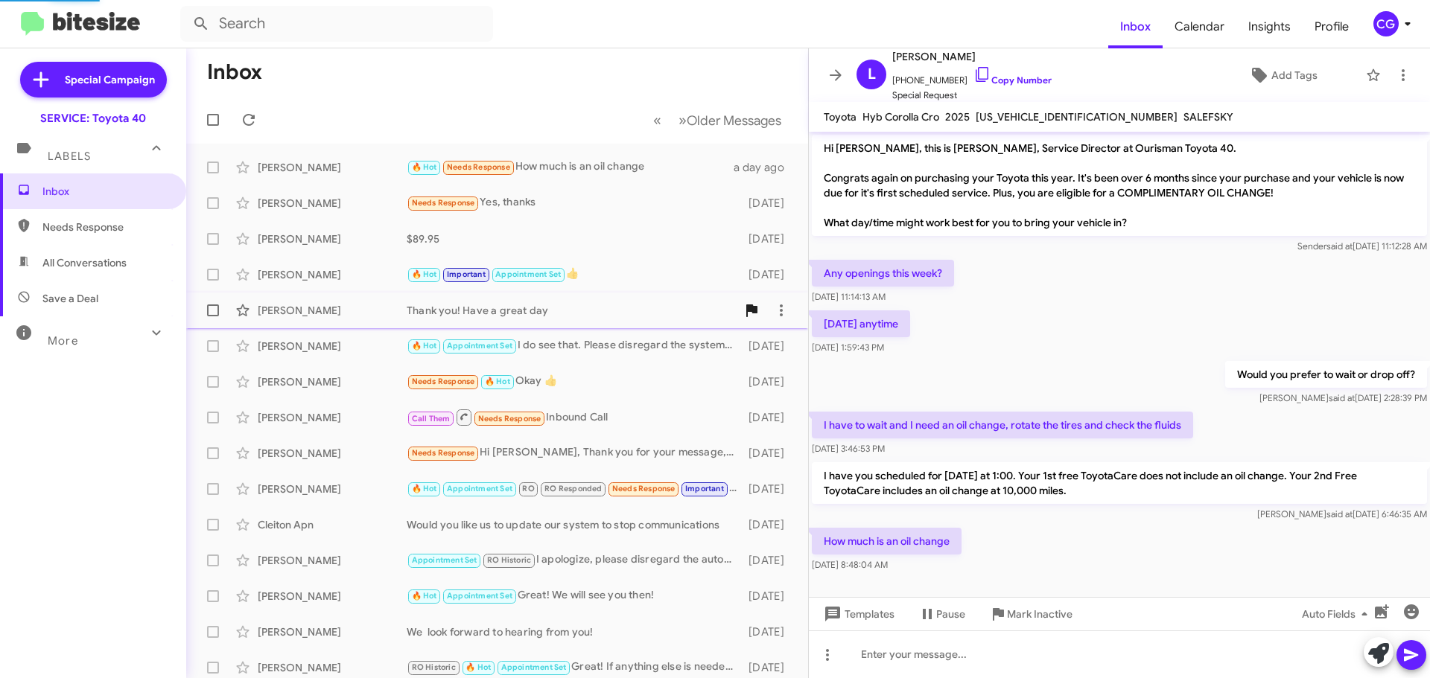
scroll to position [4, 0]
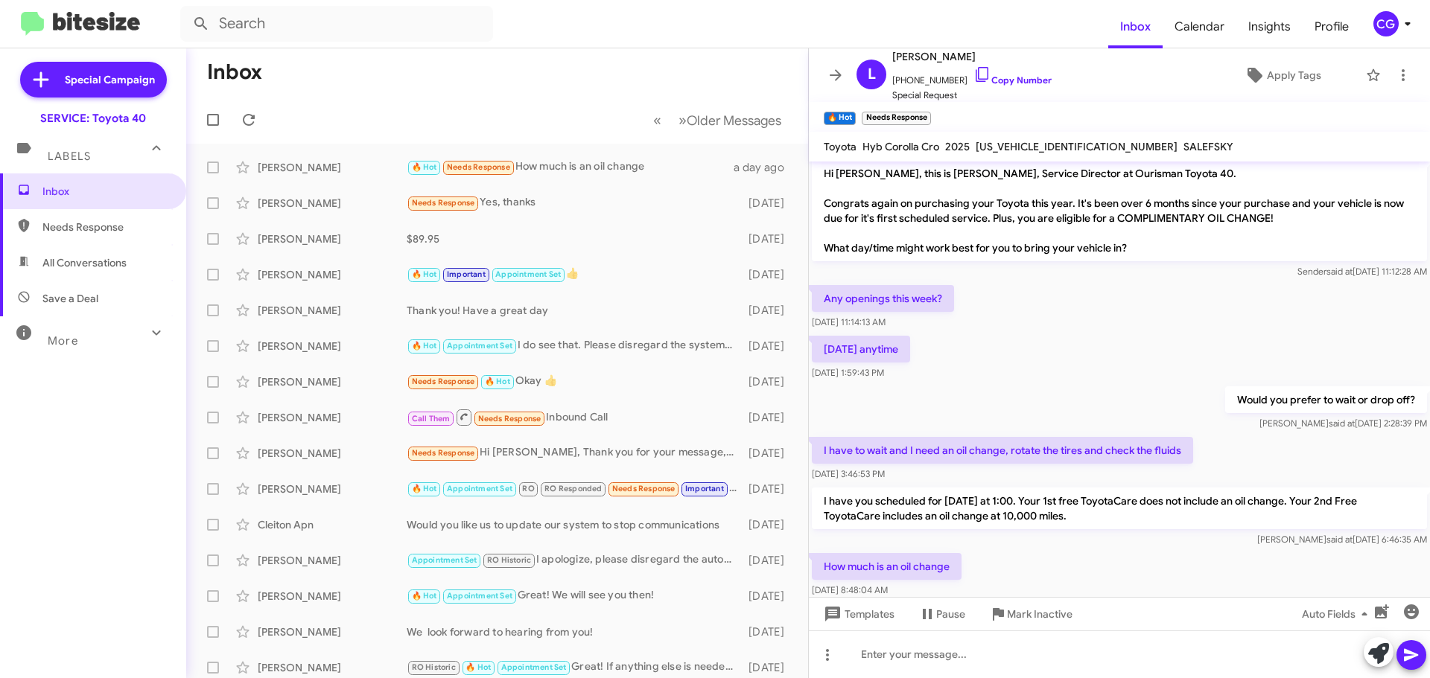
click at [1393, 22] on div "CG" at bounding box center [1385, 23] width 25 height 25
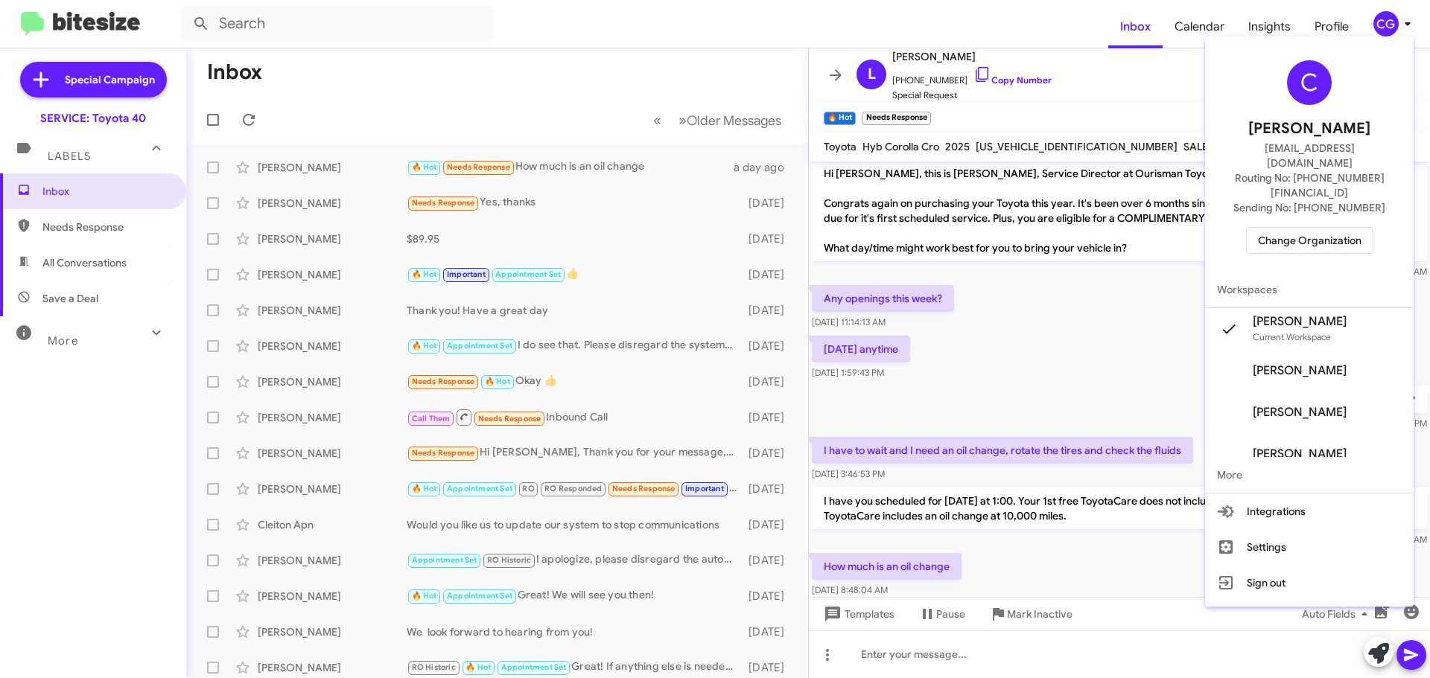
click at [1326, 228] on span "Change Organization" at bounding box center [1310, 240] width 104 height 25
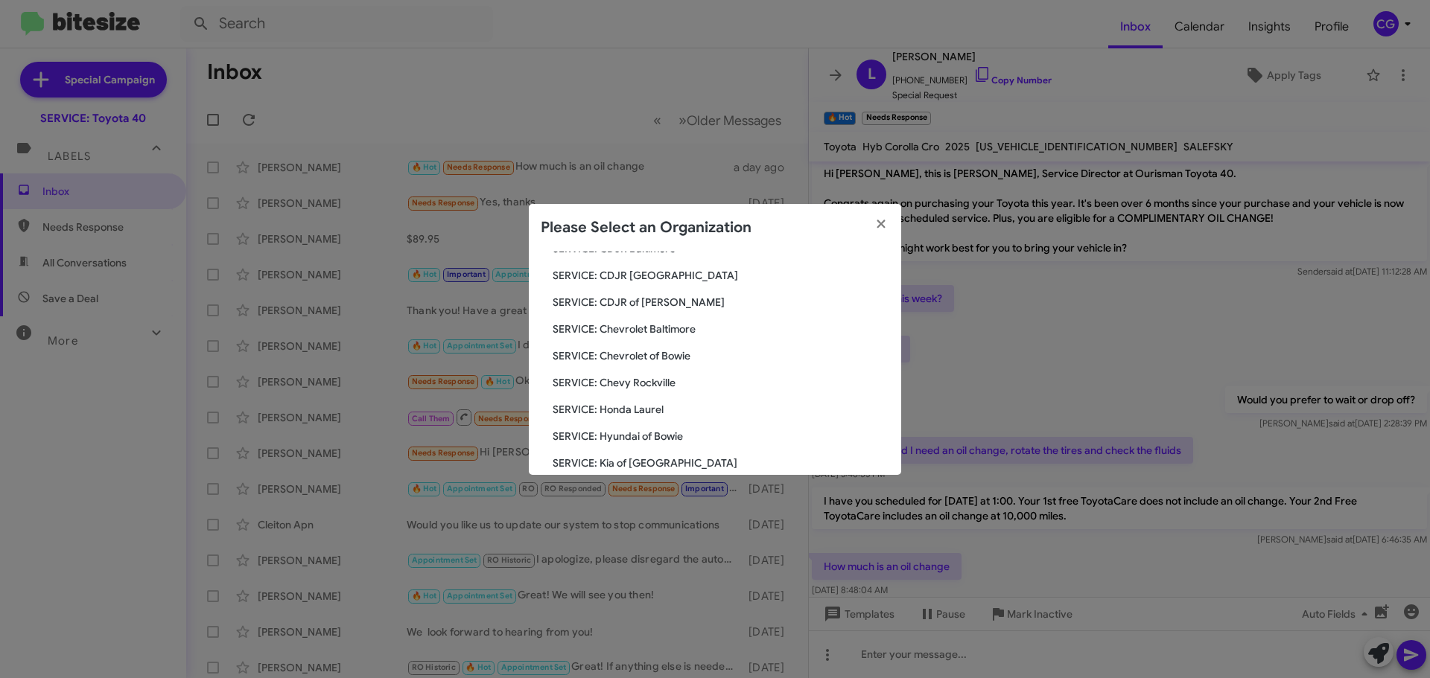
scroll to position [275, 0]
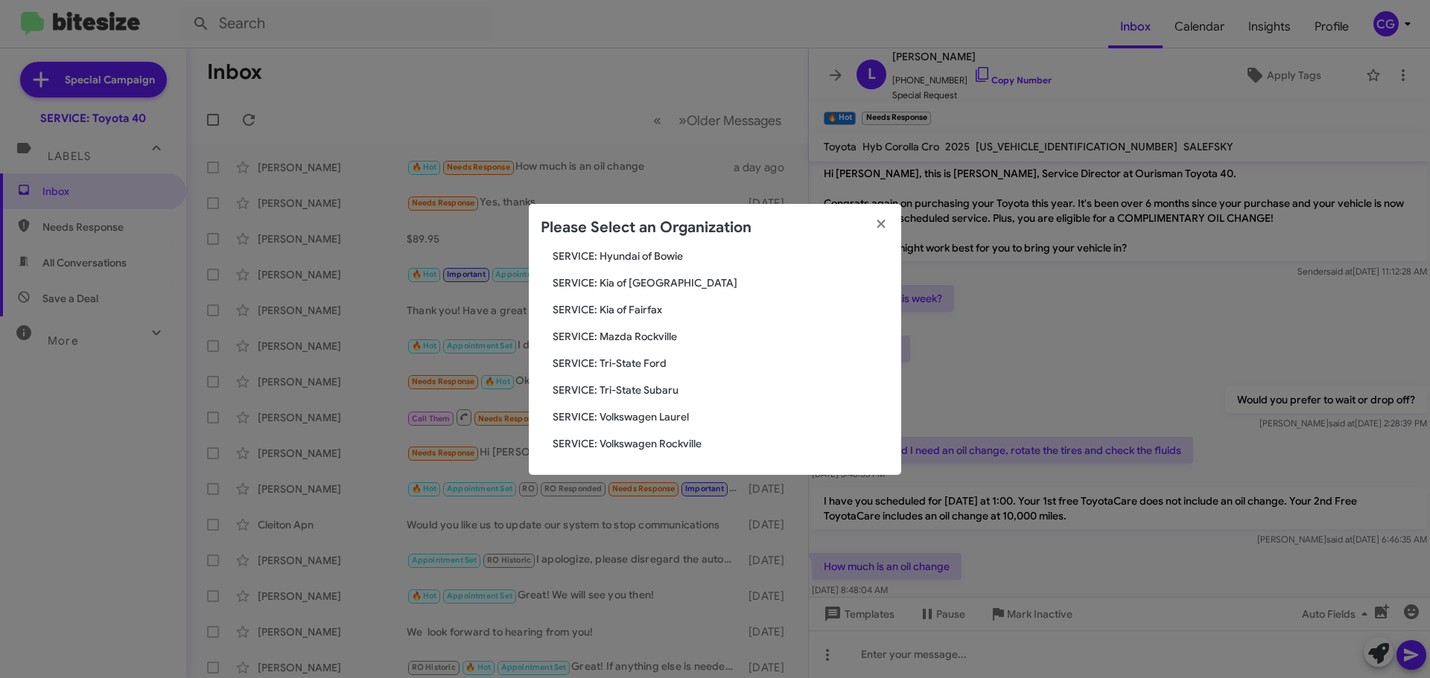
click at [657, 363] on span "SERVICE: Tri-State Ford" at bounding box center [721, 363] width 337 height 15
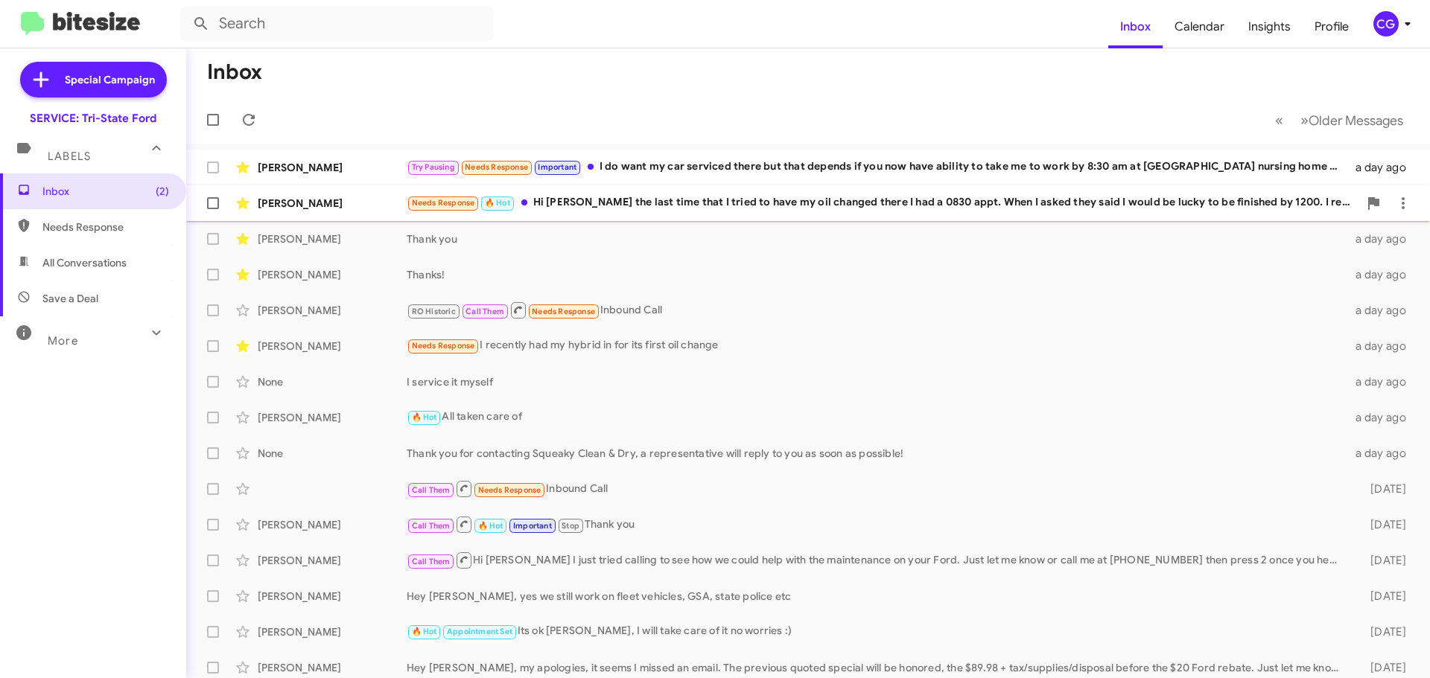
click at [681, 206] on div "Needs Response 🔥 Hot Hi [PERSON_NAME] the last time that I tried to have my oil…" at bounding box center [883, 202] width 952 height 17
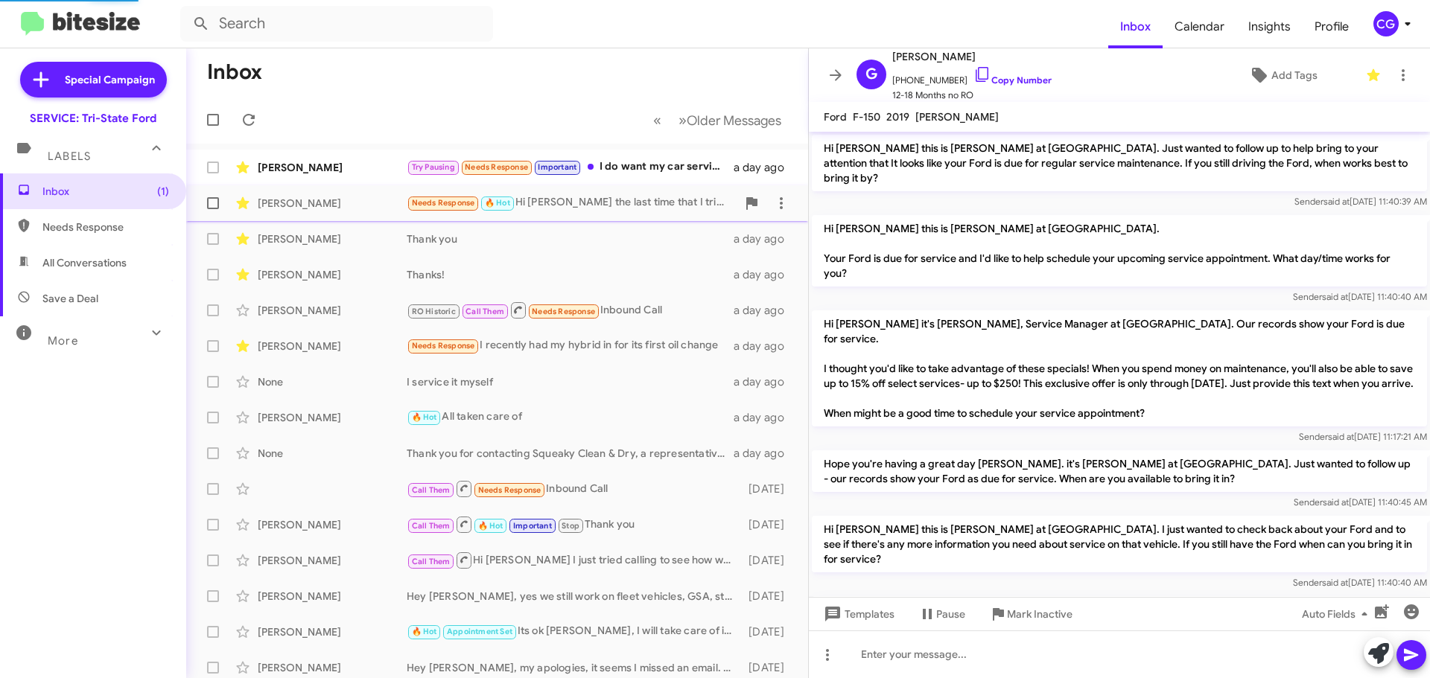
scroll to position [1232, 0]
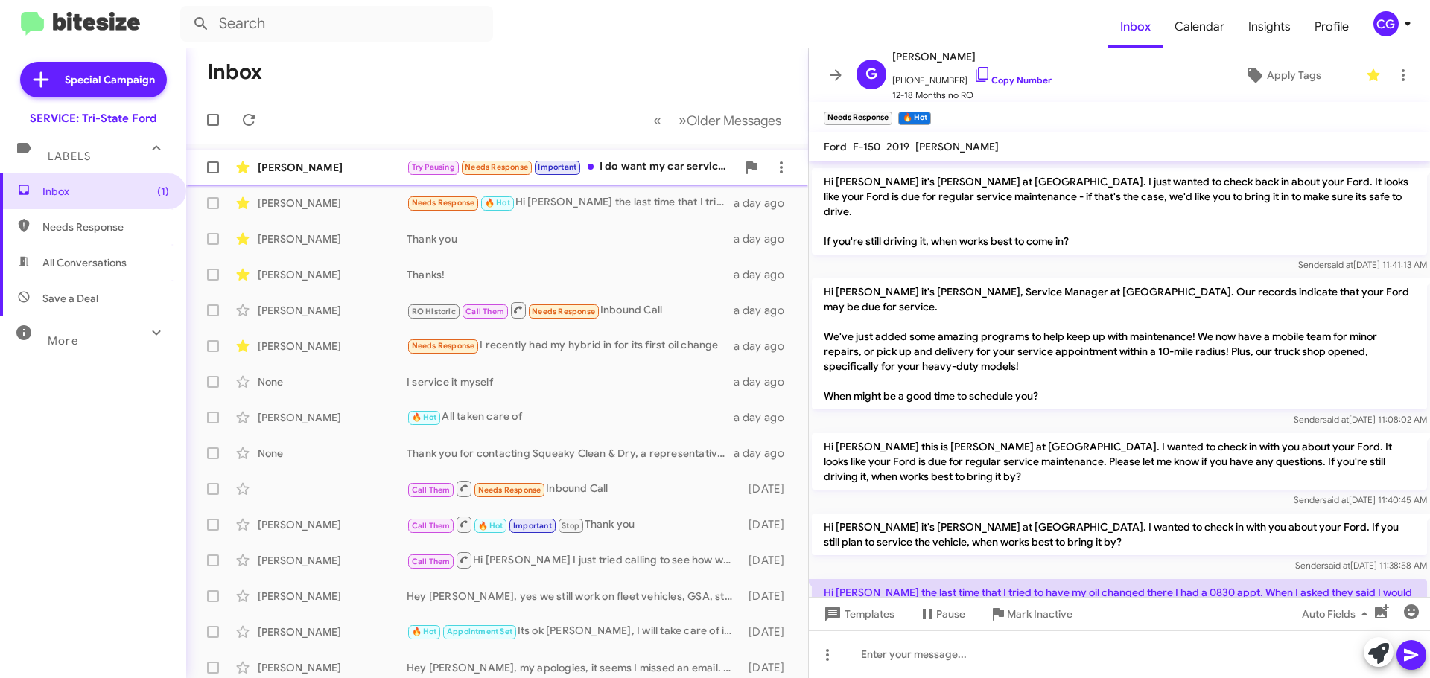
click at [662, 167] on div "Try Pausing Needs Response Important I do want my car serviced there but that d…" at bounding box center [572, 167] width 330 height 17
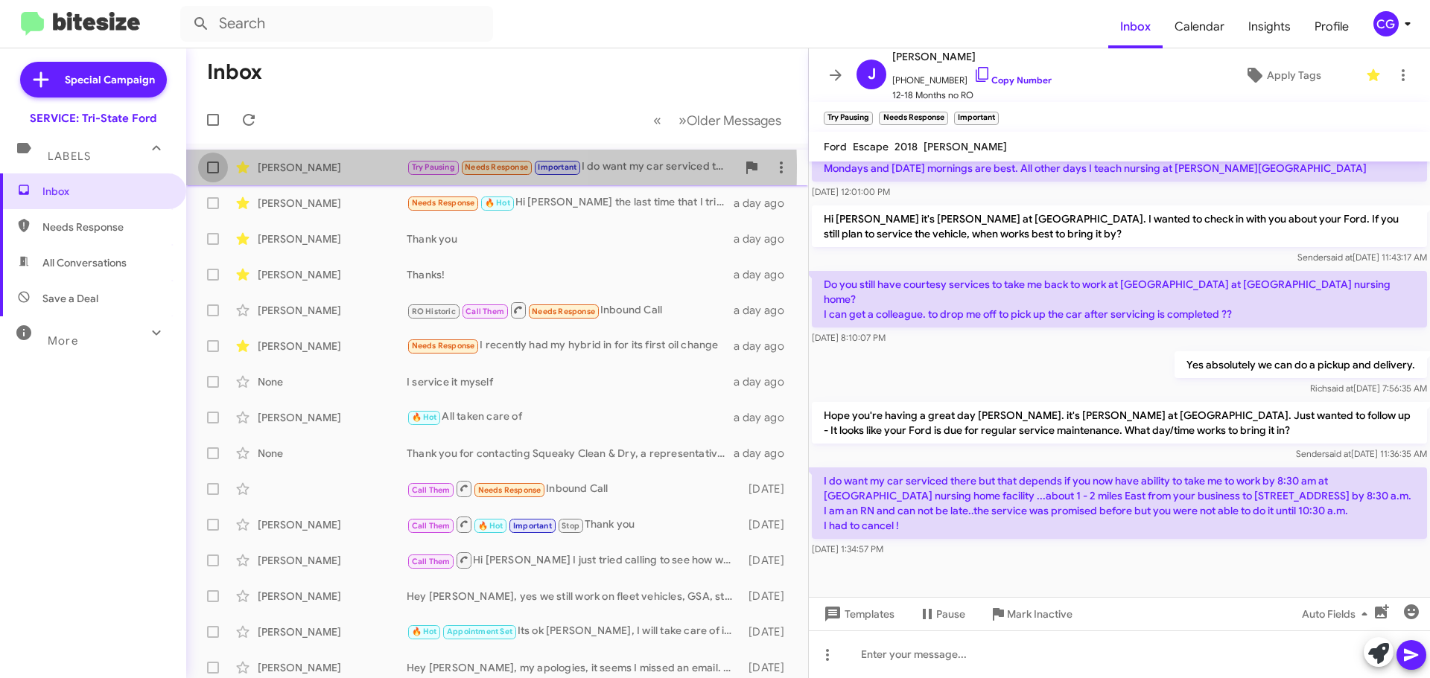
click at [219, 168] on label at bounding box center [213, 168] width 30 height 30
click at [213, 173] on input "checkbox" at bounding box center [212, 173] width 1 height 1
checkbox input "true"
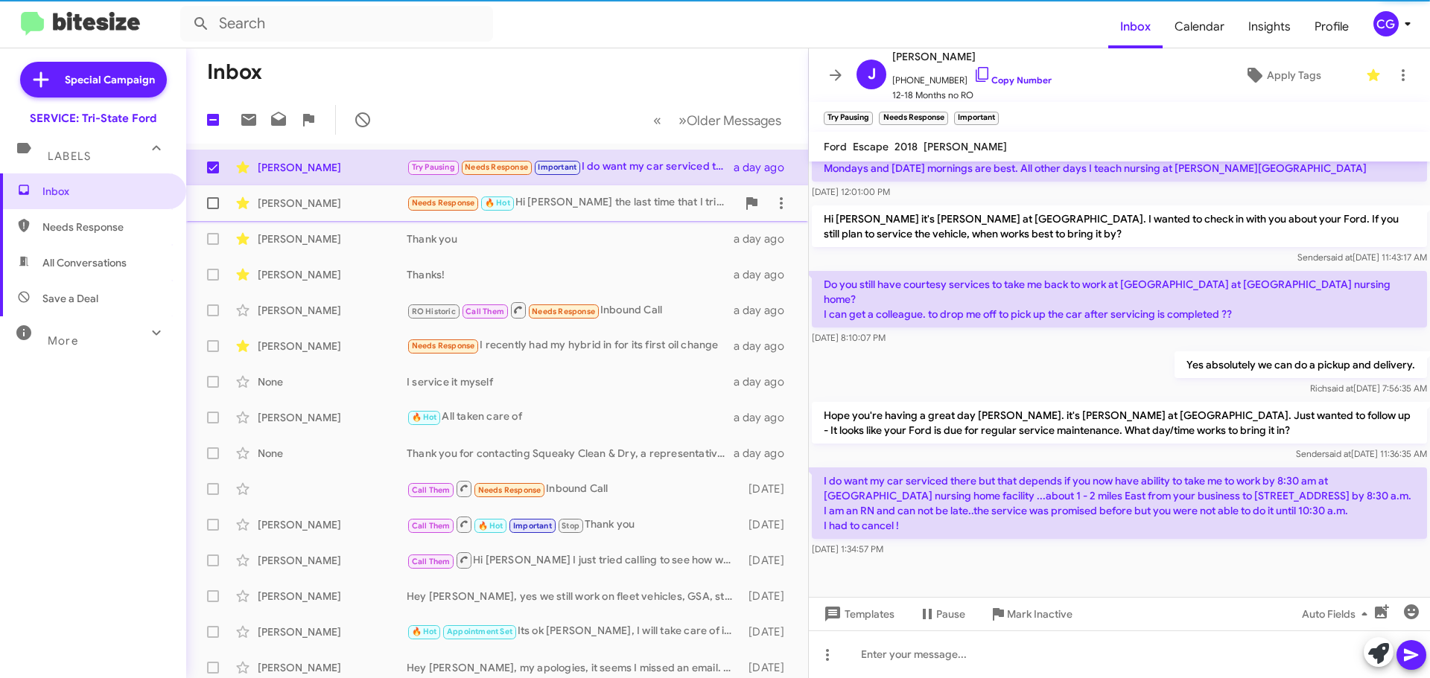
click at [216, 194] on label at bounding box center [213, 203] width 30 height 30
click at [213, 209] on input "checkbox" at bounding box center [212, 209] width 1 height 1
checkbox input "true"
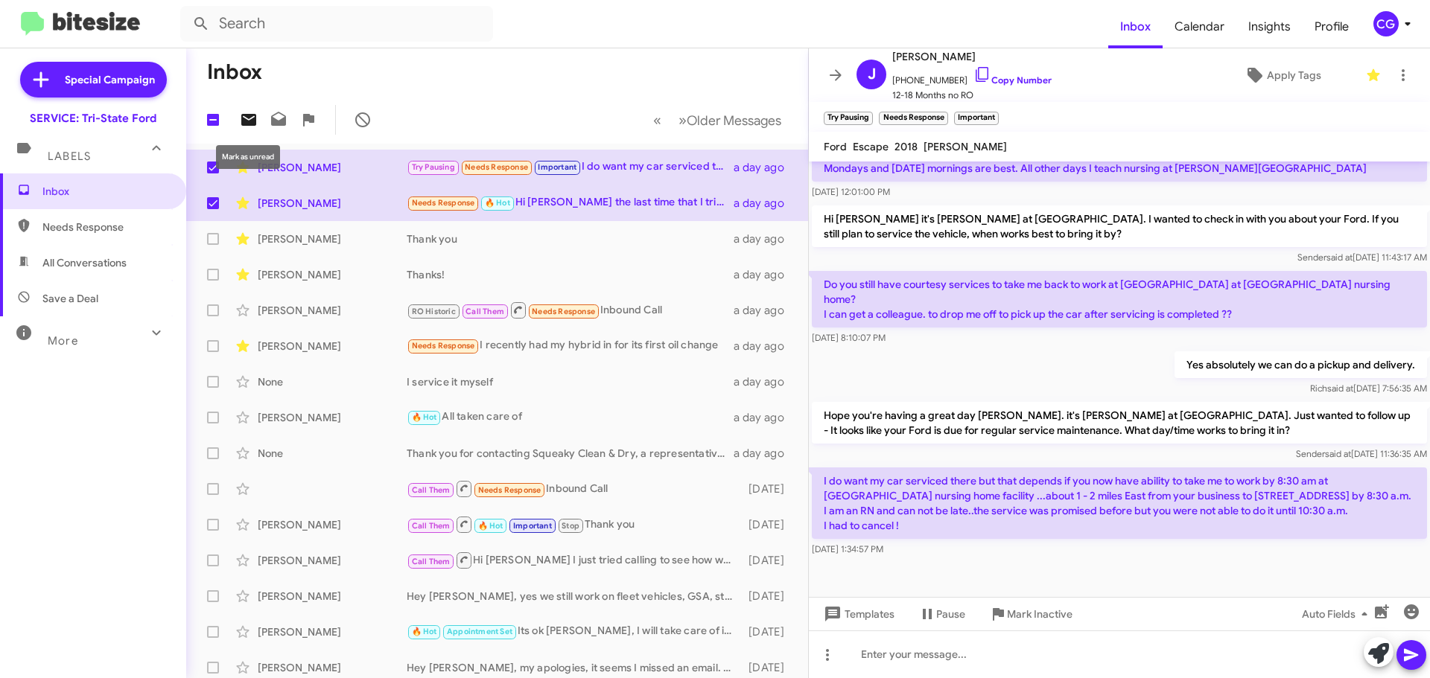
click at [246, 121] on icon at bounding box center [248, 120] width 15 height 12
click at [1406, 29] on icon at bounding box center [1407, 24] width 18 height 18
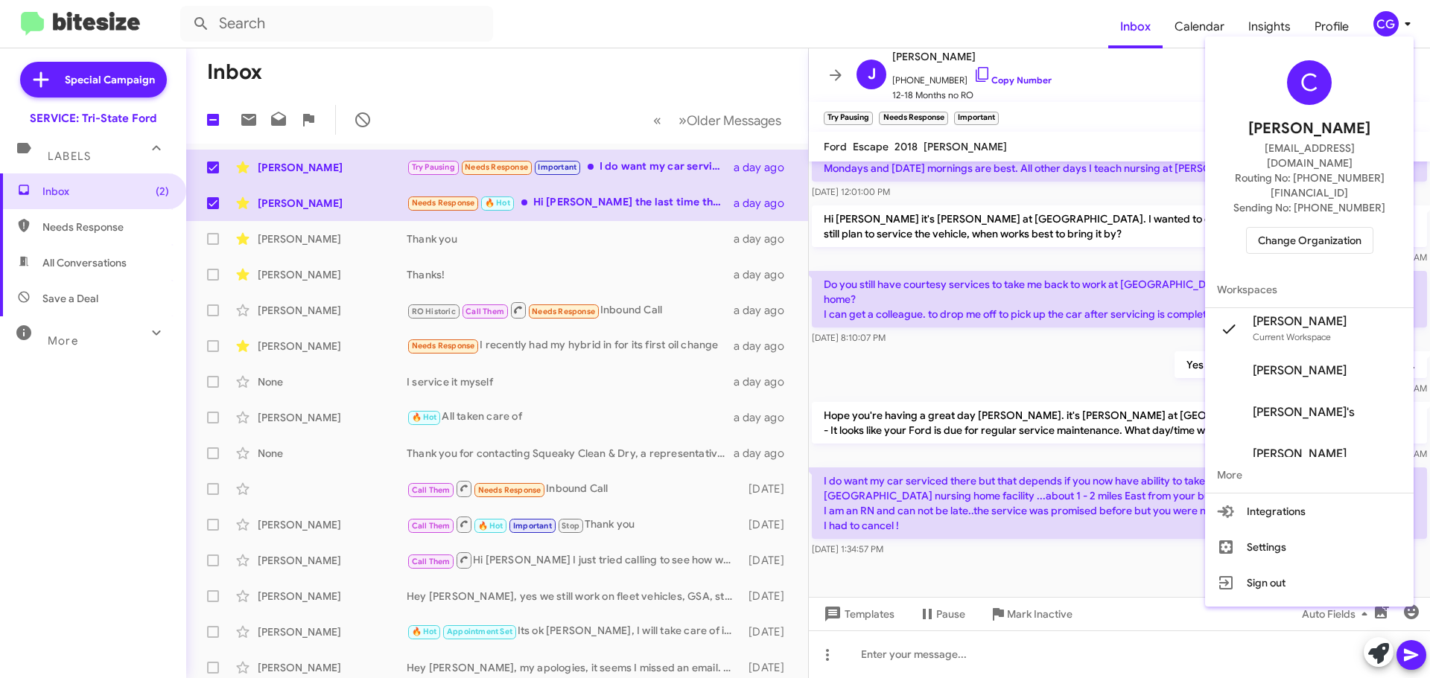
click at [1353, 228] on span "Change Organization" at bounding box center [1310, 240] width 104 height 25
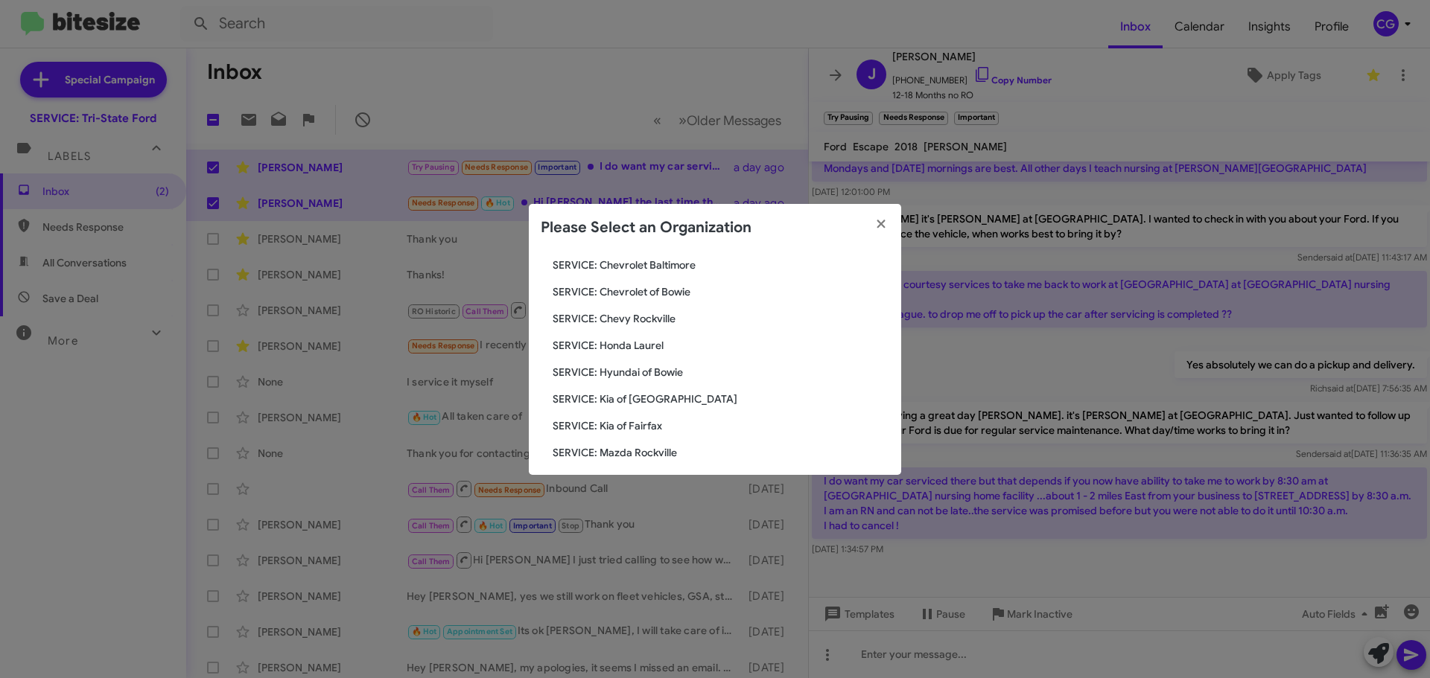
drag, startPoint x: 661, startPoint y: 471, endPoint x: 667, endPoint y: 477, distance: 9.0
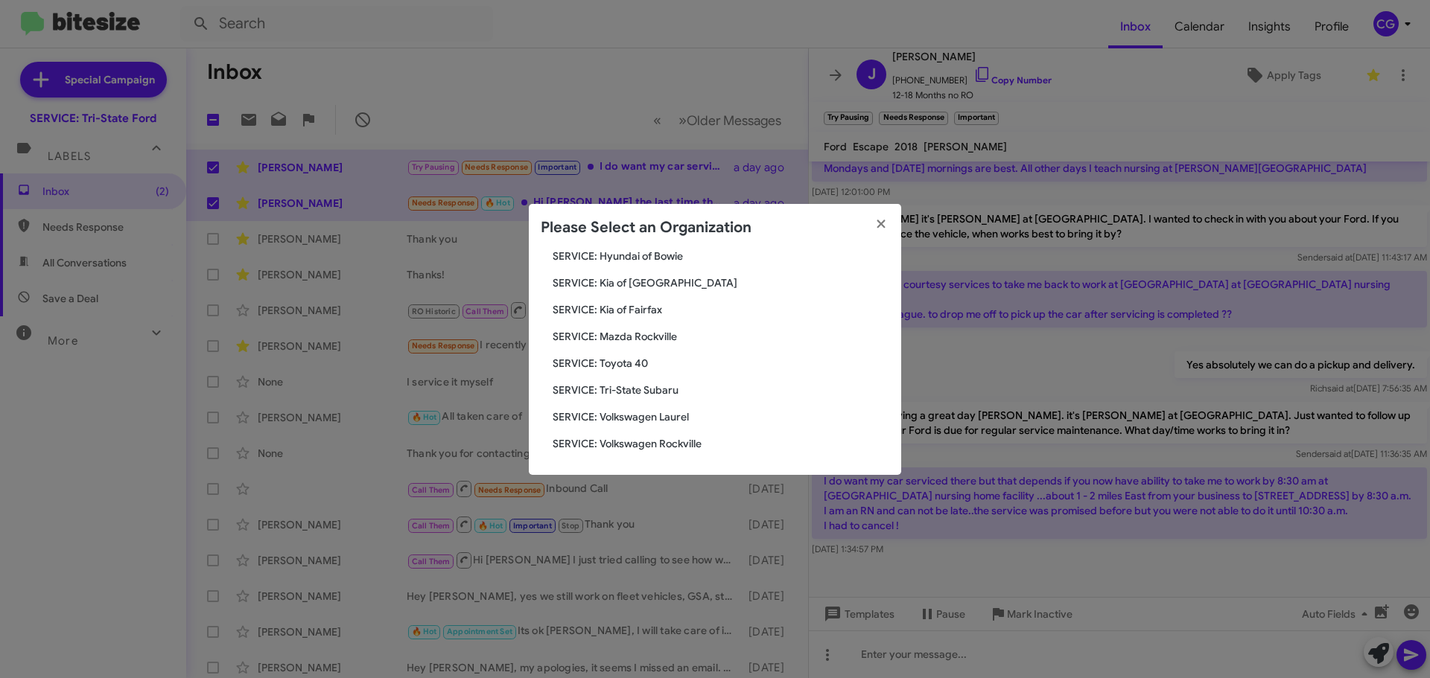
drag, startPoint x: 667, startPoint y: 477, endPoint x: 634, endPoint y: 179, distance: 300.5
click at [635, 165] on modal-container "Please Select an Organization Search SERVICE: Tri-State Ford Current Org SERVIC…" at bounding box center [715, 339] width 1430 height 678
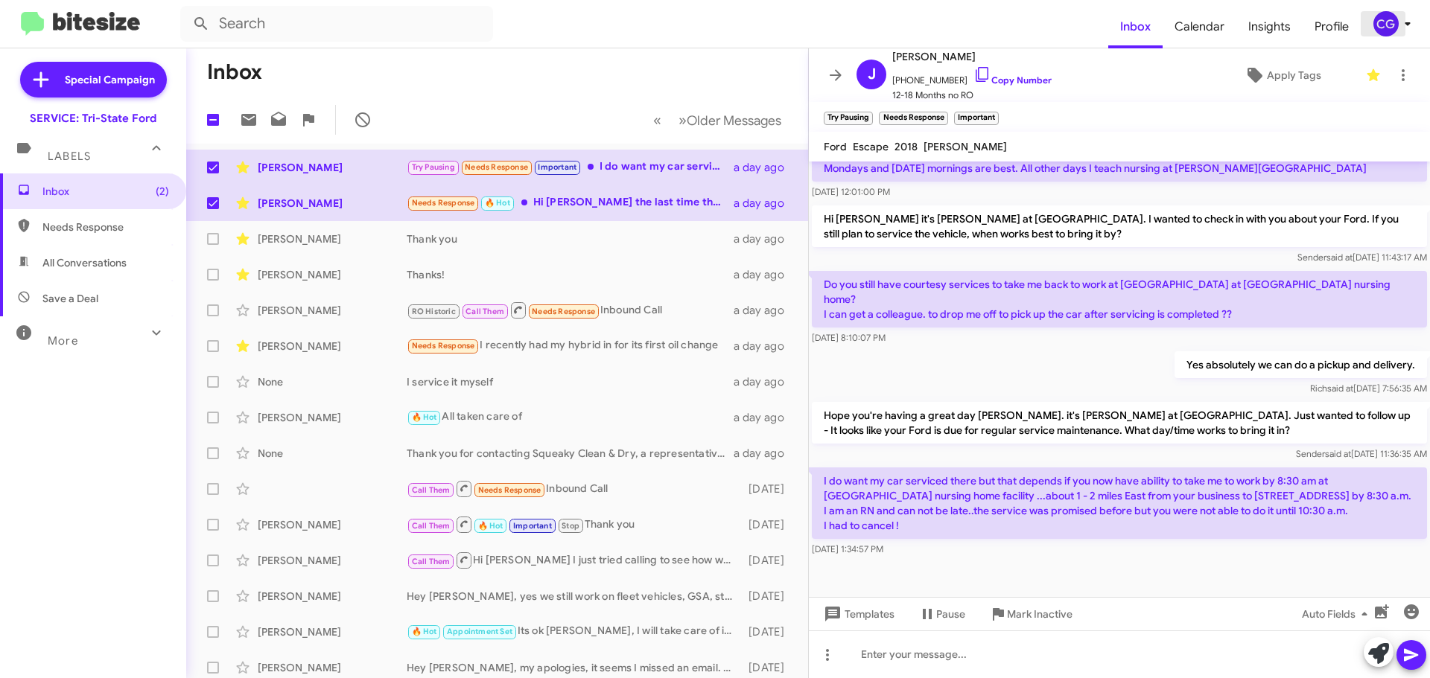
click at [1398, 25] on icon at bounding box center [1407, 24] width 18 height 18
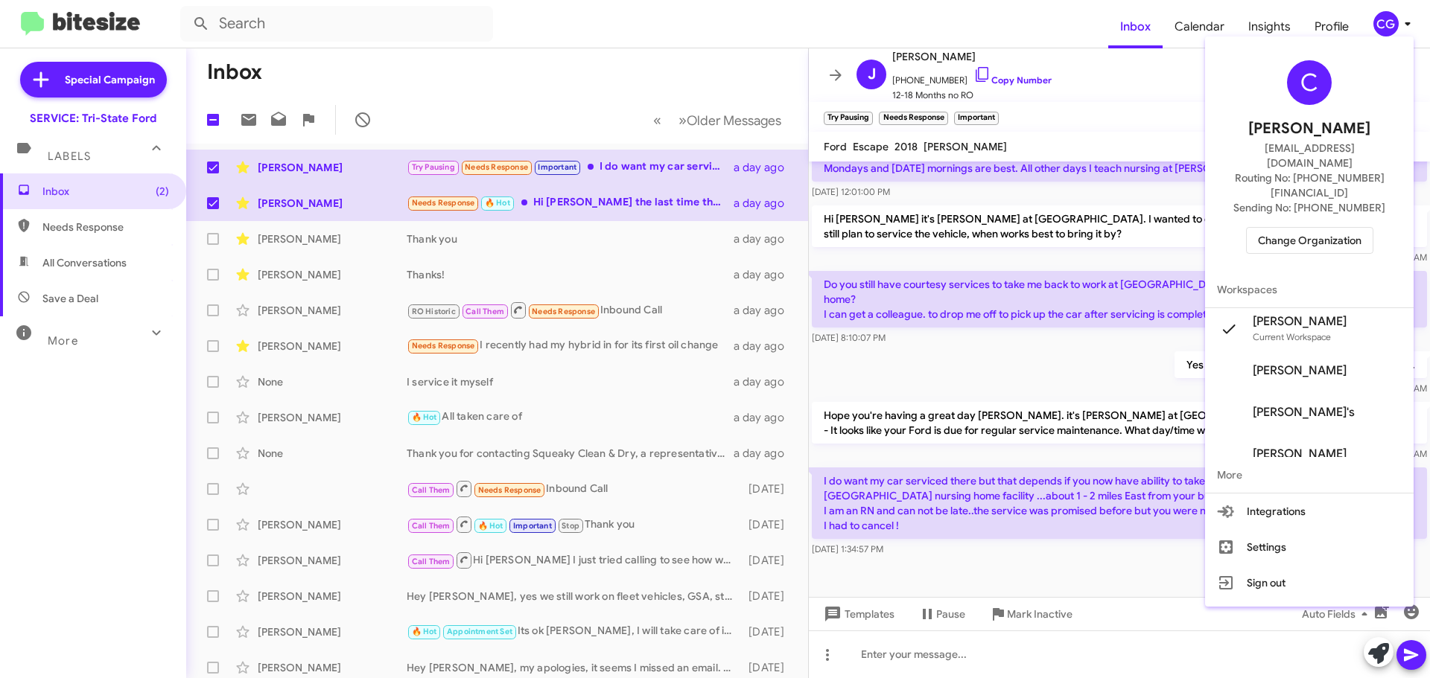
click at [509, 115] on div at bounding box center [715, 339] width 1430 height 678
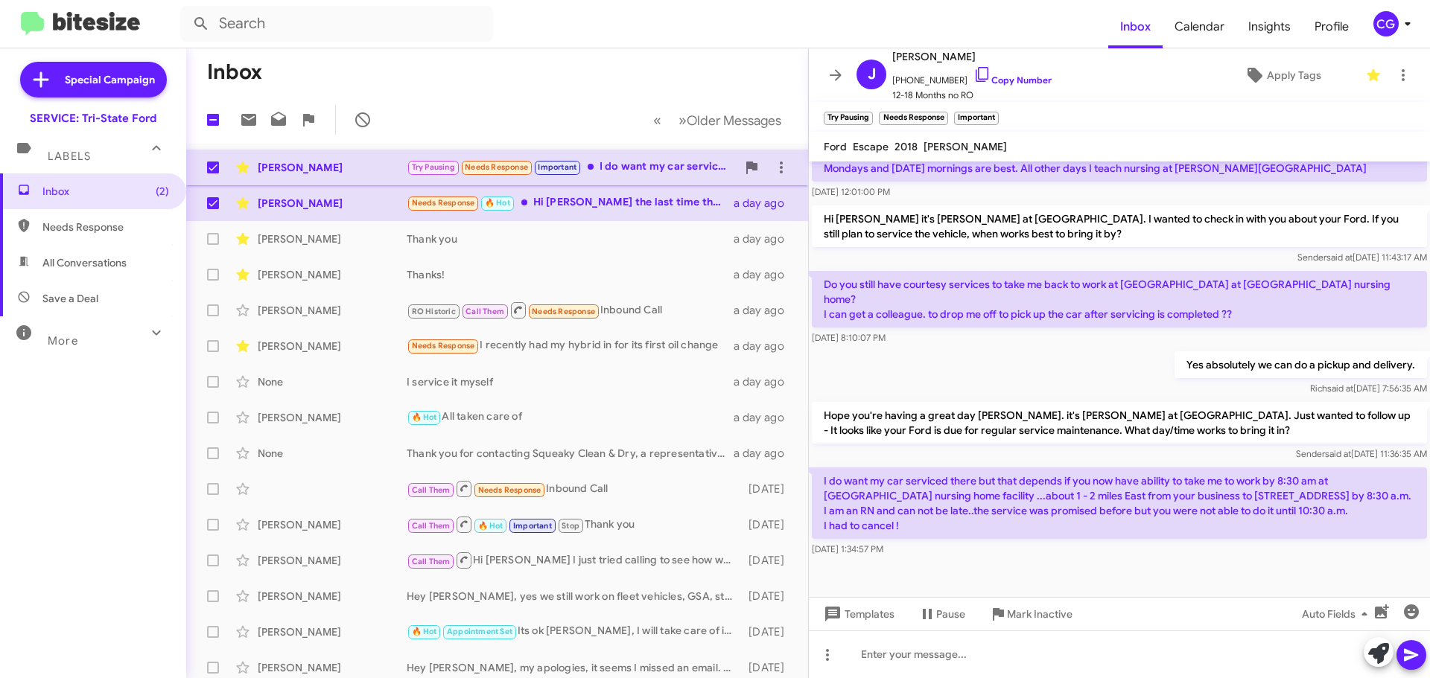
click at [220, 167] on label at bounding box center [213, 168] width 30 height 30
click at [213, 173] on input "checkbox" at bounding box center [212, 173] width 1 height 1
checkbox input "false"
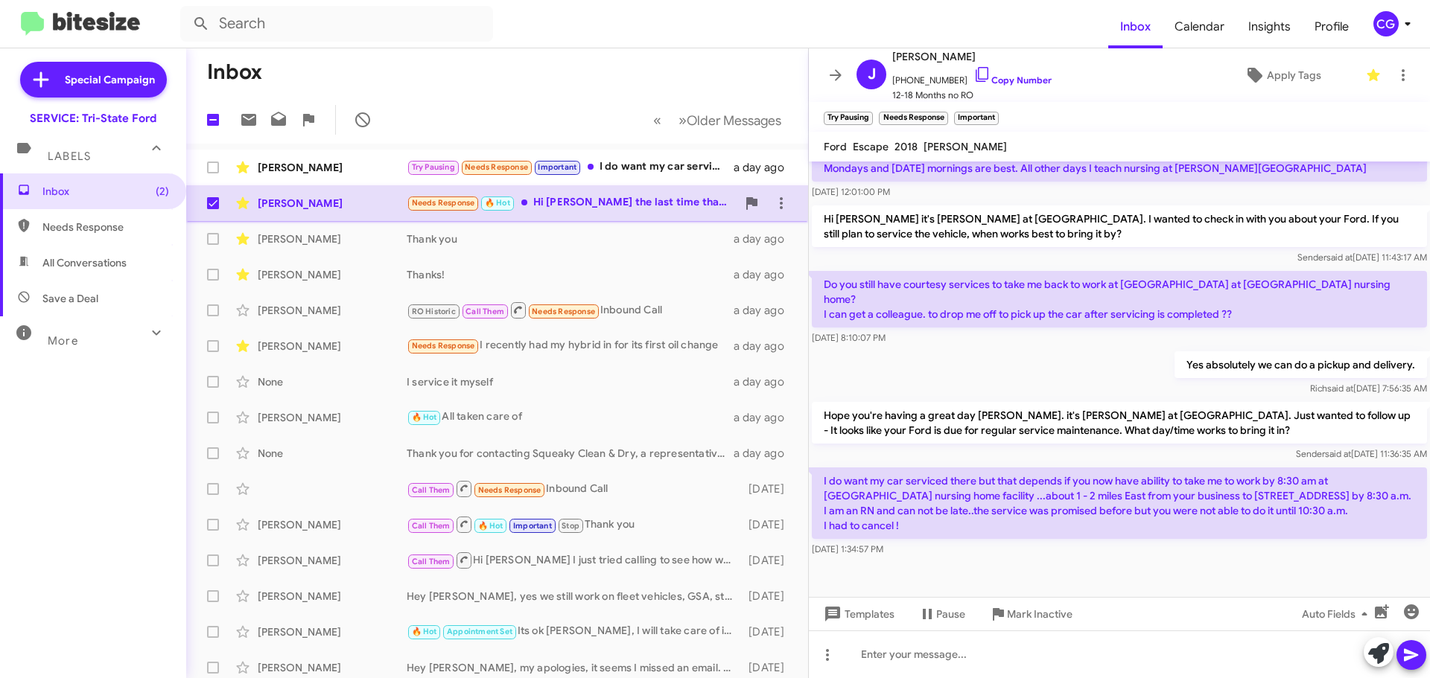
click at [216, 197] on label at bounding box center [213, 203] width 30 height 30
click at [213, 209] on input "checkbox" at bounding box center [212, 209] width 1 height 1
checkbox input "false"
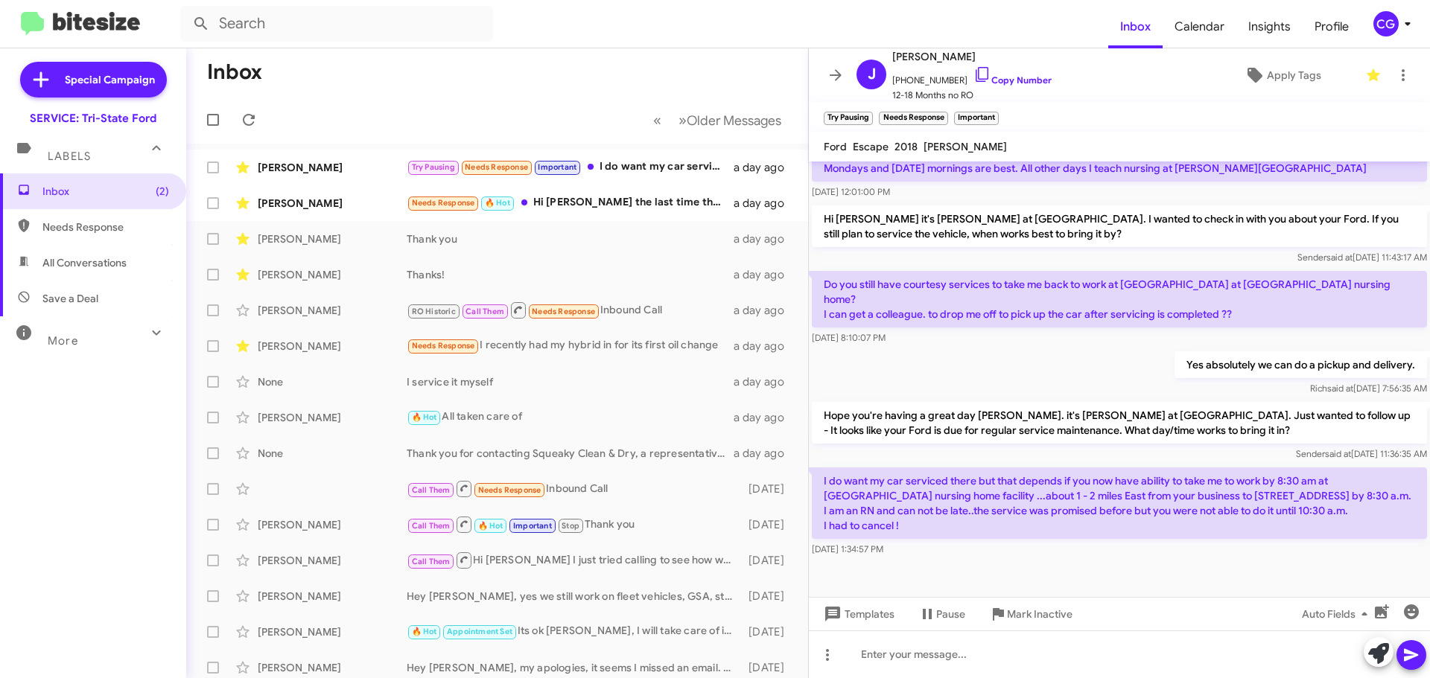
click at [1391, 16] on div "CG" at bounding box center [1385, 23] width 25 height 25
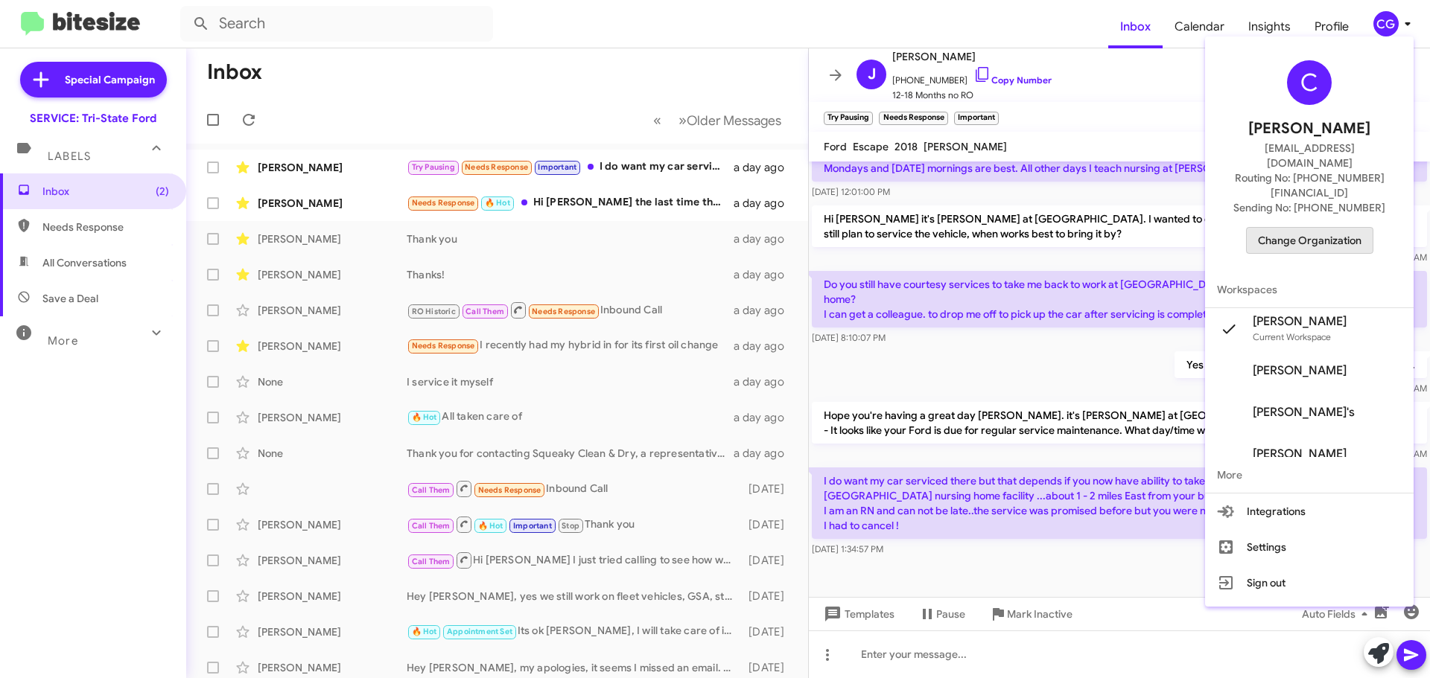
click at [1318, 228] on span "Change Organization" at bounding box center [1310, 240] width 104 height 25
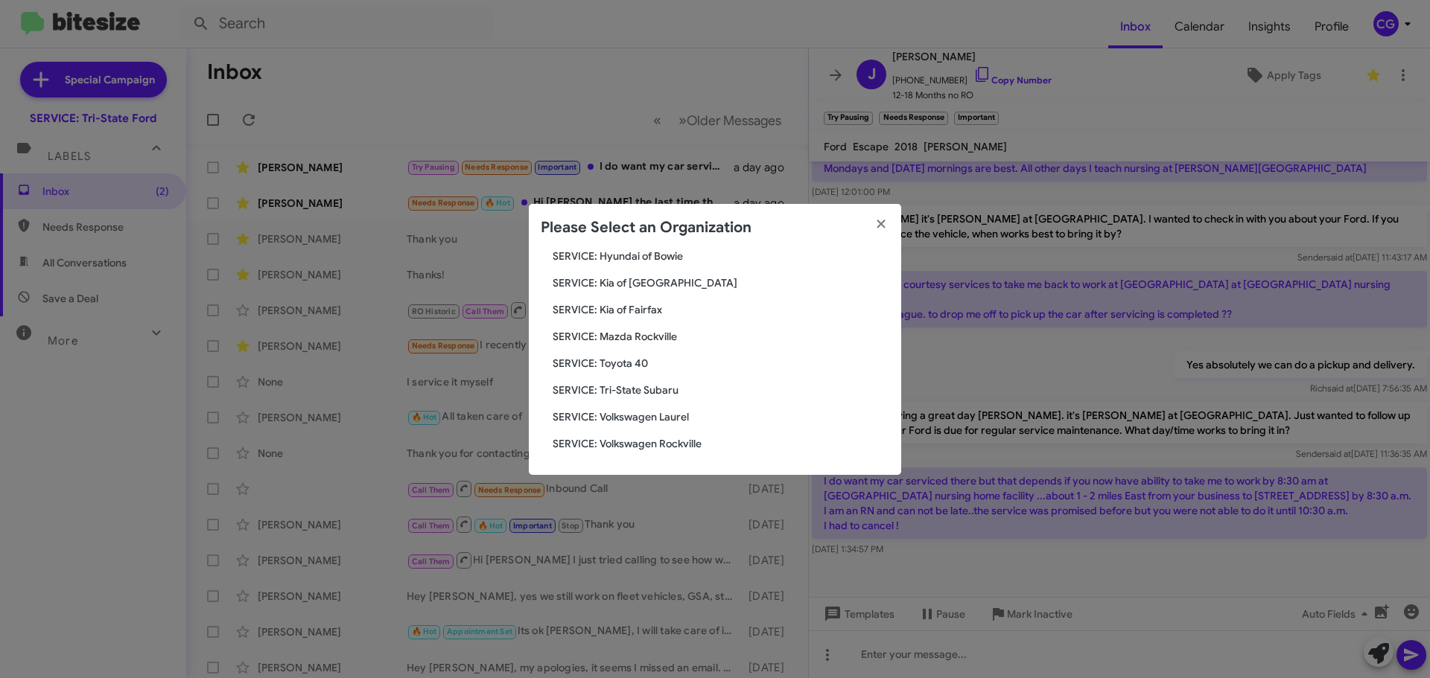
click at [637, 386] on span "SERVICE: Tri-State Subaru" at bounding box center [721, 390] width 337 height 15
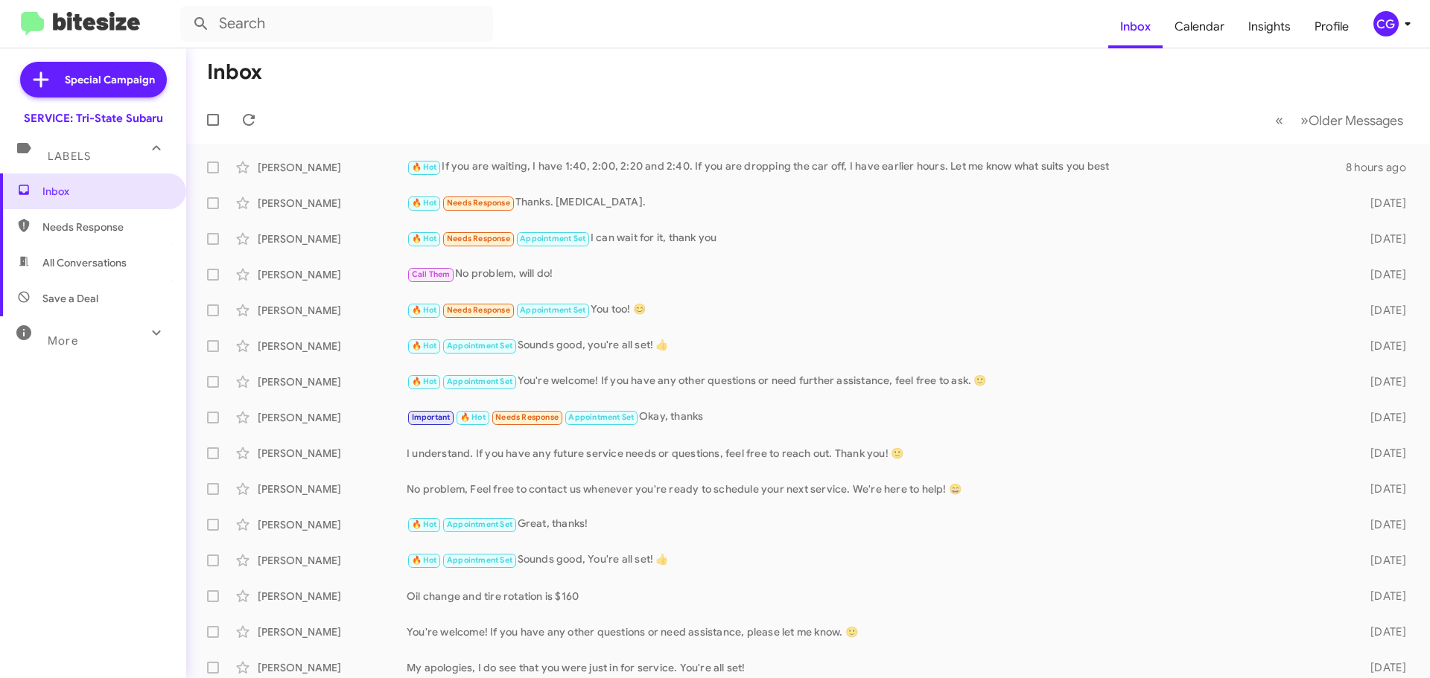
click at [1378, 25] on div "CG" at bounding box center [1385, 23] width 25 height 25
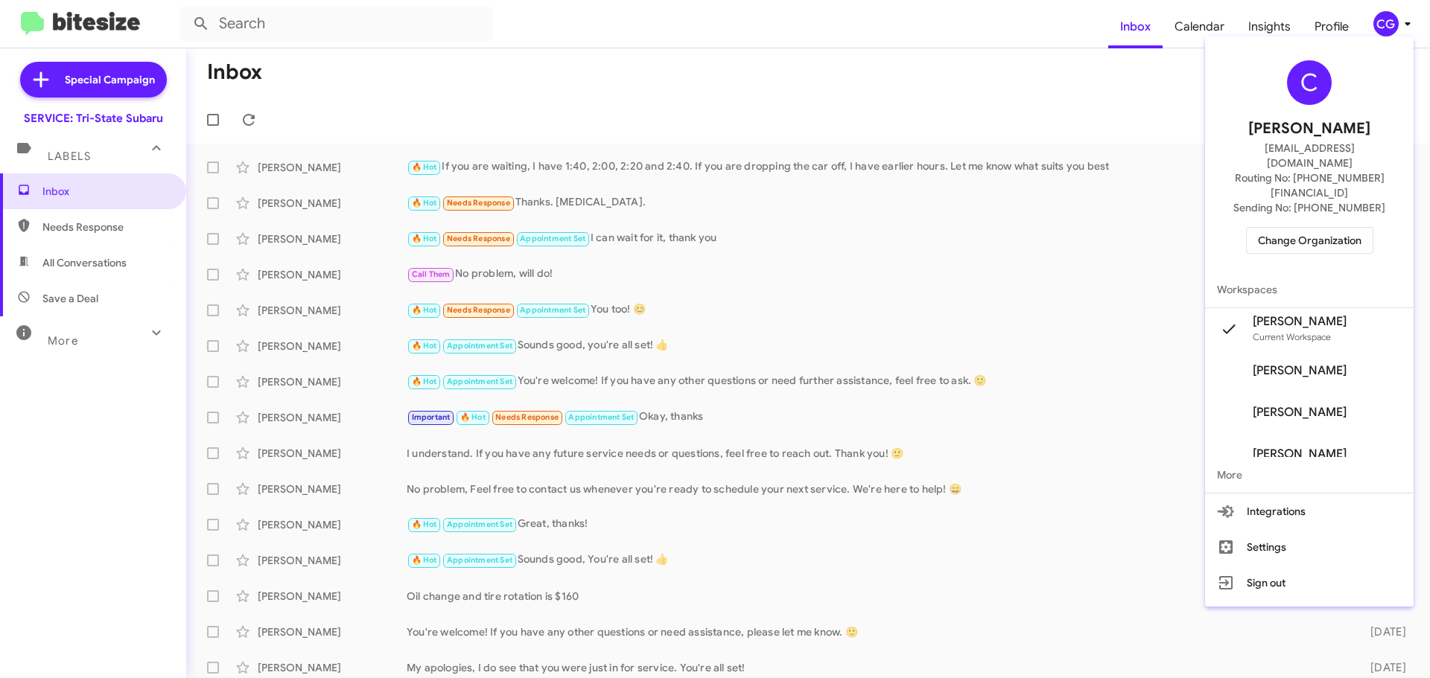
click at [1293, 228] on span "Change Organization" at bounding box center [1310, 240] width 104 height 25
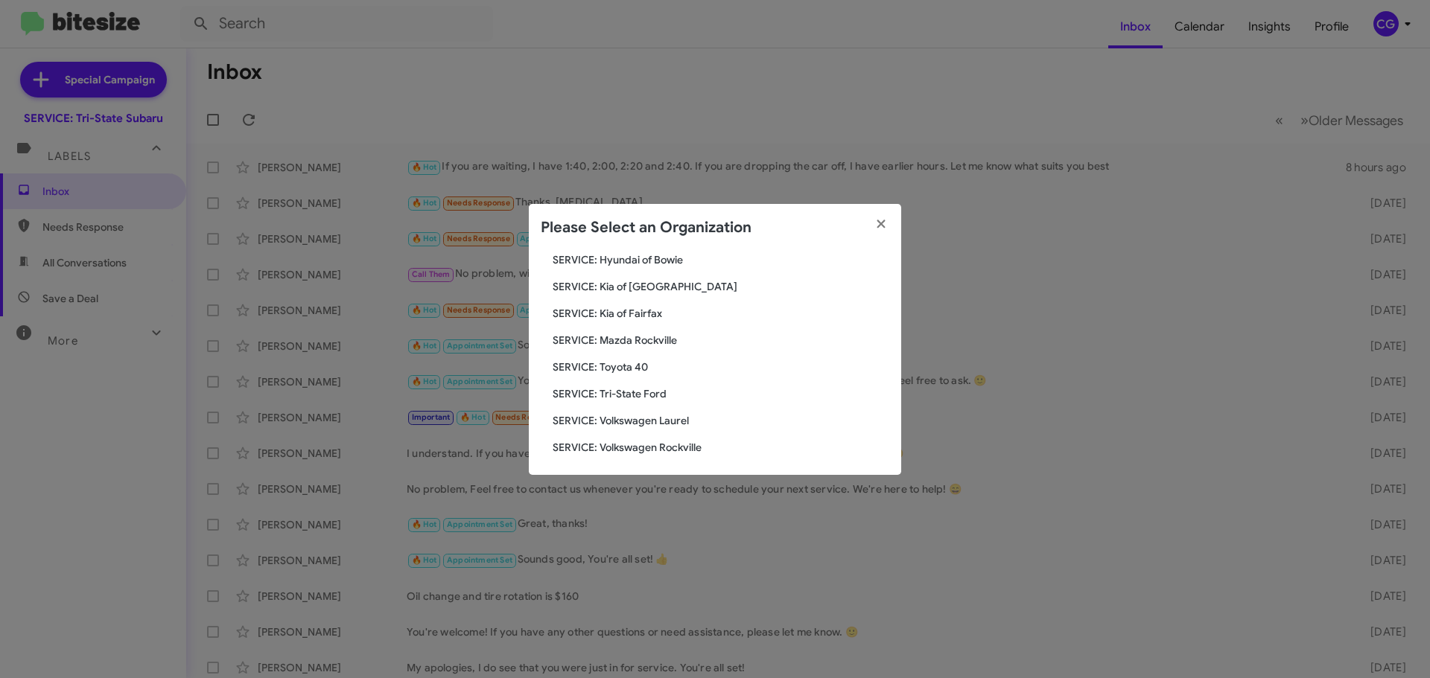
scroll to position [275, 0]
click at [648, 416] on span "SERVICE: Volkswagen Laurel" at bounding box center [721, 417] width 337 height 15
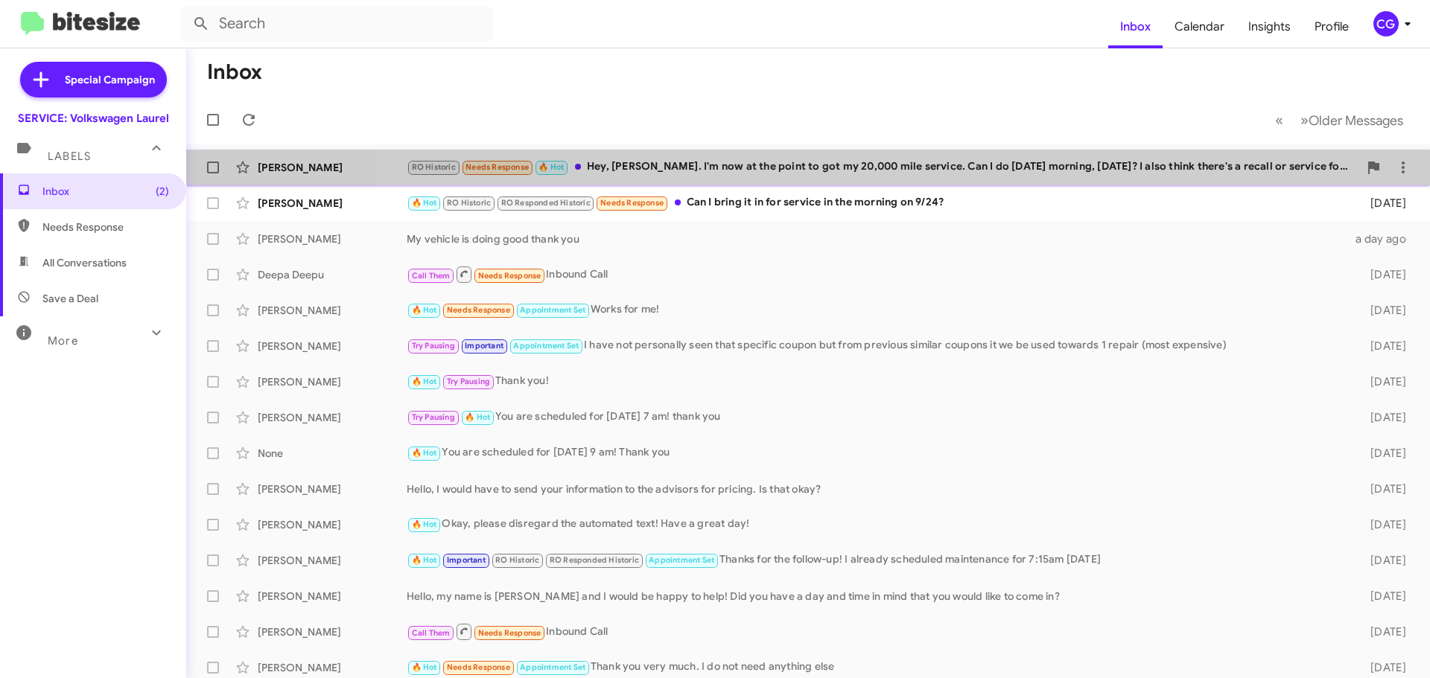
click at [1121, 157] on div "[PERSON_NAME] RO Historic Needs Response 🔥 Hot Hey, [PERSON_NAME]. I'm now at t…" at bounding box center [808, 168] width 1220 height 30
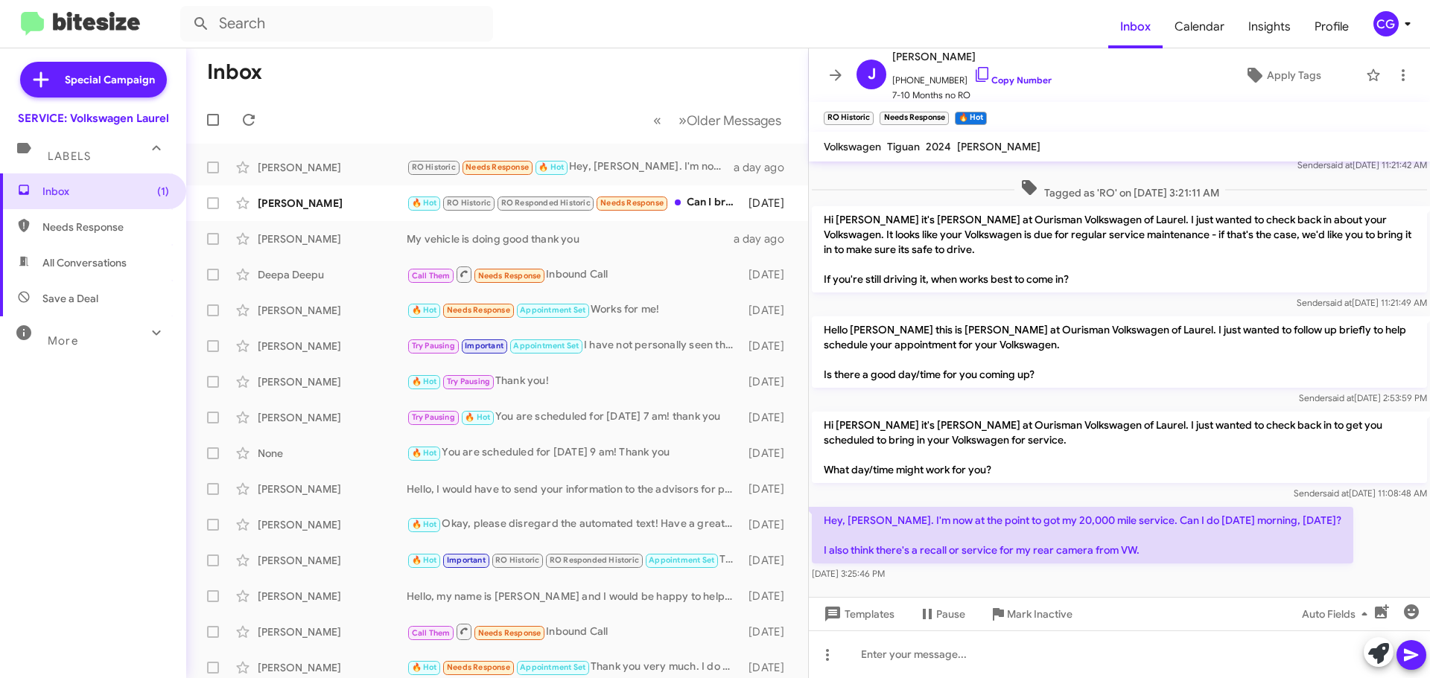
scroll to position [373, 0]
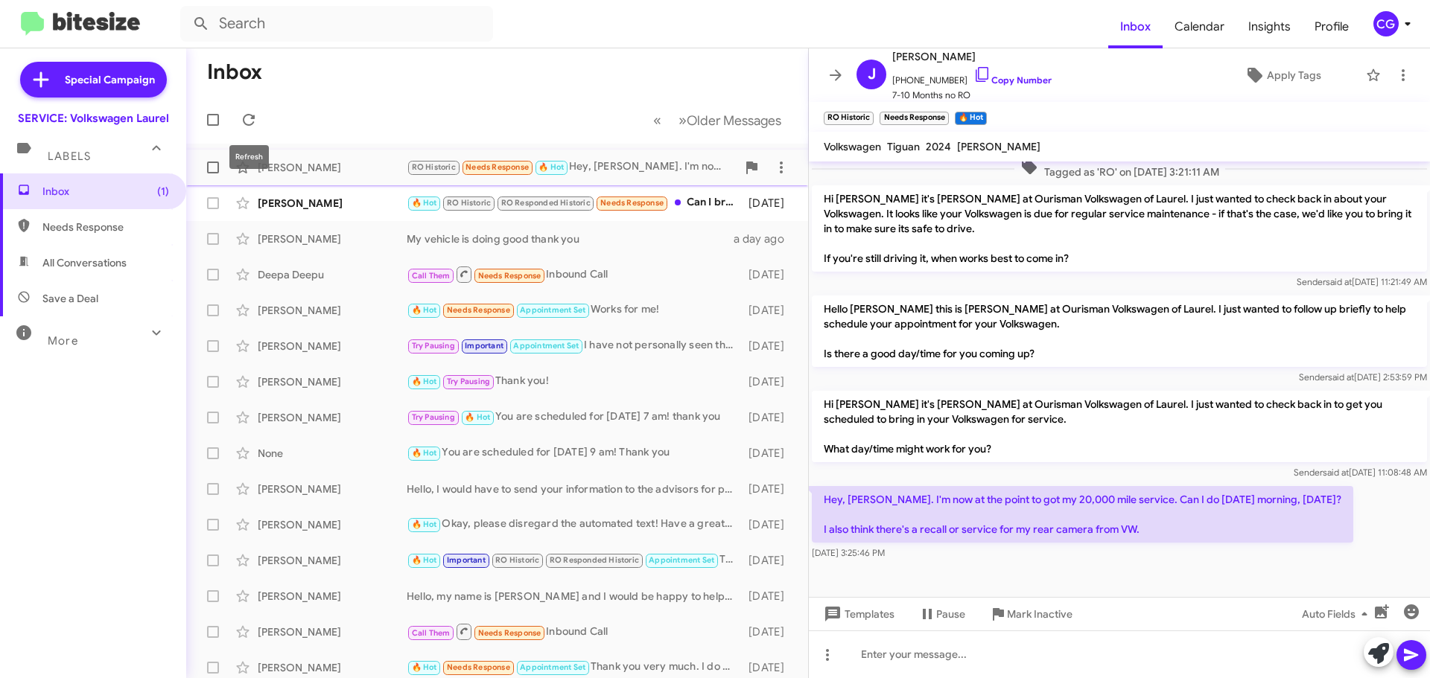
click at [211, 170] on span at bounding box center [213, 168] width 12 height 12
click at [212, 173] on input "checkbox" at bounding box center [212, 173] width 1 height 1
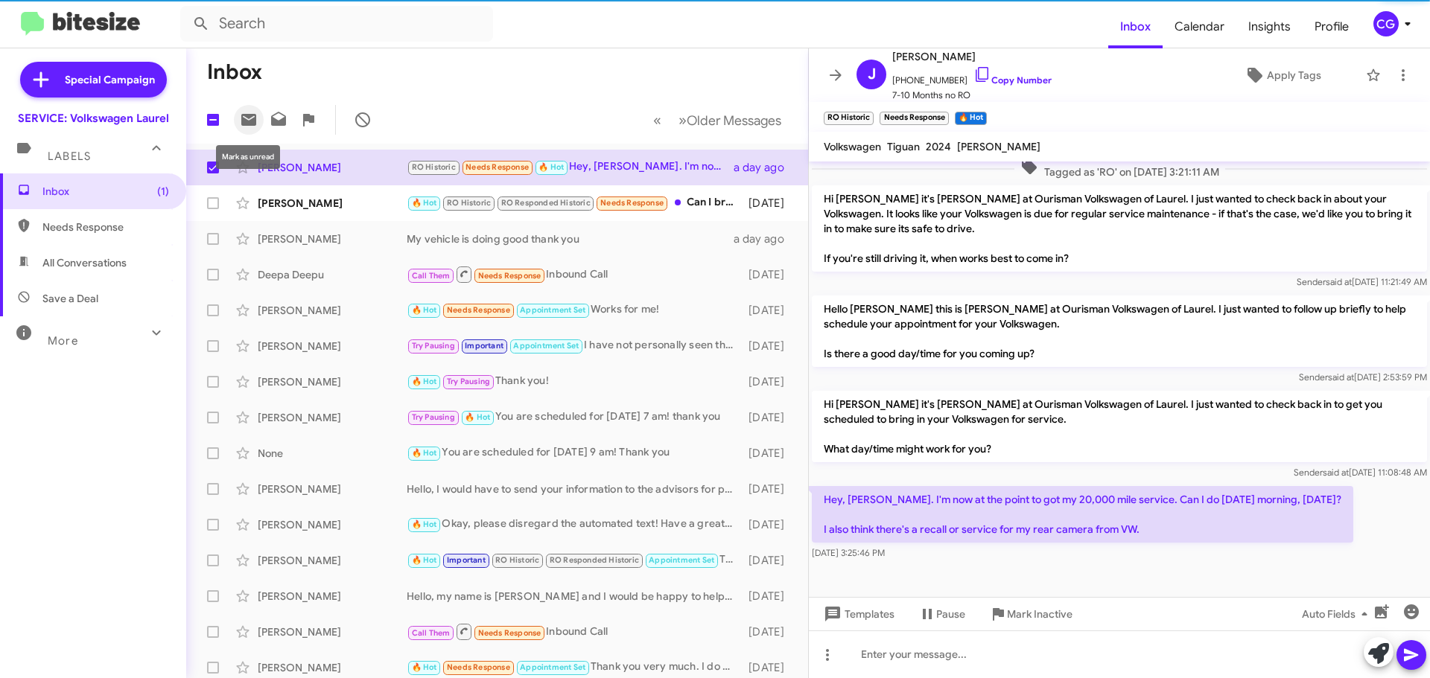
drag, startPoint x: 241, startPoint y: 120, endPoint x: 262, endPoint y: 129, distance: 23.4
click at [246, 119] on icon at bounding box center [249, 120] width 18 height 18
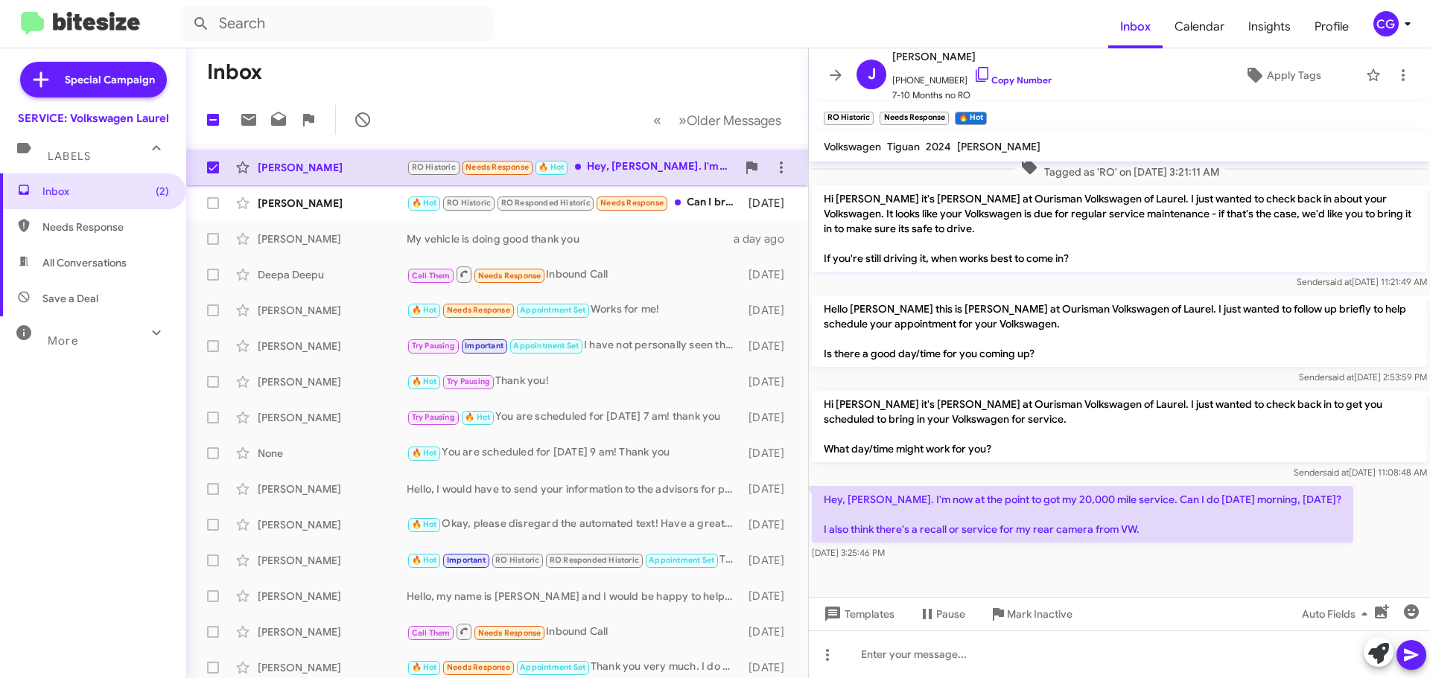
click at [218, 176] on label at bounding box center [213, 168] width 30 height 30
click at [213, 174] on input "checkbox" at bounding box center [212, 173] width 1 height 1
checkbox input "false"
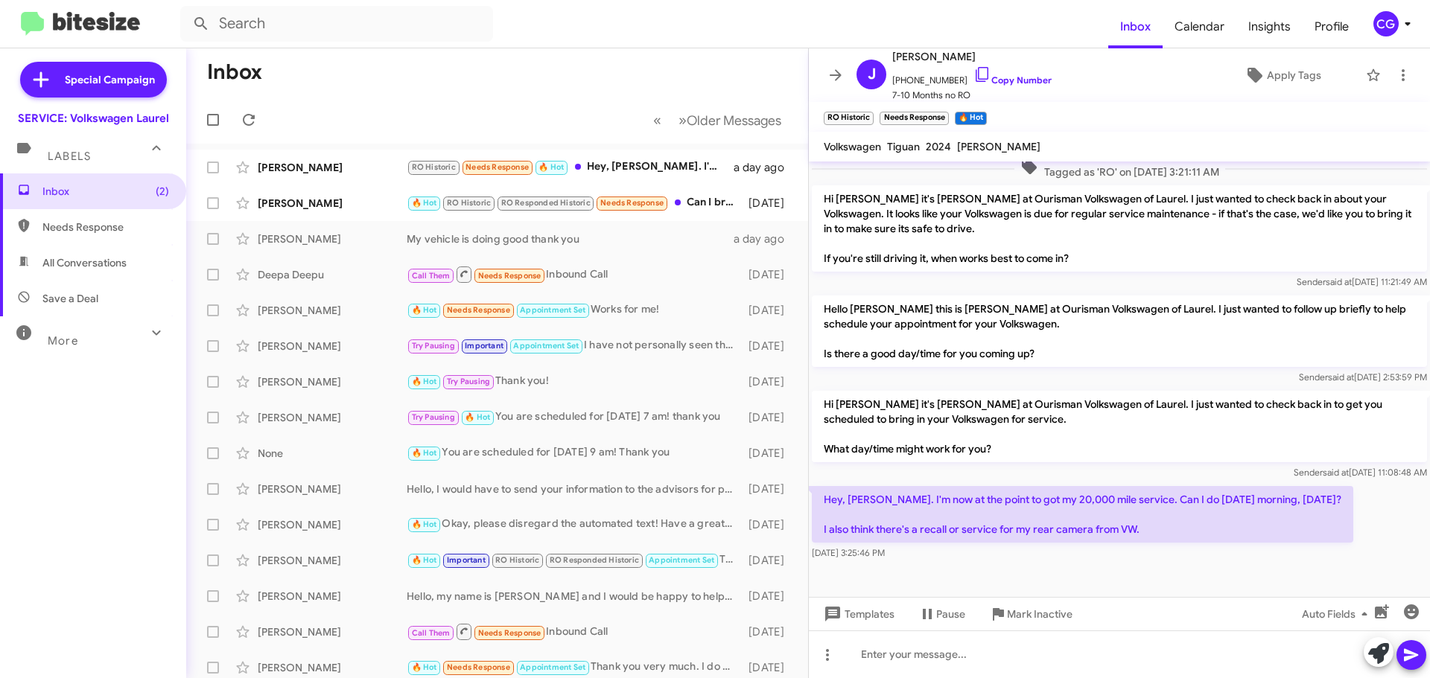
click at [1401, 25] on icon at bounding box center [1407, 24] width 18 height 18
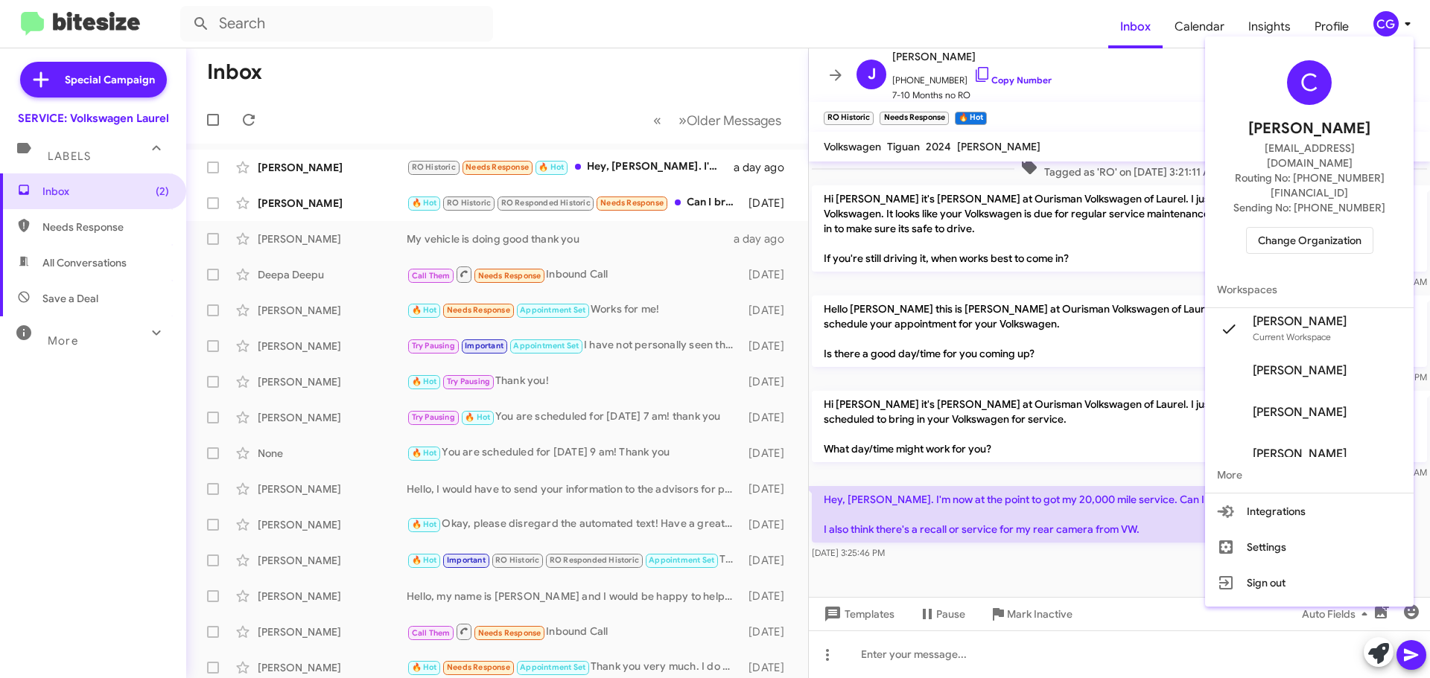
drag, startPoint x: 1326, startPoint y: 235, endPoint x: 1311, endPoint y: 201, distance: 37.4
click at [1326, 234] on div "C Carmen Gast cgast@ourismancars.com Routing No: +1 (301) 498-7400 Sending No: …" at bounding box center [1309, 156] width 208 height 229
click at [1314, 228] on span "Change Organization" at bounding box center [1310, 240] width 104 height 25
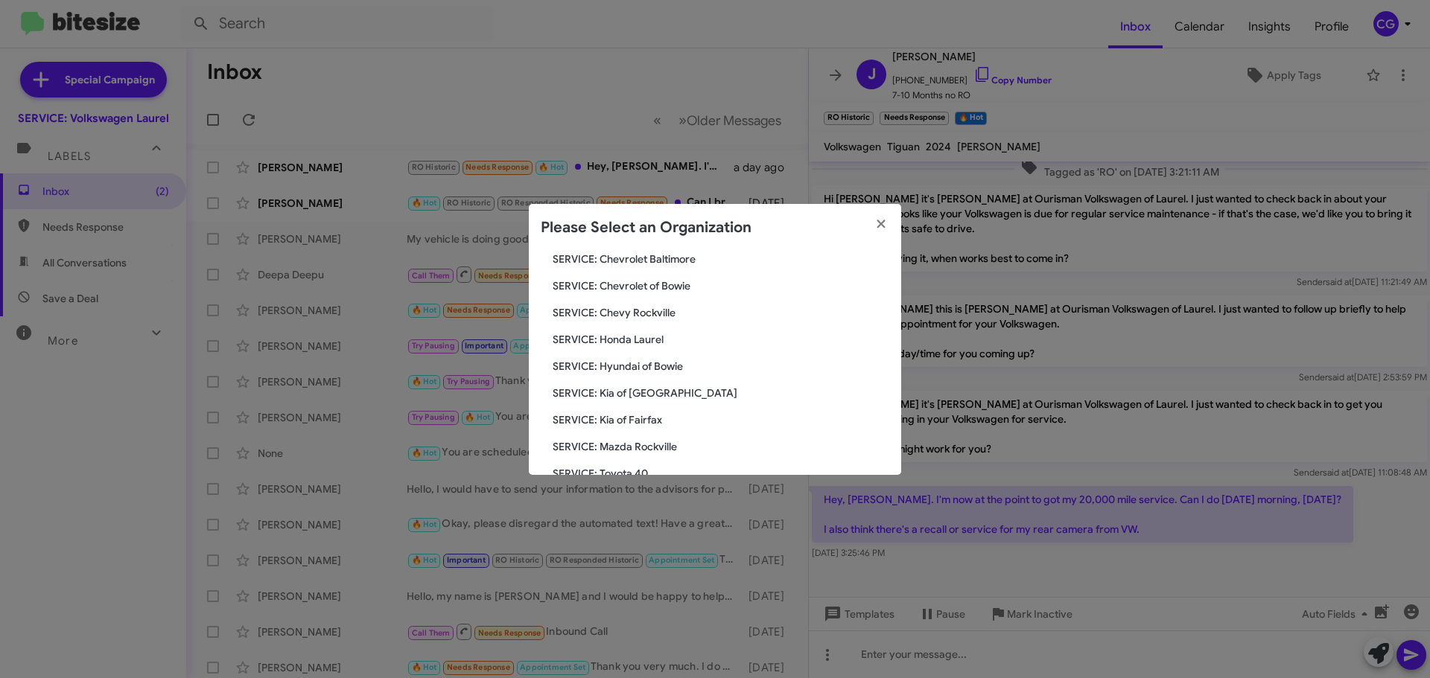
scroll to position [275, 0]
click at [643, 439] on span "SERVICE: Volkswagen Rockville" at bounding box center [721, 443] width 337 height 15
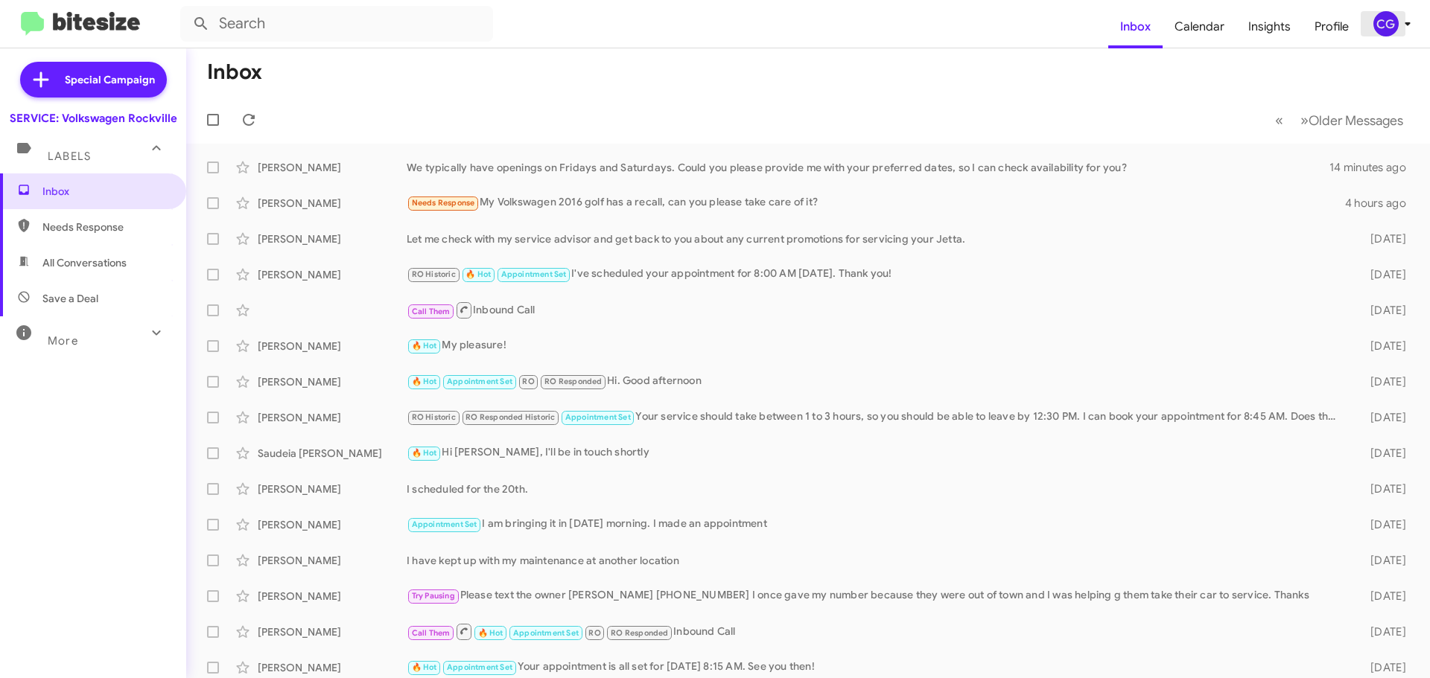
click at [1388, 16] on div "CG" at bounding box center [1385, 23] width 25 height 25
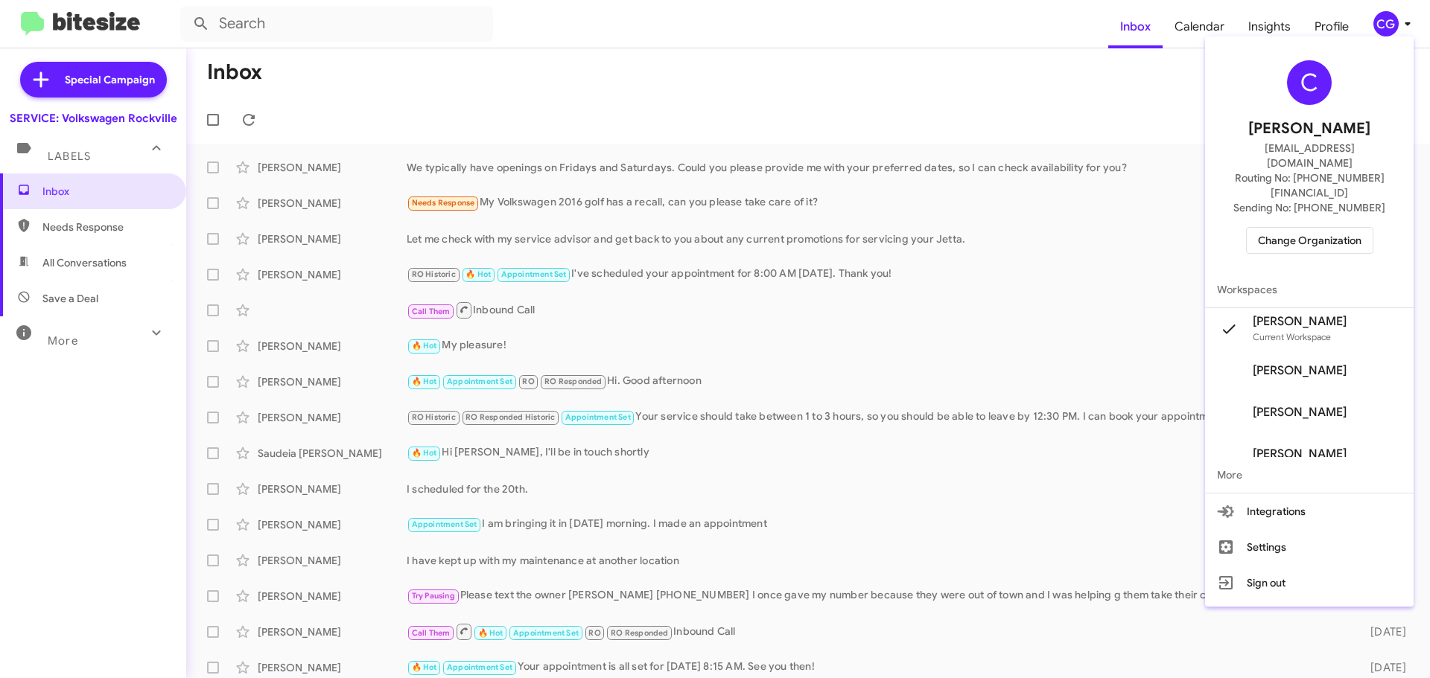
click at [1335, 228] on span "Change Organization" at bounding box center [1310, 240] width 104 height 25
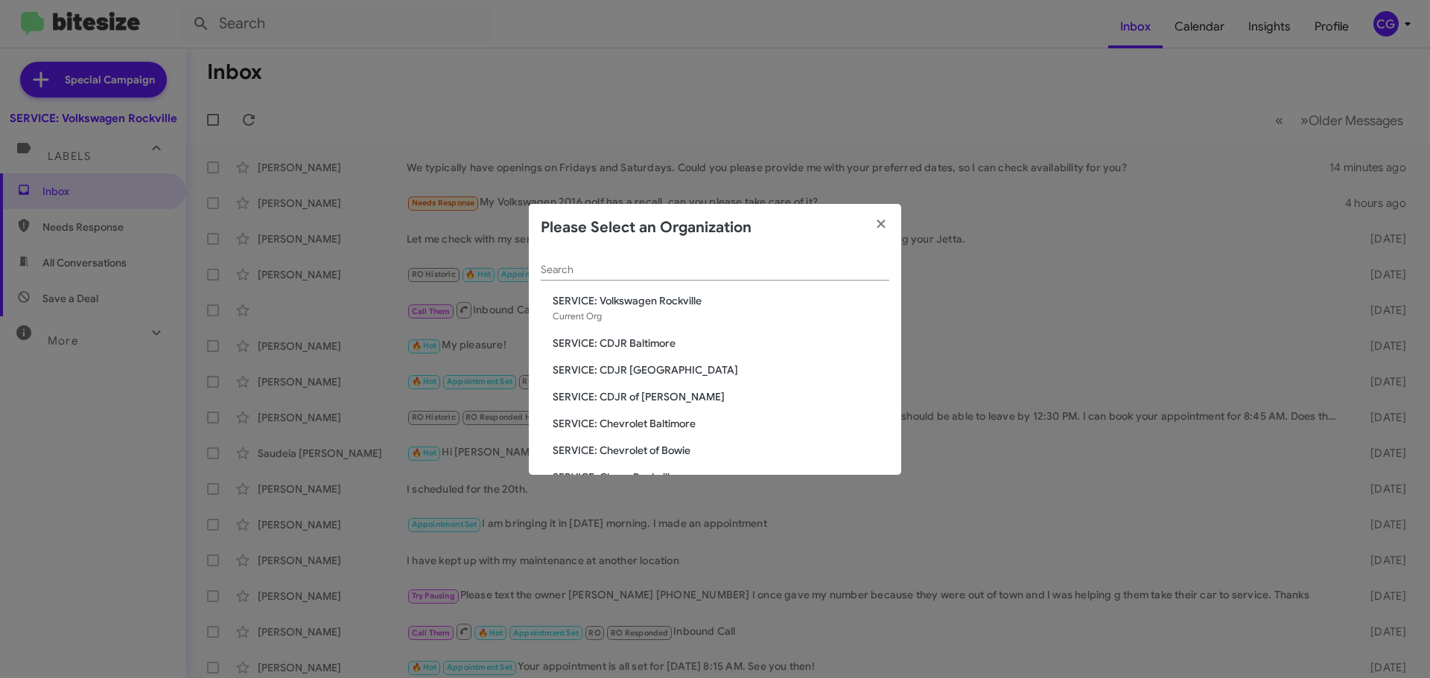
click at [674, 307] on div "SERVICE: Volkswagen Rockville Current Org" at bounding box center [721, 308] width 337 height 31
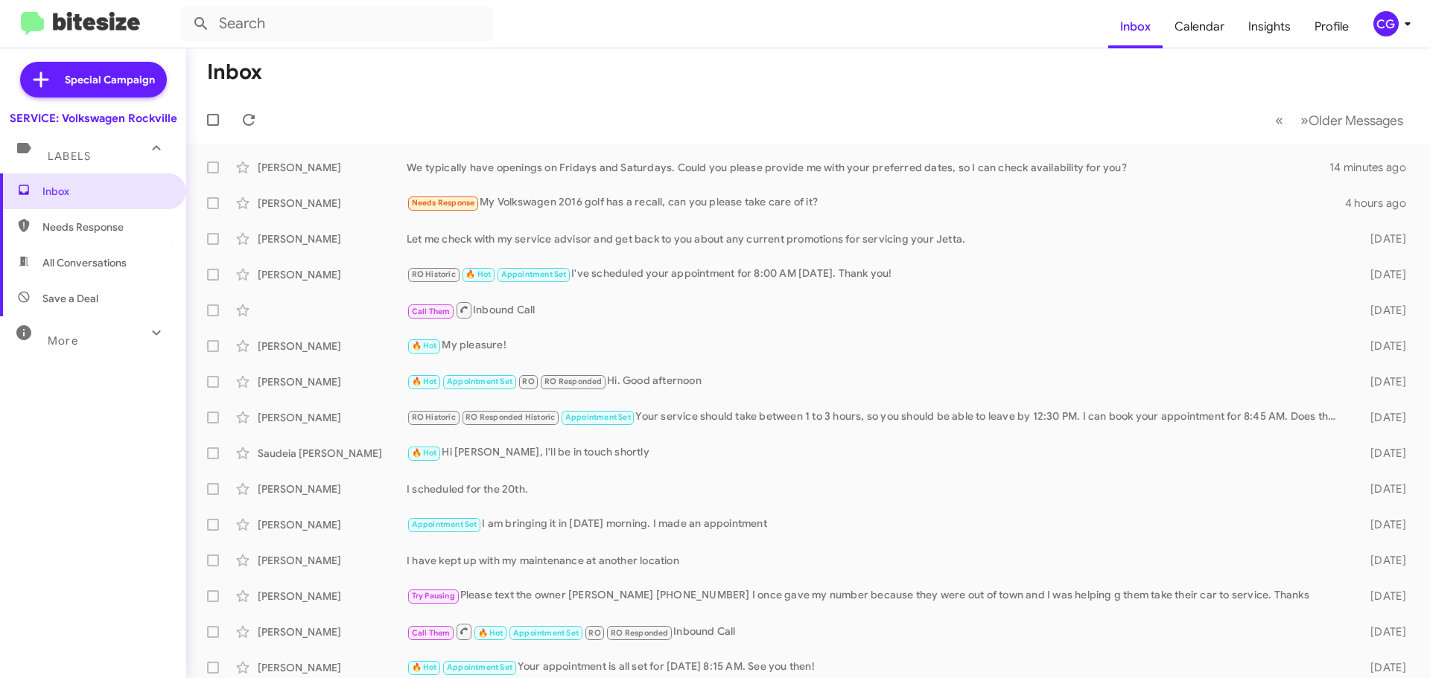
click at [1384, 27] on div "CG" at bounding box center [1385, 23] width 25 height 25
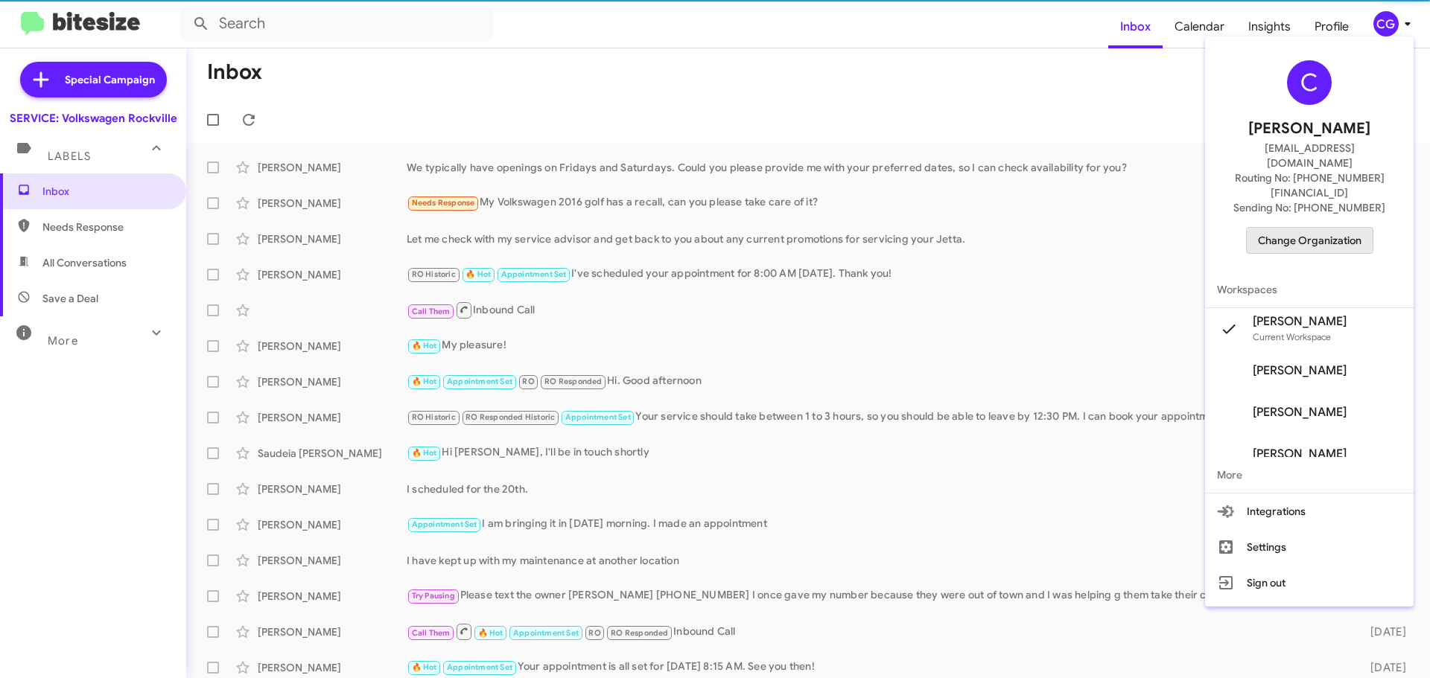
click at [1312, 228] on span "Change Organization" at bounding box center [1310, 240] width 104 height 25
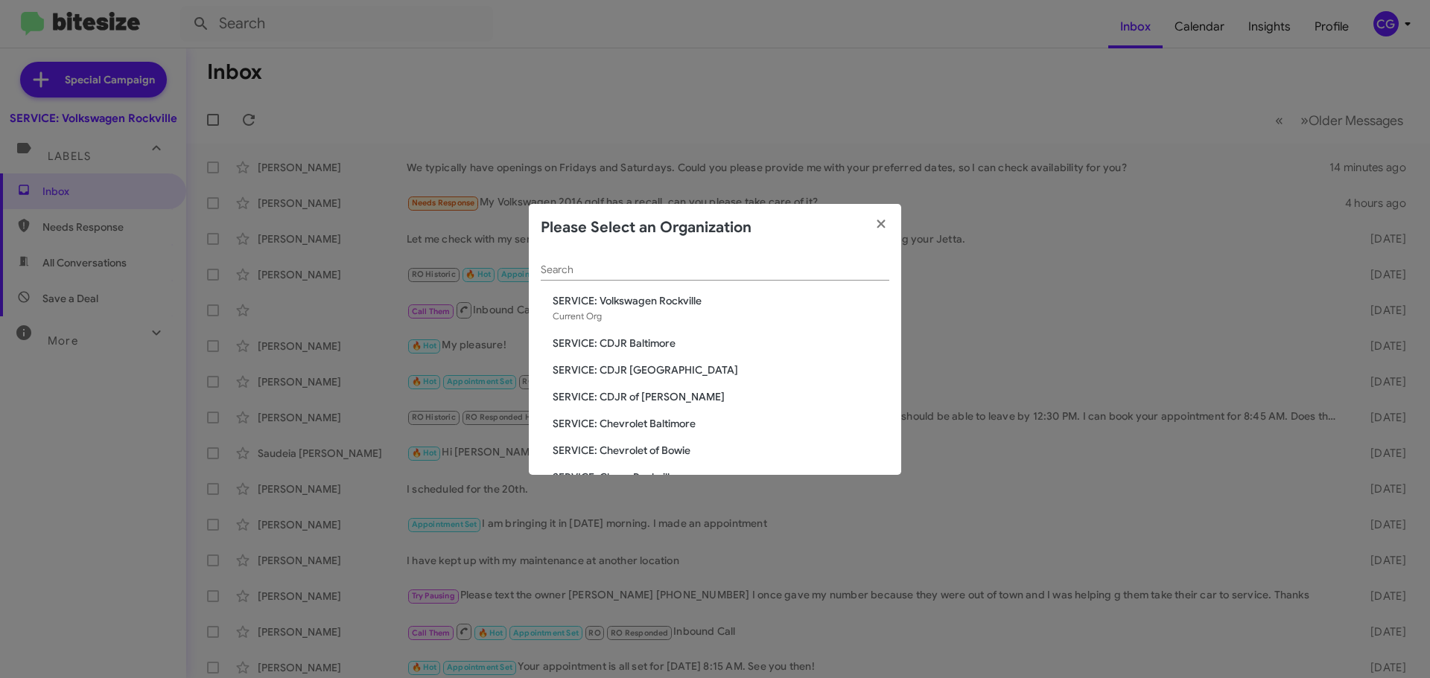
click at [624, 417] on span "SERVICE: Chevrolet Baltimore" at bounding box center [721, 423] width 337 height 15
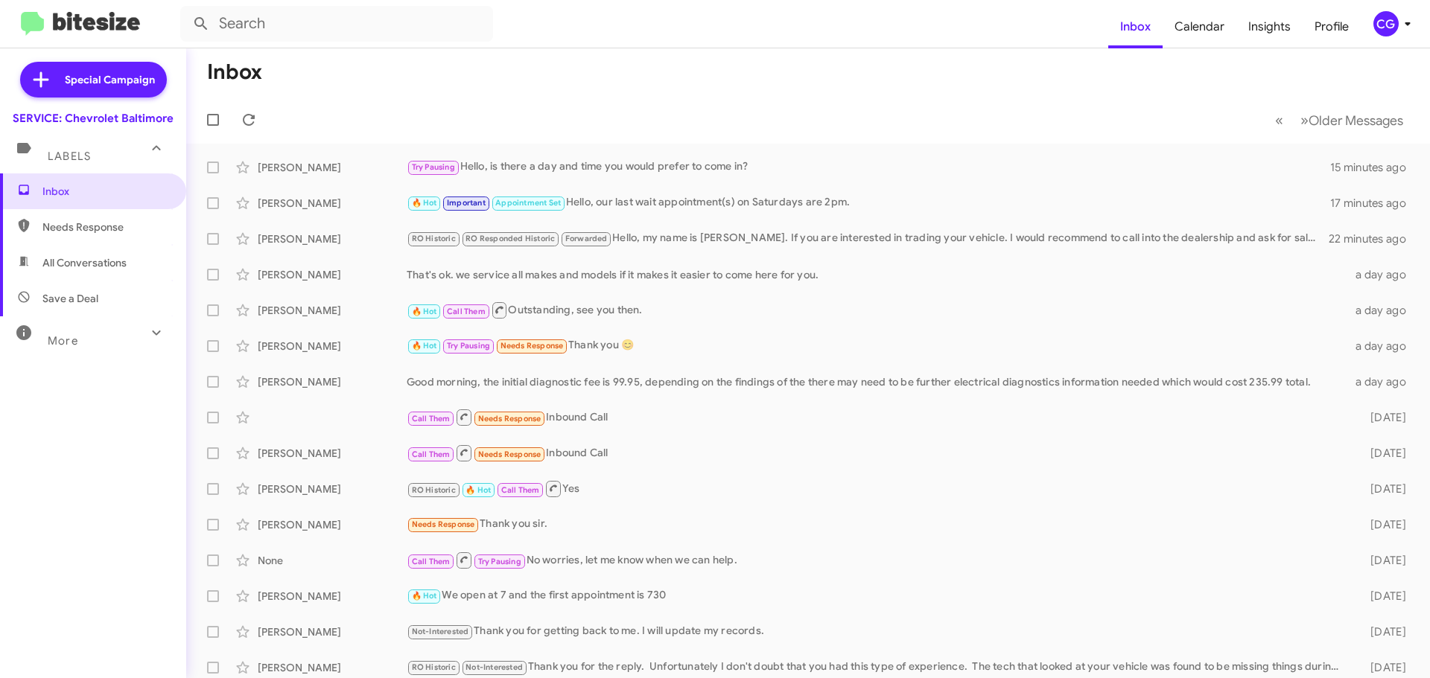
click at [1386, 31] on div "CG" at bounding box center [1385, 23] width 25 height 25
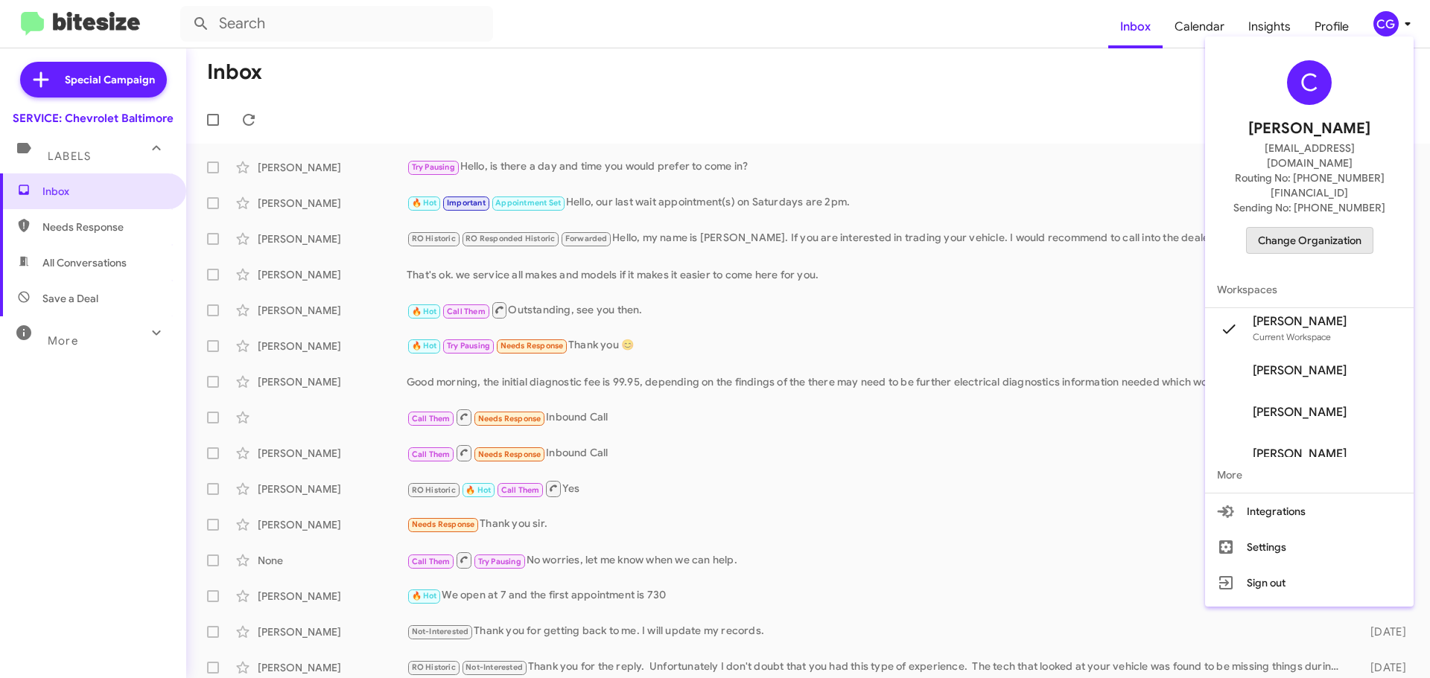
click at [1337, 228] on span "Change Organization" at bounding box center [1310, 240] width 104 height 25
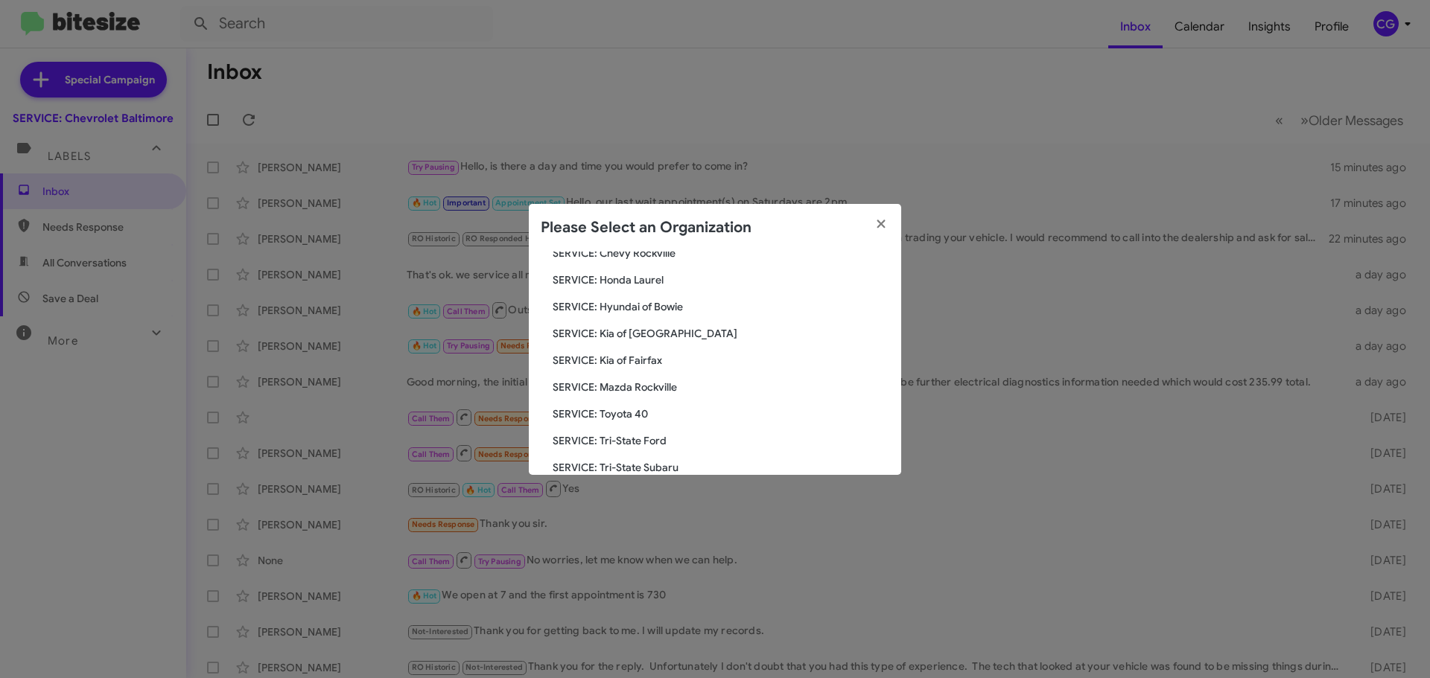
scroll to position [126, 0]
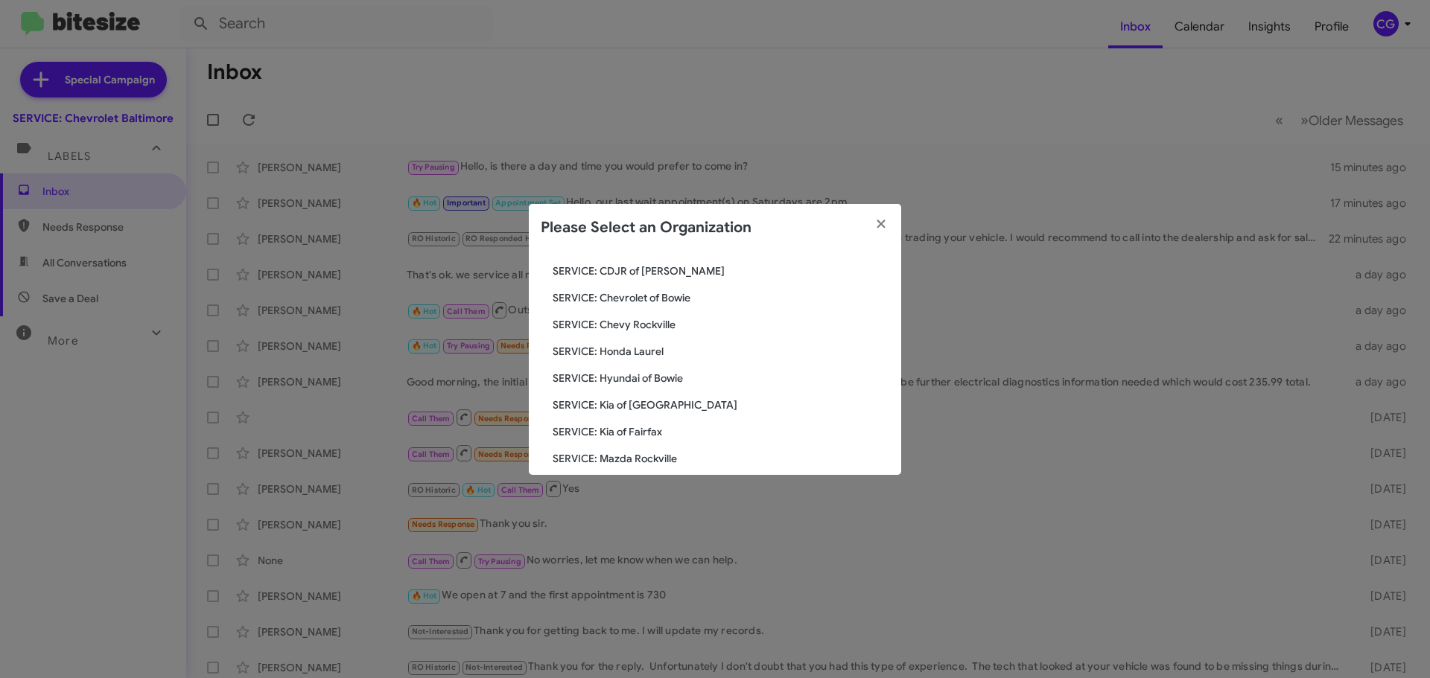
click at [642, 379] on span "SERVICE: Hyundai of Bowie" at bounding box center [721, 378] width 337 height 15
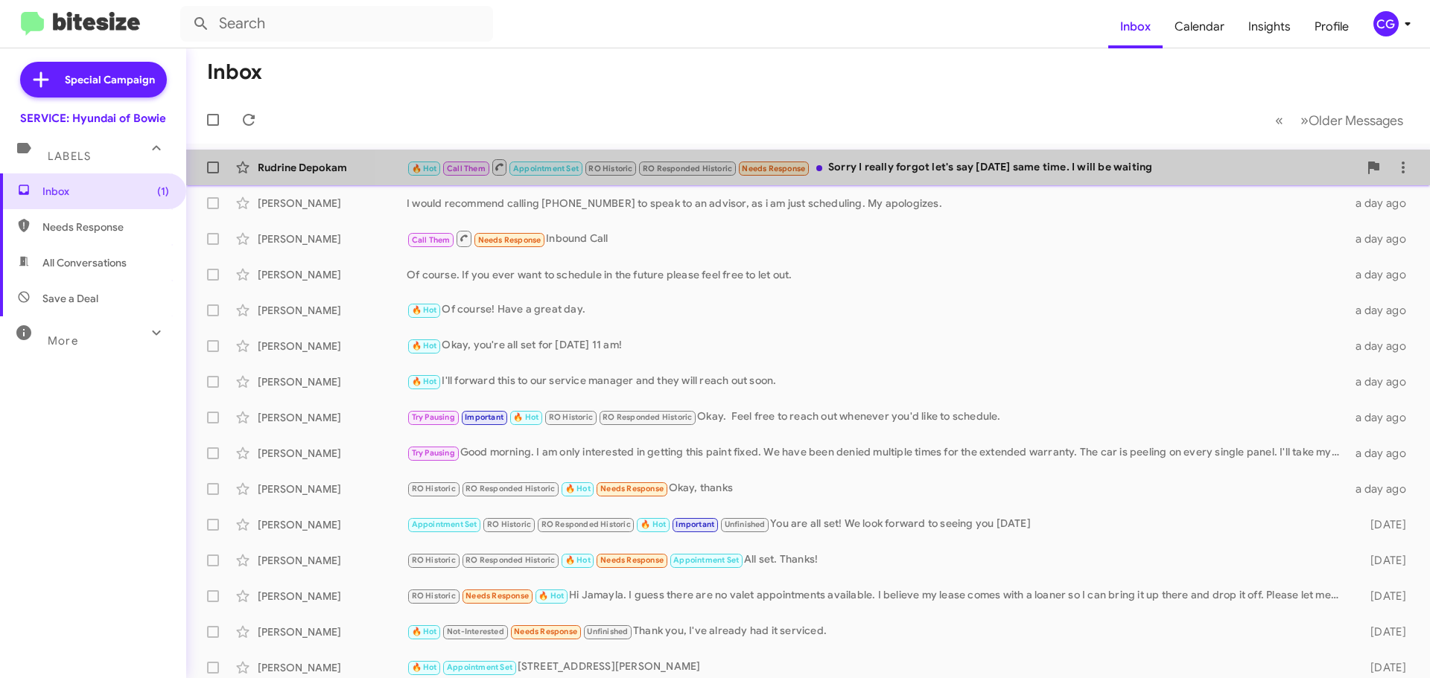
click at [886, 159] on div "🔥 Hot Call Them Appointment Set RO Historic RO Responded Historic Needs Respons…" at bounding box center [883, 167] width 952 height 19
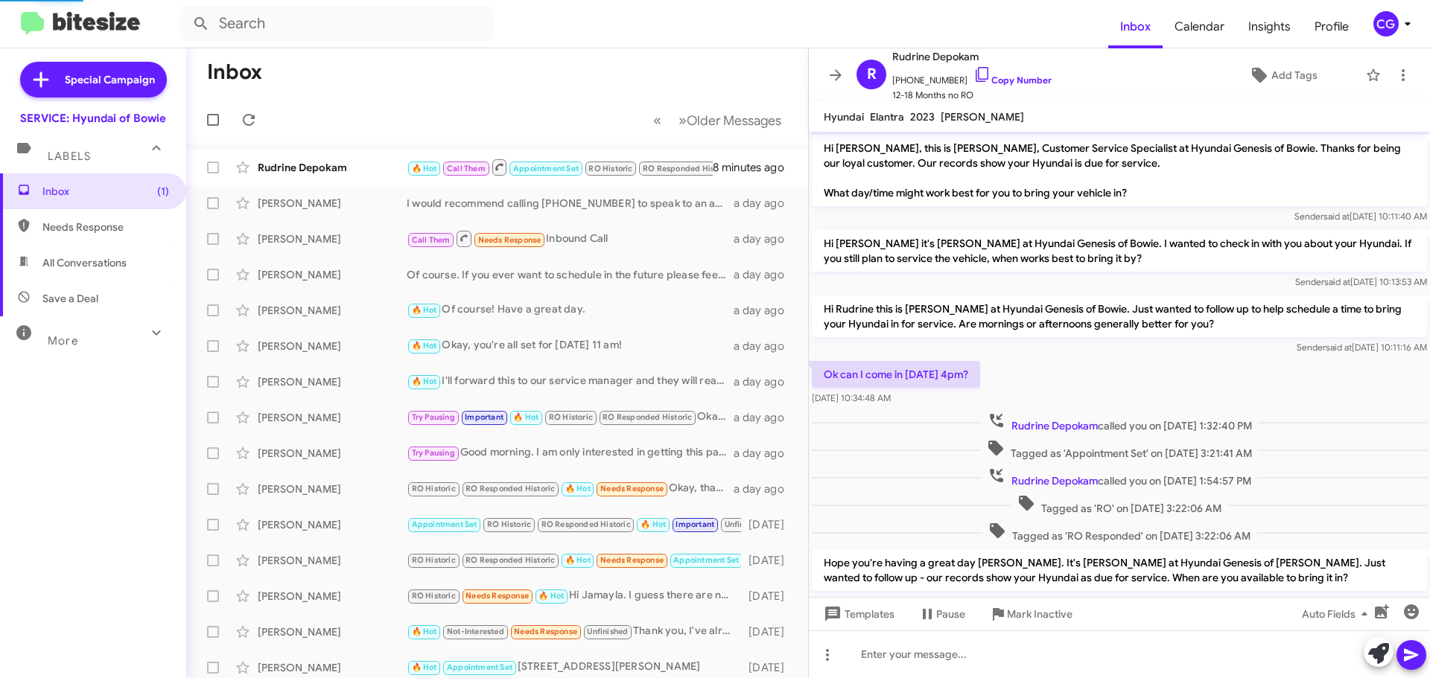
scroll to position [393, 0]
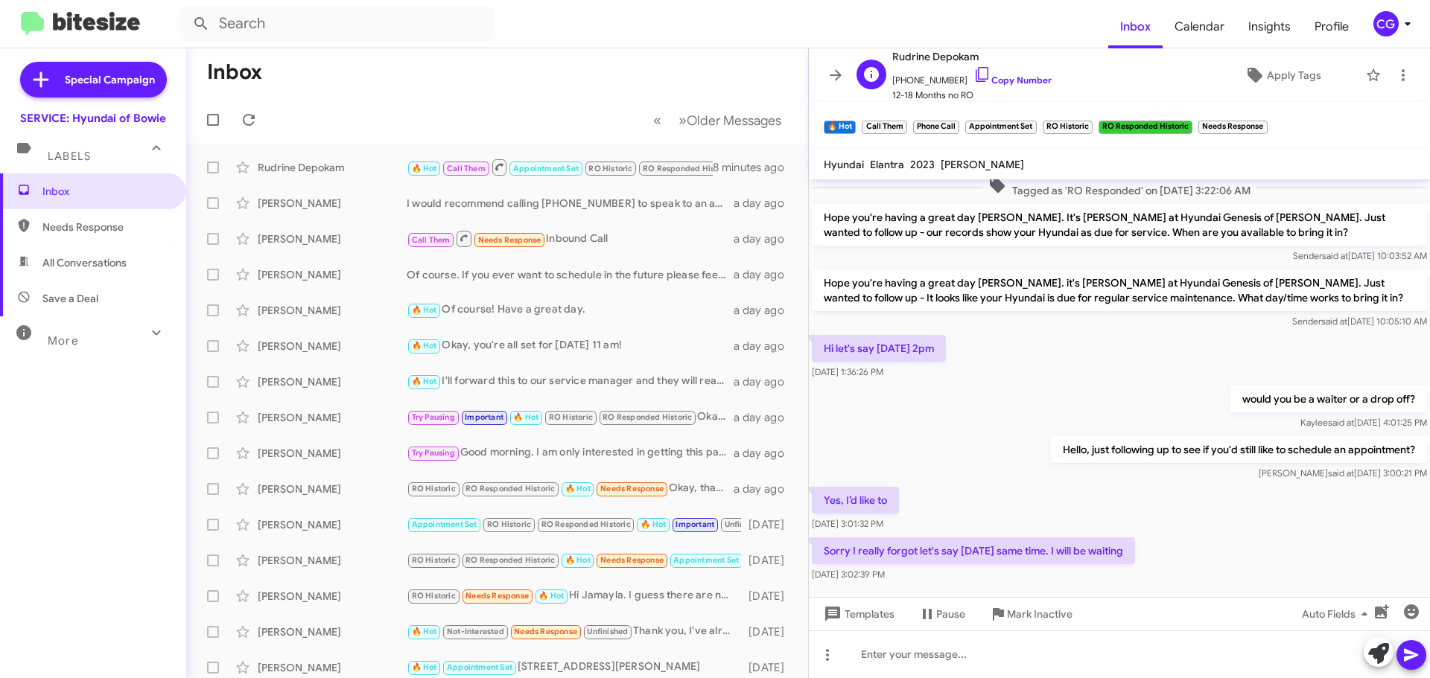
click at [928, 79] on span "[PHONE_NUMBER] Copy Number" at bounding box center [971, 77] width 159 height 22
copy span "12403027798"
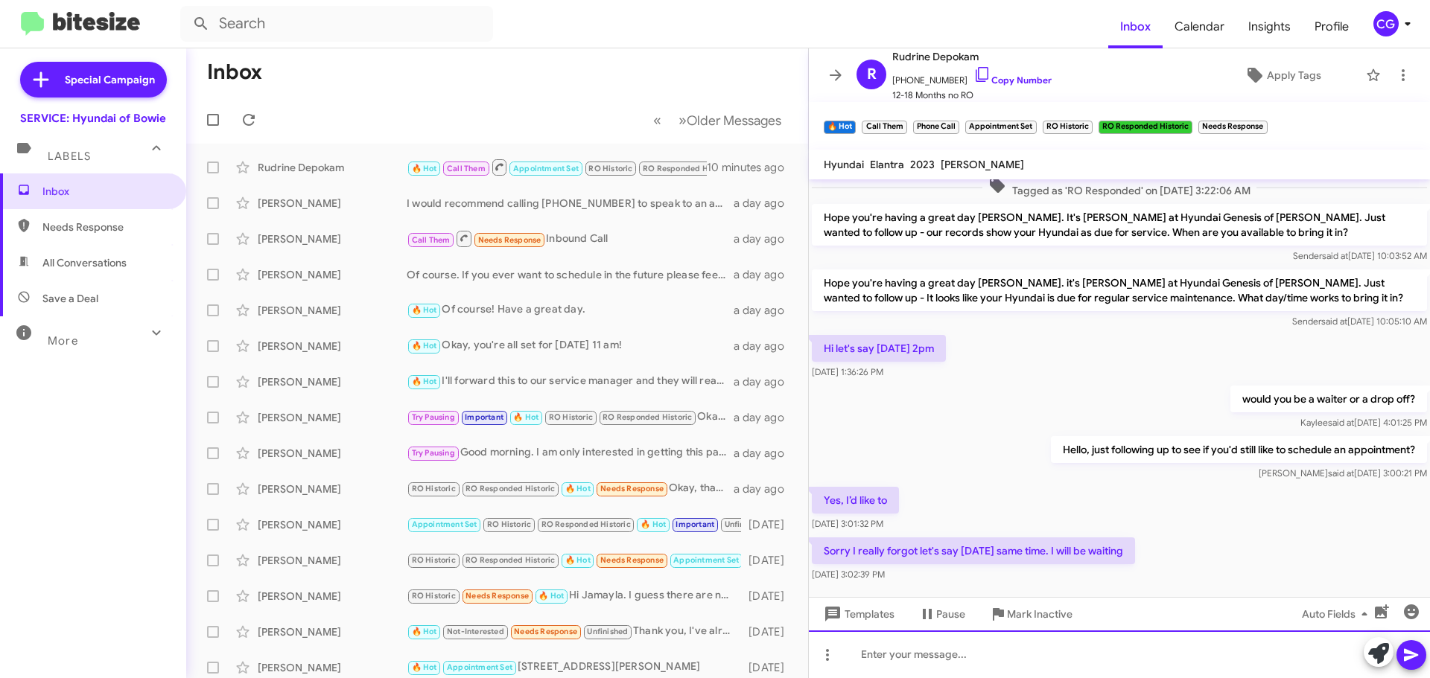
click at [965, 643] on div at bounding box center [1119, 655] width 621 height 48
drag, startPoint x: 1429, startPoint y: 655, endPoint x: 1423, endPoint y: 647, distance: 10.1
click at [1429, 656] on div "Great! I have you set for tomorrow at 2pm!" at bounding box center [1119, 655] width 621 height 48
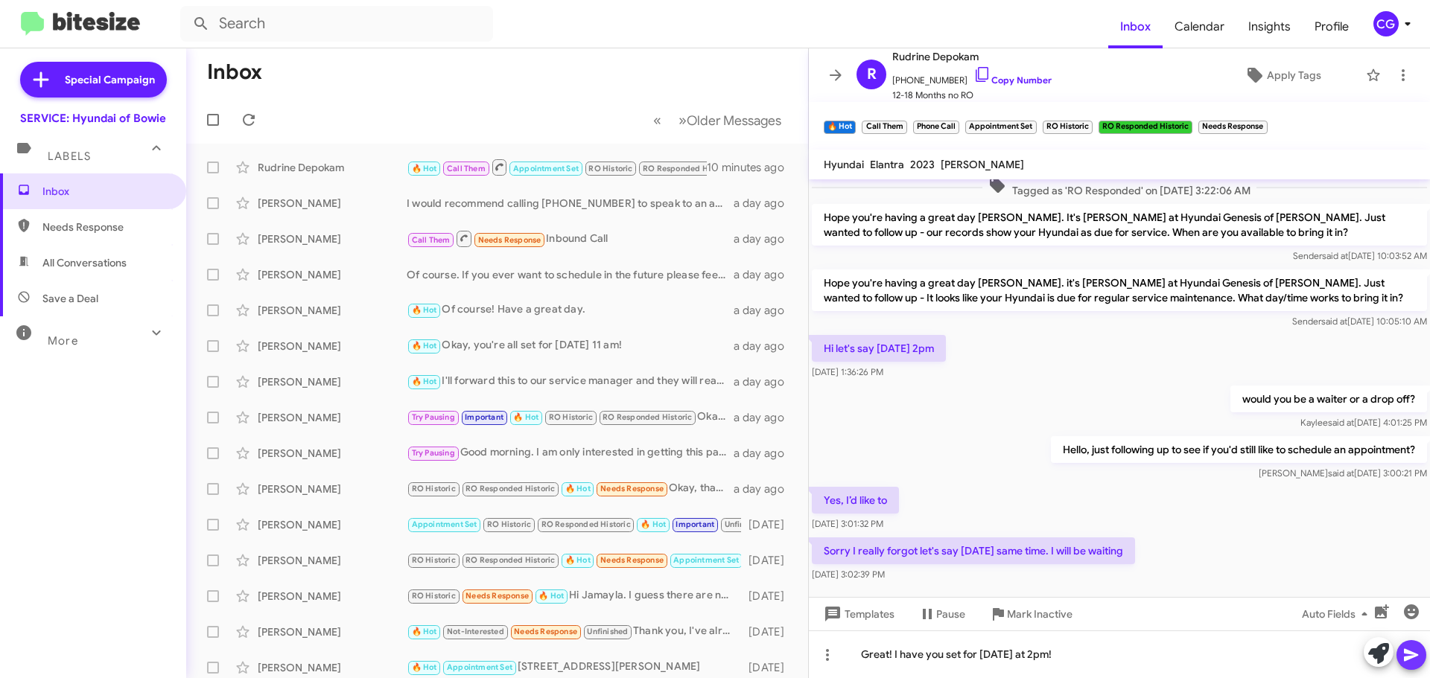
drag, startPoint x: 1412, startPoint y: 655, endPoint x: 1403, endPoint y: 642, distance: 15.5
click at [1411, 655] on icon at bounding box center [1411, 655] width 14 height 13
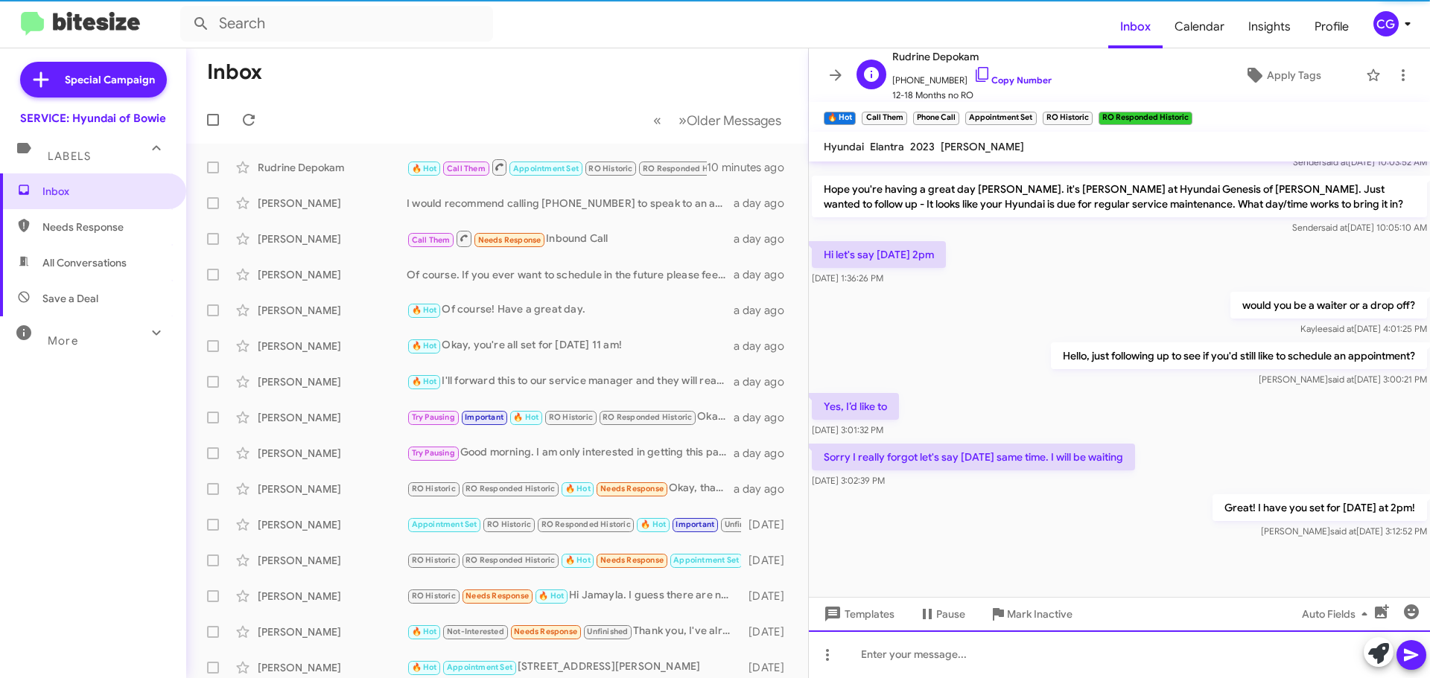
scroll to position [477, 0]
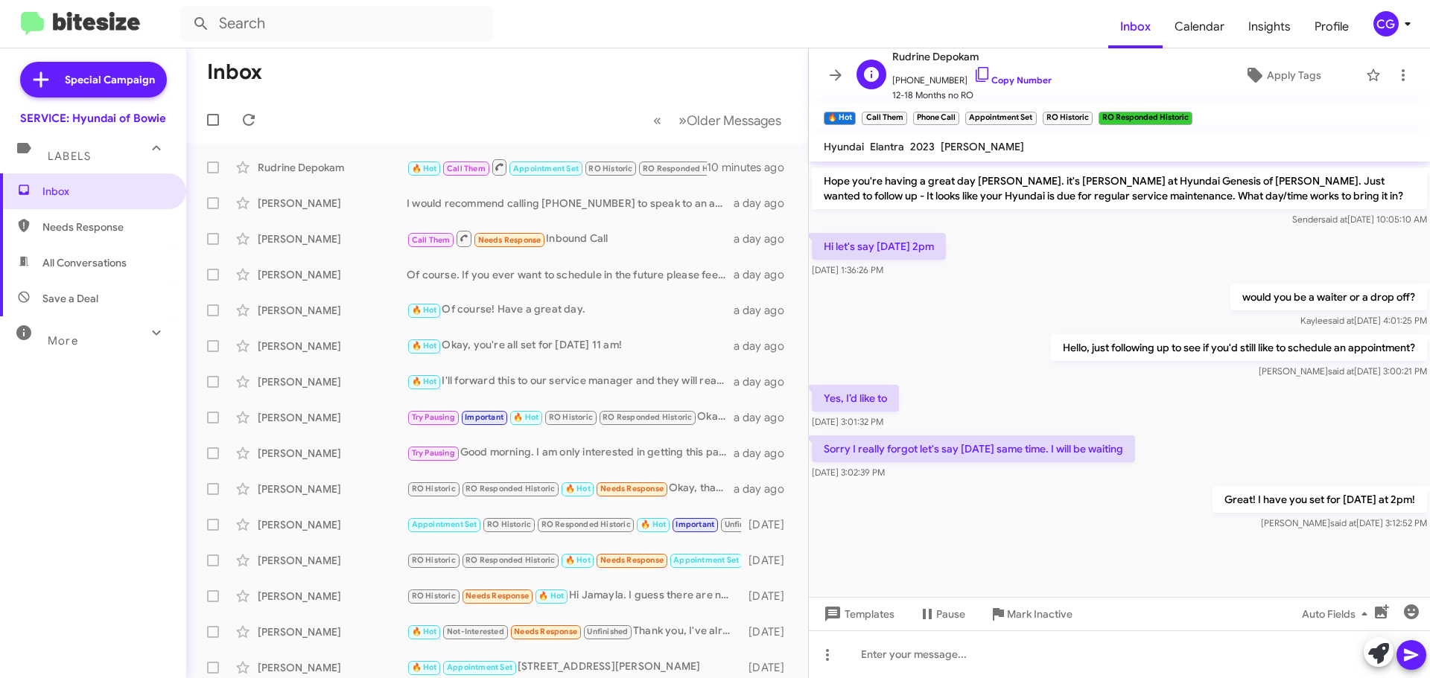
click at [935, 82] on span "+12403027798 Copy Number" at bounding box center [971, 77] width 159 height 22
copy span "12403027798"
click at [1381, 22] on div "CG" at bounding box center [1385, 23] width 25 height 25
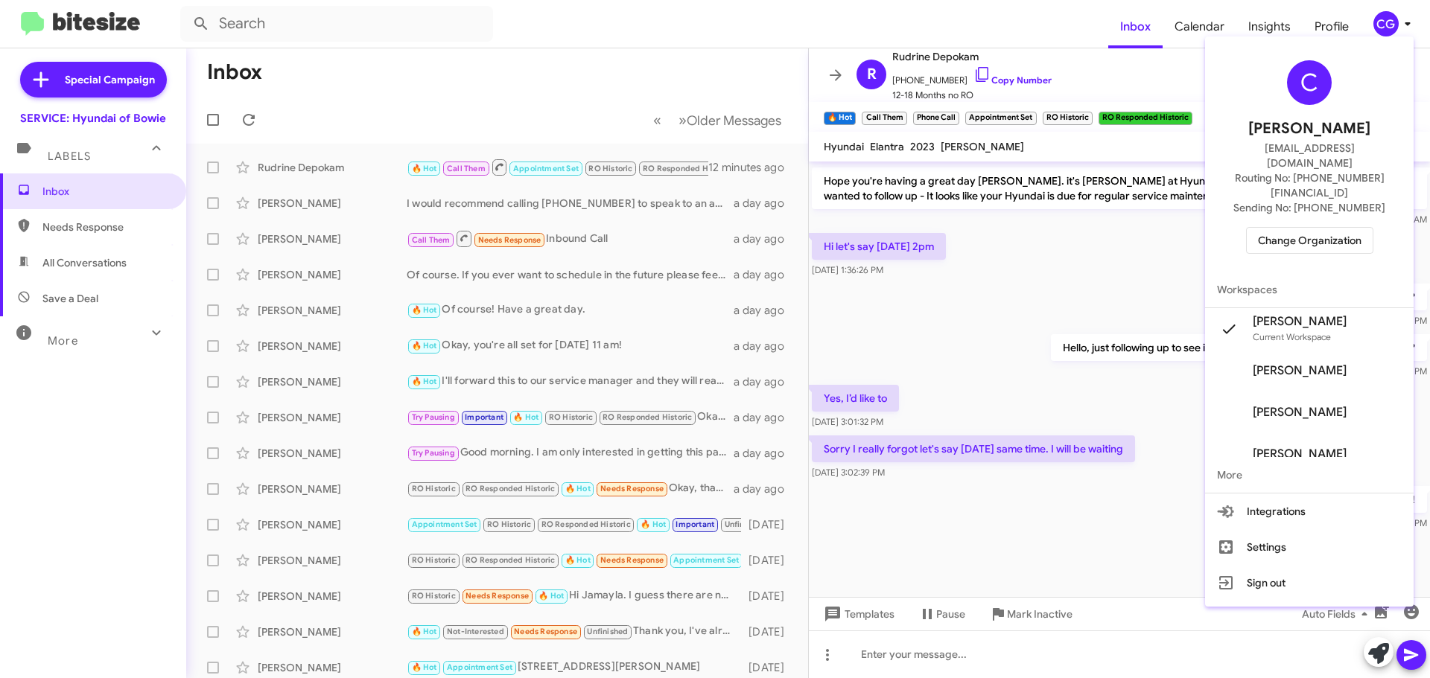
click at [1351, 191] on div "C Carmen Gast cgast@ourismancars.com Routing No: +1 (301) 249-4227 Sending No: …" at bounding box center [1309, 156] width 208 height 229
click at [1346, 228] on span "Change Organization" at bounding box center [1310, 240] width 104 height 25
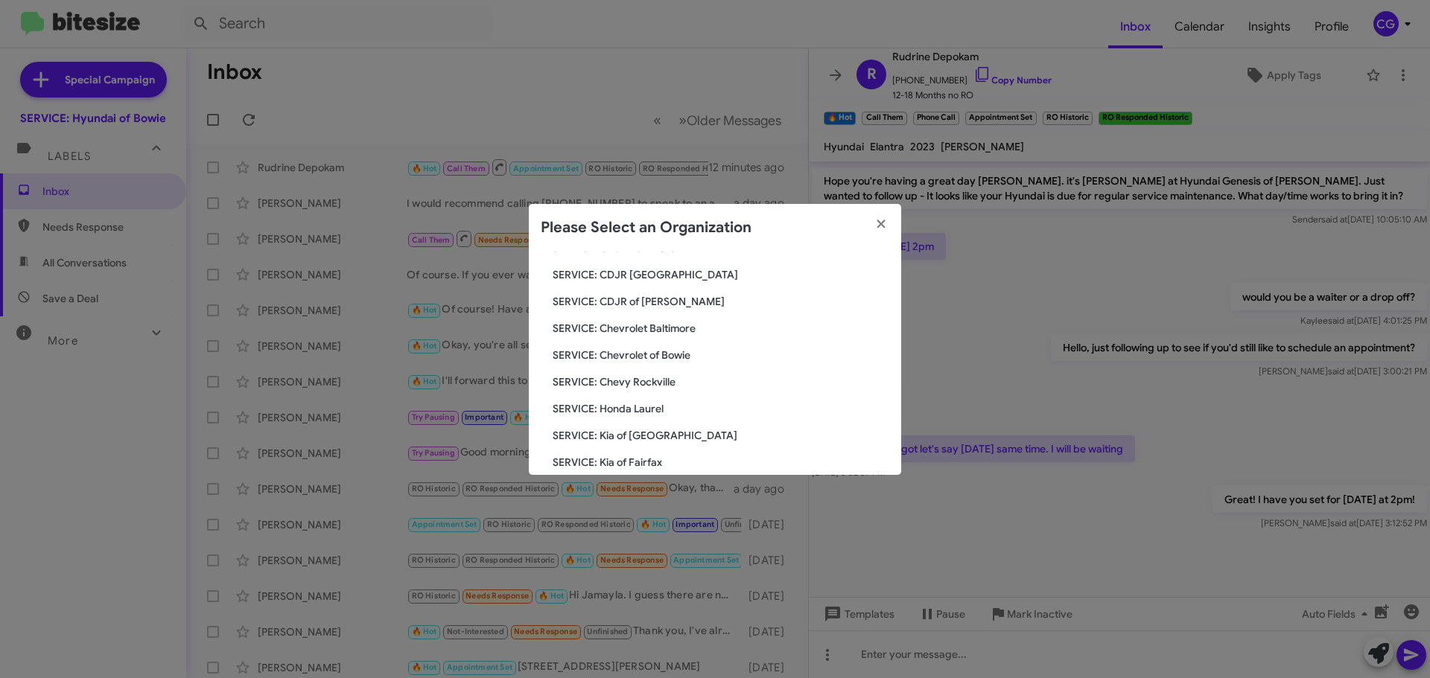
scroll to position [223, 0]
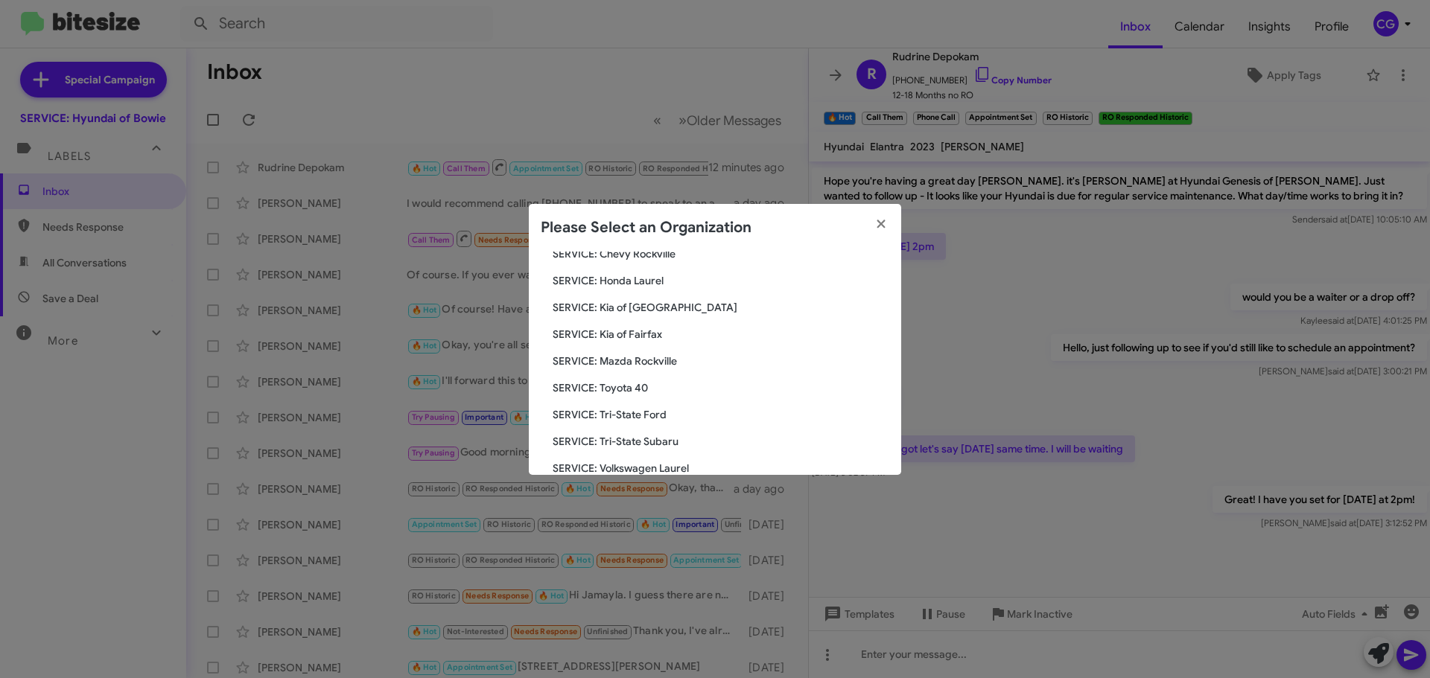
click at [625, 305] on span "SERVICE: Kia of [GEOGRAPHIC_DATA]" at bounding box center [721, 307] width 337 height 15
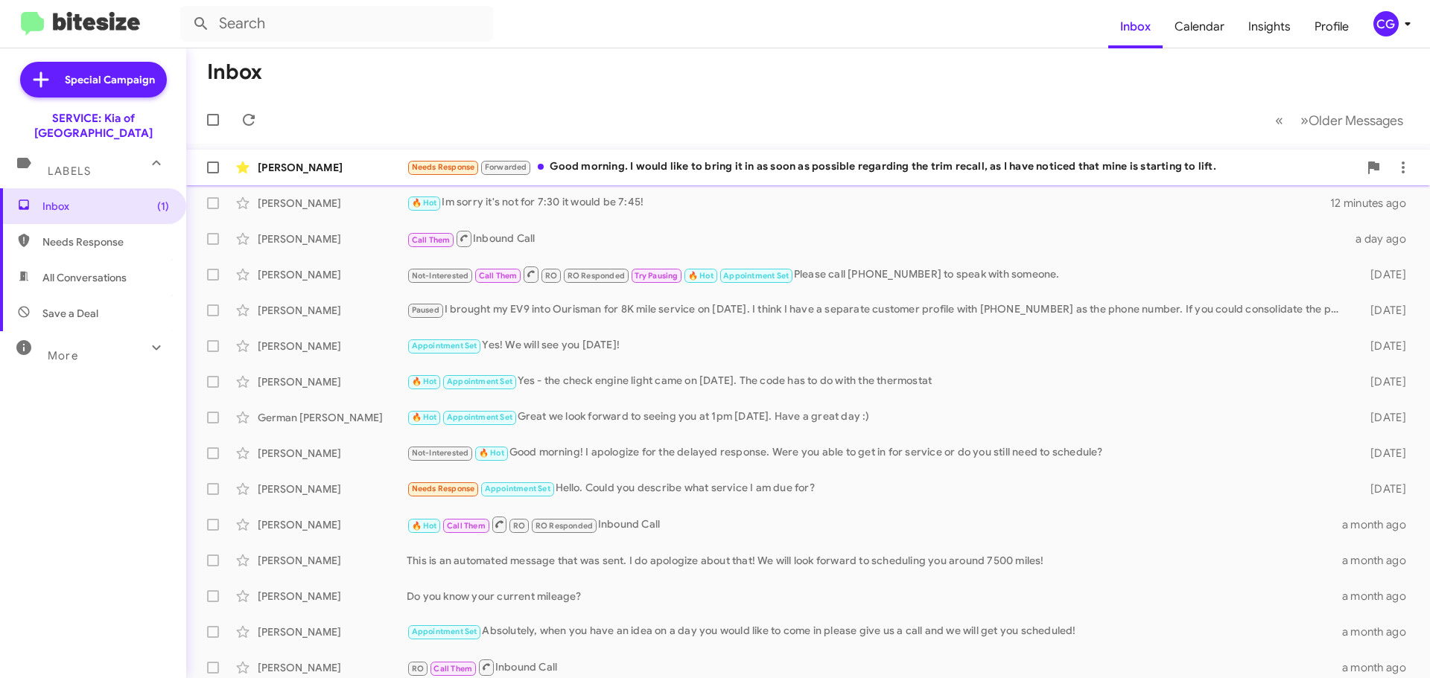
click at [640, 175] on div "Needs Response Forwarded Good morning. I would like to bring it in as soon as p…" at bounding box center [883, 167] width 952 height 17
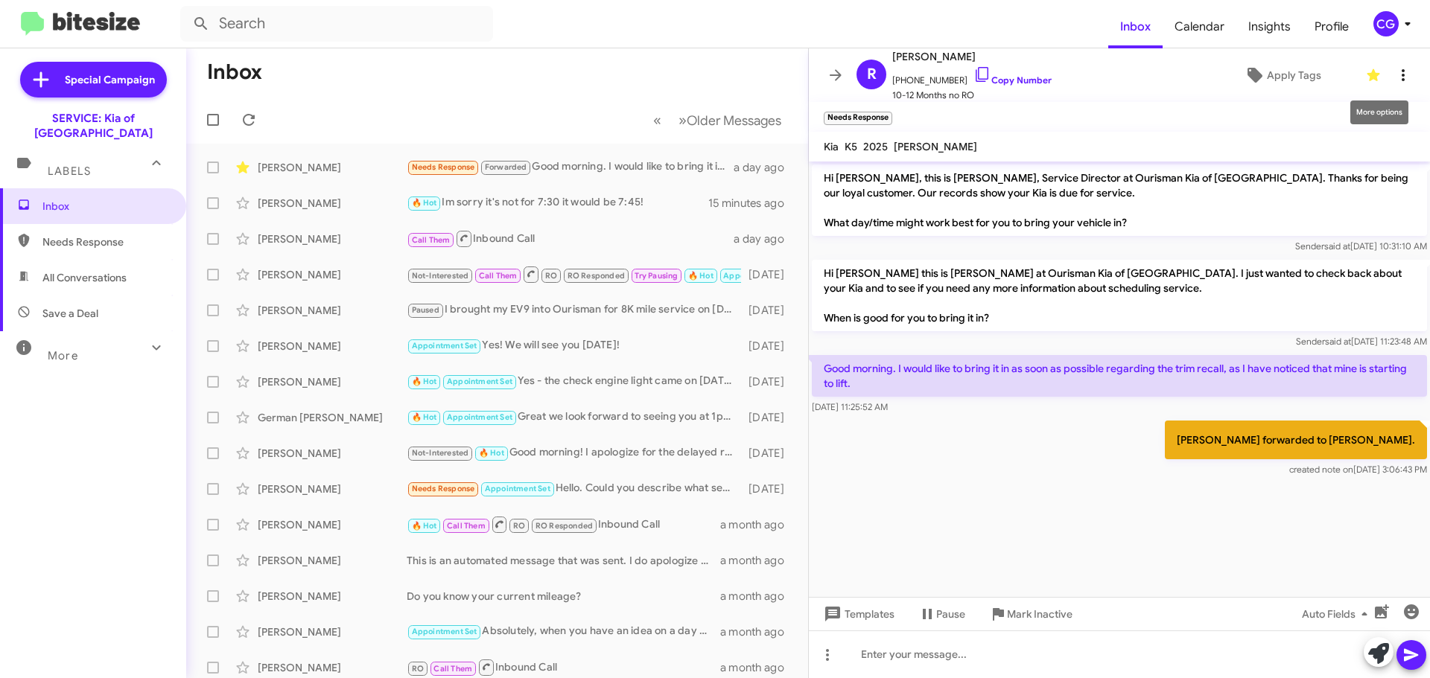
click at [1394, 74] on icon at bounding box center [1403, 75] width 18 height 18
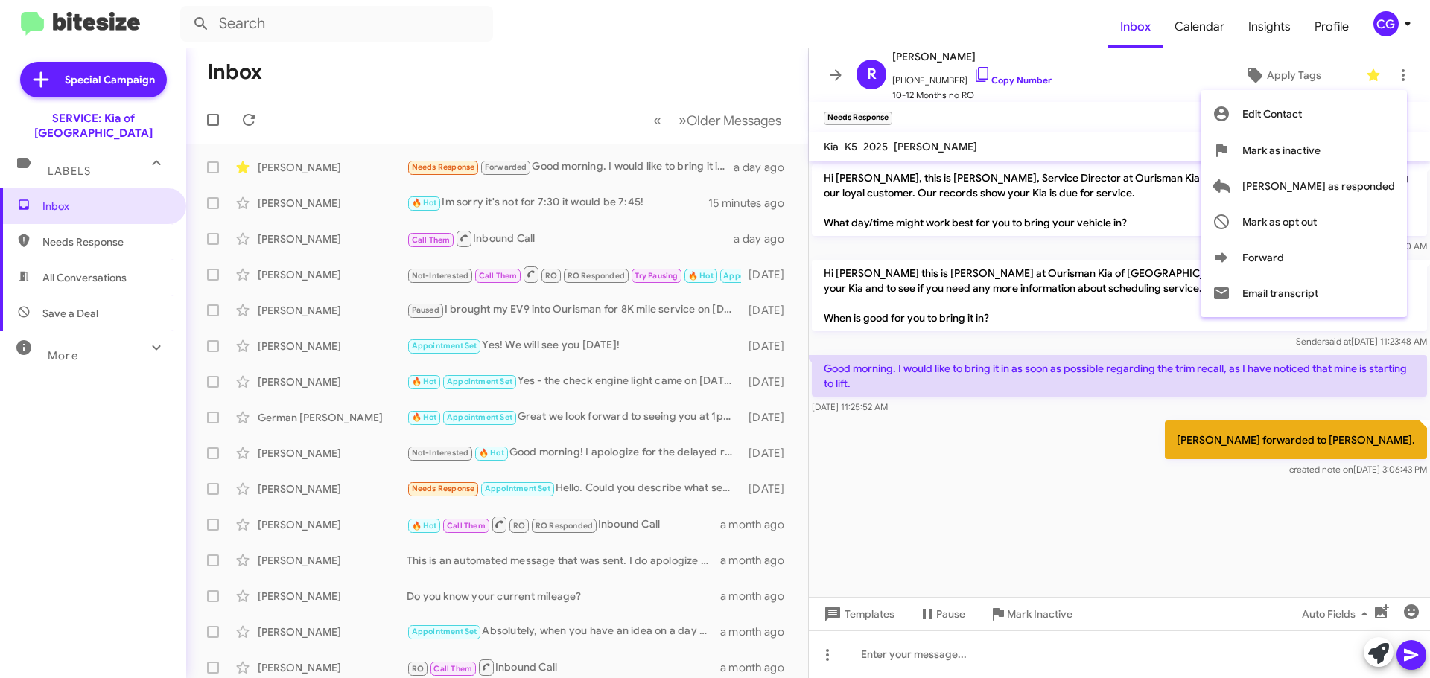
click at [1386, 30] on div at bounding box center [715, 339] width 1430 height 678
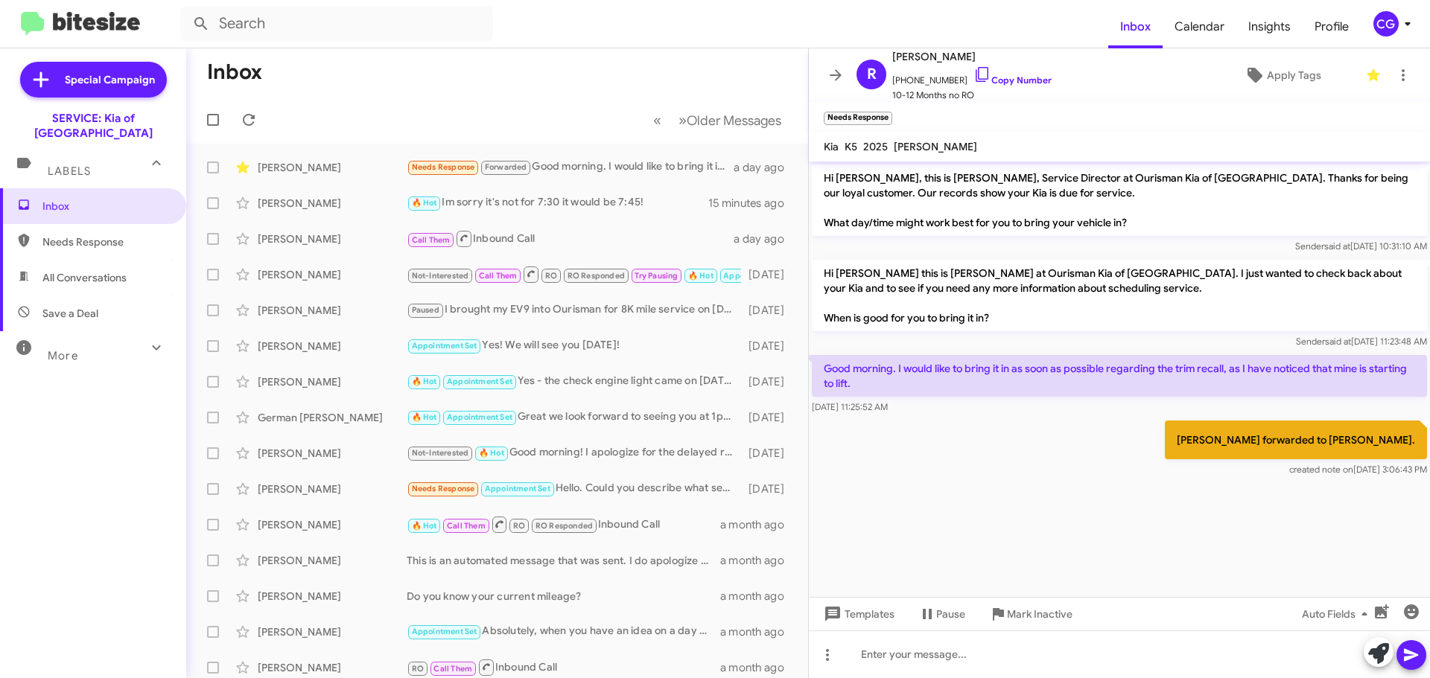
click at [1388, 34] on div "CG" at bounding box center [1385, 23] width 25 height 25
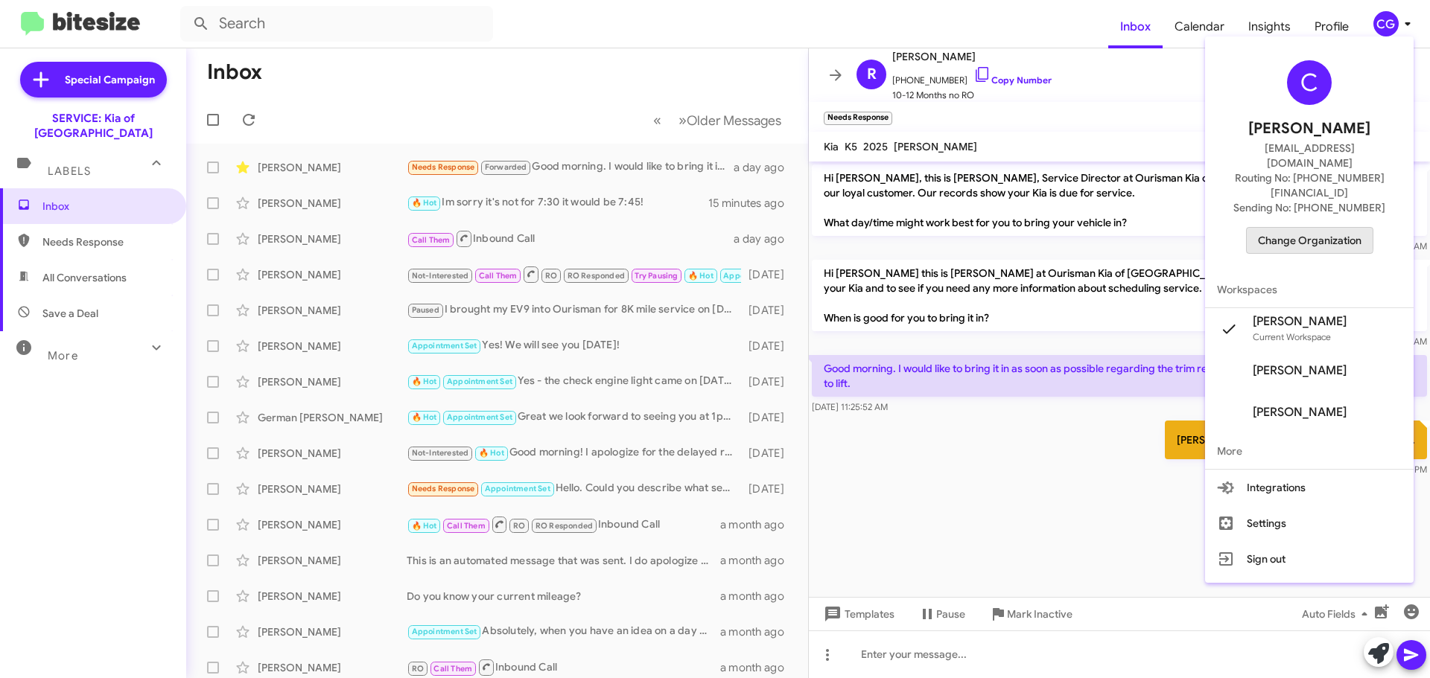
click at [1316, 228] on span "Change Organization" at bounding box center [1310, 240] width 104 height 25
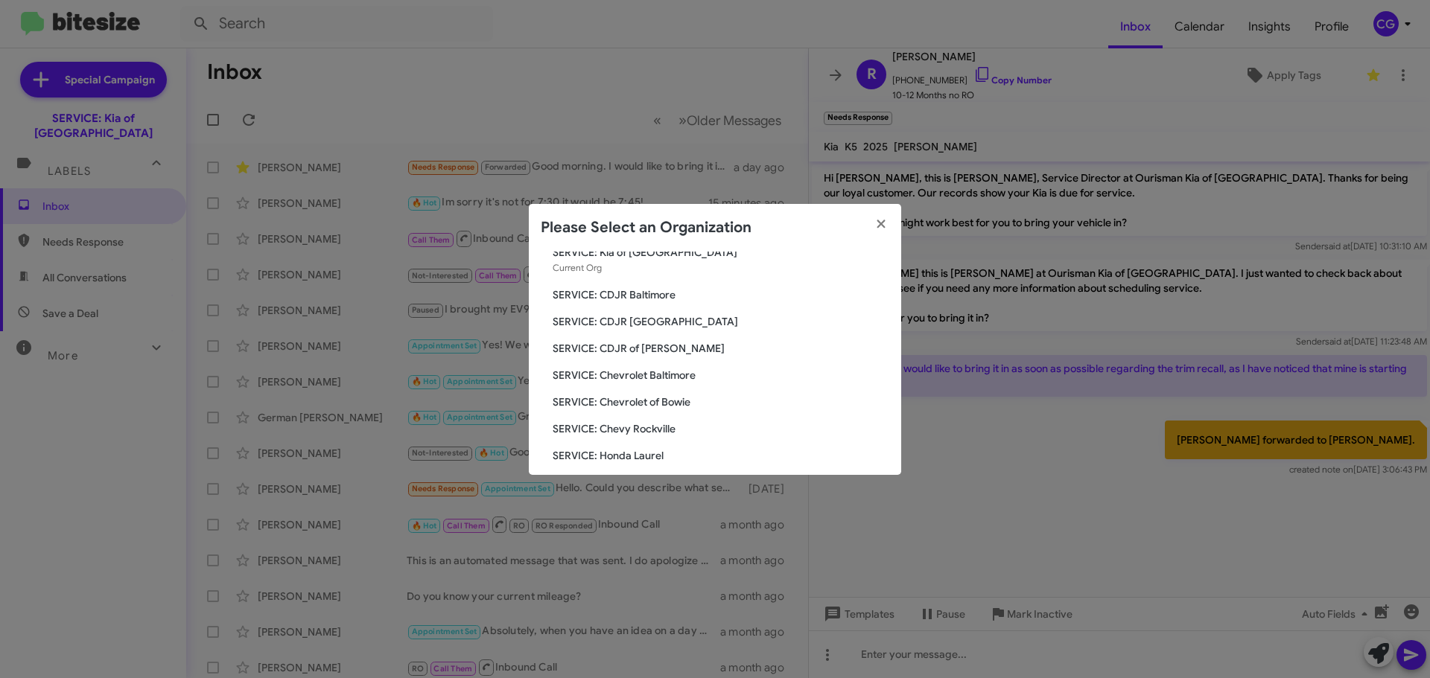
scroll to position [74, 0]
click at [634, 343] on div "Search SERVICE: Kia of Catonsville Current Org SERVICE: CDJR Baltimore SERVICE:…" at bounding box center [715, 363] width 372 height 223
click at [632, 346] on span "SERVICE: Chevrolet Baltimore" at bounding box center [721, 349] width 337 height 15
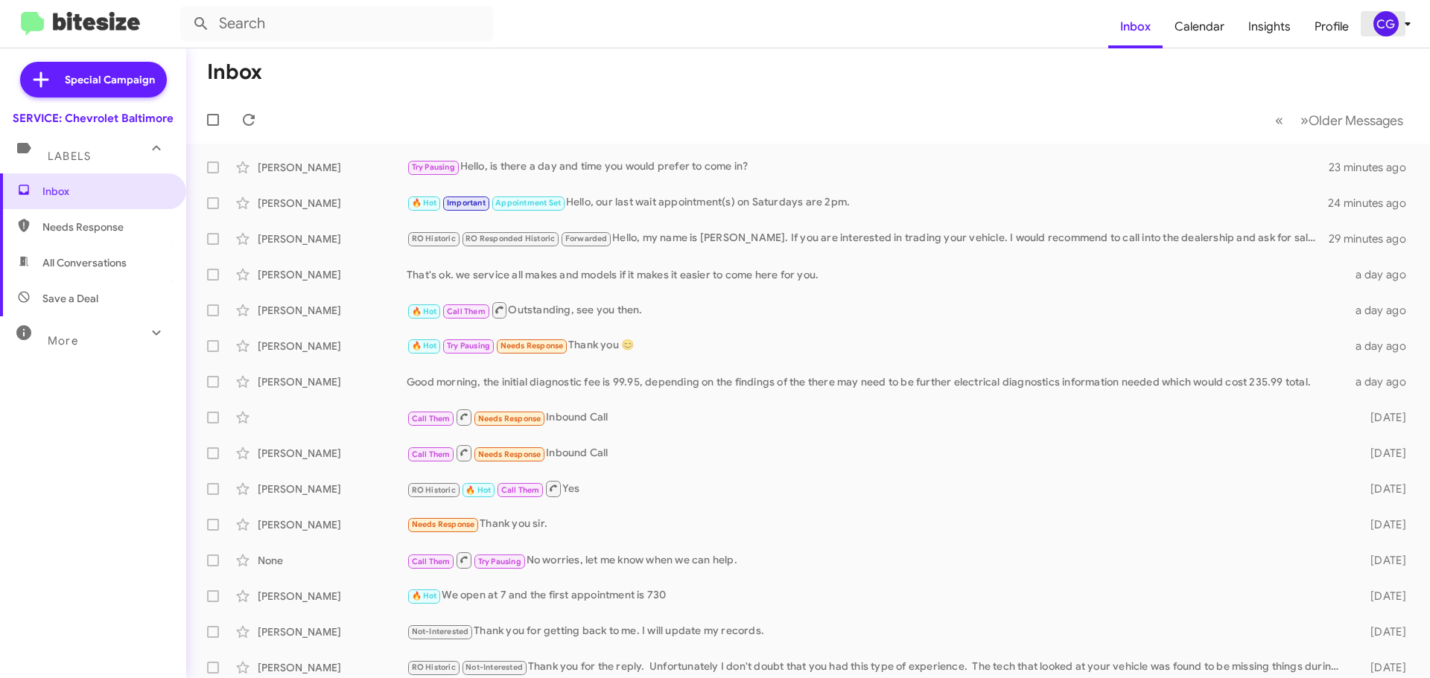
click at [1378, 30] on div "CG" at bounding box center [1385, 23] width 25 height 25
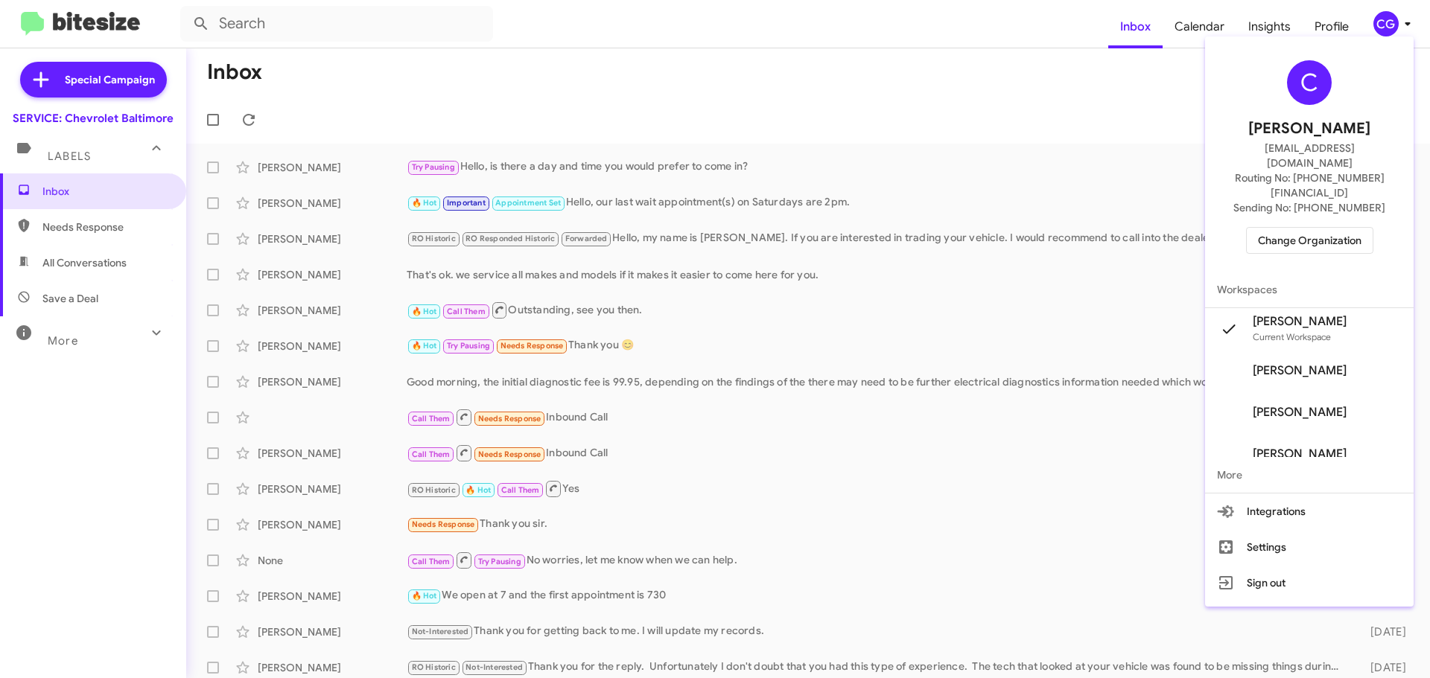
click at [1373, 227] on button "Change Organization" at bounding box center [1309, 240] width 127 height 27
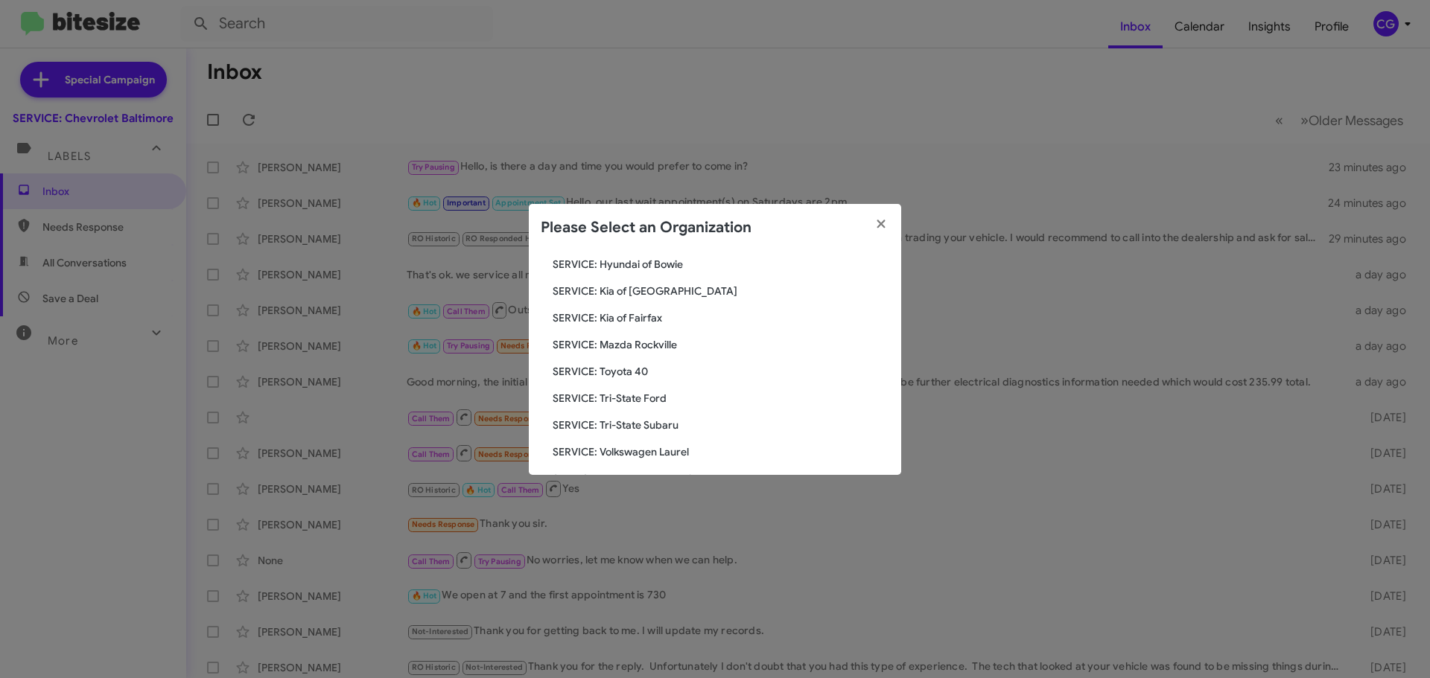
scroll to position [275, 0]
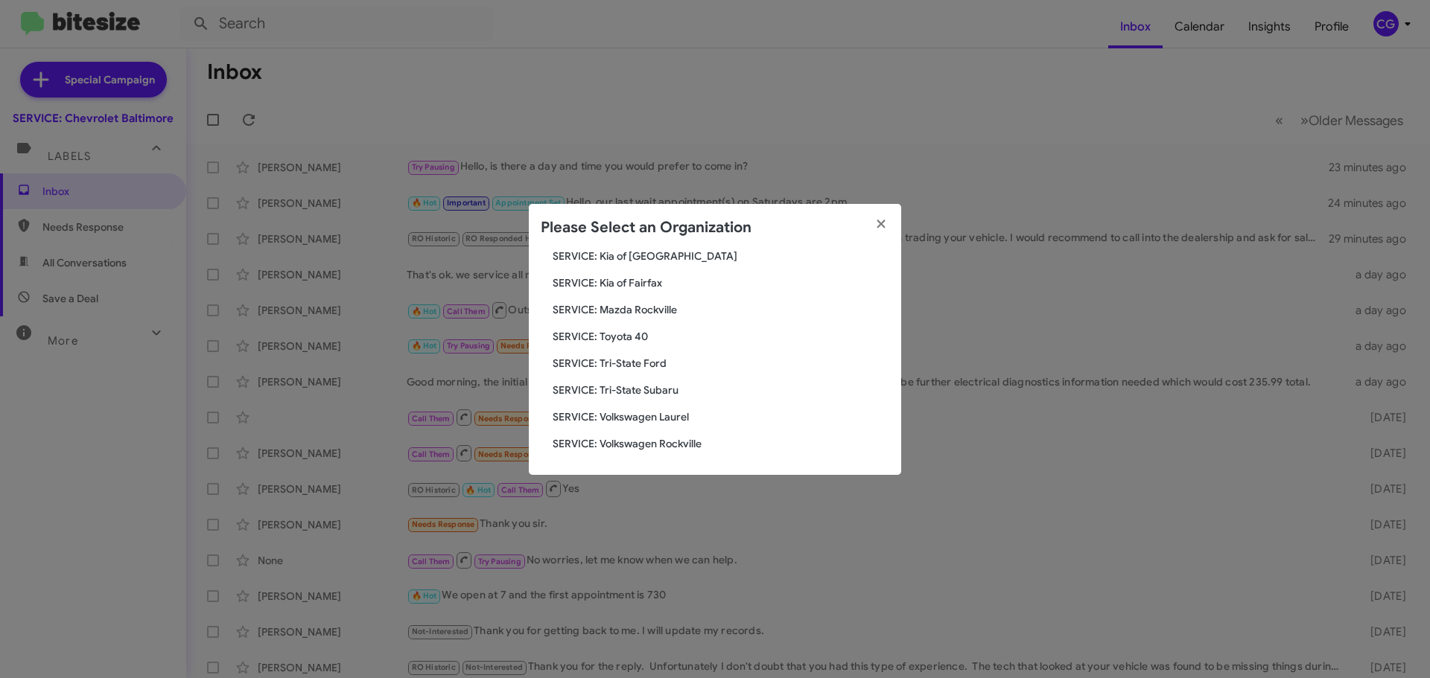
click at [643, 335] on span "SERVICE: Toyota 40" at bounding box center [721, 336] width 337 height 15
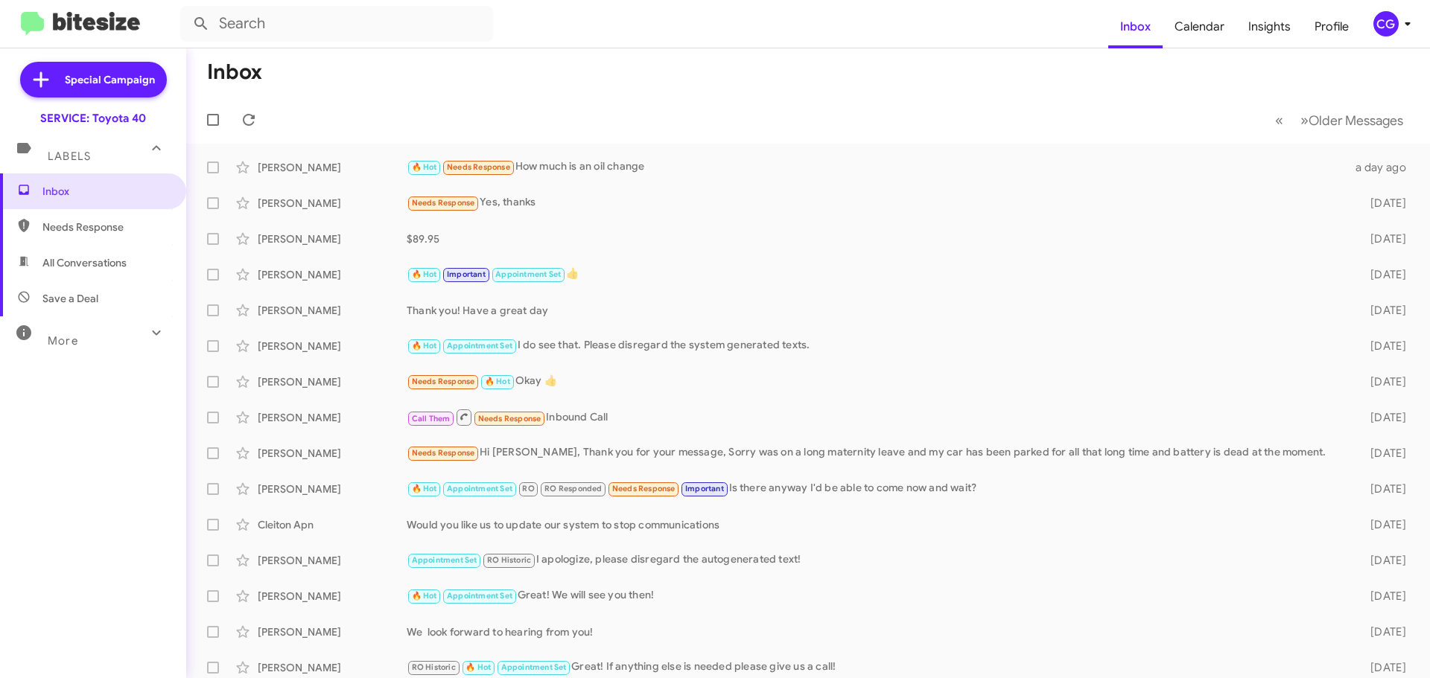
click at [1366, 28] on button "CG" at bounding box center [1386, 23] width 53 height 25
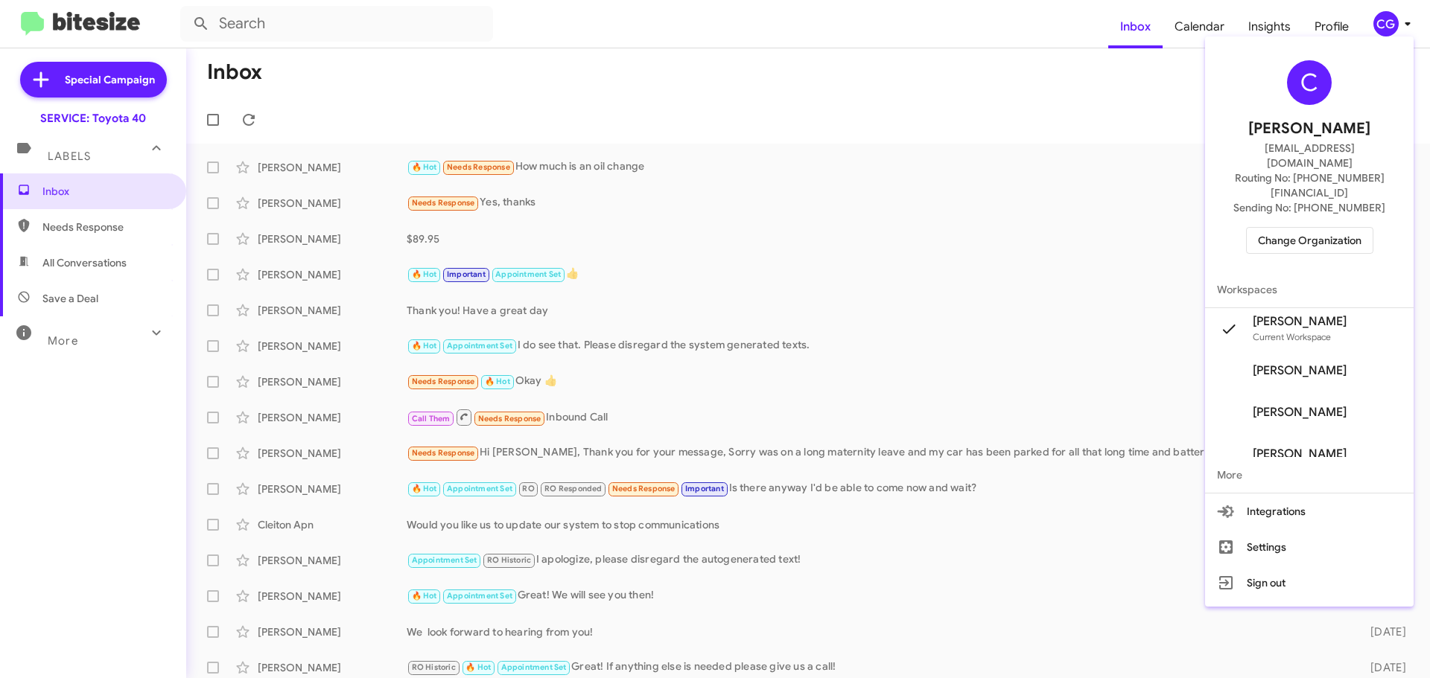
drag, startPoint x: 1334, startPoint y: 185, endPoint x: 1329, endPoint y: 197, distance: 13.7
click at [1334, 187] on div "C [PERSON_NAME] [EMAIL_ADDRESS][DOMAIN_NAME] Routing No: [PHONE_NUMBER][FINANCI…" at bounding box center [1309, 156] width 208 height 229
click at [1322, 228] on span "Change Organization" at bounding box center [1310, 240] width 104 height 25
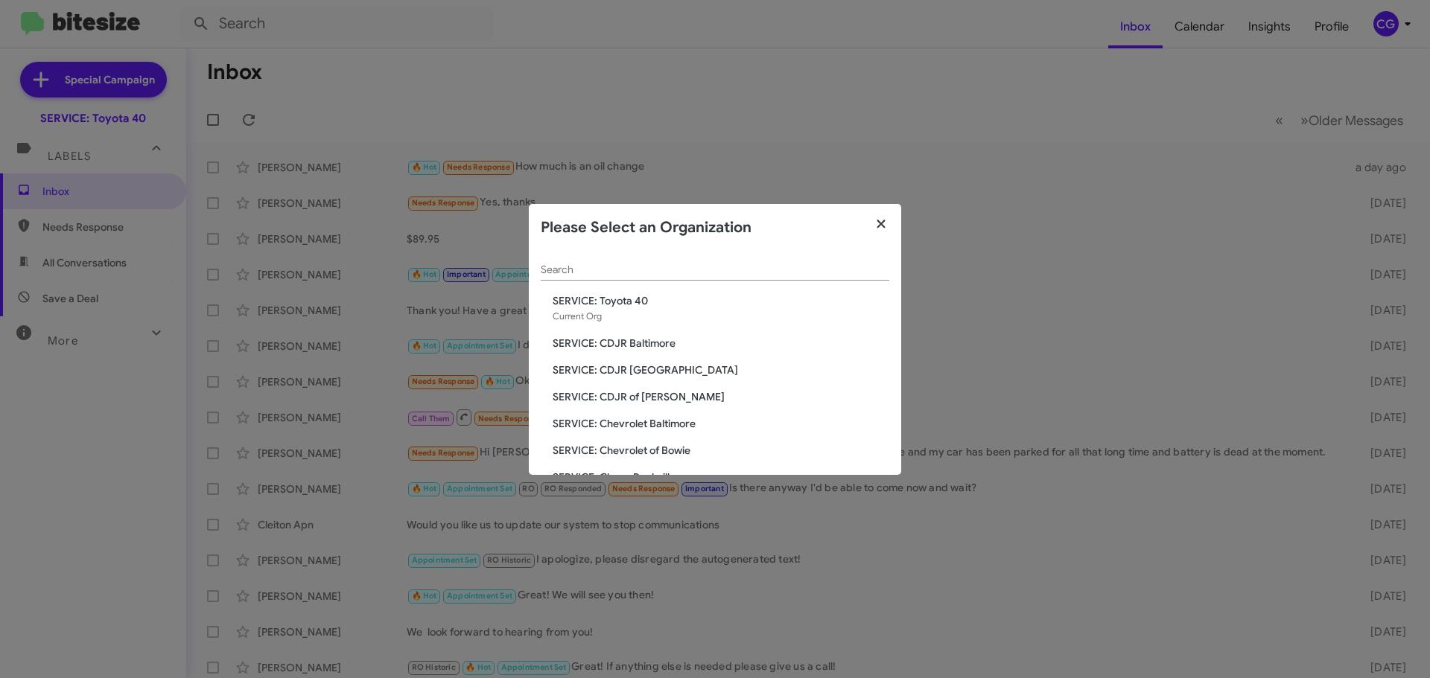
click at [879, 224] on icon "button" at bounding box center [880, 224] width 8 height 8
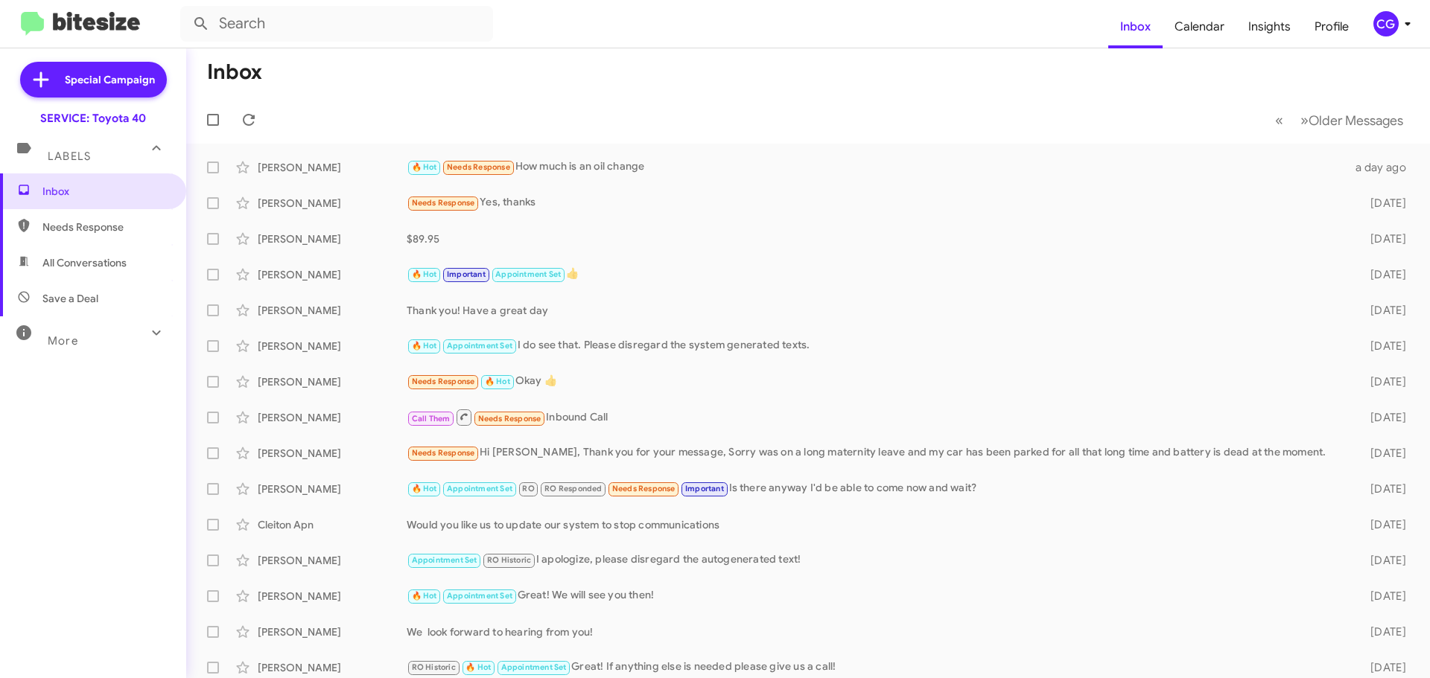
click at [1401, 24] on icon at bounding box center [1407, 24] width 18 height 18
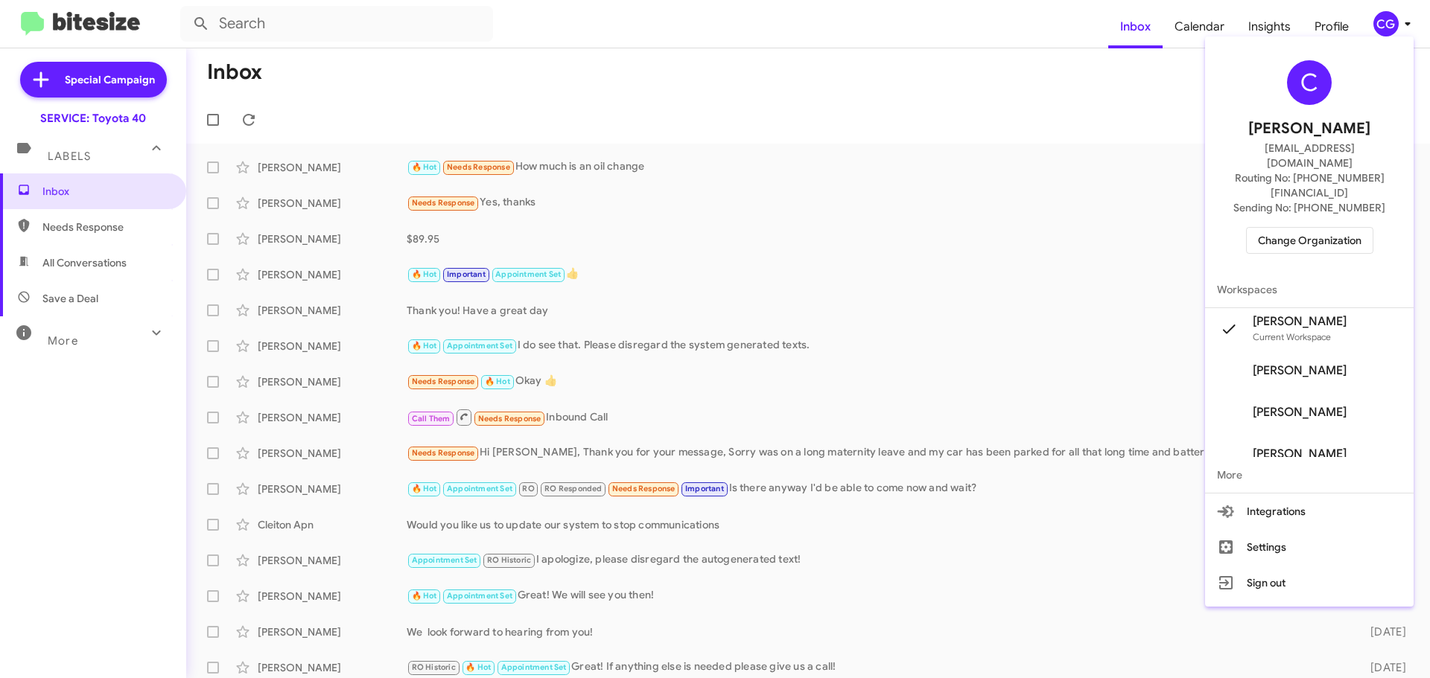
click at [1306, 228] on span "Change Organization" at bounding box center [1310, 240] width 104 height 25
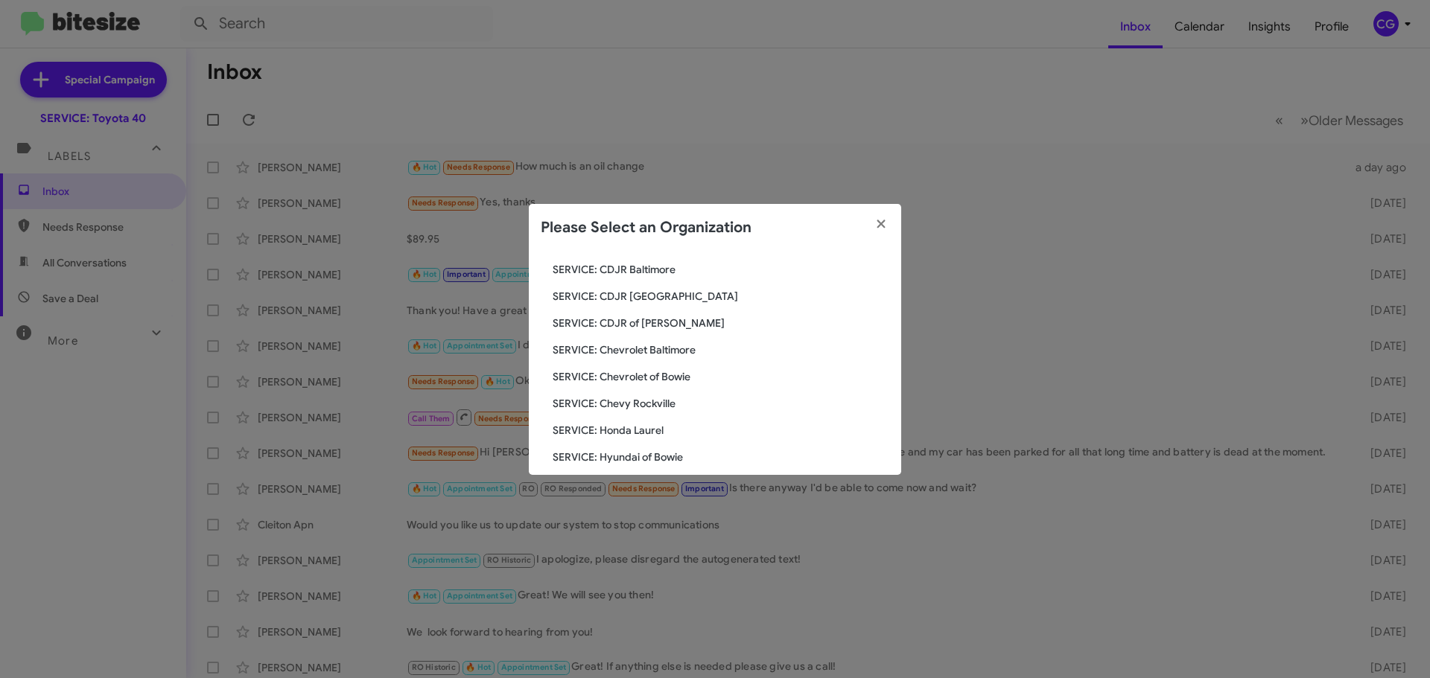
scroll to position [74, 0]
click at [675, 379] on span "SERVICE: Chevrolet of Bowie" at bounding box center [721, 376] width 337 height 15
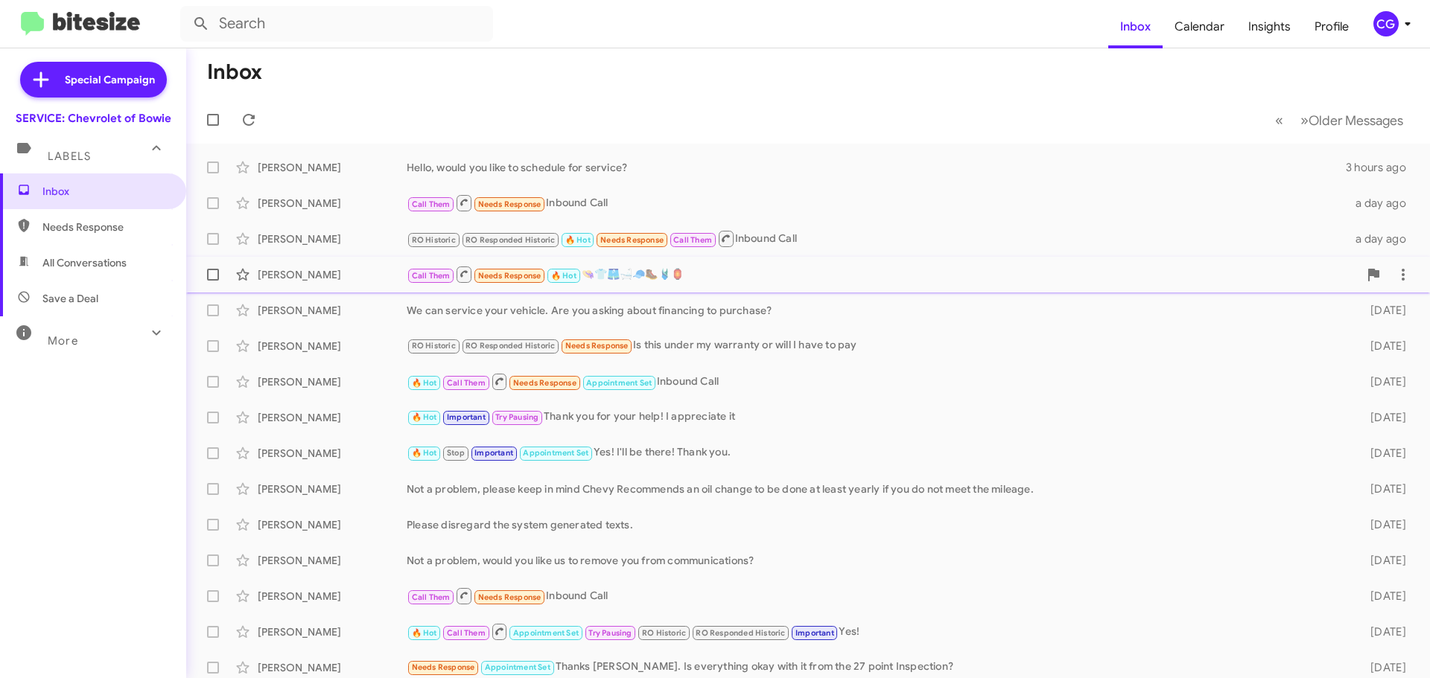
click at [785, 284] on div "Susie Harrison Call Them Needs Response 🔥 Hot 👒👕🩳🛁🧢🥾🩱🏮 2 days ago" at bounding box center [808, 275] width 1220 height 30
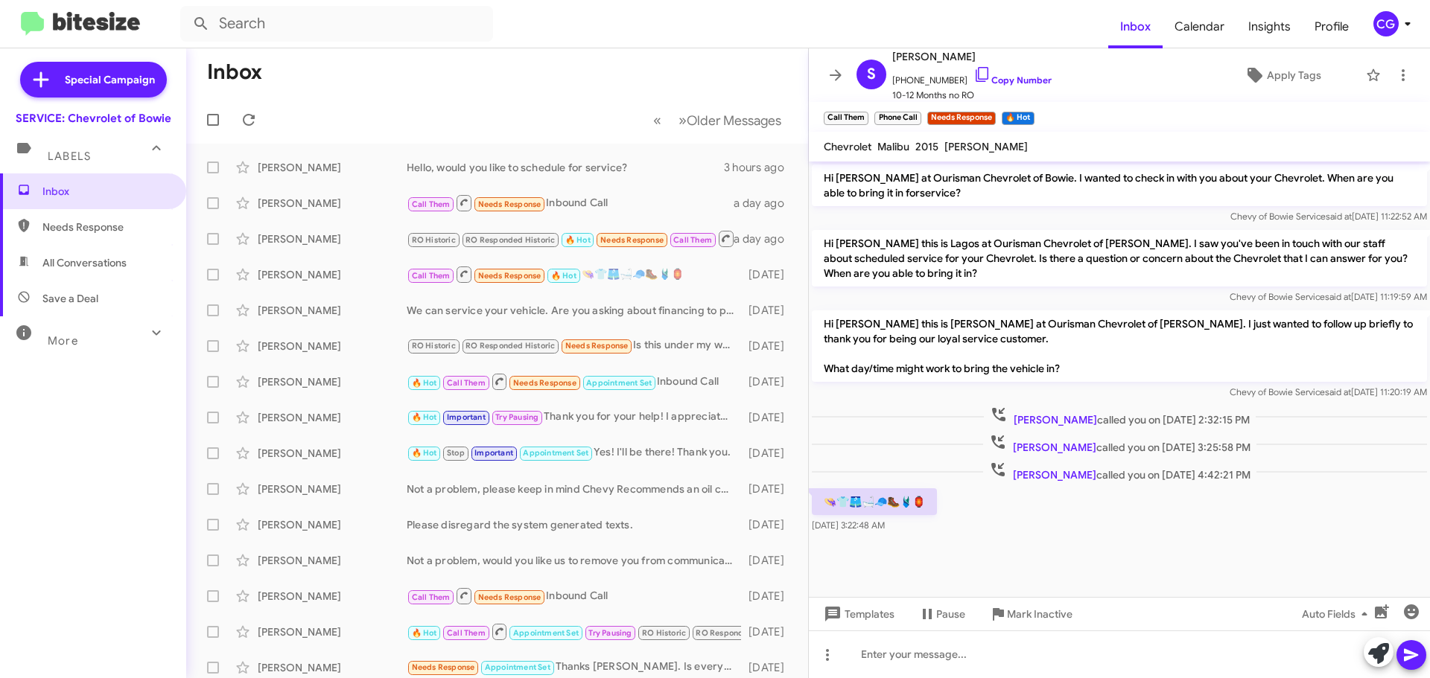
click at [1388, 24] on div "CG" at bounding box center [1385, 23] width 25 height 25
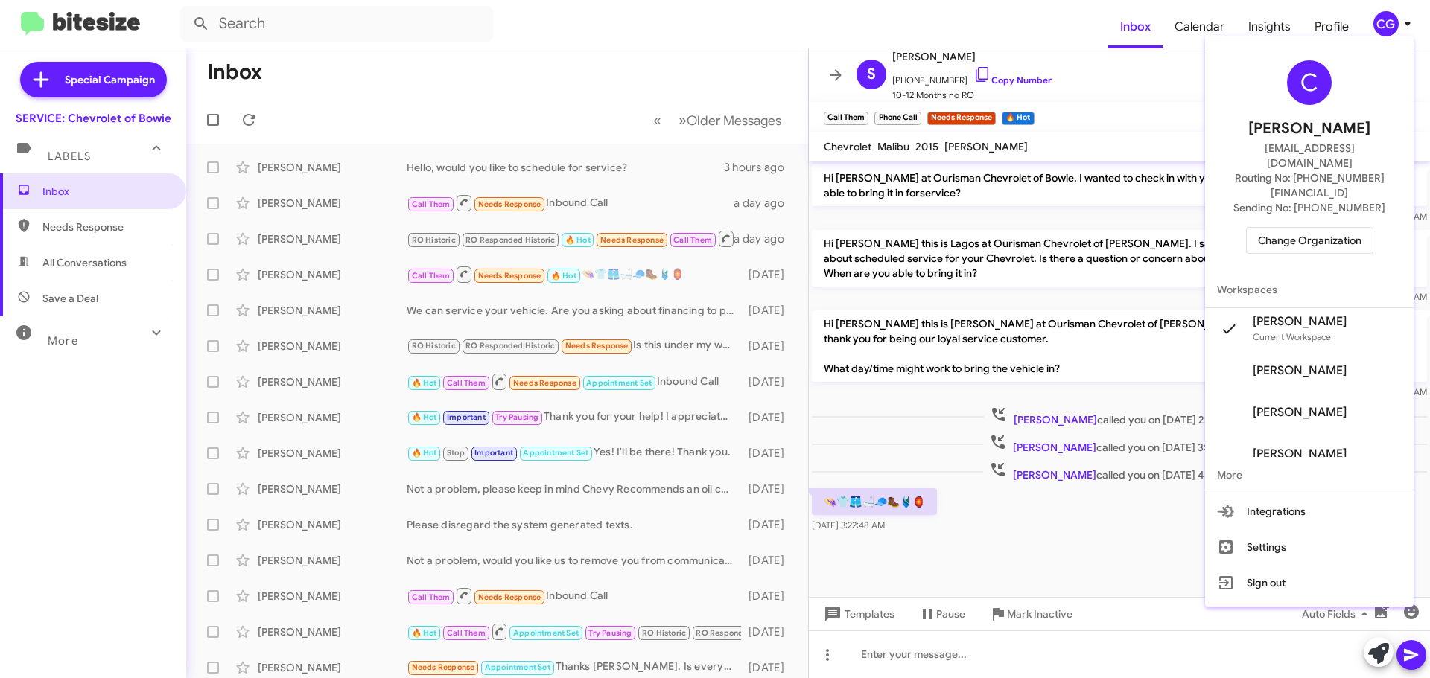
click at [1284, 233] on div "C Carmen Gast cgast@ourismancars.com Routing No: +1 (301) 262-7600 Sending No: …" at bounding box center [1309, 156] width 208 height 229
click at [1279, 228] on span "Change Organization" at bounding box center [1310, 240] width 104 height 25
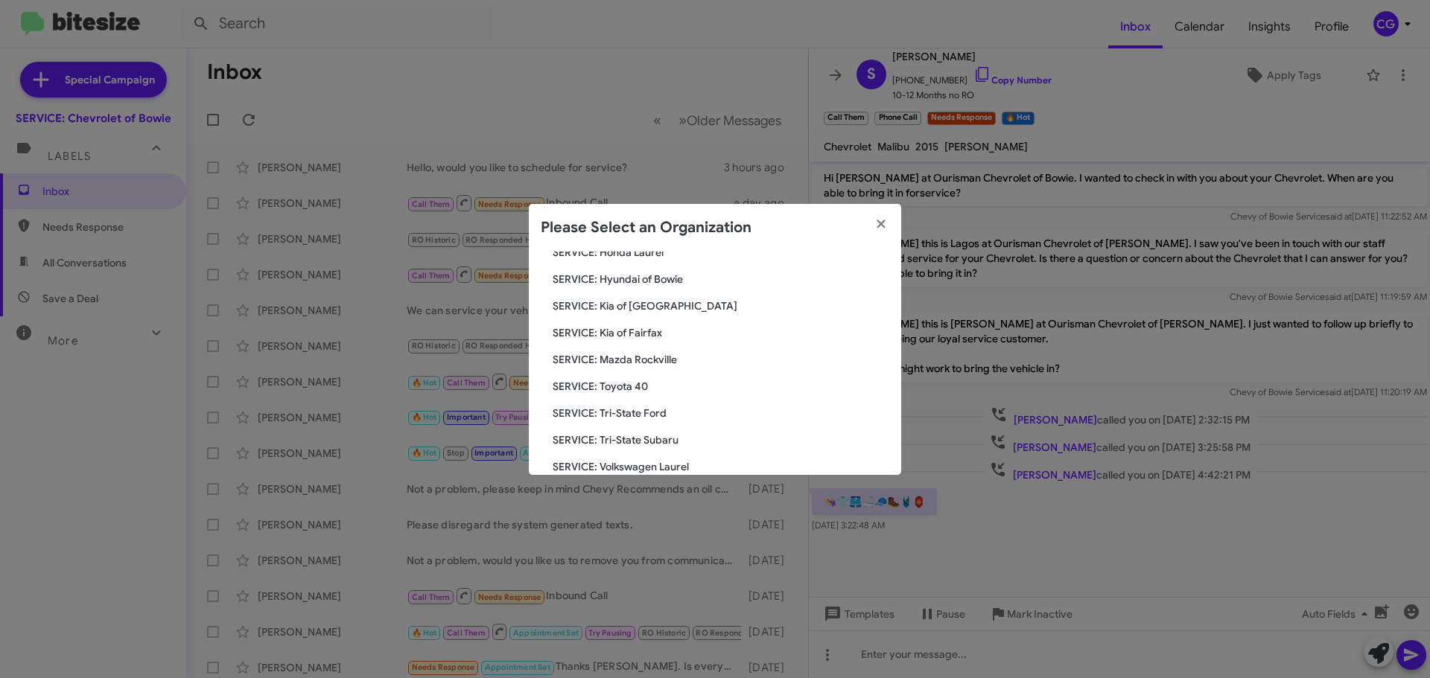
scroll to position [200, 0]
click at [649, 332] on span "SERVICE: Kia of [GEOGRAPHIC_DATA]" at bounding box center [721, 330] width 337 height 15
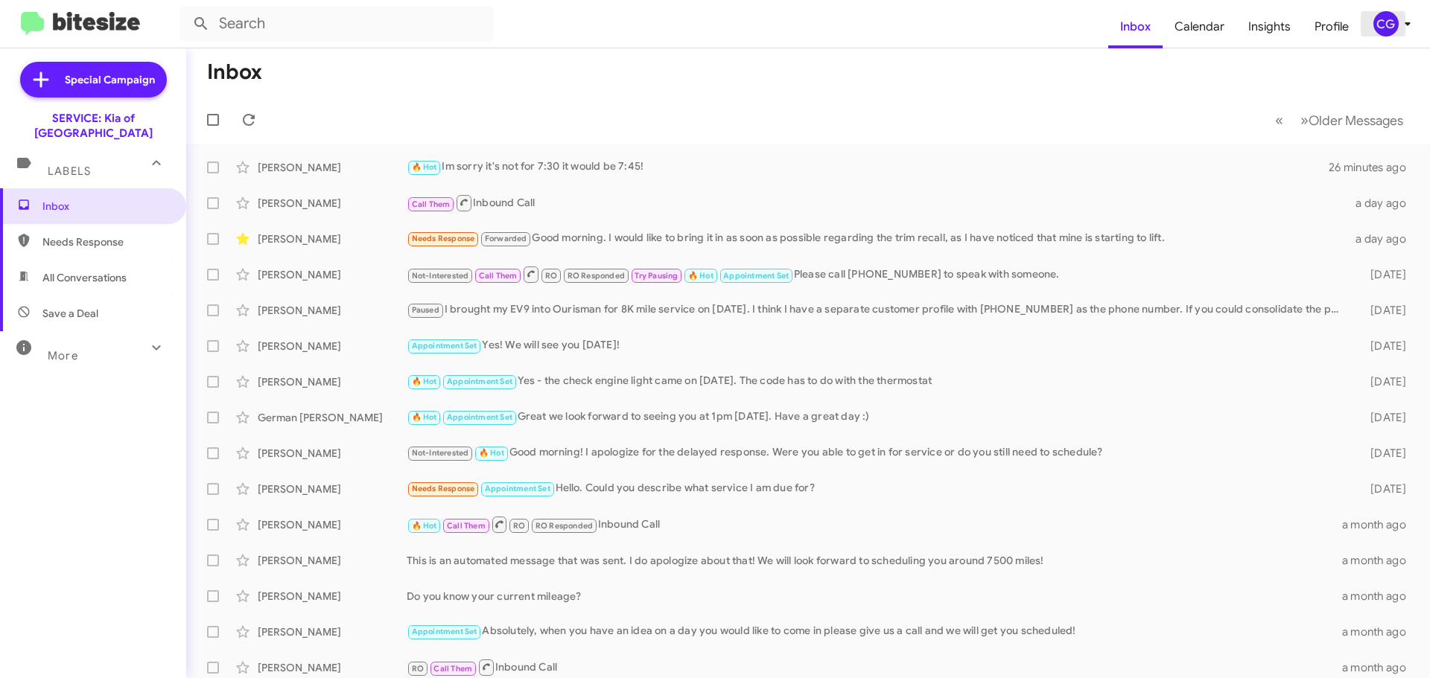
click at [1382, 25] on div "CG" at bounding box center [1385, 23] width 25 height 25
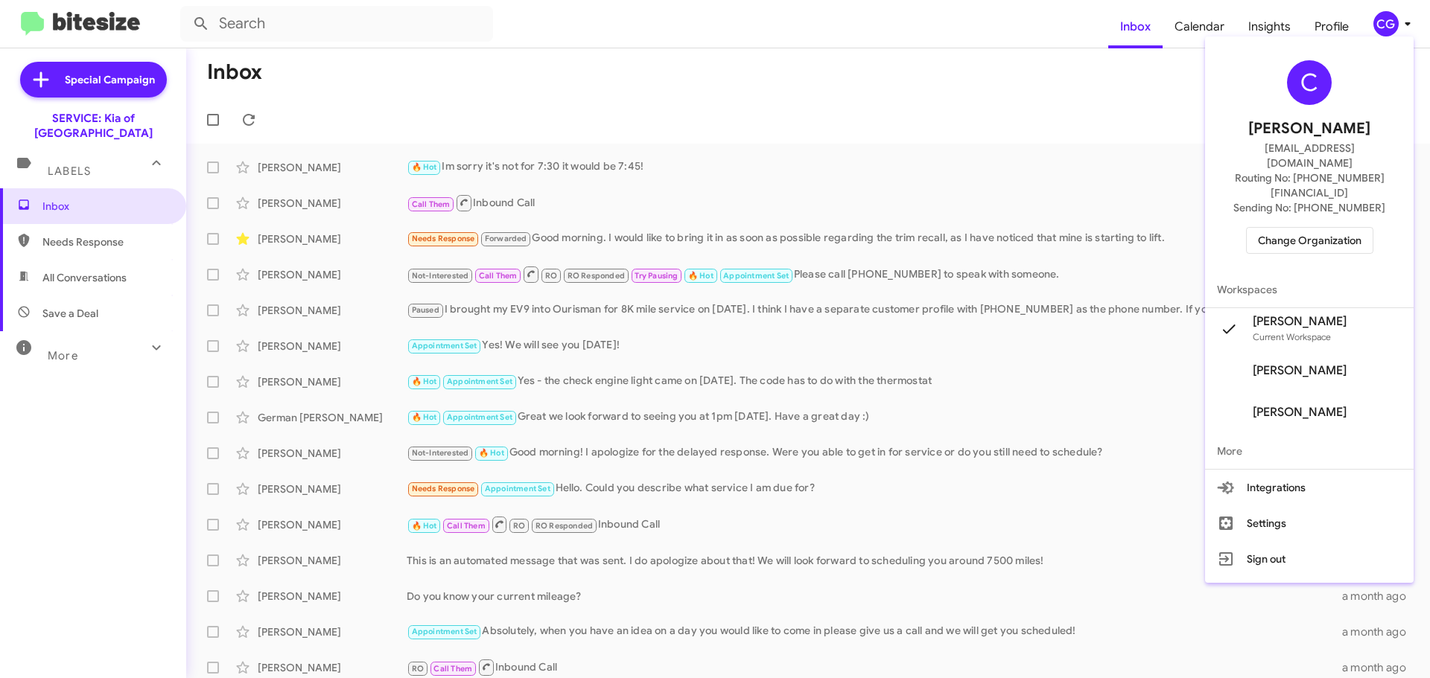
click at [1296, 228] on span "Change Organization" at bounding box center [1310, 240] width 104 height 25
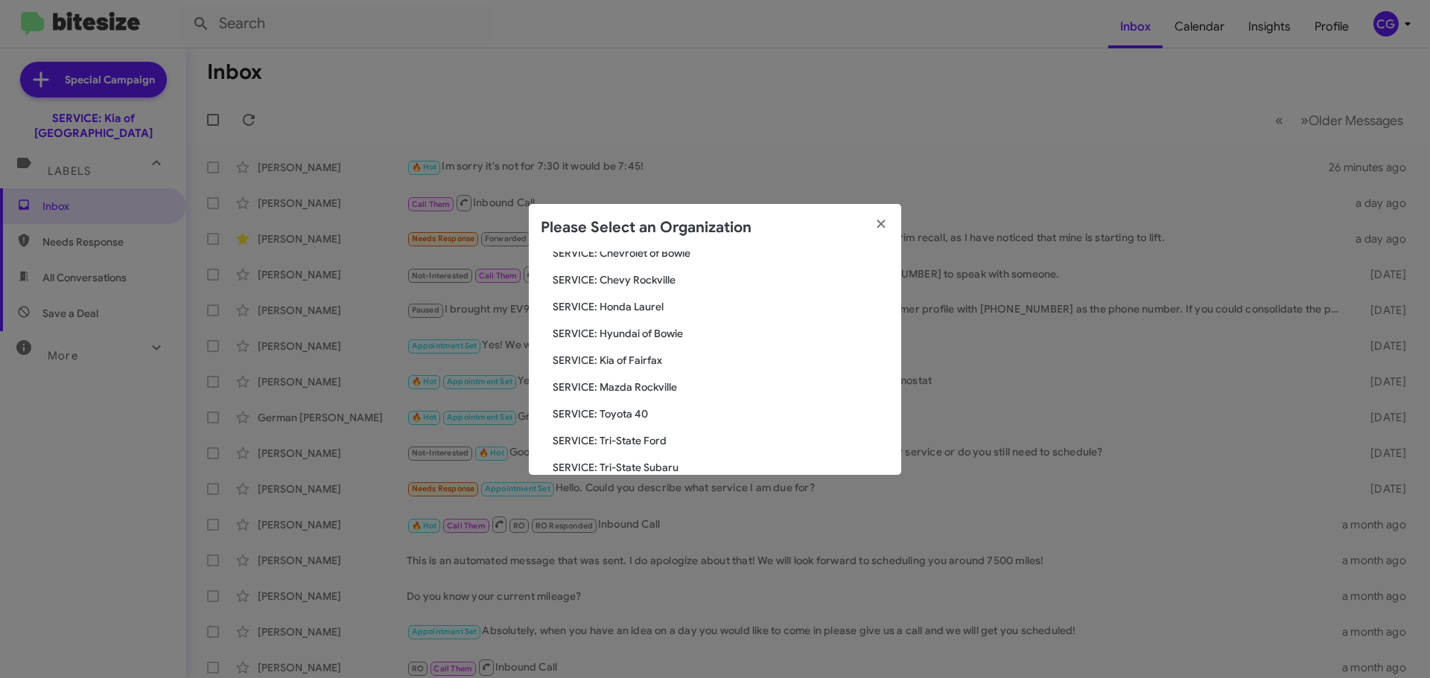
scroll to position [223, 0]
click at [646, 338] on span "SERVICE: Kia of Fairfax" at bounding box center [721, 334] width 337 height 15
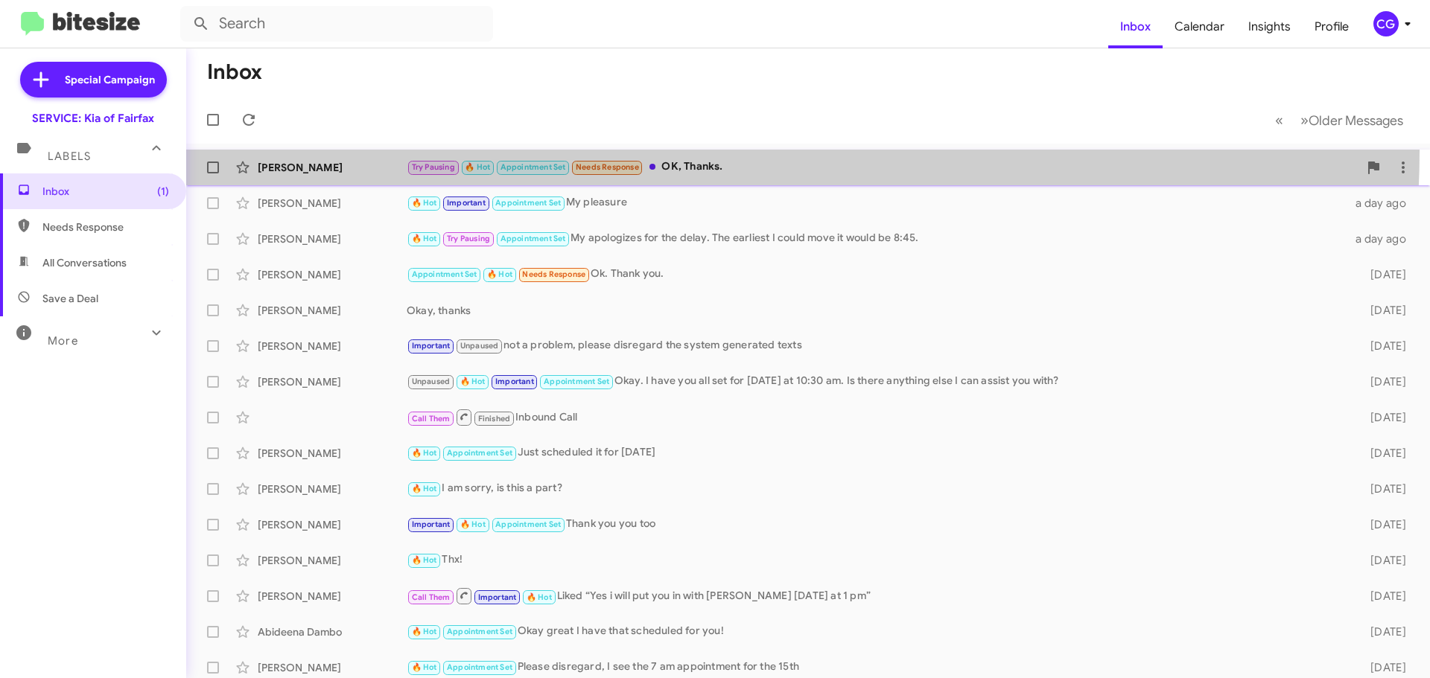
click at [652, 151] on span "Ernest Saenz Try Pausing 🔥 Hot Appointment Set Needs Response OK, Thanks. 6 min…" at bounding box center [808, 168] width 1244 height 36
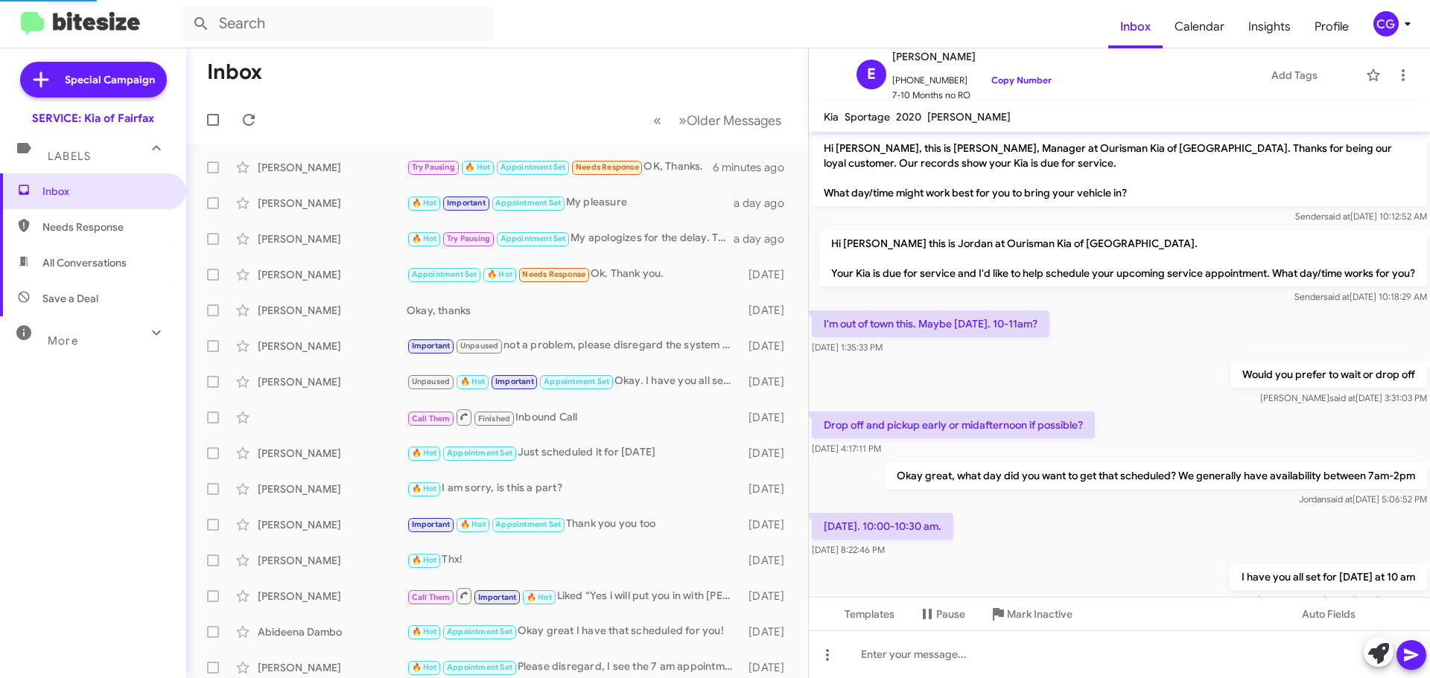
scroll to position [416, 0]
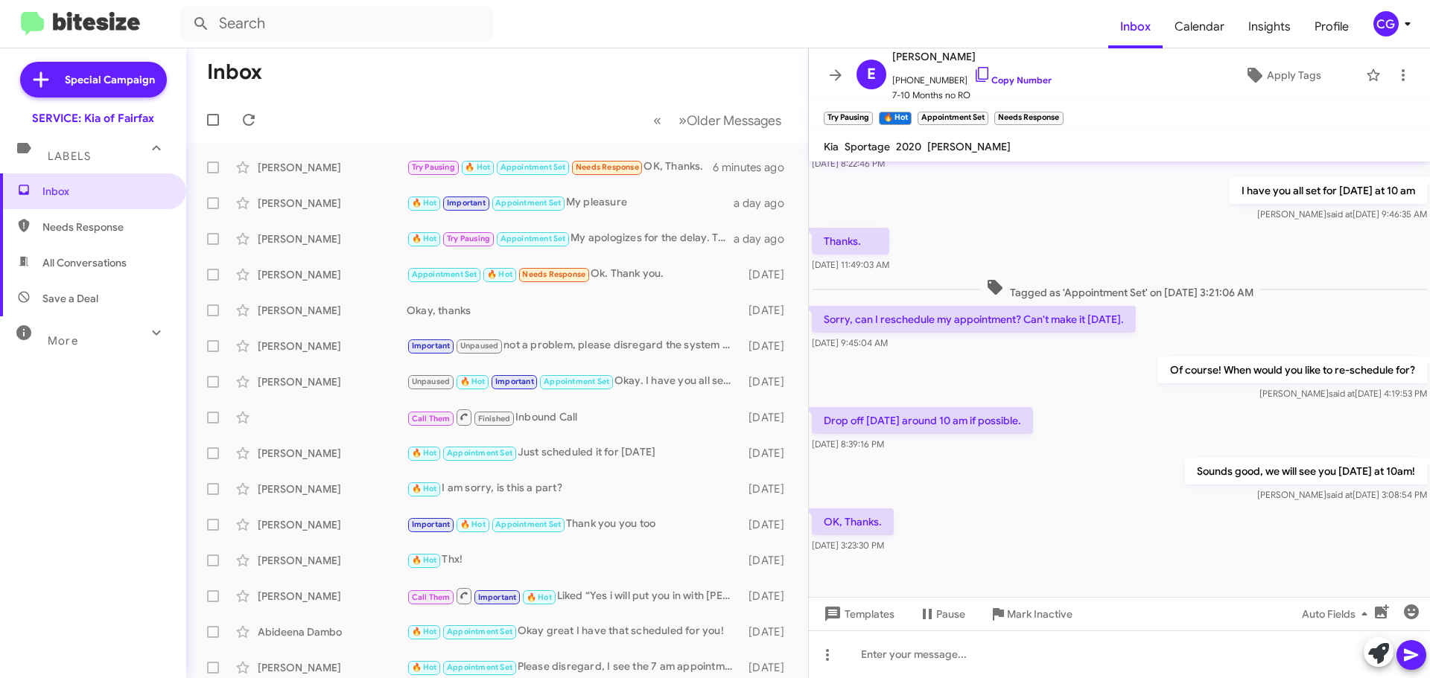
click at [1394, 22] on div "CG" at bounding box center [1385, 23] width 25 height 25
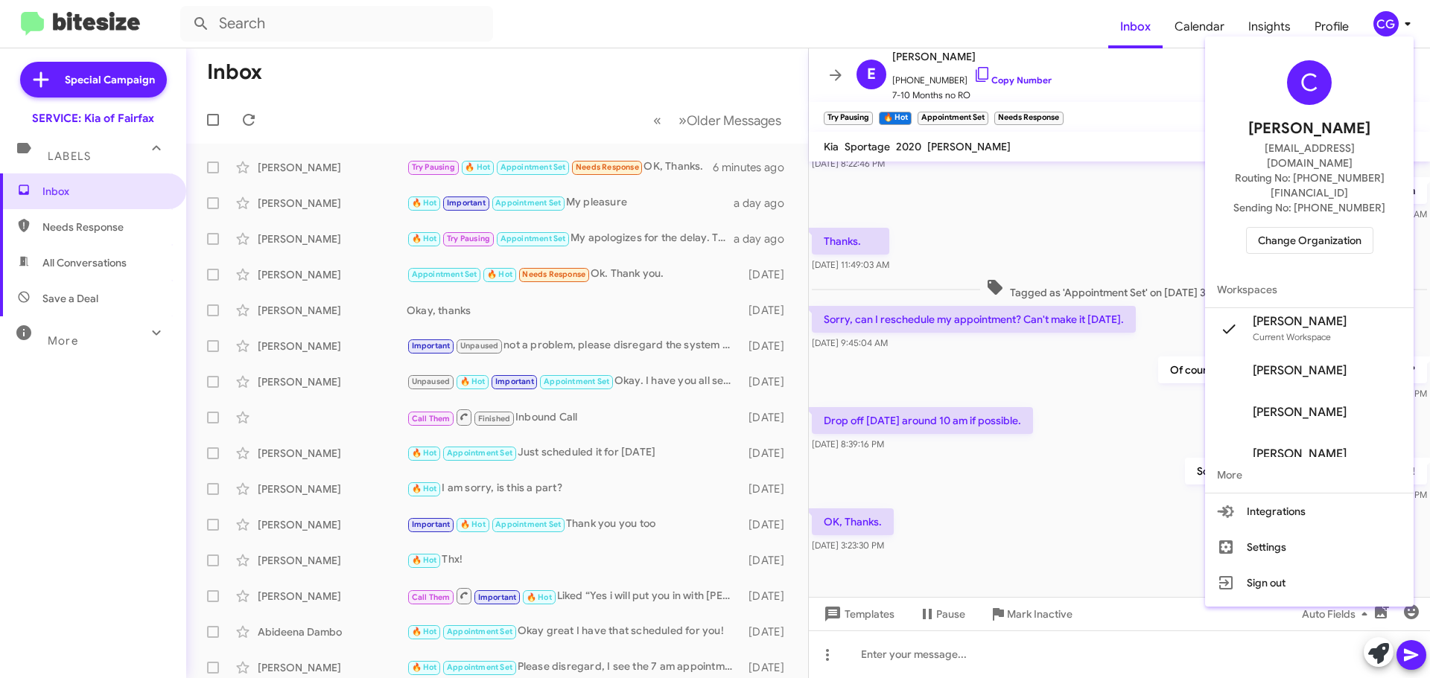
click at [1144, 115] on div at bounding box center [715, 339] width 1430 height 678
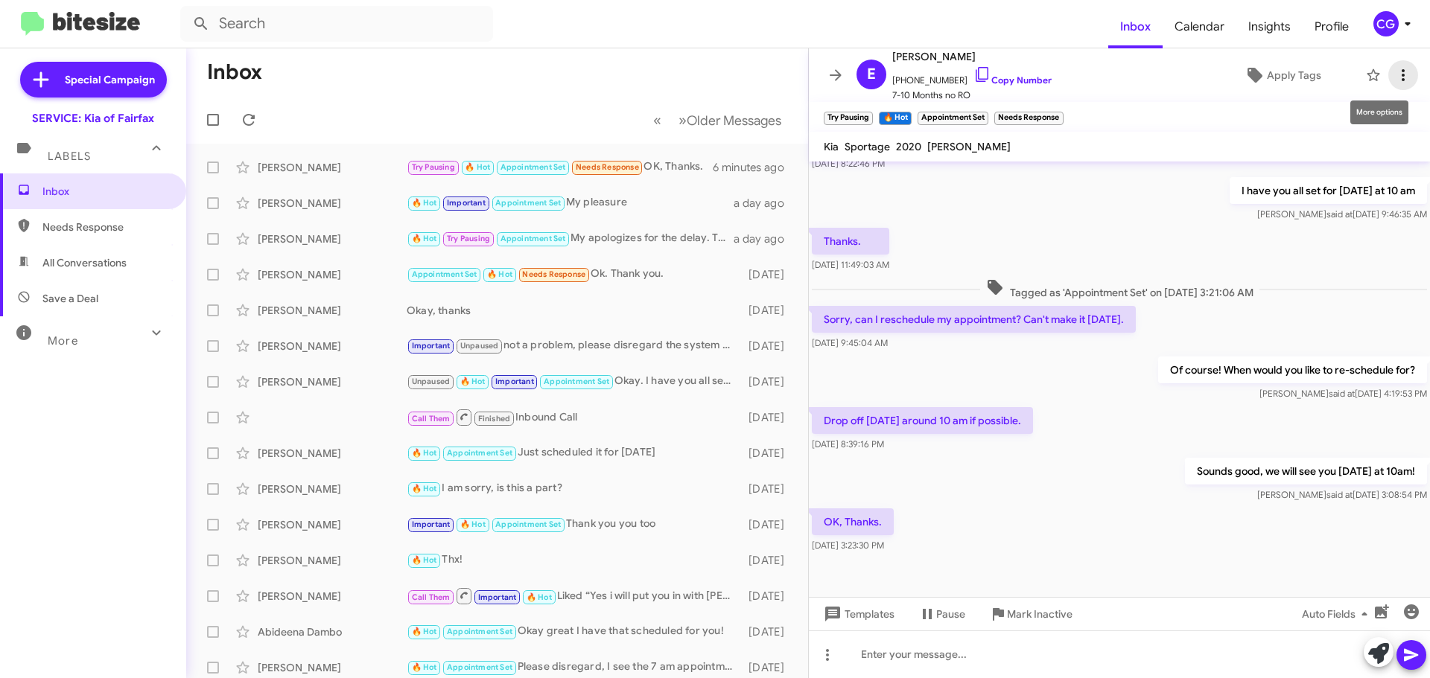
click at [1394, 81] on icon at bounding box center [1403, 75] width 18 height 18
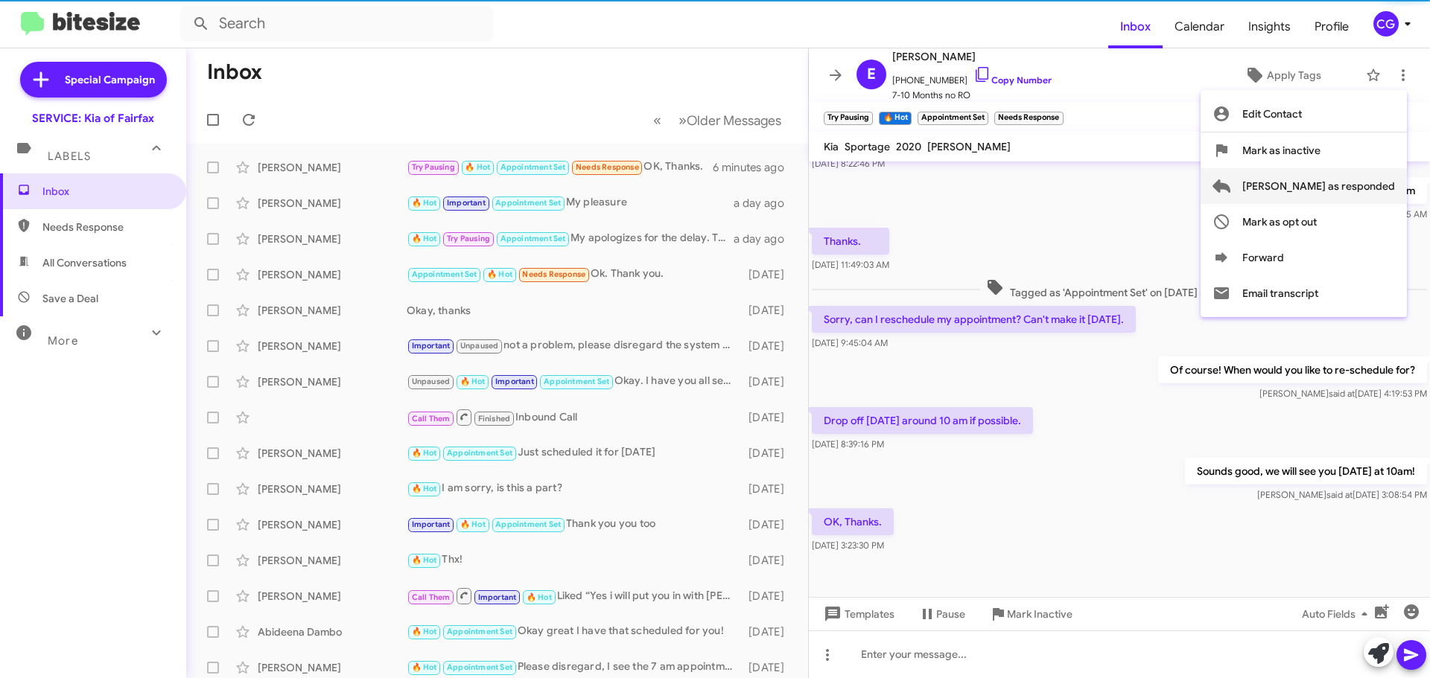
click at [1360, 185] on span "Mark as responded" at bounding box center [1318, 186] width 153 height 36
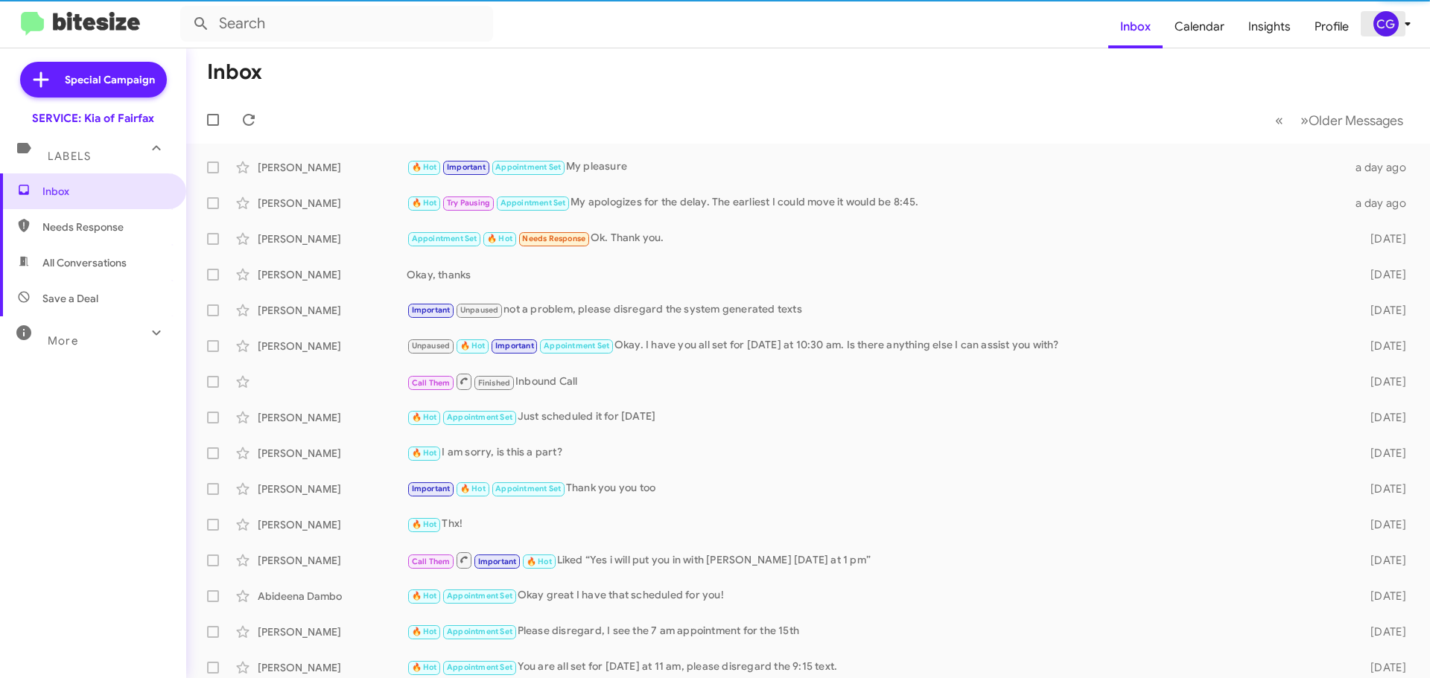
click at [1386, 20] on div "CG" at bounding box center [1385, 23] width 25 height 25
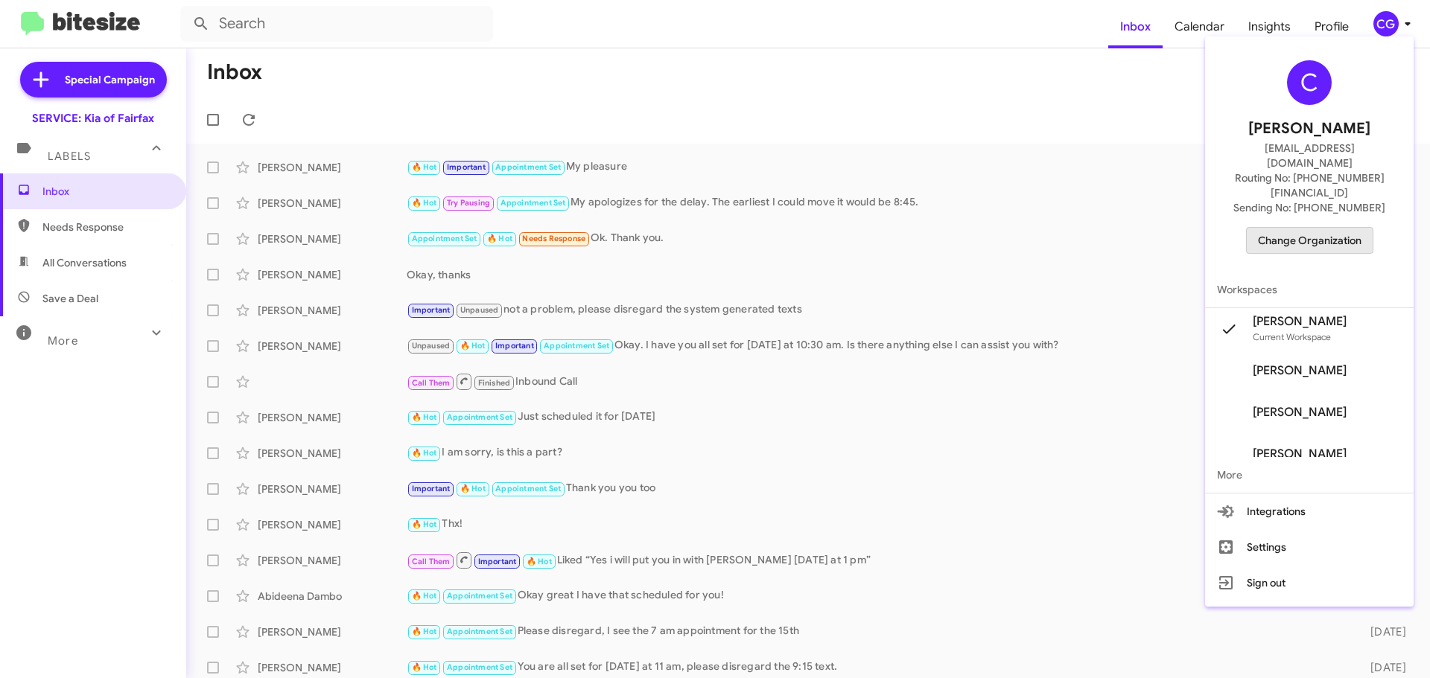
click at [1326, 228] on span "Change Organization" at bounding box center [1310, 240] width 104 height 25
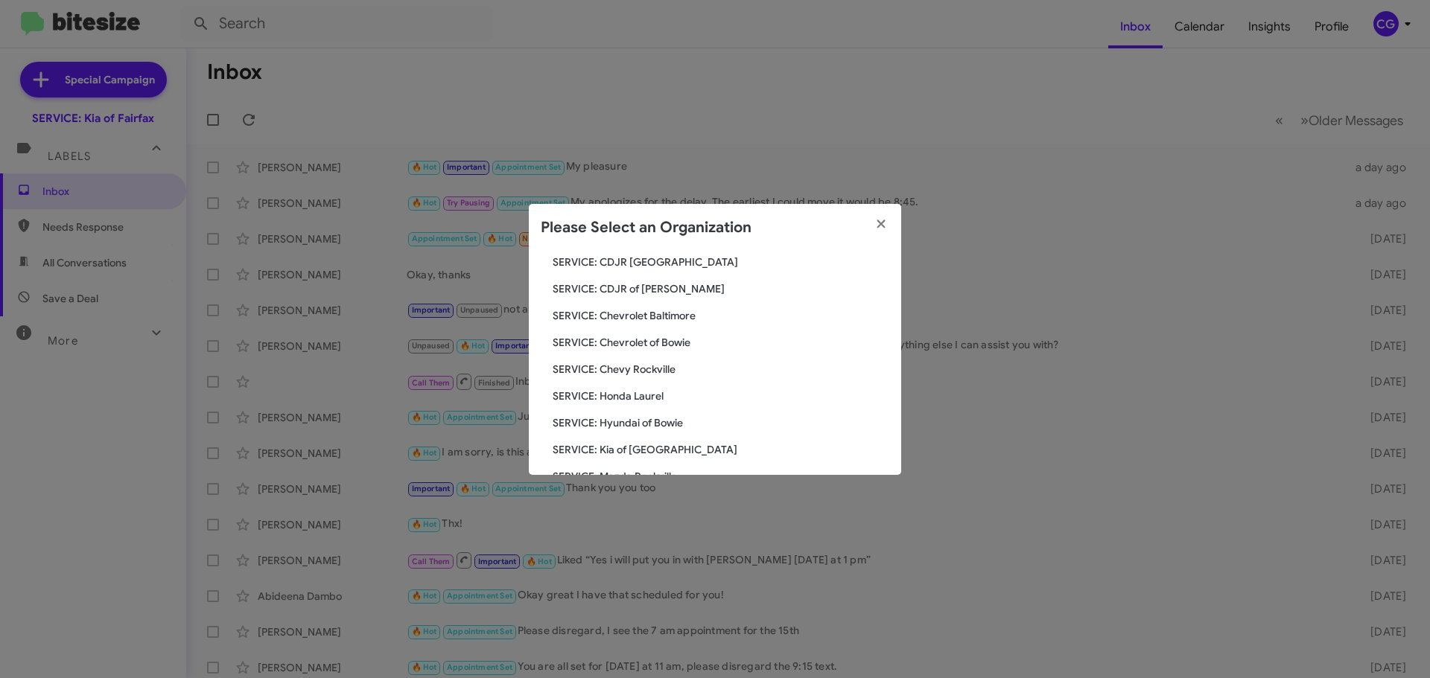
scroll to position [275, 0]
click at [640, 391] on span "SERVICE: Tri-State Subaru" at bounding box center [721, 390] width 337 height 15
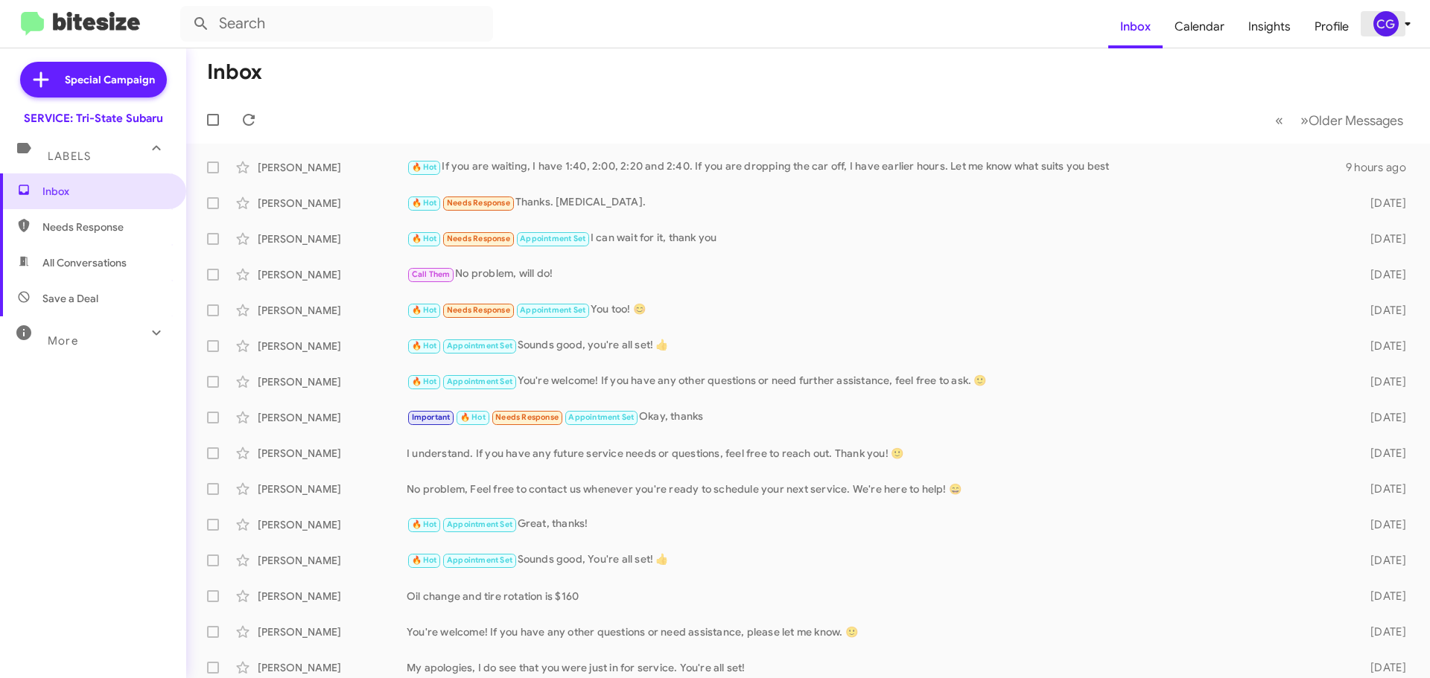
click at [1383, 33] on div "CG" at bounding box center [1385, 23] width 25 height 25
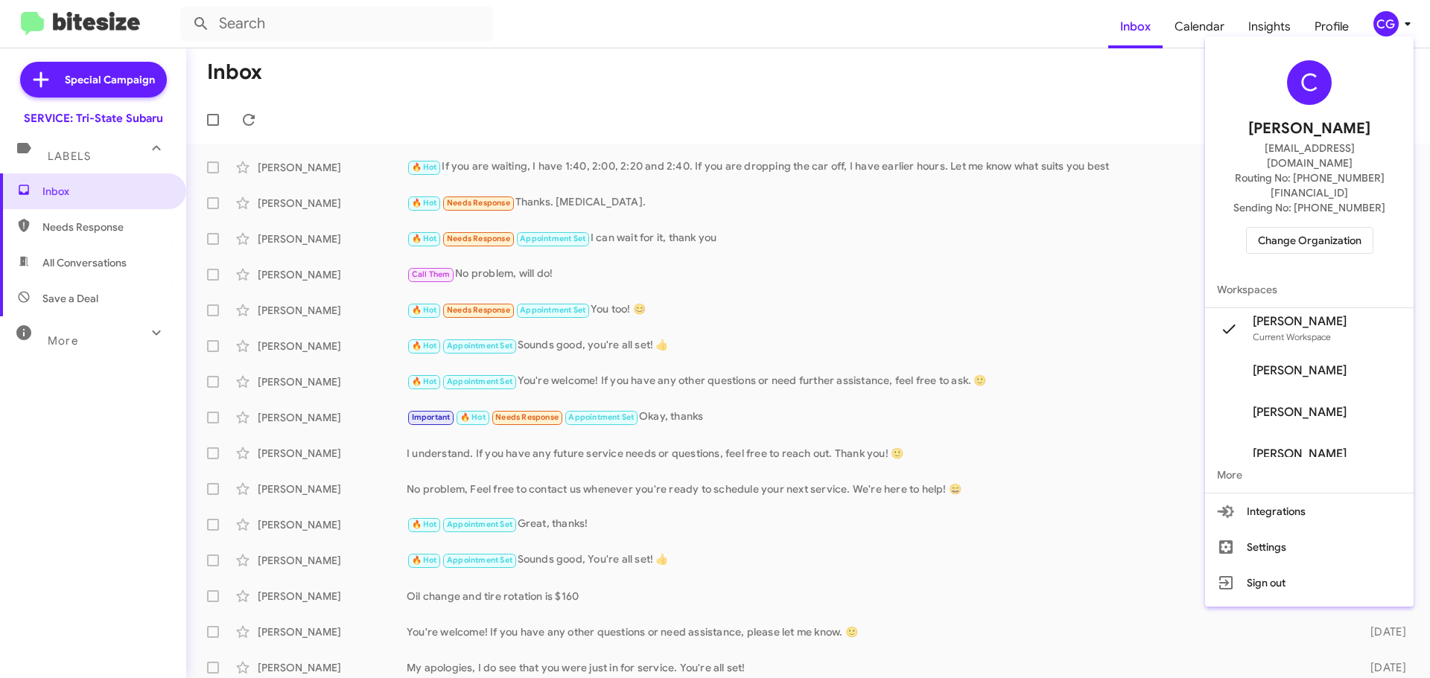
click at [1343, 228] on span "Change Organization" at bounding box center [1310, 240] width 104 height 25
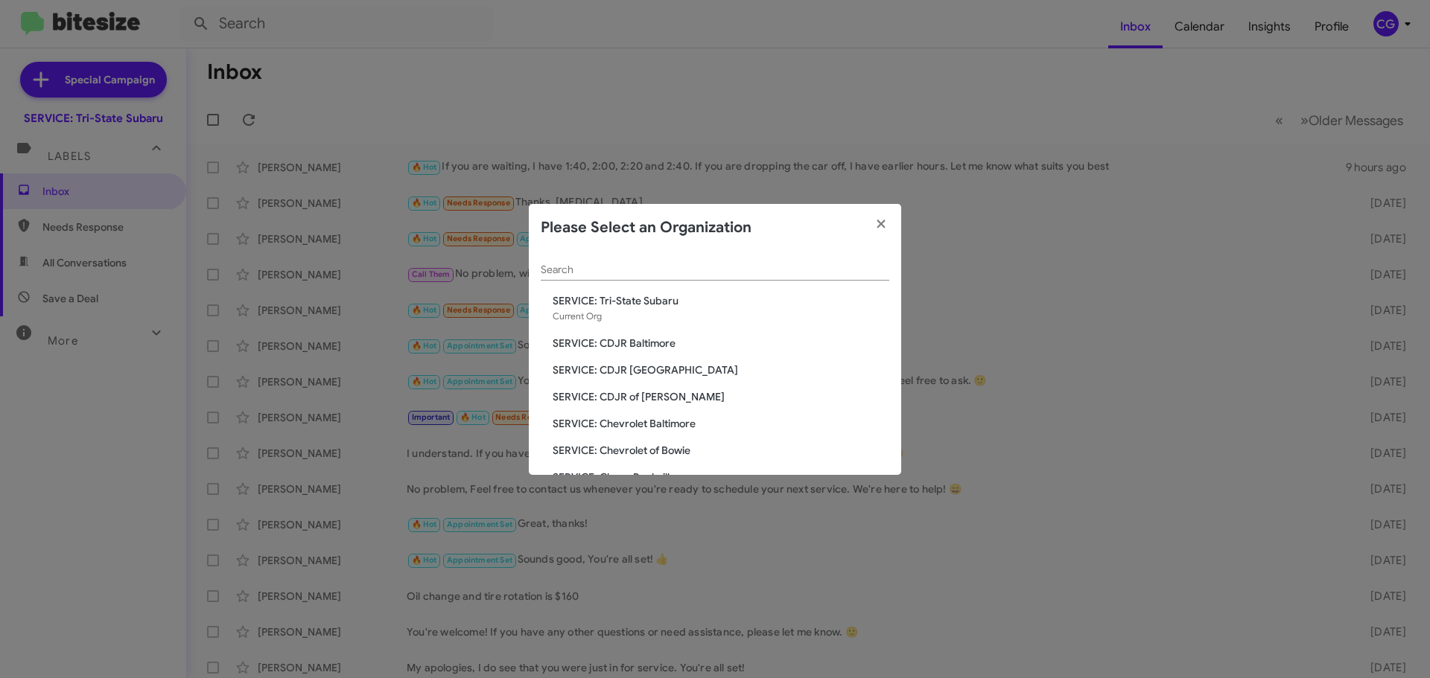
click at [631, 419] on span "SERVICE: Chevrolet Baltimore" at bounding box center [721, 423] width 337 height 15
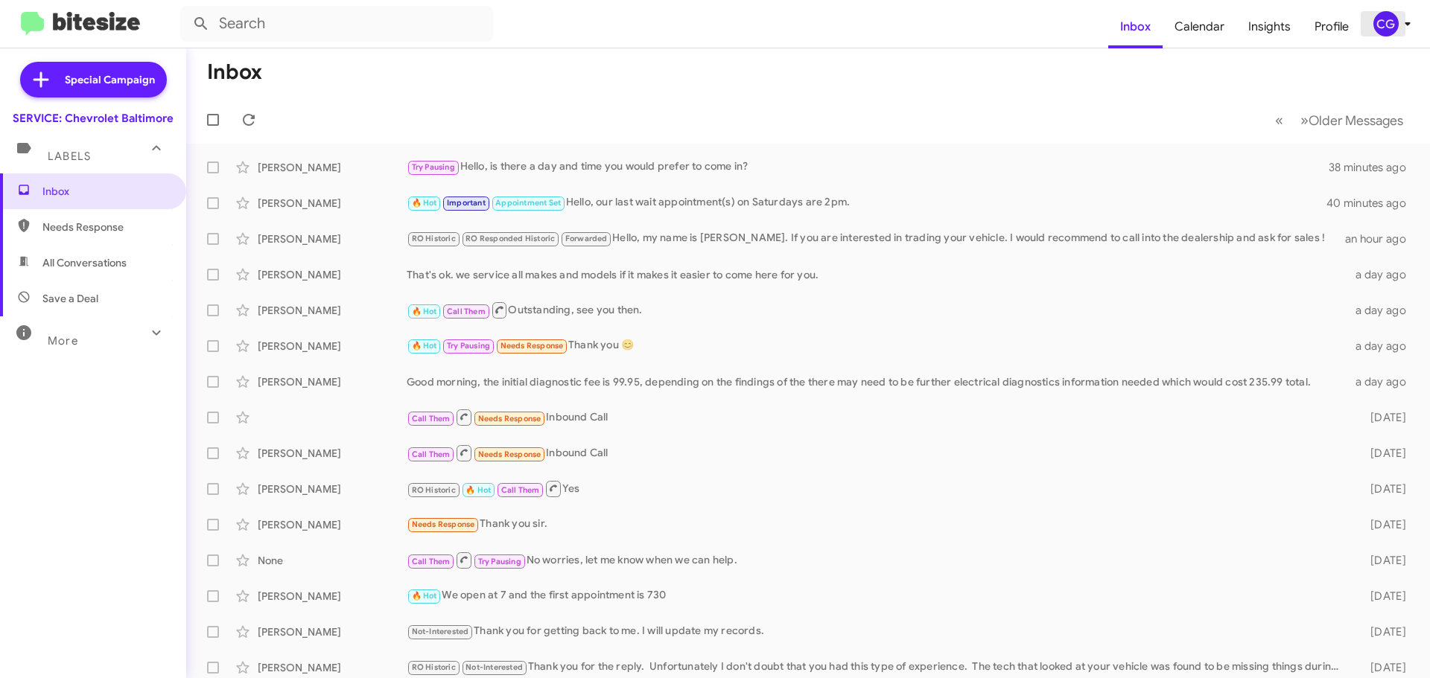
click at [1402, 31] on icon at bounding box center [1407, 24] width 18 height 18
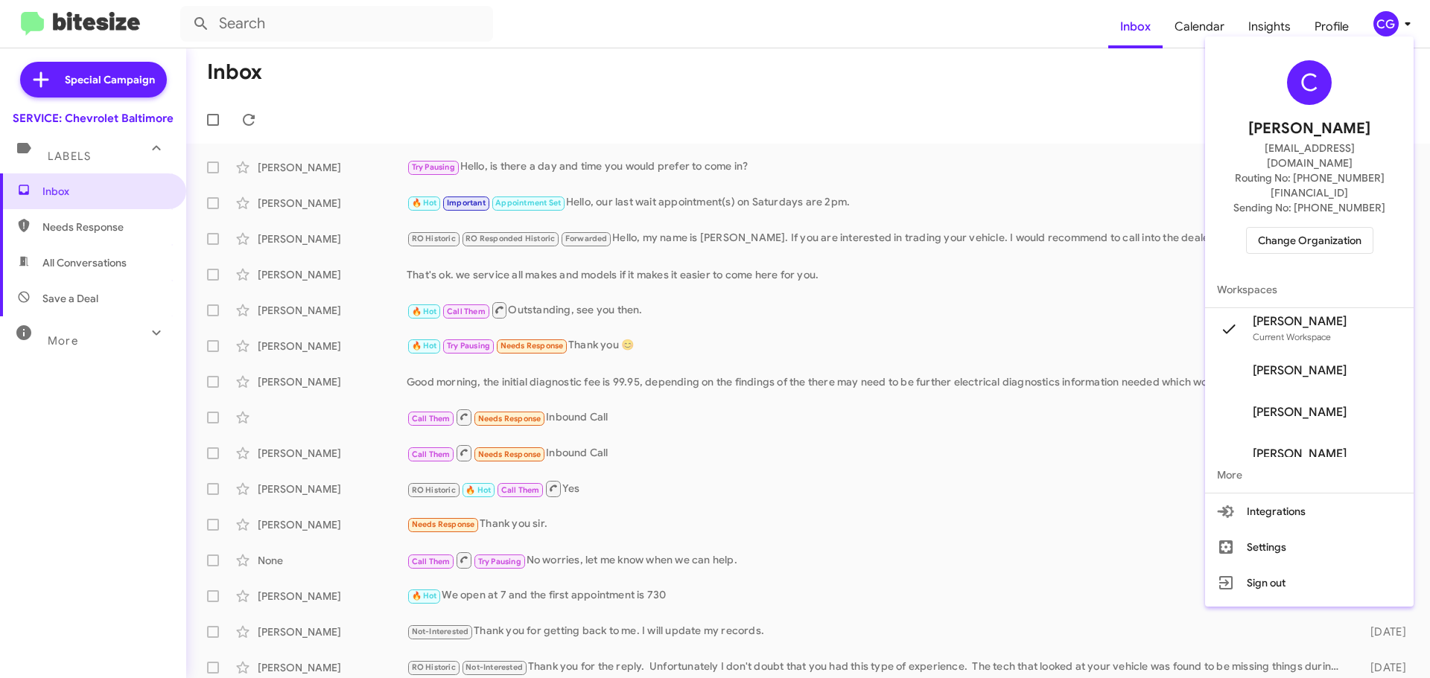
click at [1321, 228] on span "Change Organization" at bounding box center [1310, 240] width 104 height 25
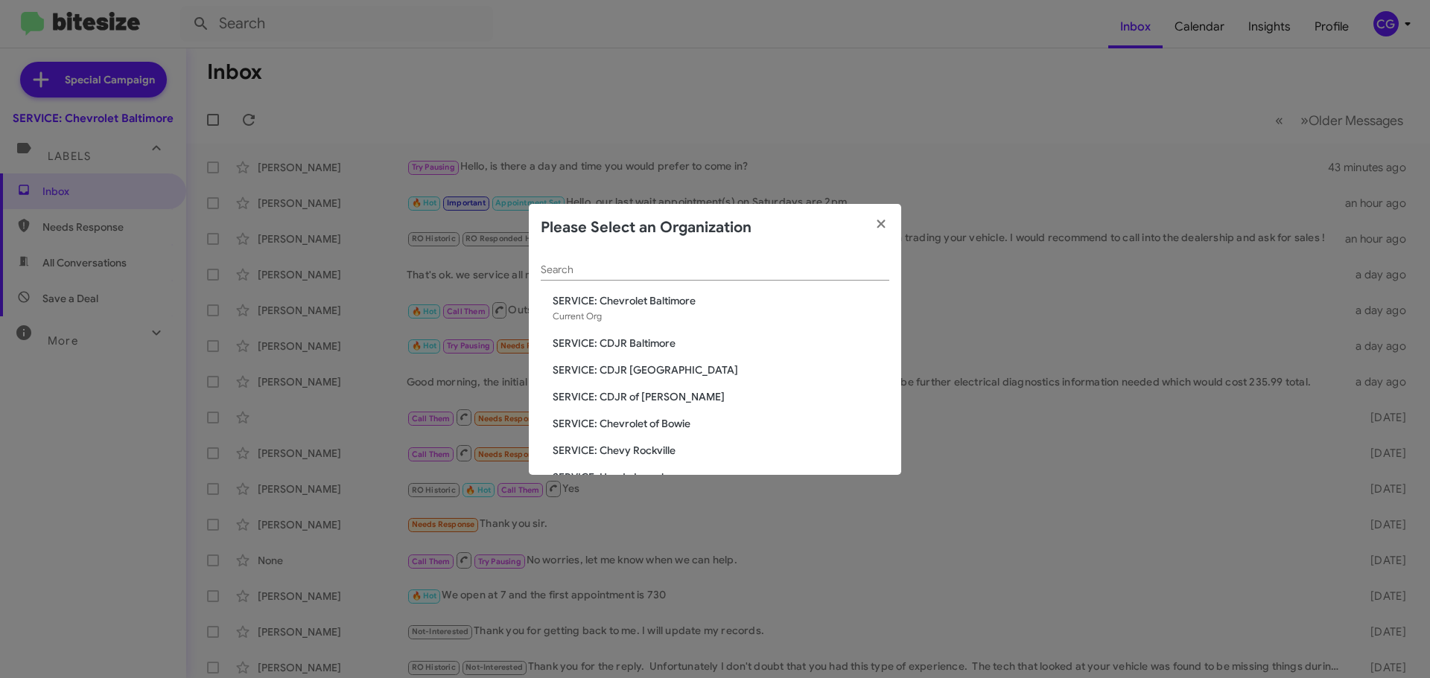
click at [660, 416] on div "Search SERVICE: Chevrolet Baltimore Current Org SERVICE: CDJR Baltimore SERVICE…" at bounding box center [715, 363] width 372 height 223
click at [658, 421] on span "SERVICE: Chevrolet of Bowie" at bounding box center [721, 423] width 337 height 15
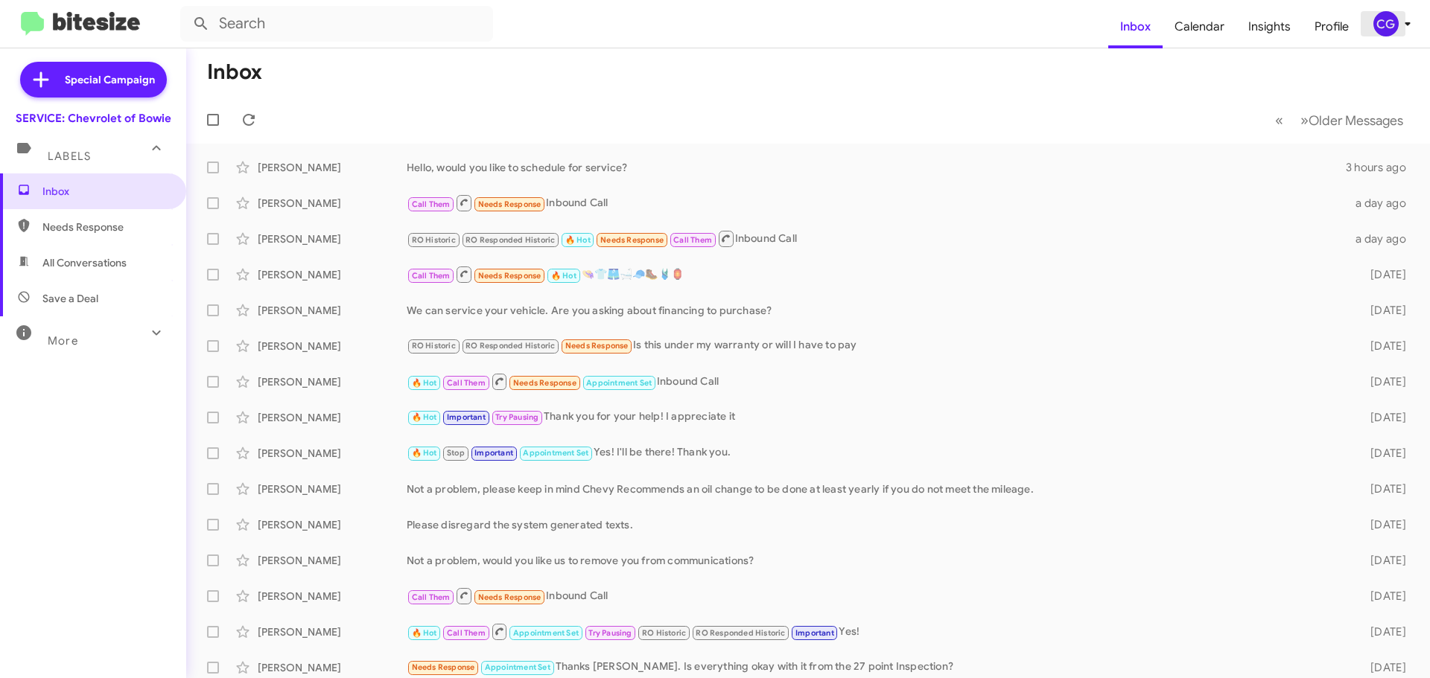
click at [1391, 22] on div "CG" at bounding box center [1385, 23] width 25 height 25
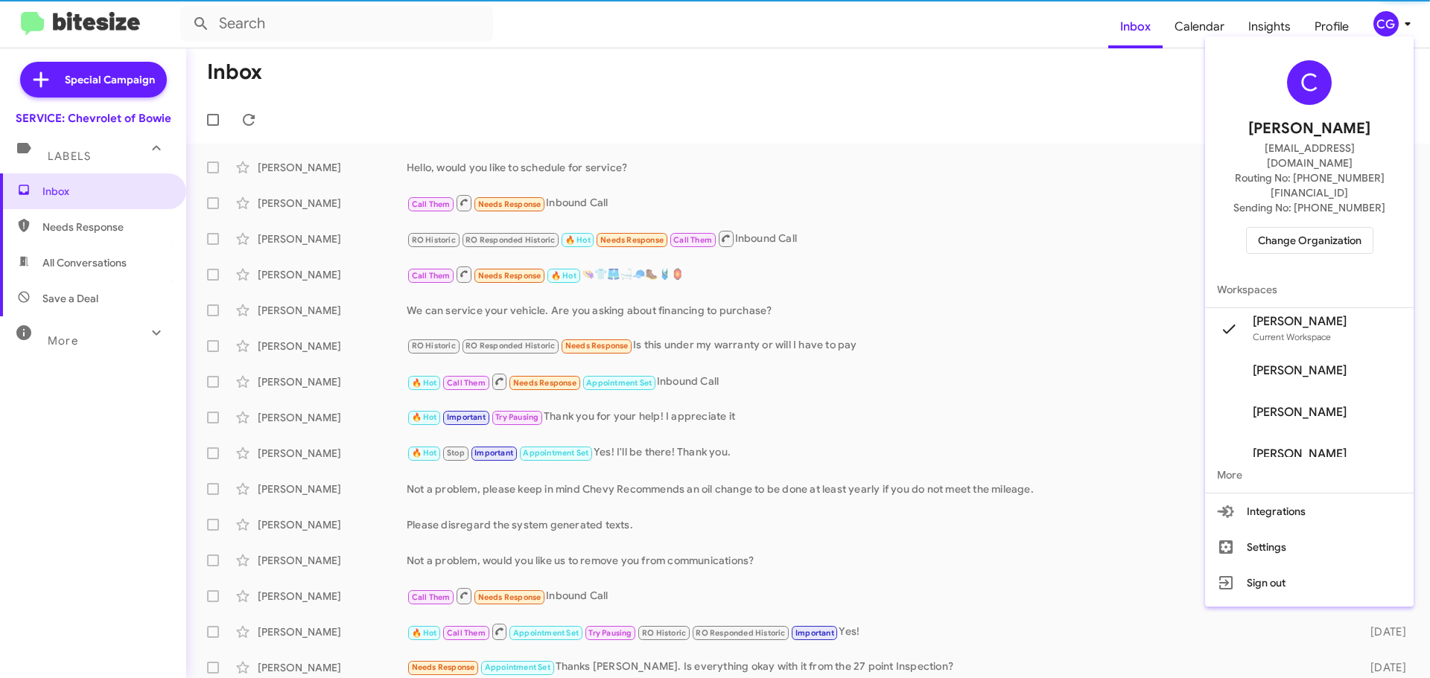
click at [1340, 228] on span "Change Organization" at bounding box center [1310, 240] width 104 height 25
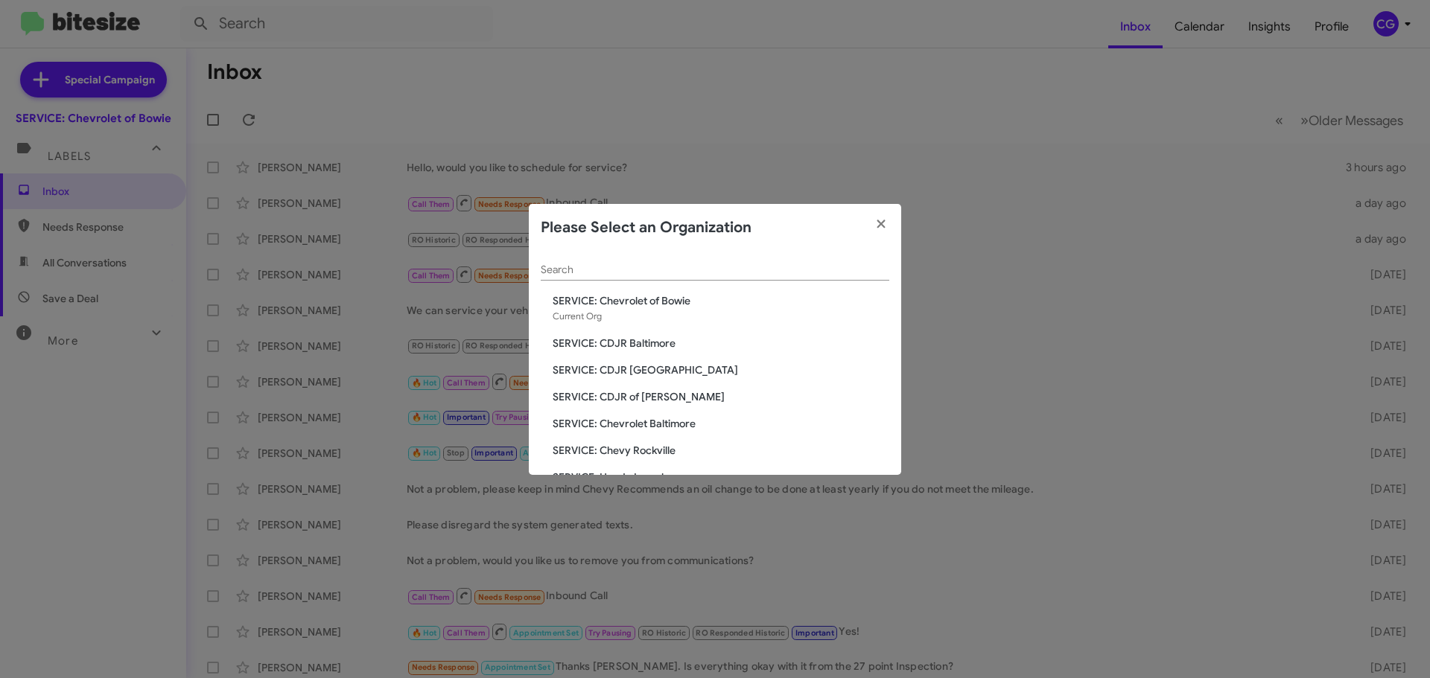
click at [655, 450] on span "SERVICE: Chevy Rockville" at bounding box center [721, 450] width 337 height 15
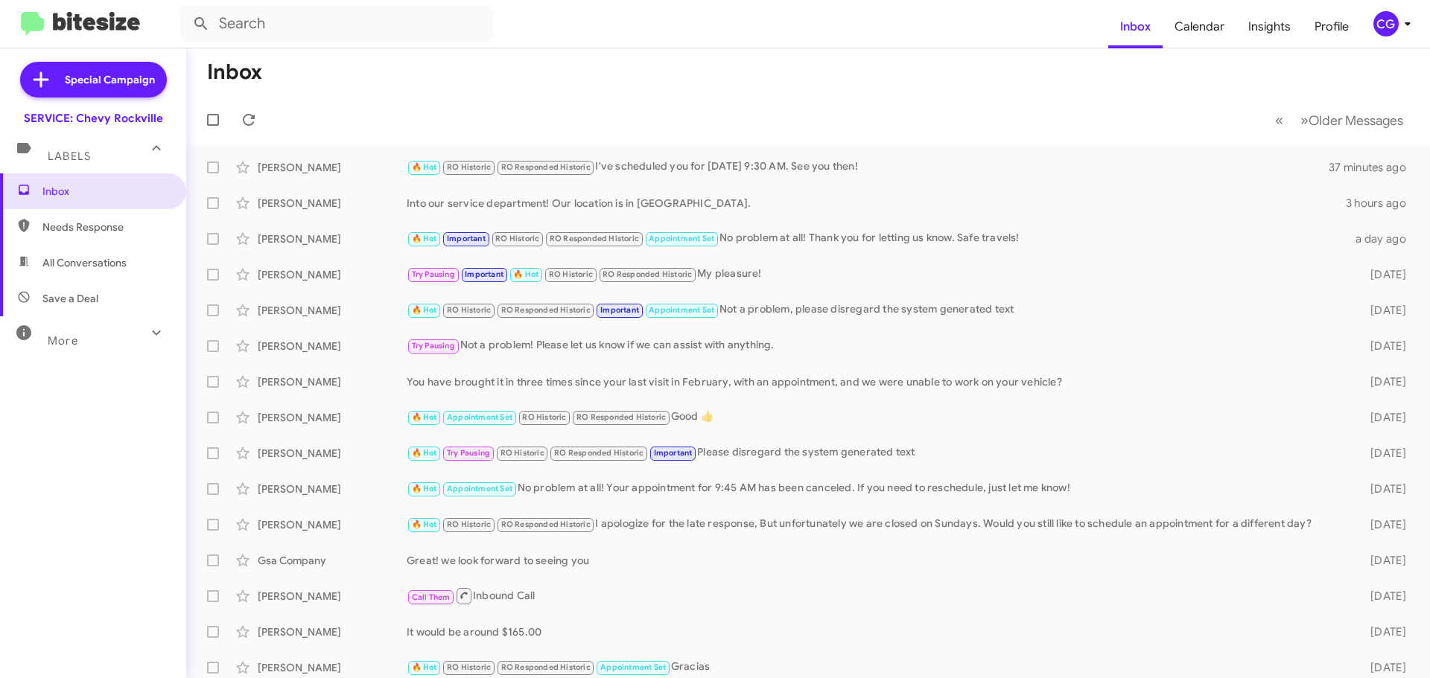
click at [1387, 27] on div "CG" at bounding box center [1385, 23] width 25 height 25
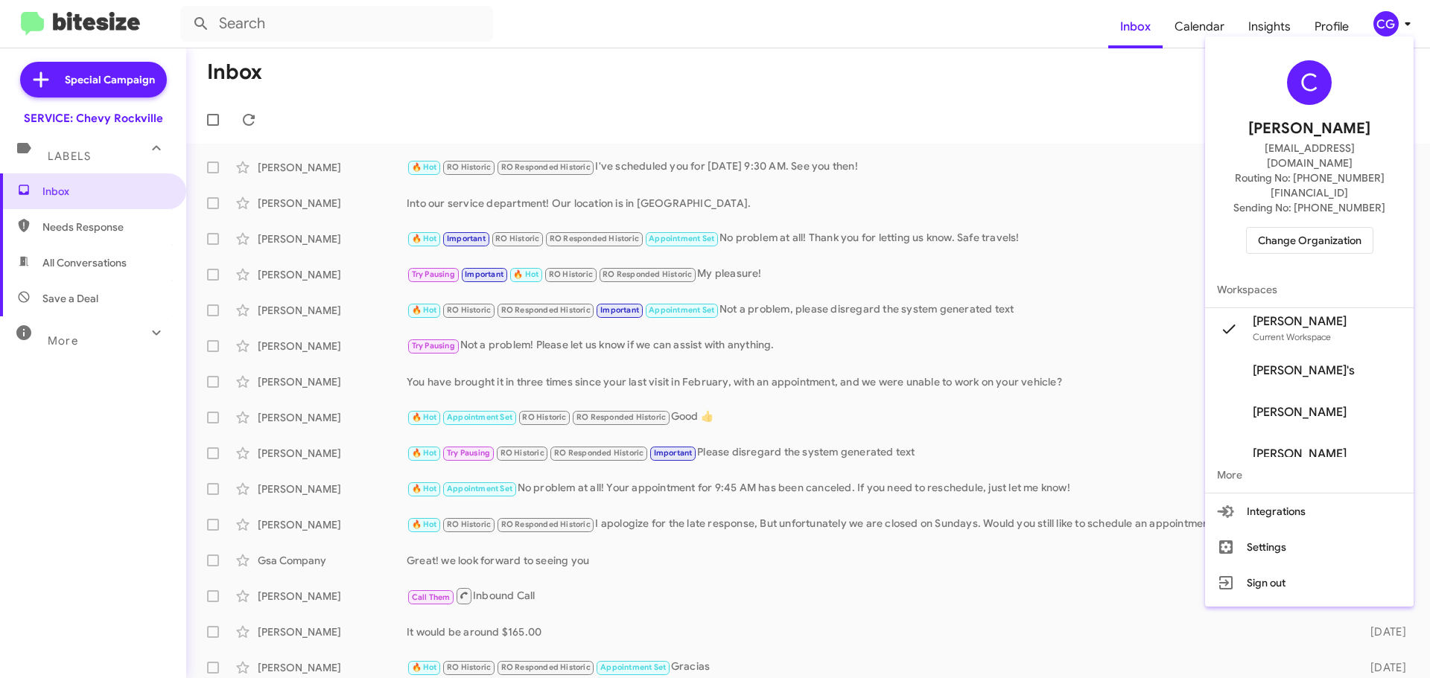
click at [1319, 228] on span "Change Organization" at bounding box center [1310, 240] width 104 height 25
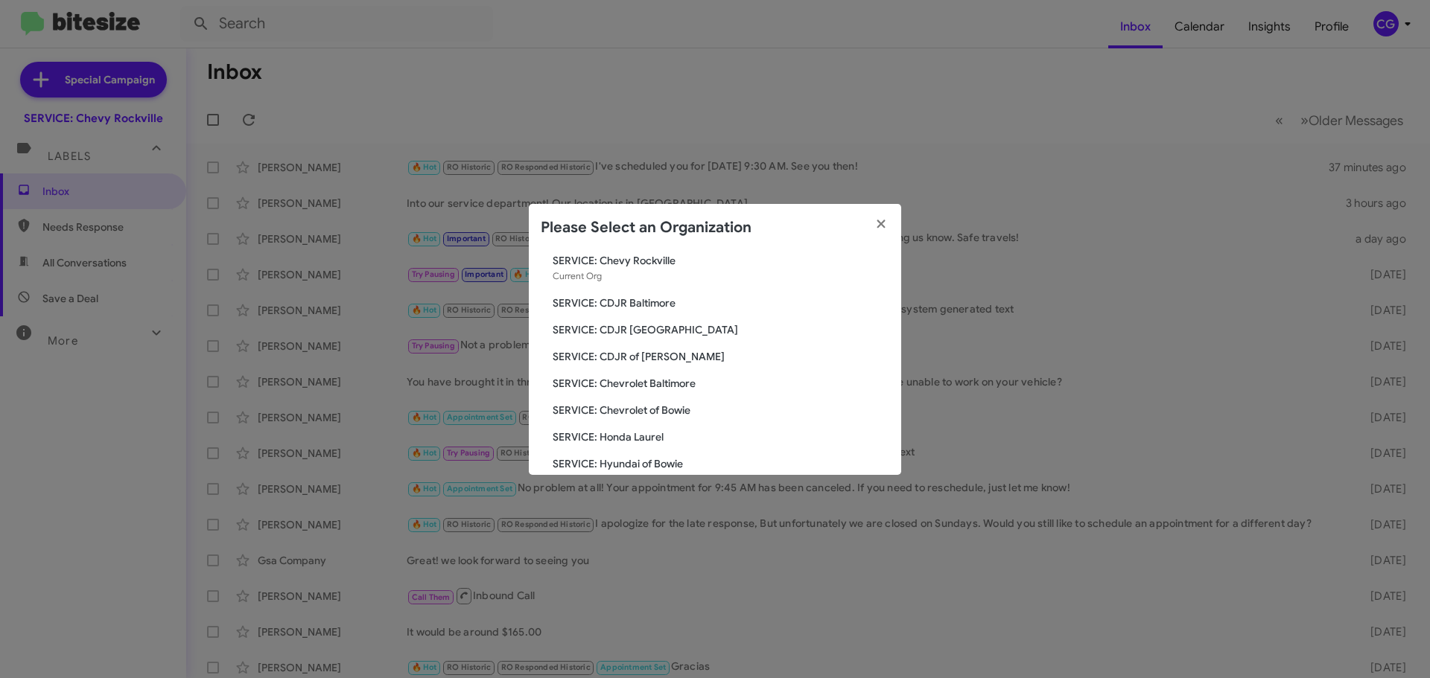
scroll to position [74, 0]
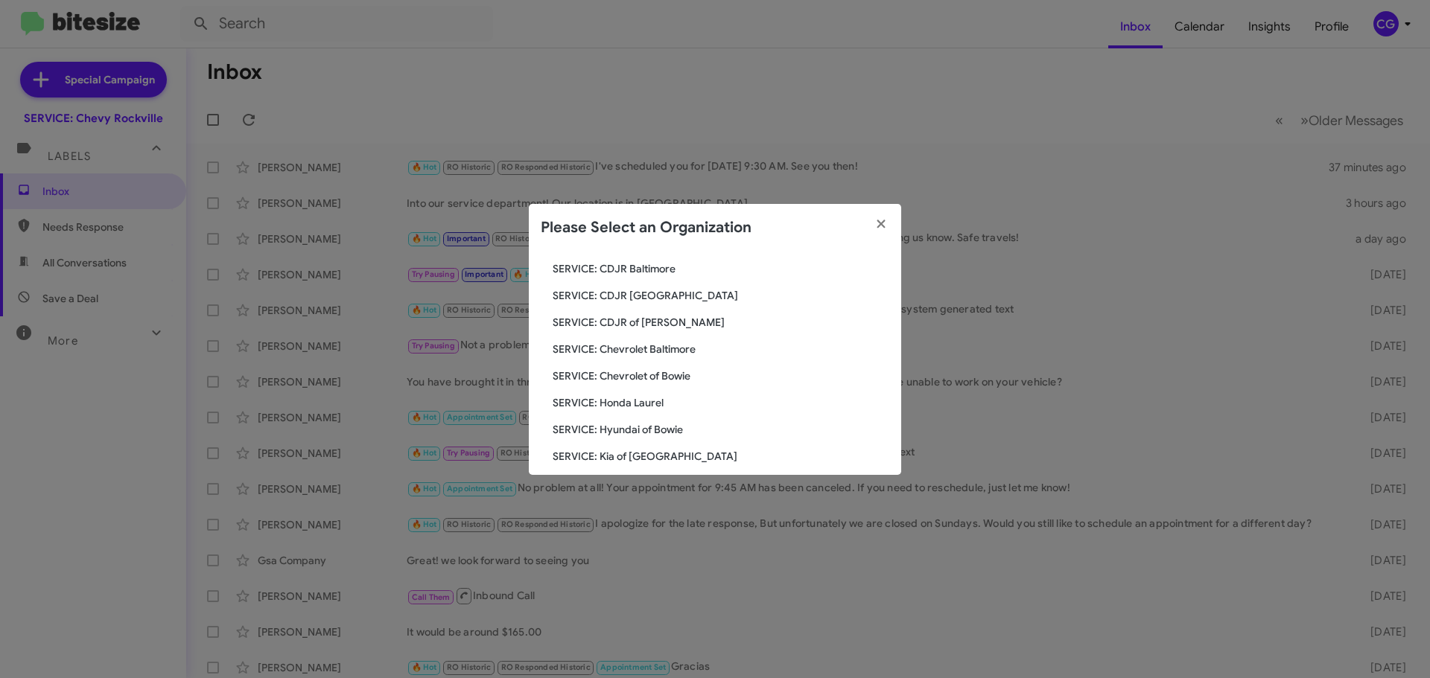
drag, startPoint x: 643, startPoint y: 400, endPoint x: 666, endPoint y: 396, distance: 23.4
click at [642, 401] on span "SERVICE: Honda Laurel" at bounding box center [721, 402] width 337 height 15
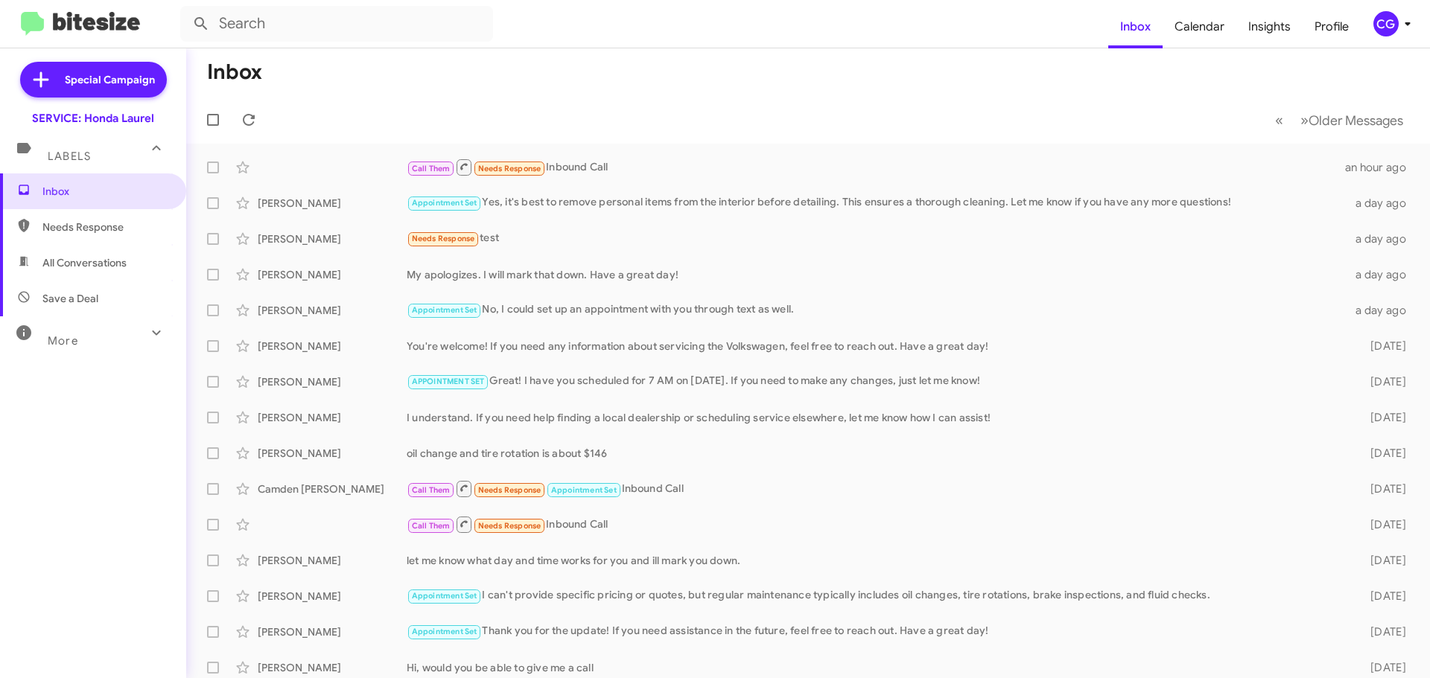
click at [1393, 14] on div "CG" at bounding box center [1385, 23] width 25 height 25
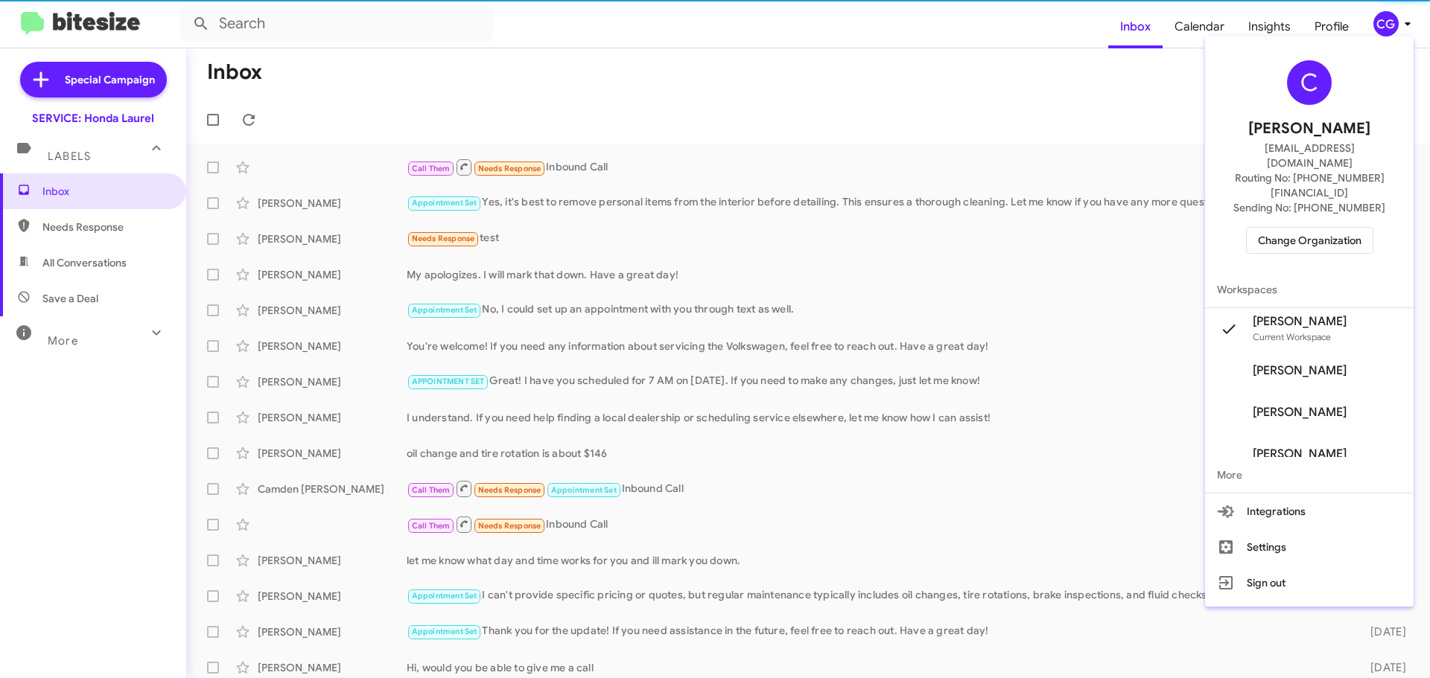
click at [1340, 228] on span "Change Organization" at bounding box center [1310, 240] width 104 height 25
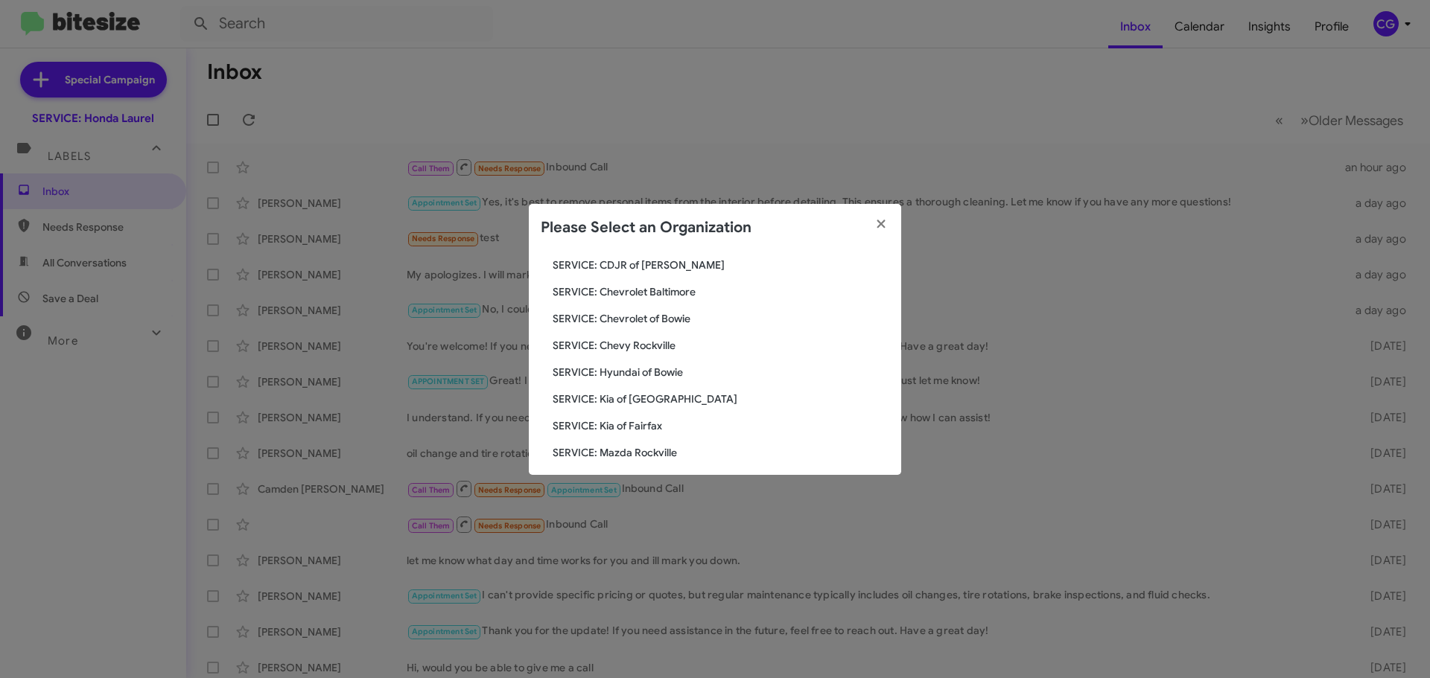
scroll to position [275, 0]
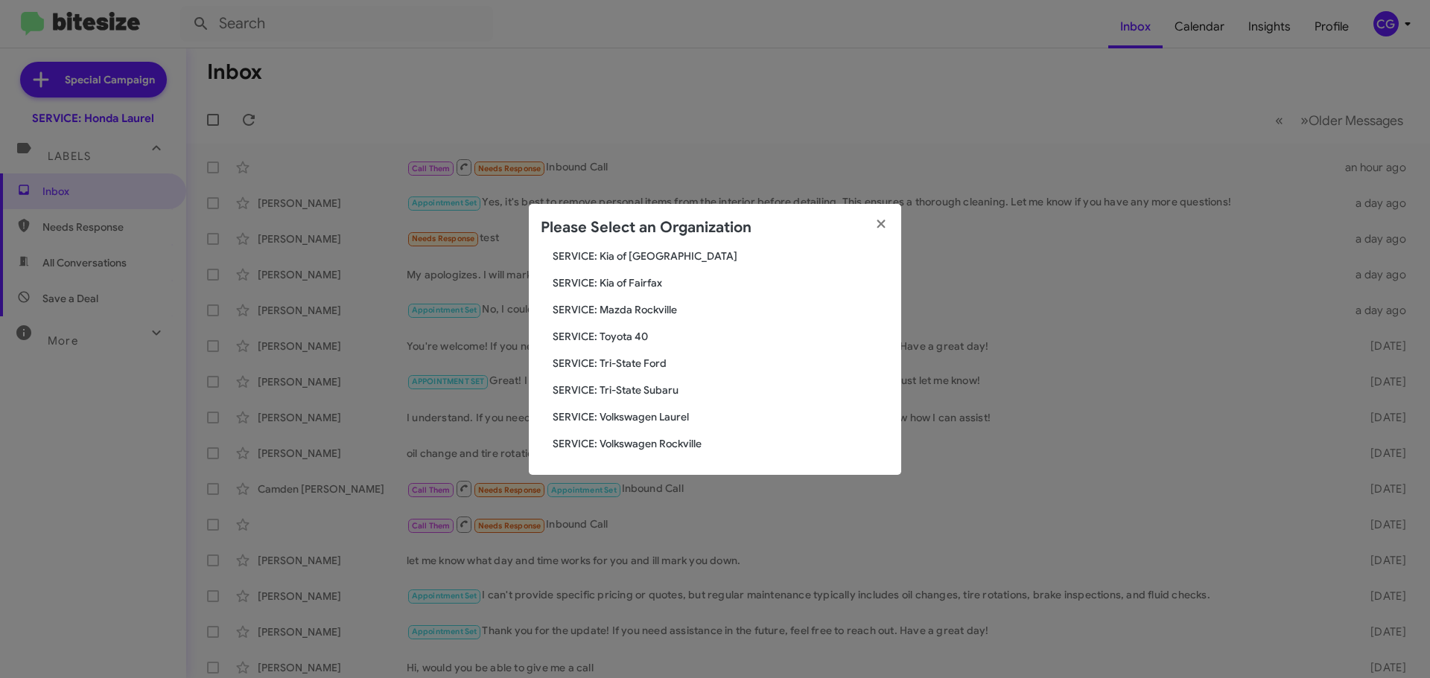
click at [623, 337] on span "SERVICE: Toyota 40" at bounding box center [721, 336] width 337 height 15
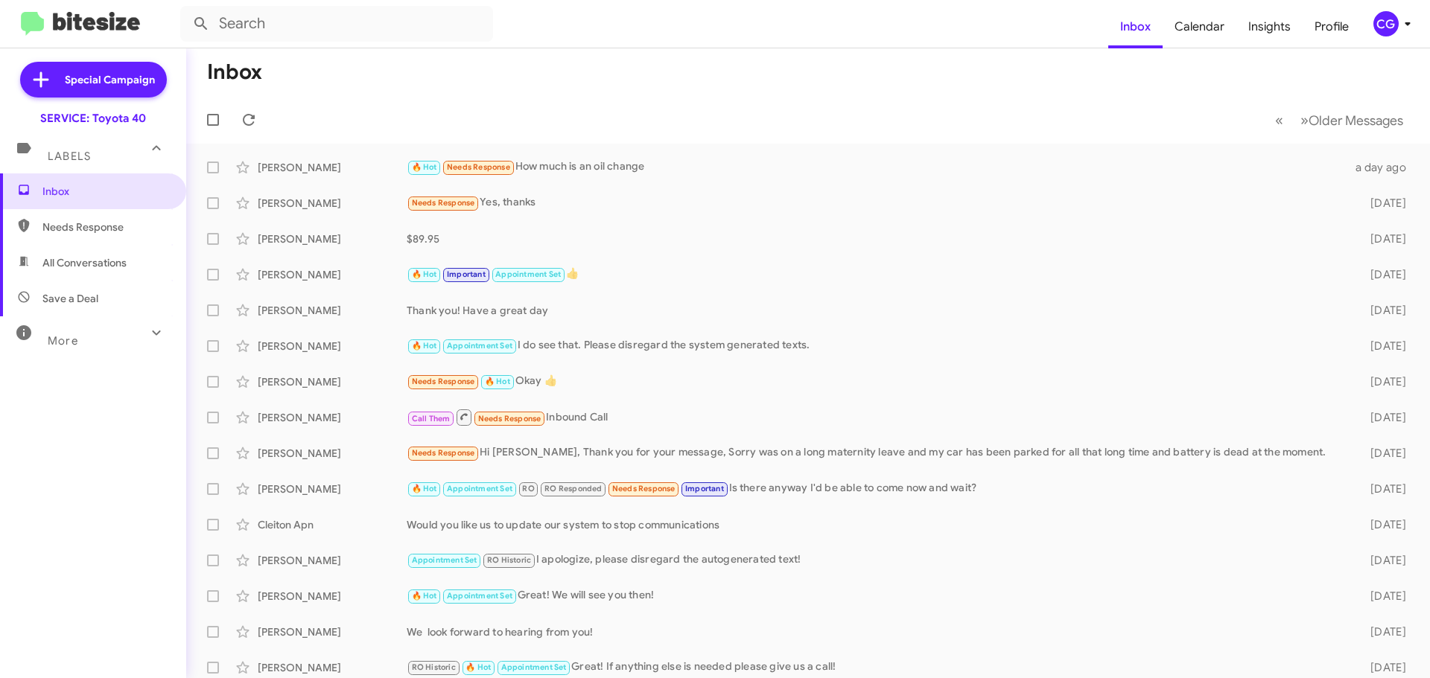
click at [1375, 32] on span "CG" at bounding box center [1394, 23] width 45 height 25
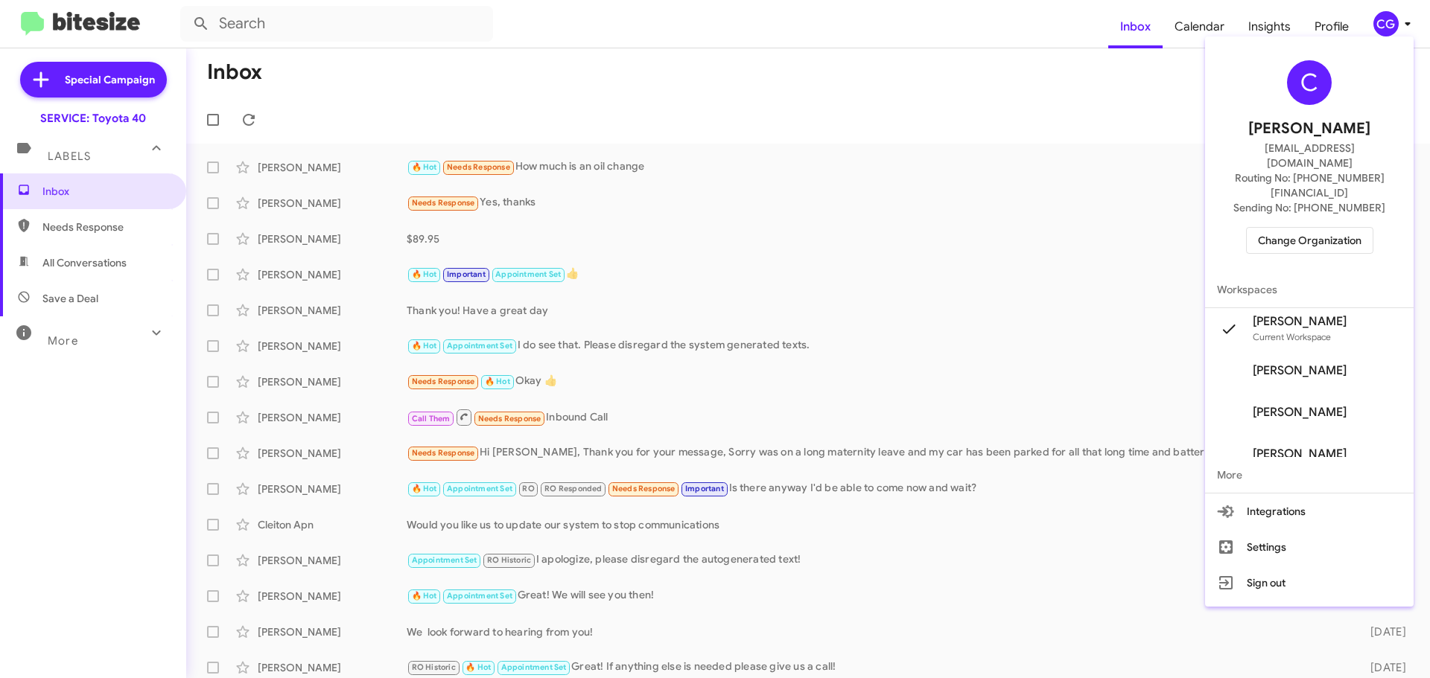
click at [1367, 227] on button "Change Organization" at bounding box center [1309, 240] width 127 height 27
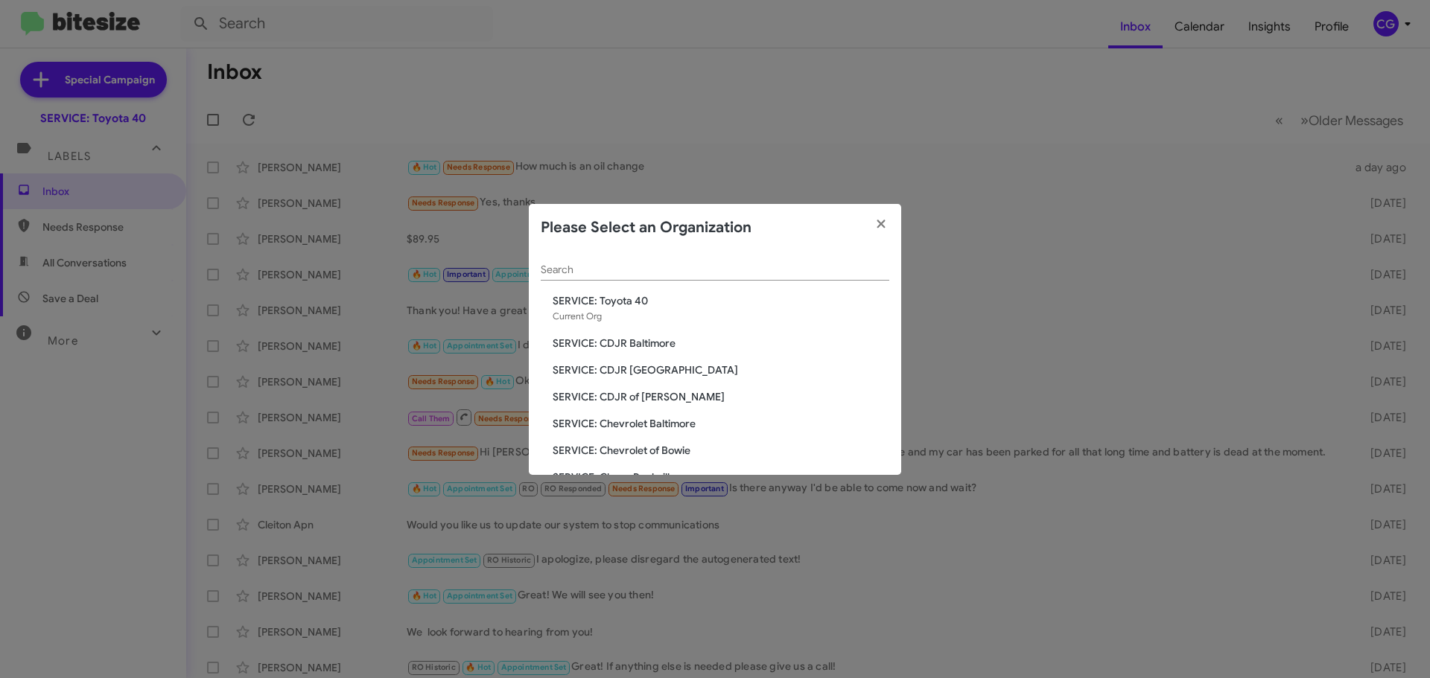
drag, startPoint x: 658, startPoint y: 421, endPoint x: 677, endPoint y: 424, distance: 19.7
click at [660, 420] on span "SERVICE: Chevrolet Baltimore" at bounding box center [721, 423] width 337 height 15
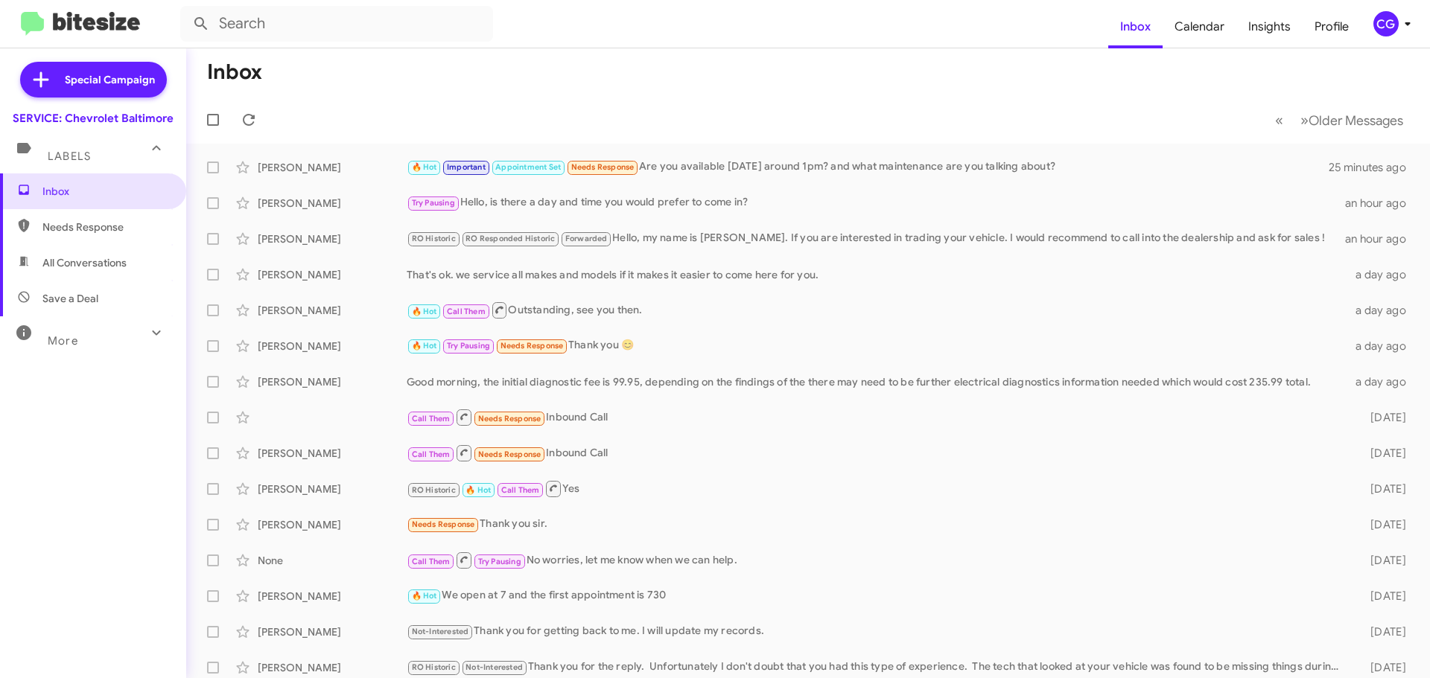
click at [1400, 33] on span "CG" at bounding box center [1394, 23] width 45 height 25
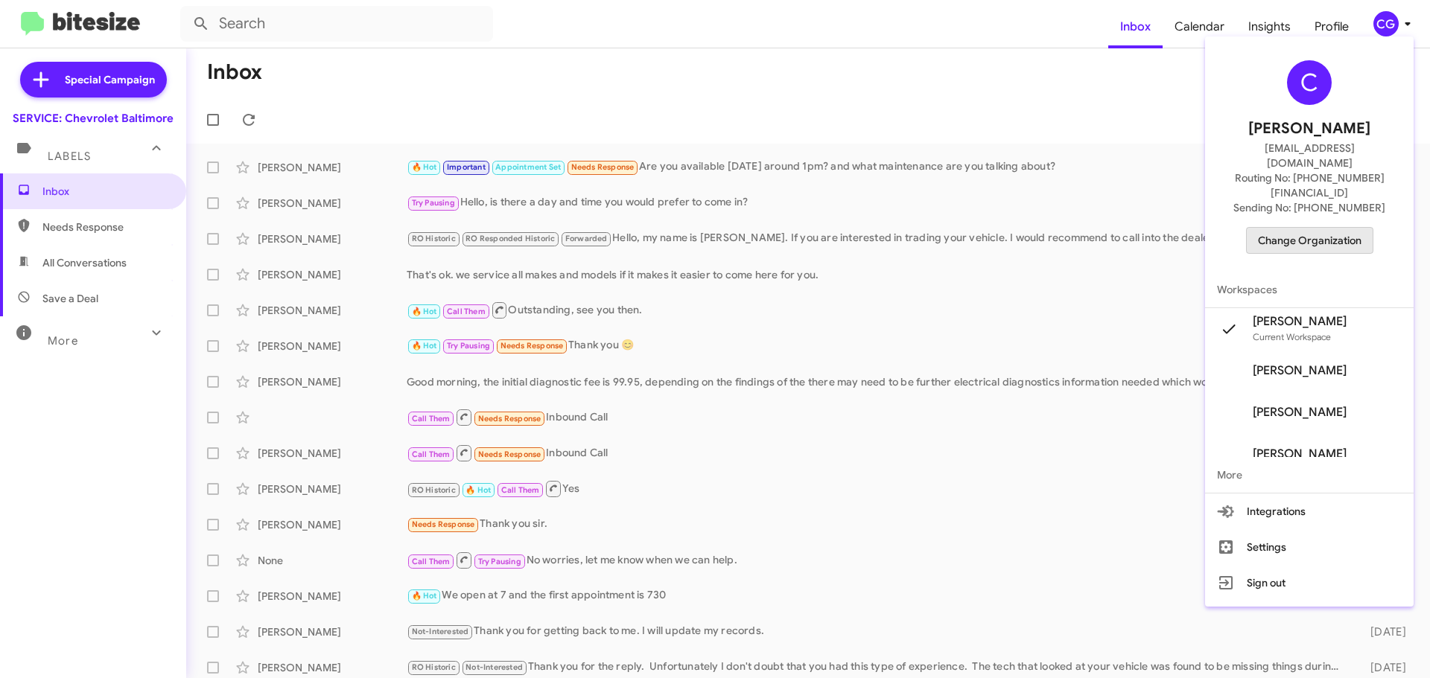
click at [1328, 228] on span "Change Organization" at bounding box center [1310, 240] width 104 height 25
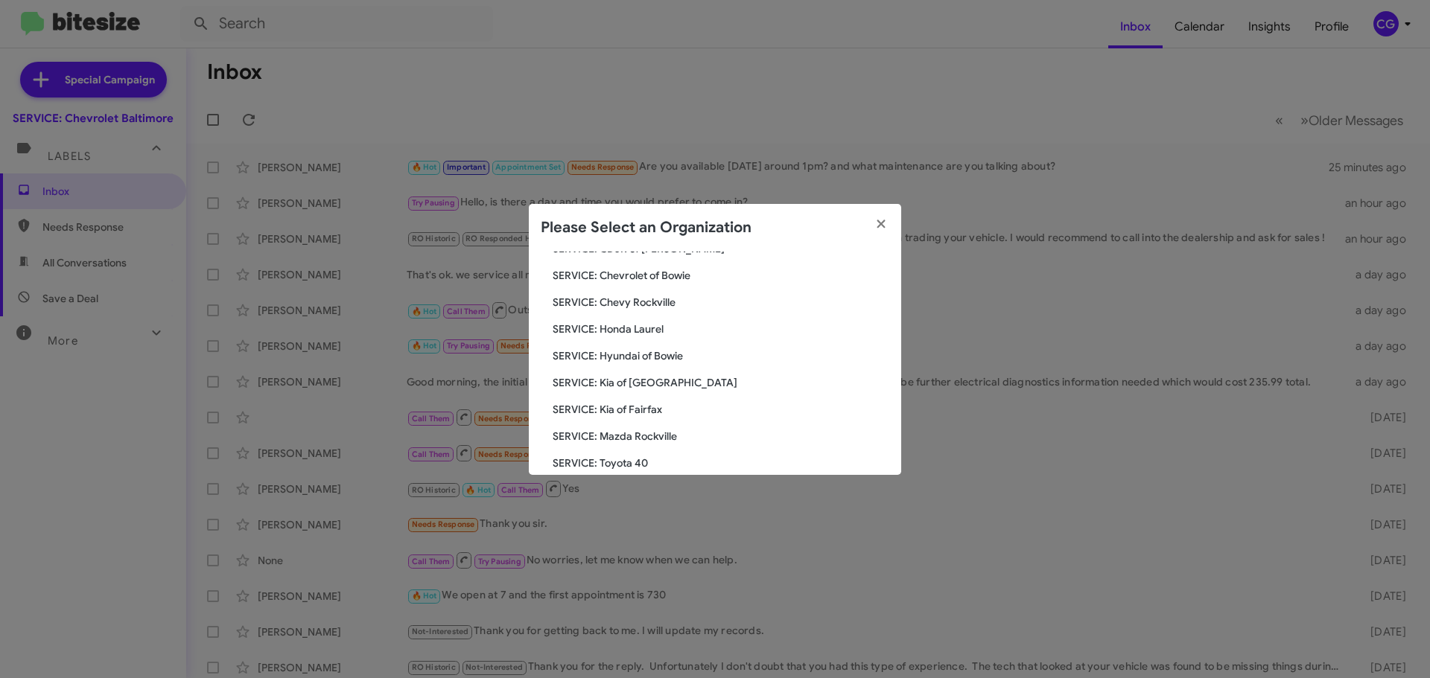
scroll to position [149, 0]
click at [650, 327] on span "SERVICE: Honda Laurel" at bounding box center [721, 328] width 337 height 15
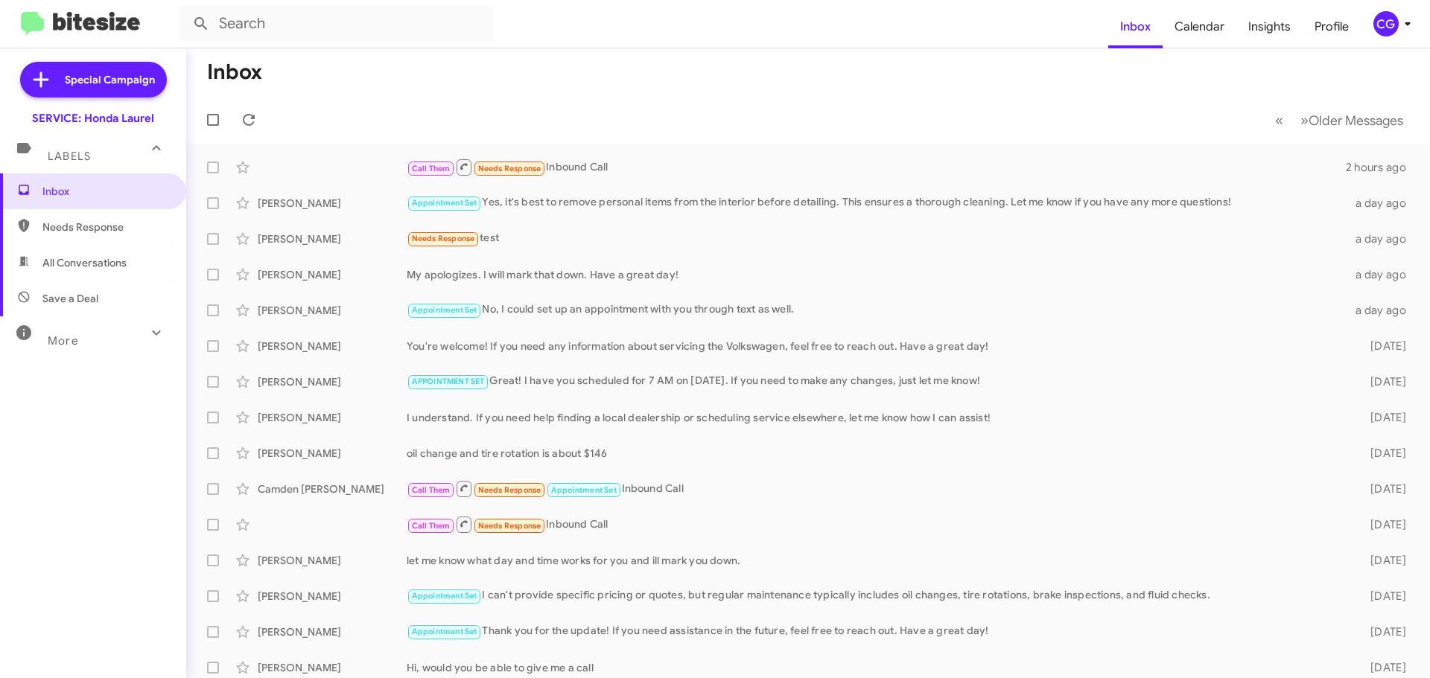
click at [1386, 15] on div "CG" at bounding box center [1385, 23] width 25 height 25
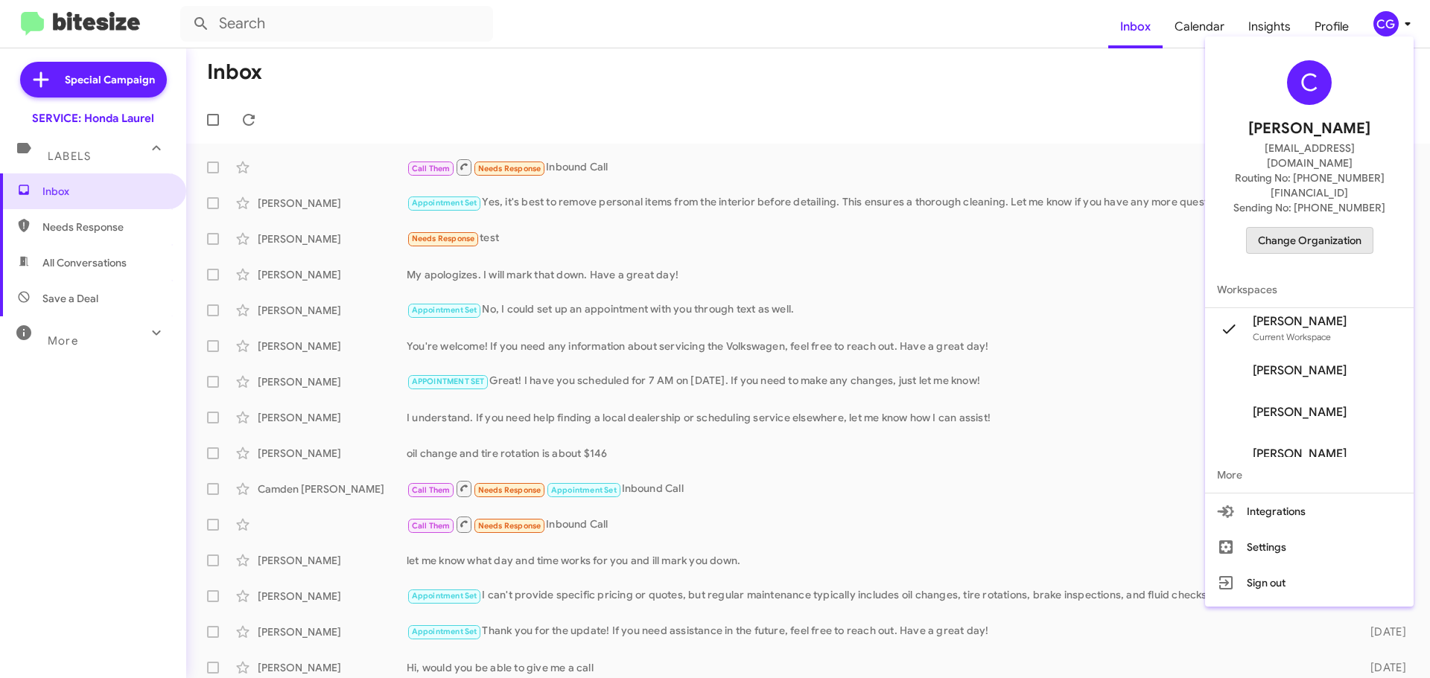
click at [1352, 228] on span "Change Organization" at bounding box center [1310, 240] width 104 height 25
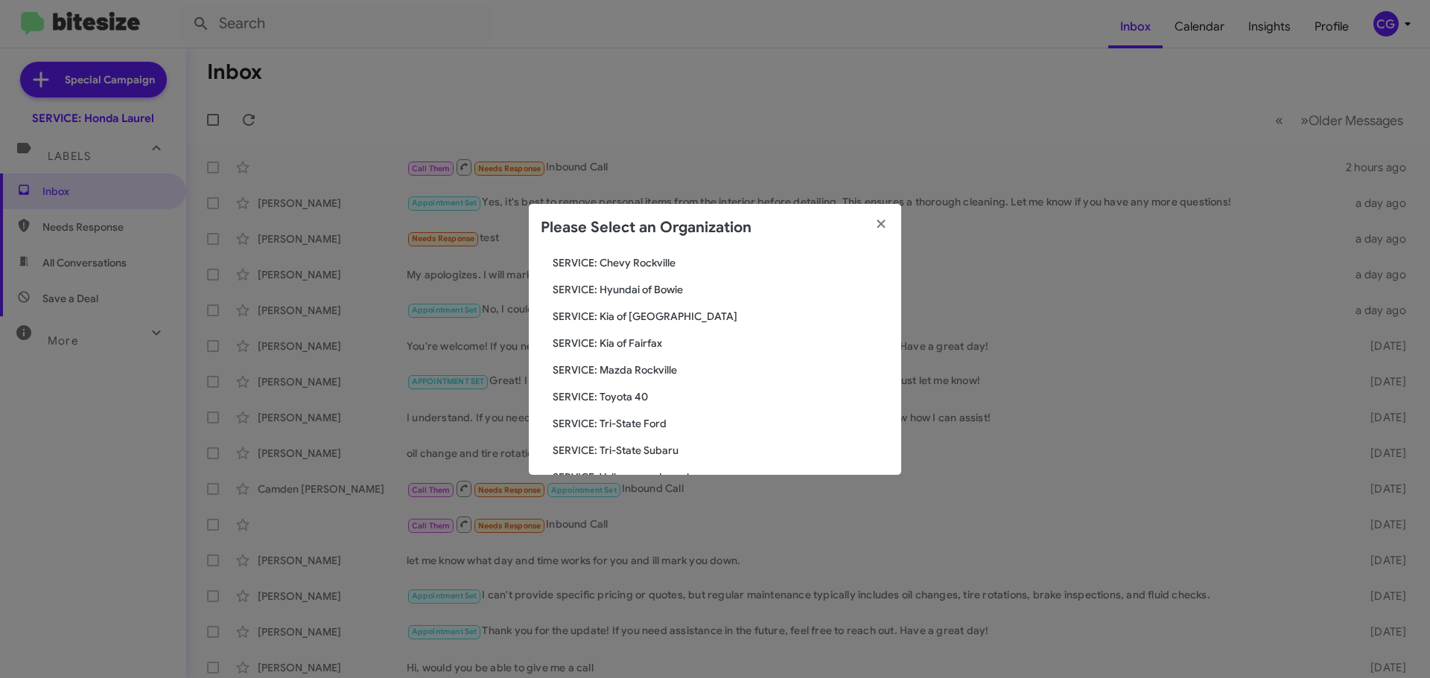
scroll to position [223, 0]
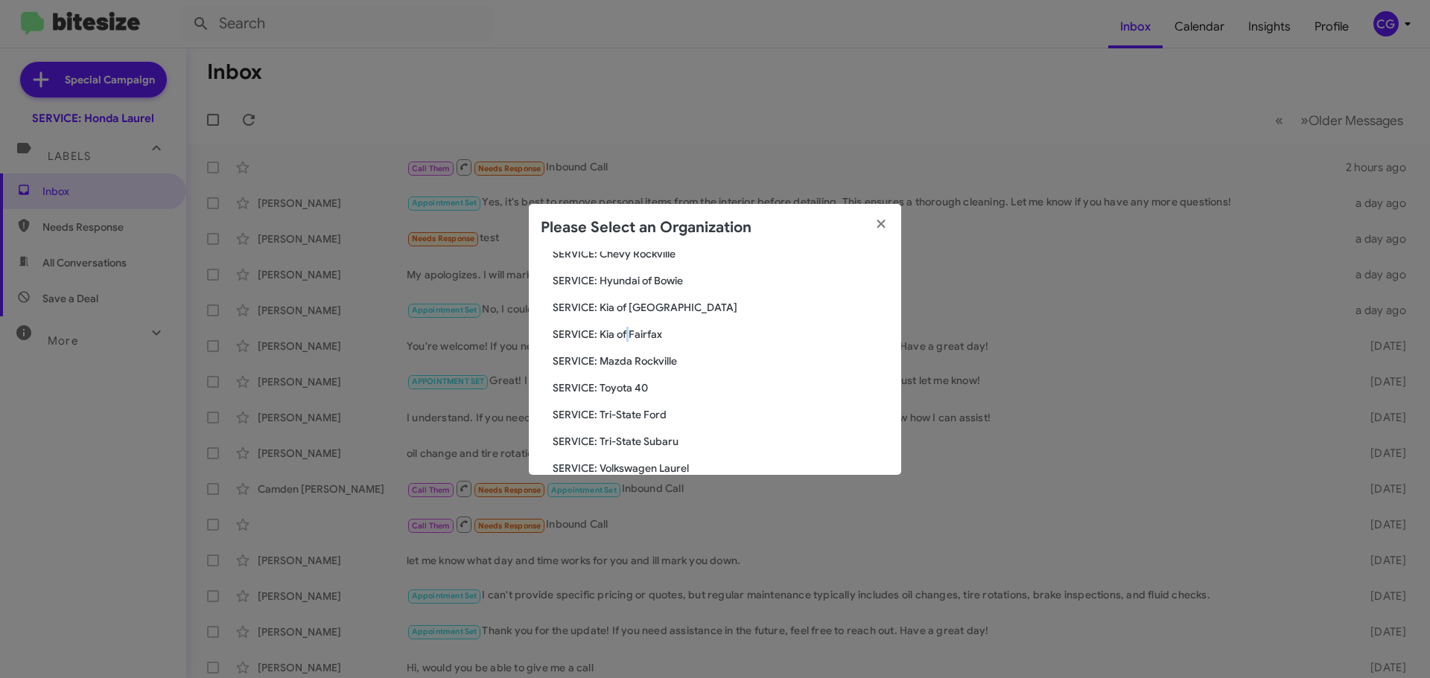
click at [626, 332] on span "SERVICE: Kia of Fairfax" at bounding box center [721, 334] width 337 height 15
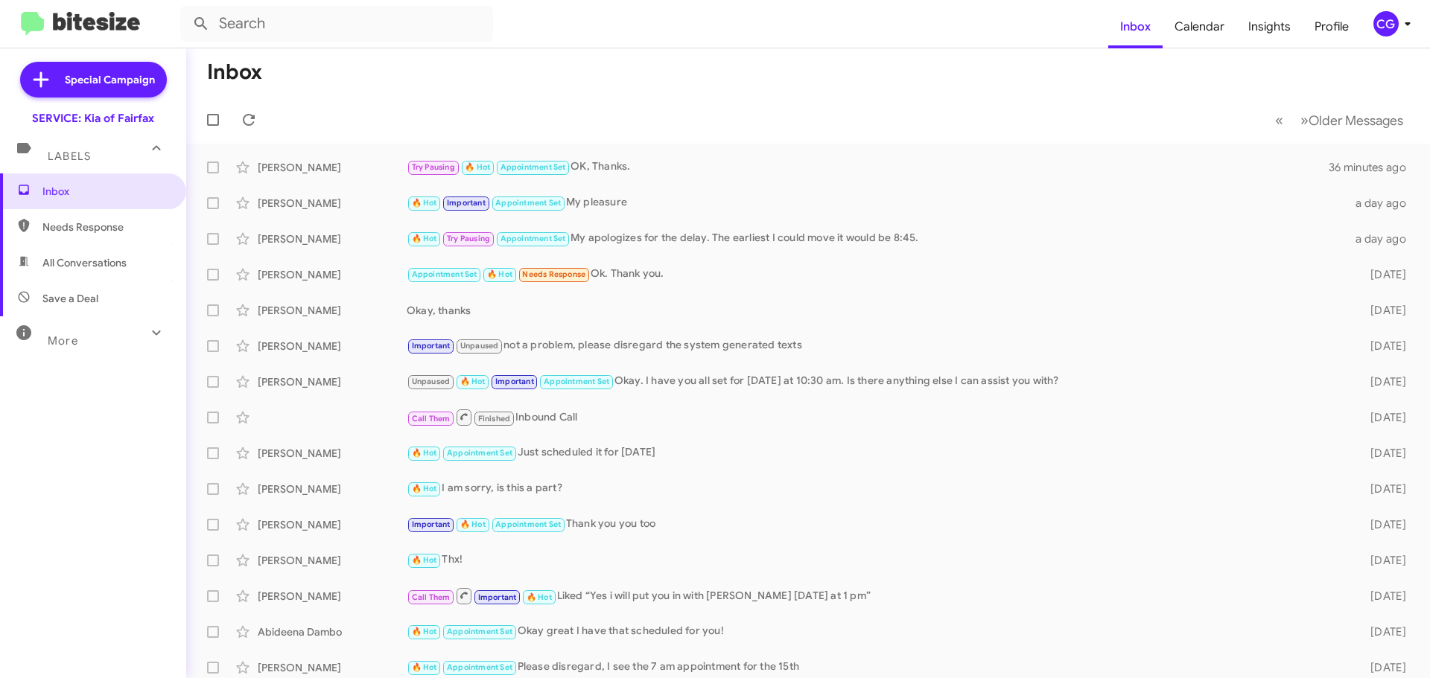
click at [1371, 31] on button "CG" at bounding box center [1386, 23] width 53 height 25
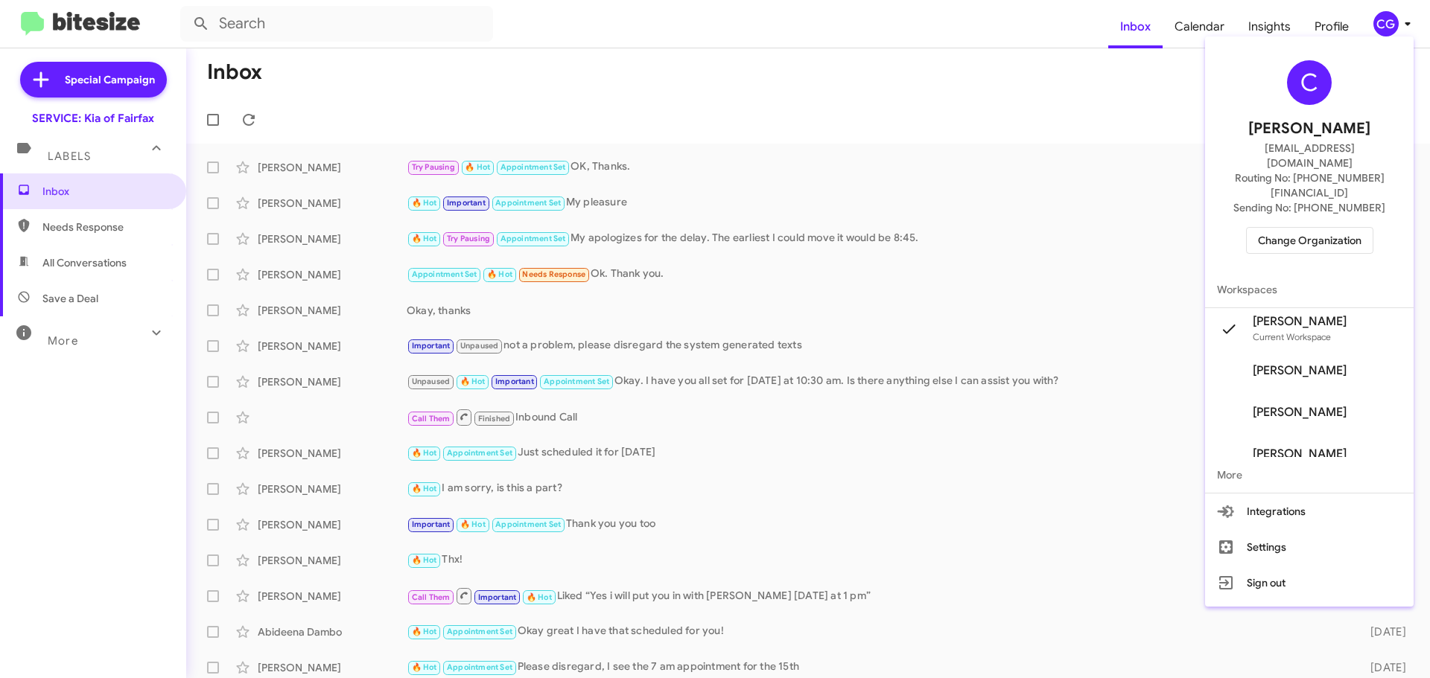
click at [1285, 228] on span "Change Organization" at bounding box center [1310, 240] width 104 height 25
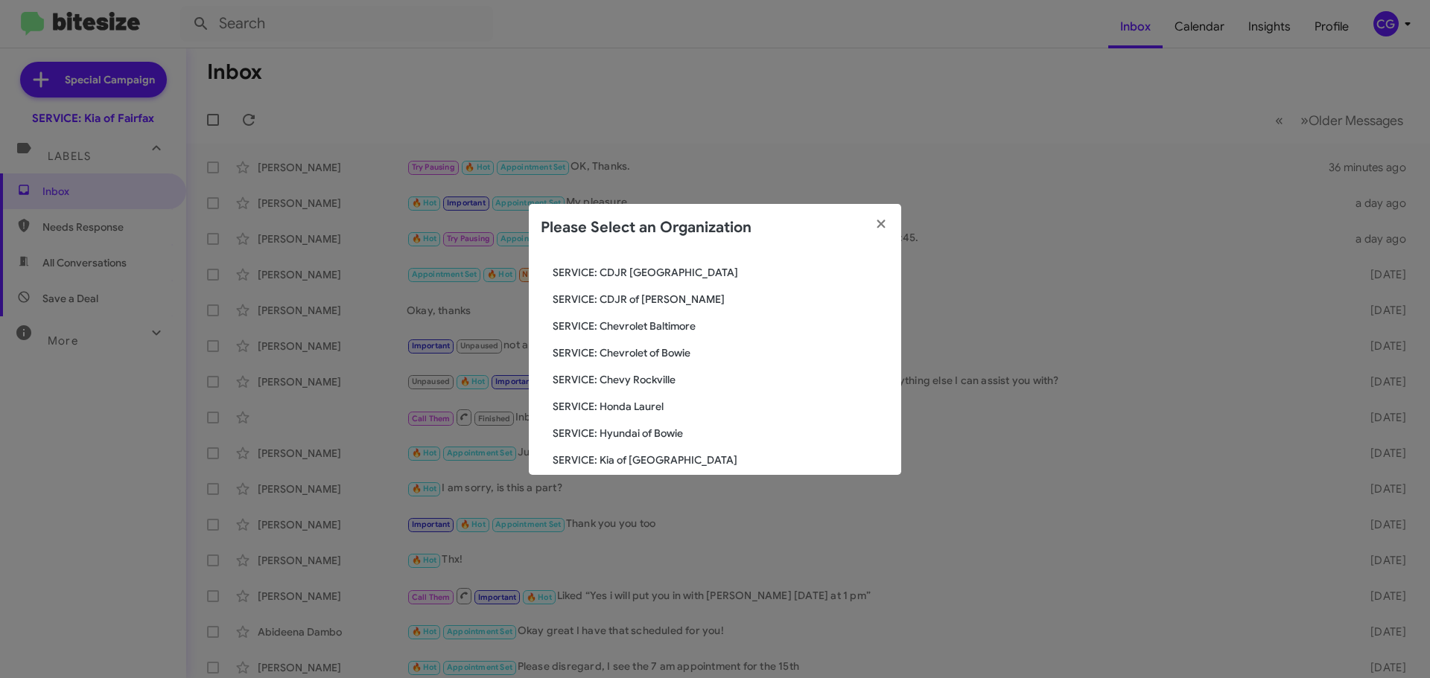
scroll to position [275, 0]
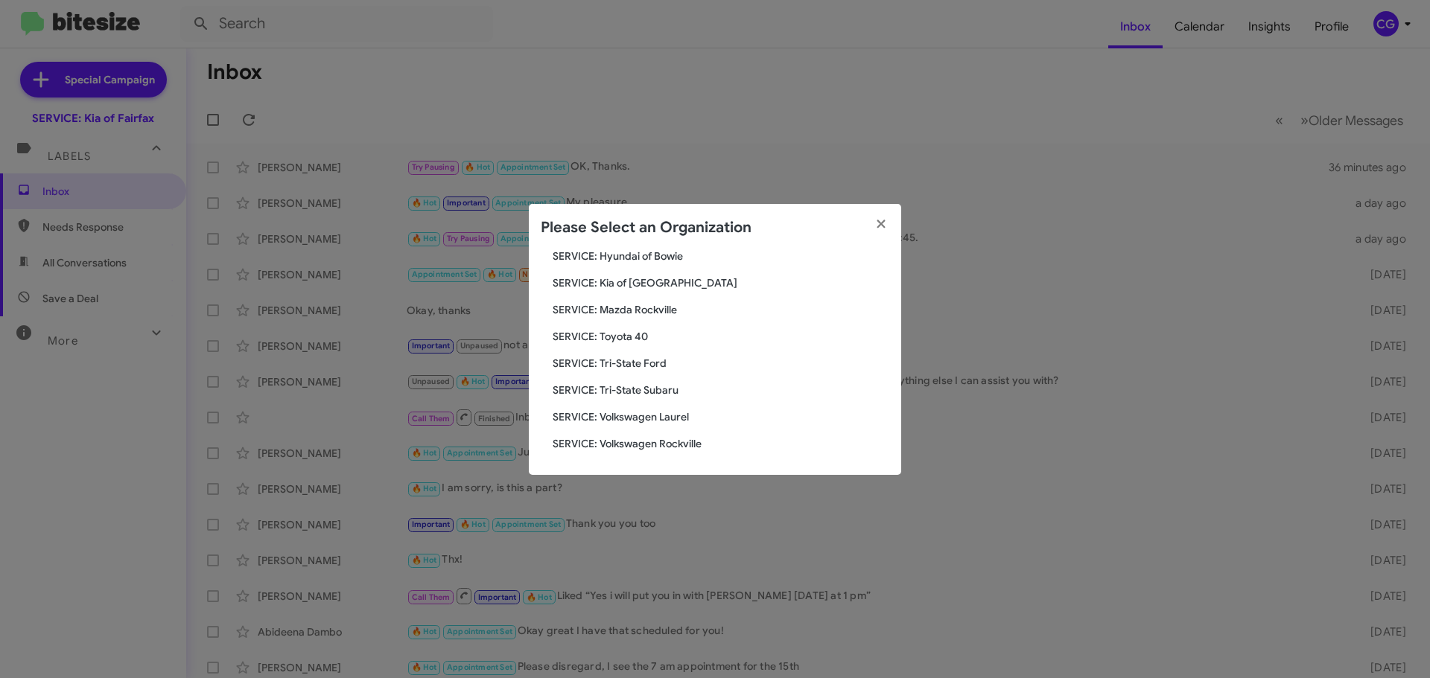
click at [668, 281] on span "SERVICE: Kia of [GEOGRAPHIC_DATA]" at bounding box center [721, 283] width 337 height 15
